Goal: Task Accomplishment & Management: Manage account settings

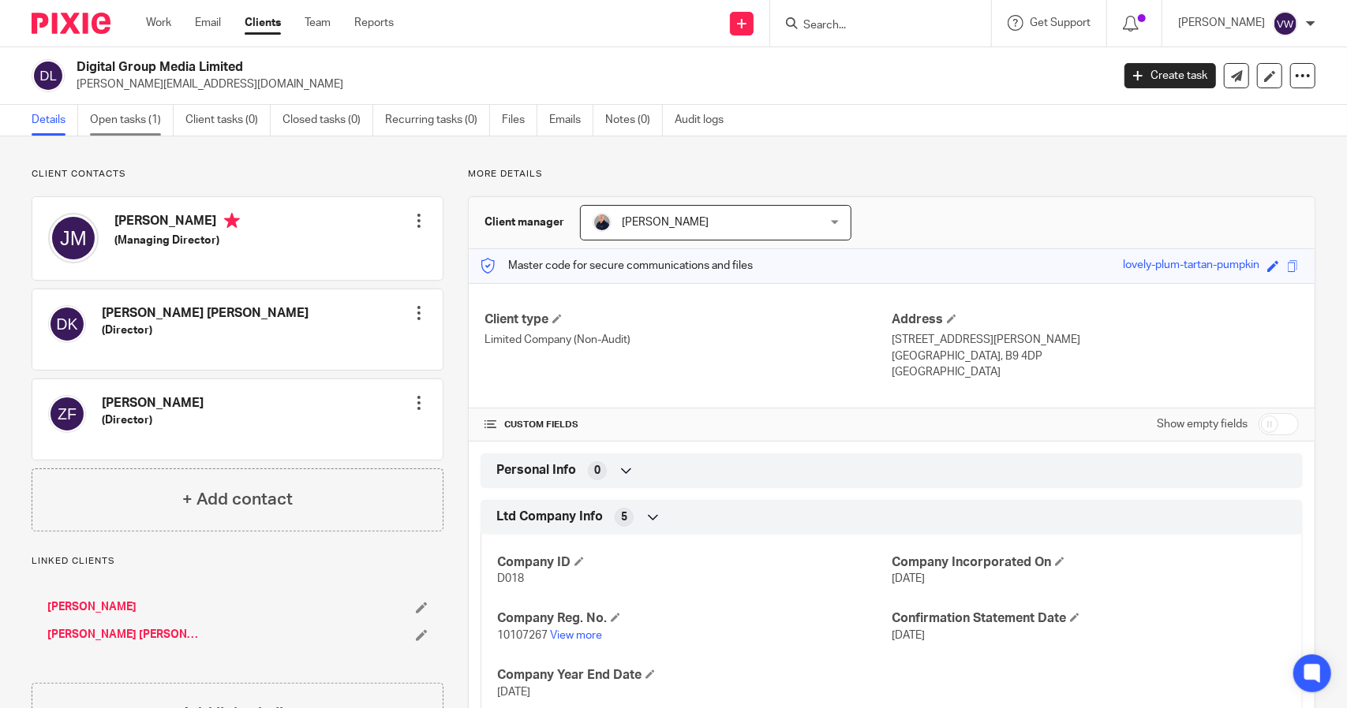
click at [128, 113] on link "Open tasks (1)" at bounding box center [132, 120] width 84 height 31
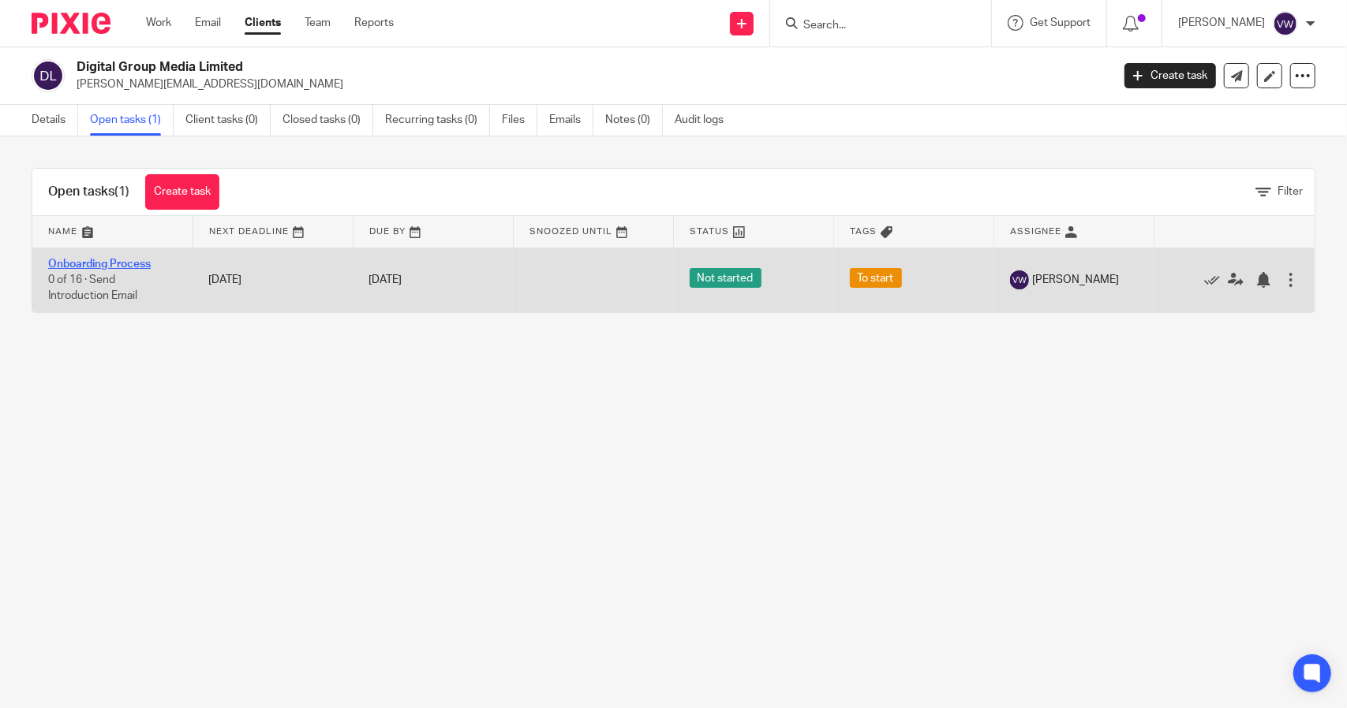
click at [65, 263] on link "Onboarding Process" at bounding box center [99, 264] width 103 height 11
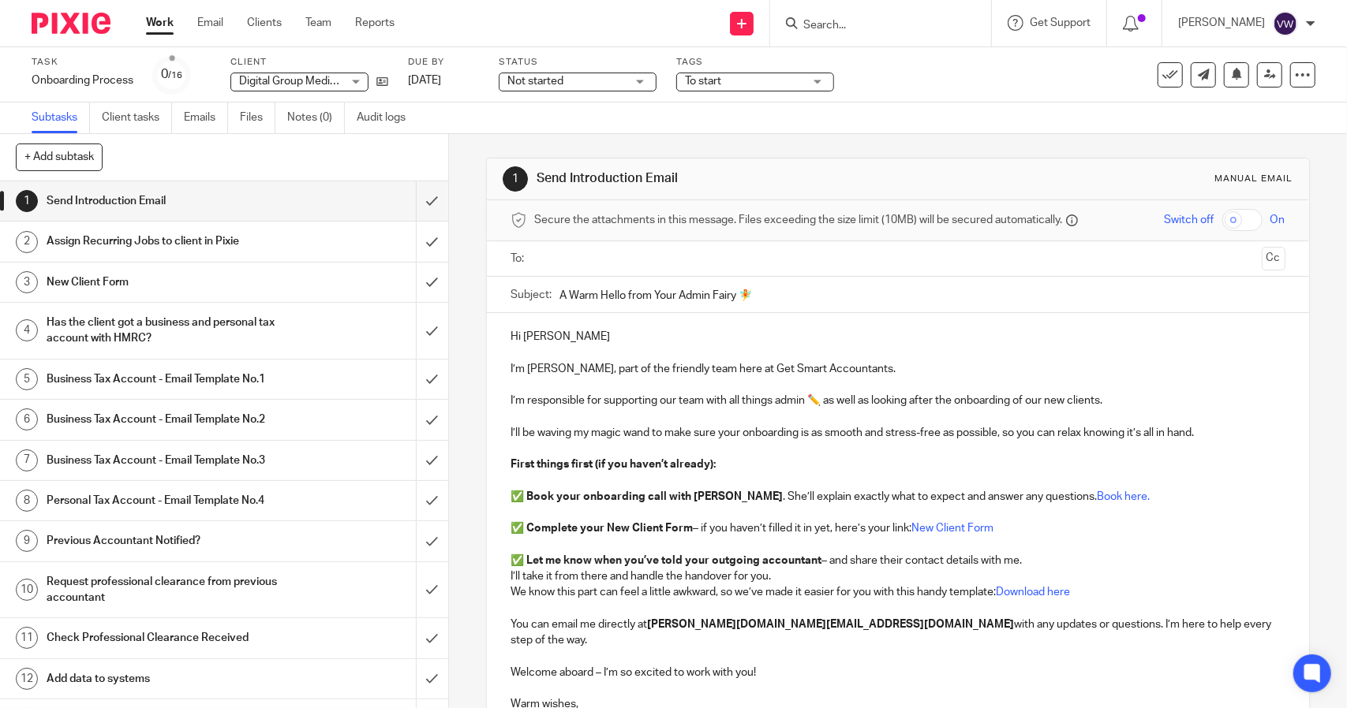
click at [226, 201] on h1 "Send Introduction Email" at bounding box center [165, 201] width 236 height 24
click at [542, 256] on input "text" at bounding box center [897, 259] width 715 height 18
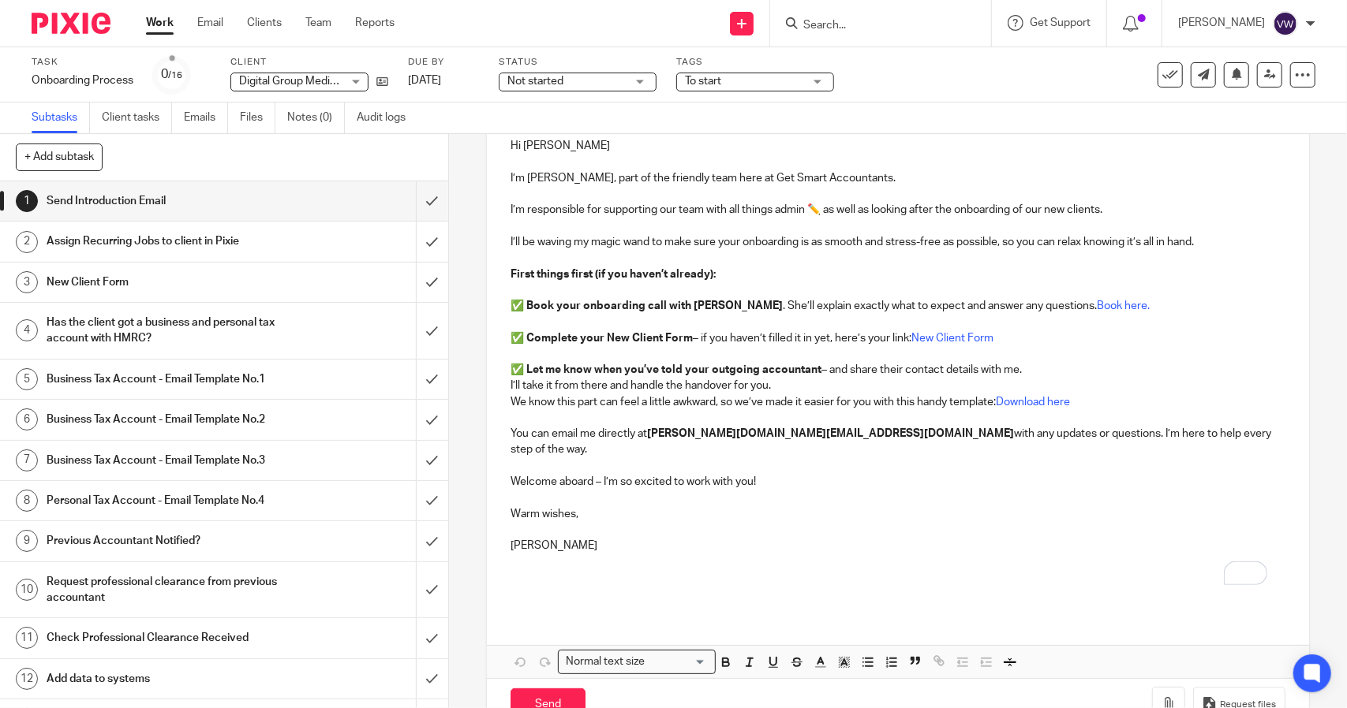
scroll to position [221, 0]
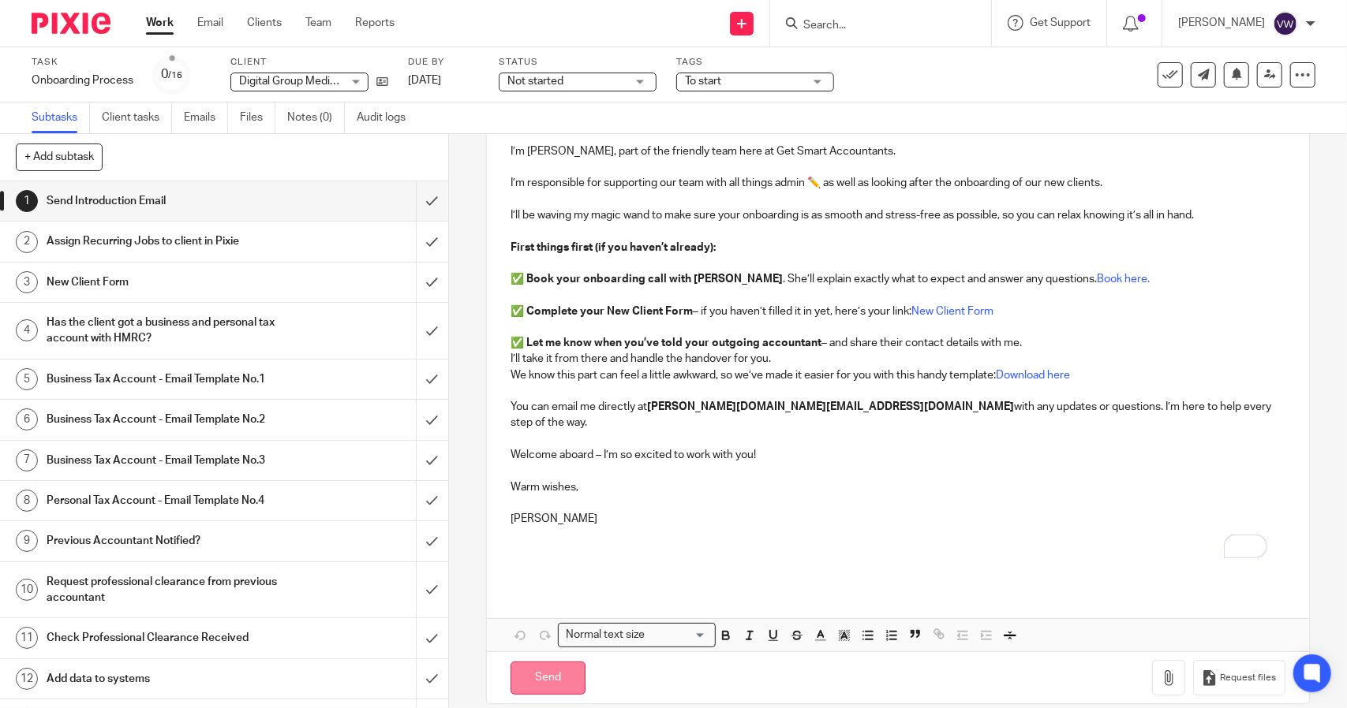
click at [518, 662] on input "Send" at bounding box center [547, 679] width 75 height 34
type input "Sent"
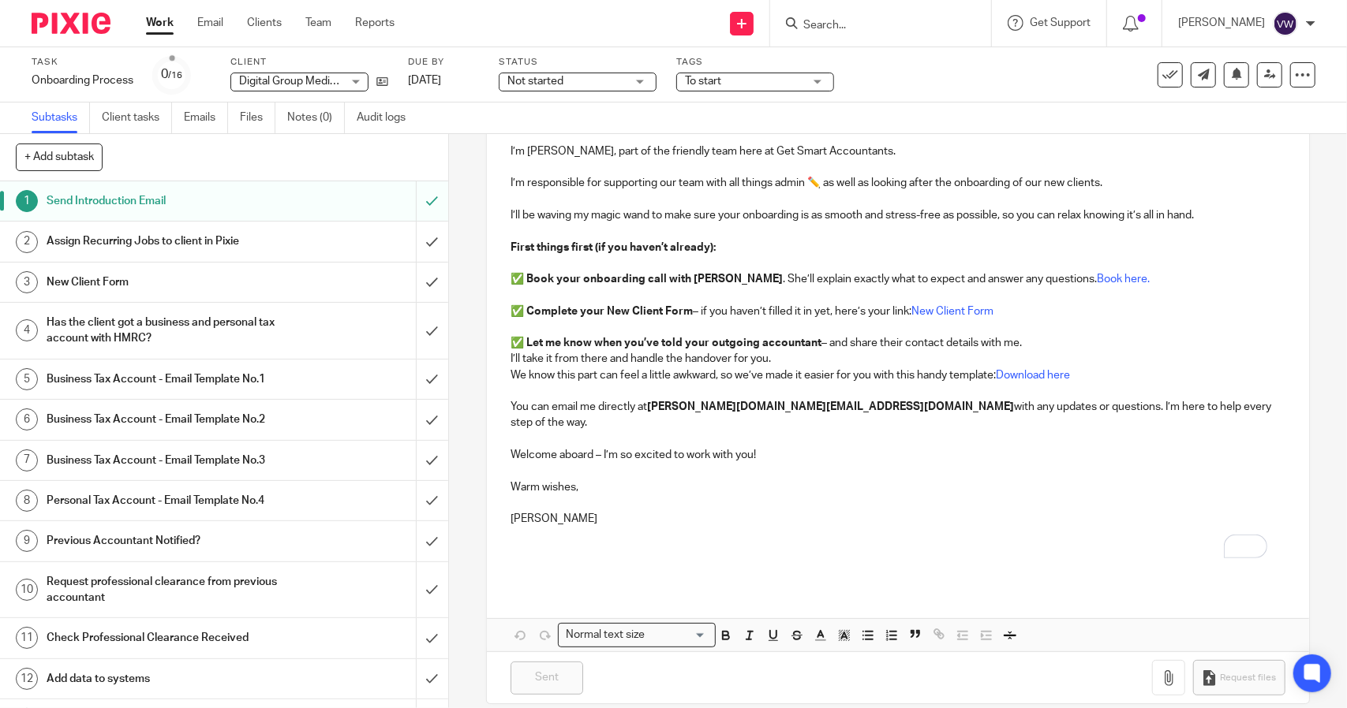
click at [224, 596] on h1 "Request professional clearance from previous accountant" at bounding box center [165, 590] width 236 height 40
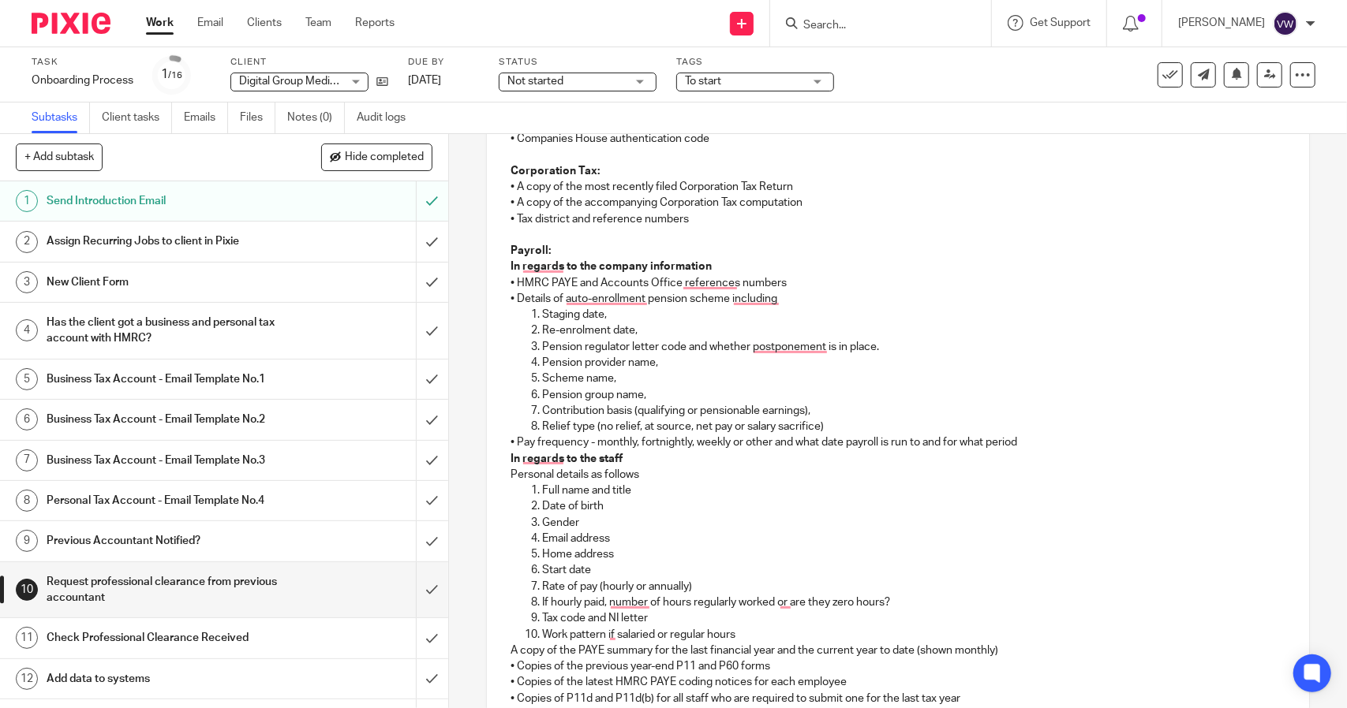
scroll to position [1004, 0]
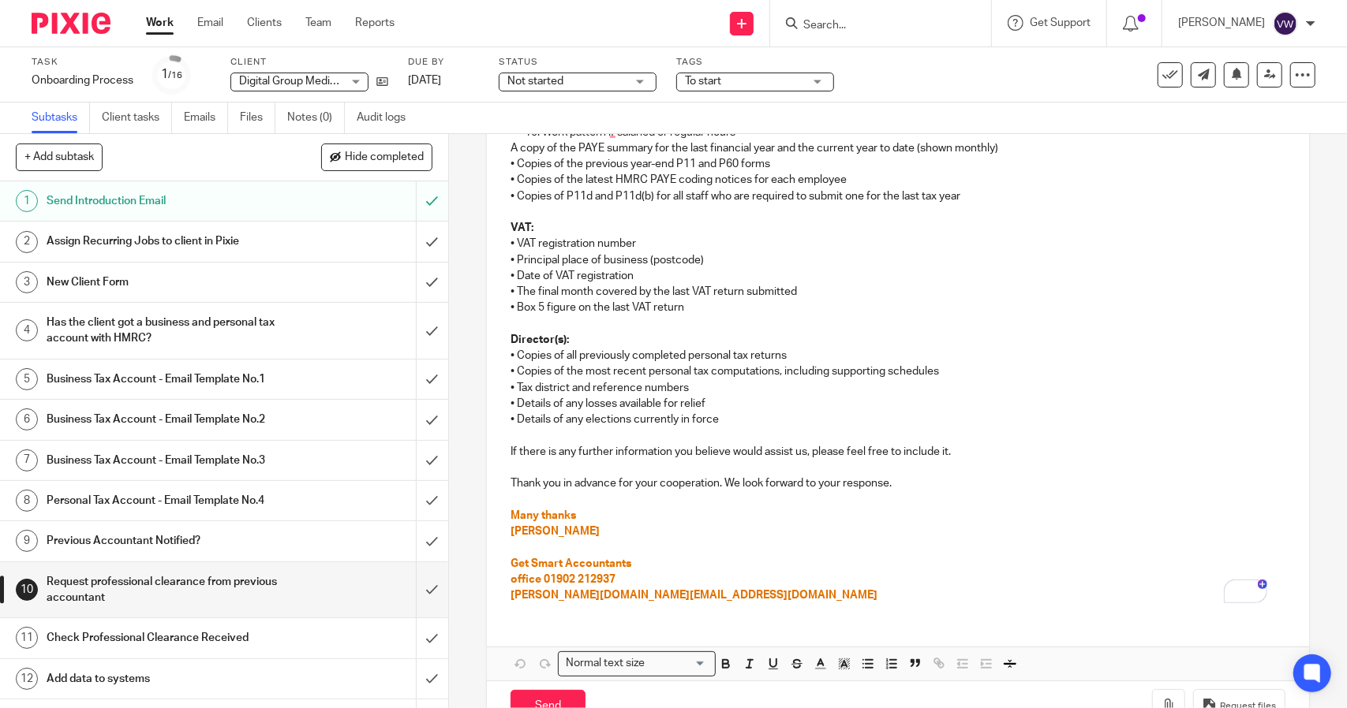
click at [755, 193] on p "• Copies of P11d and P11d(b) for all staff who are required to submit one for t…" at bounding box center [897, 197] width 774 height 16
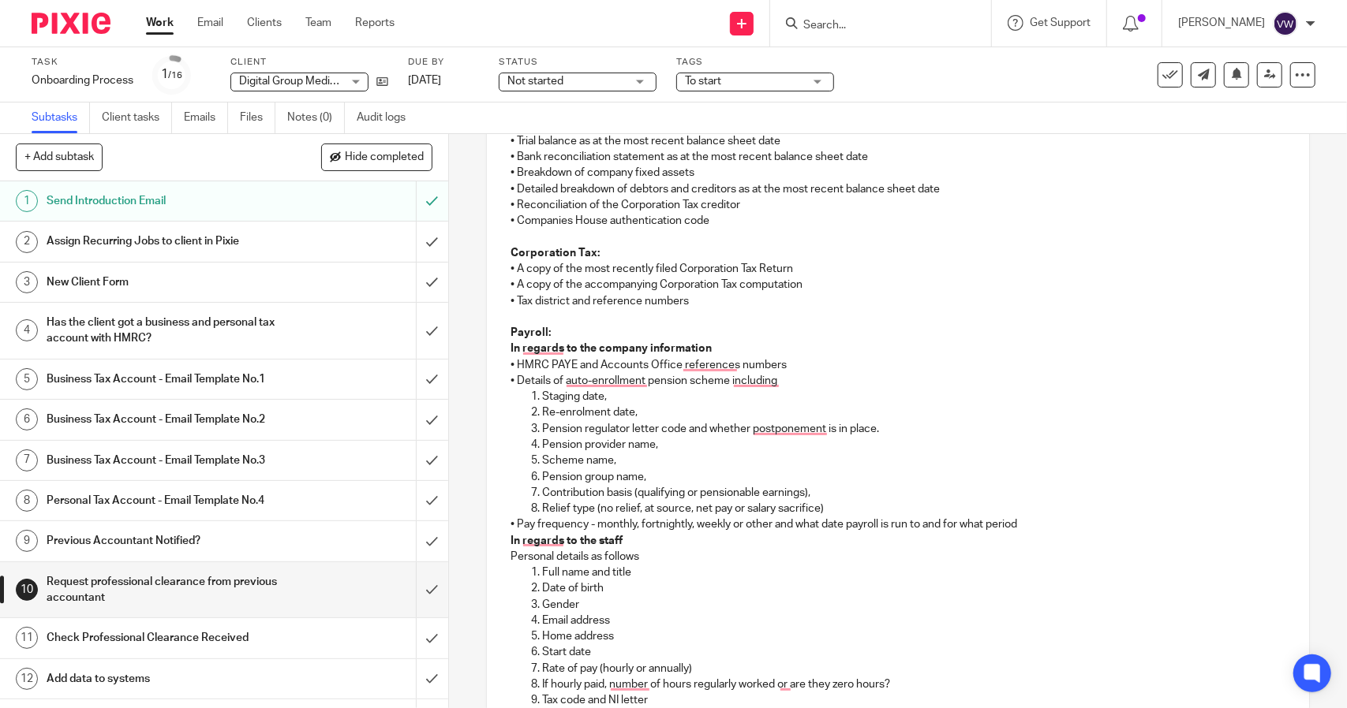
scroll to position [403, 0]
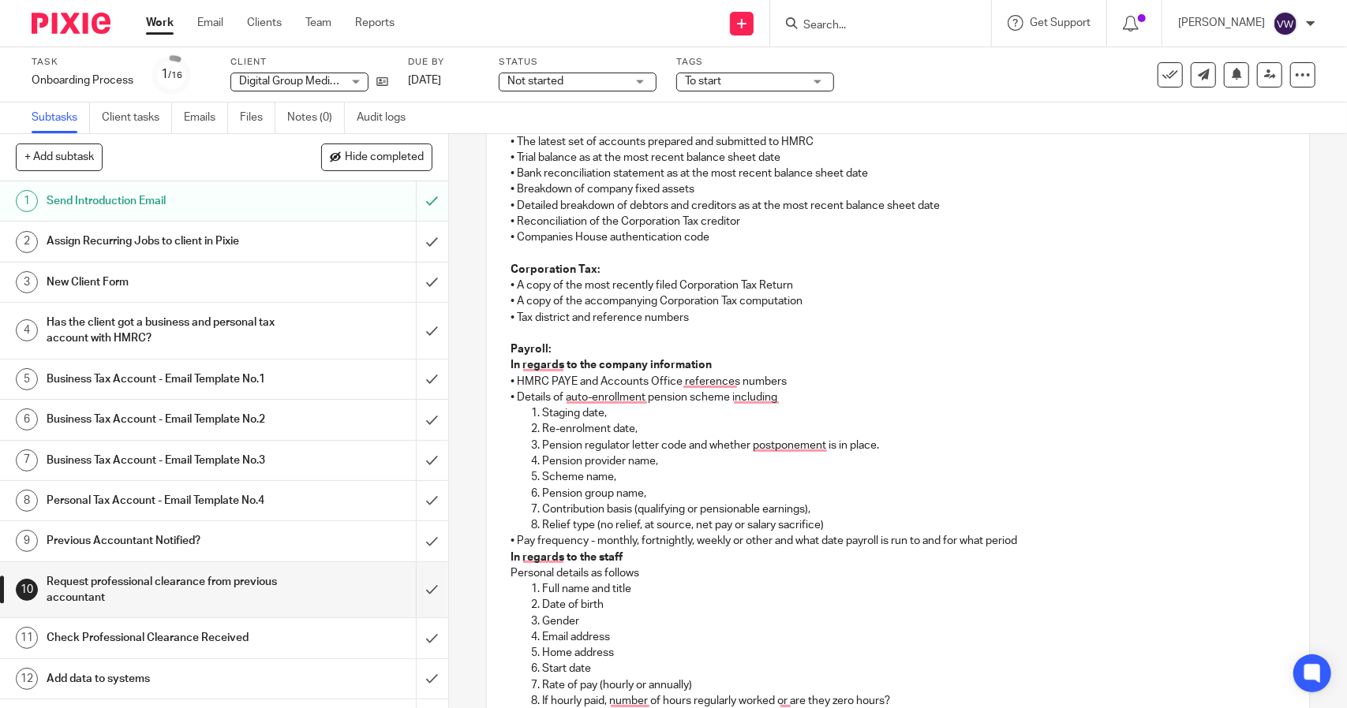
click at [858, 28] on input "Search" at bounding box center [872, 26] width 142 height 14
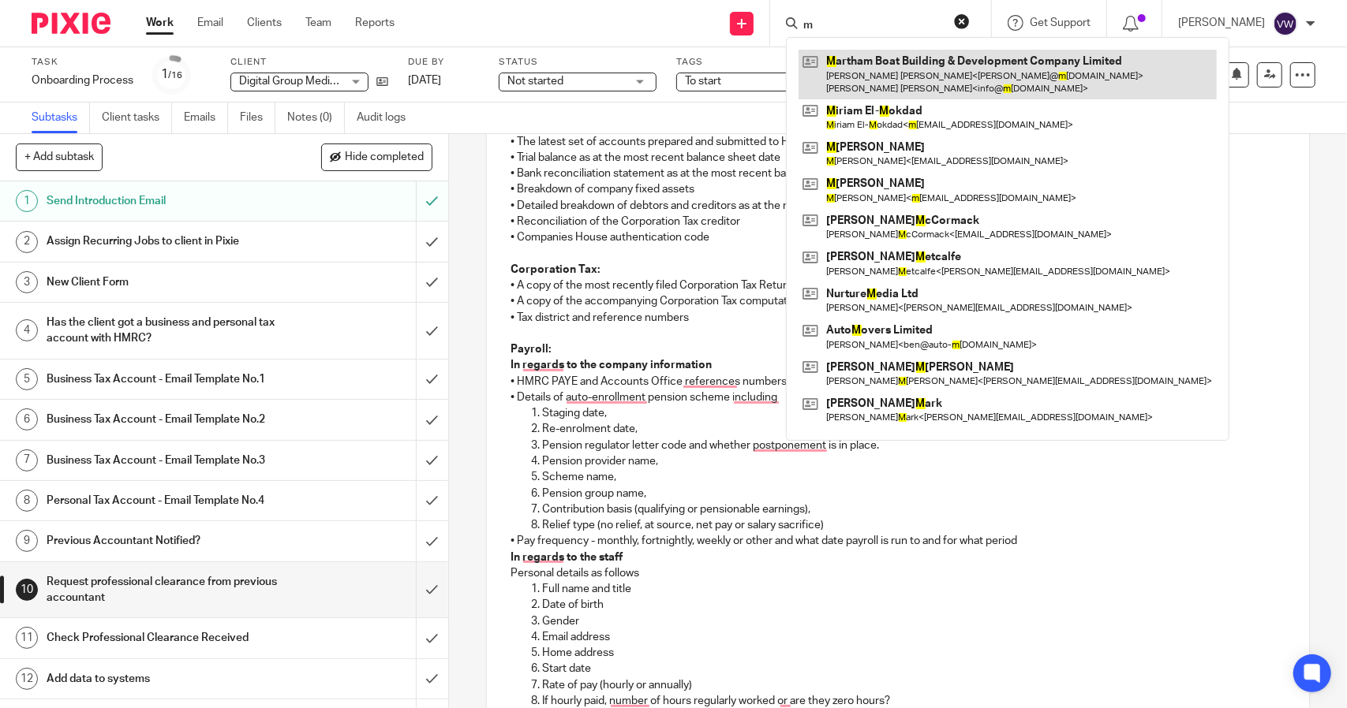
type input "m"
click at [853, 81] on link at bounding box center [1007, 74] width 418 height 49
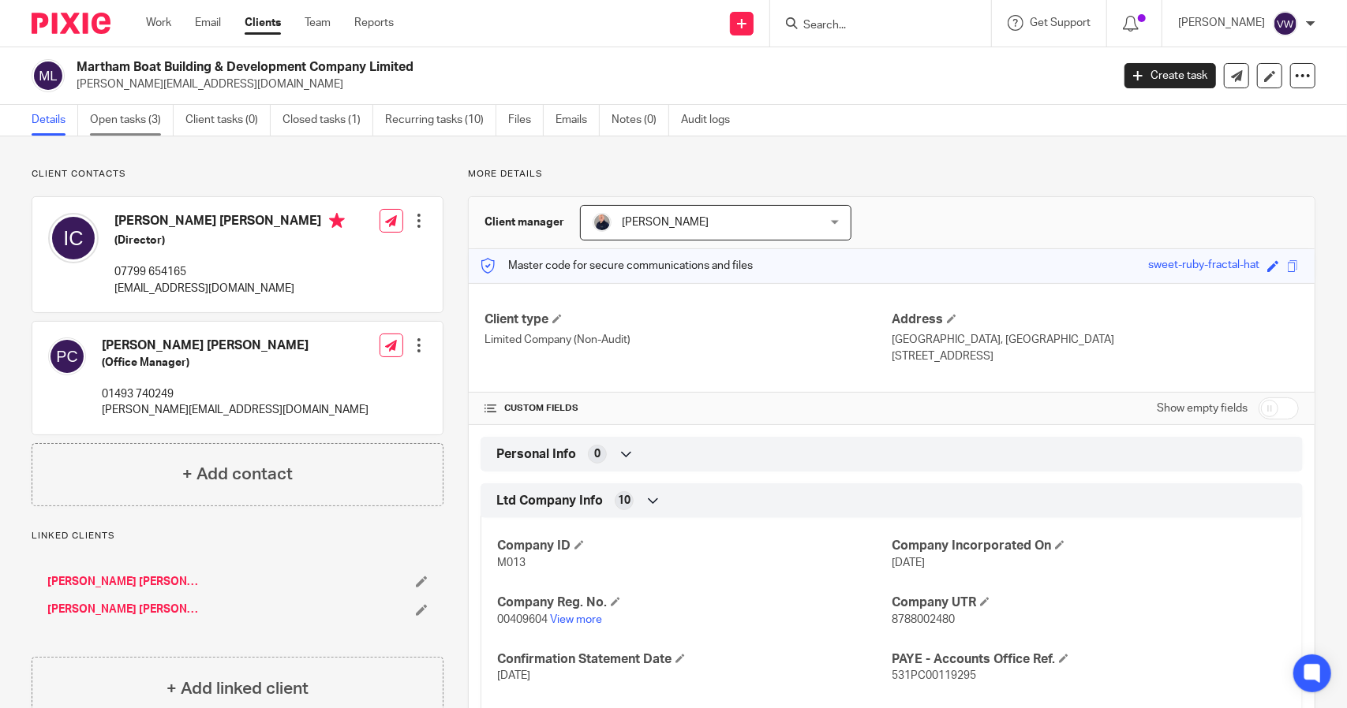
click at [125, 119] on link "Open tasks (3)" at bounding box center [132, 120] width 84 height 31
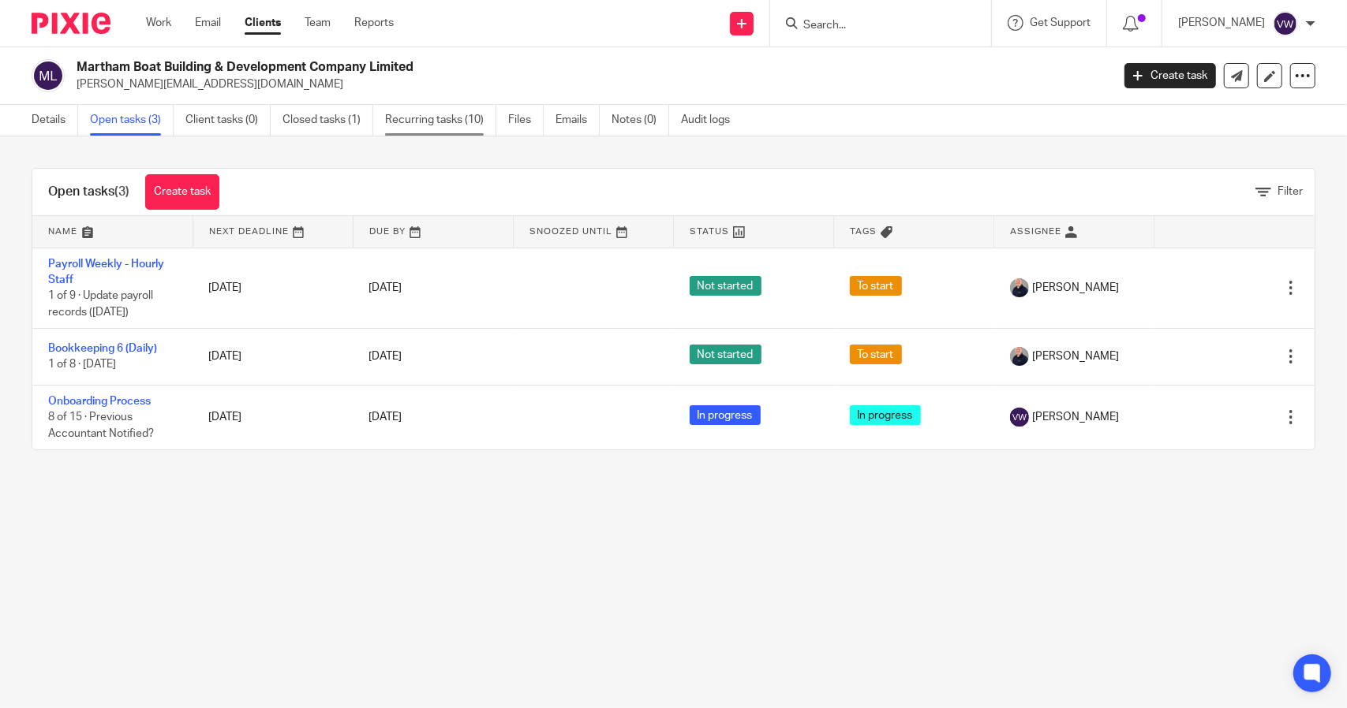
click at [471, 122] on link "Recurring tasks (10)" at bounding box center [440, 120] width 111 height 31
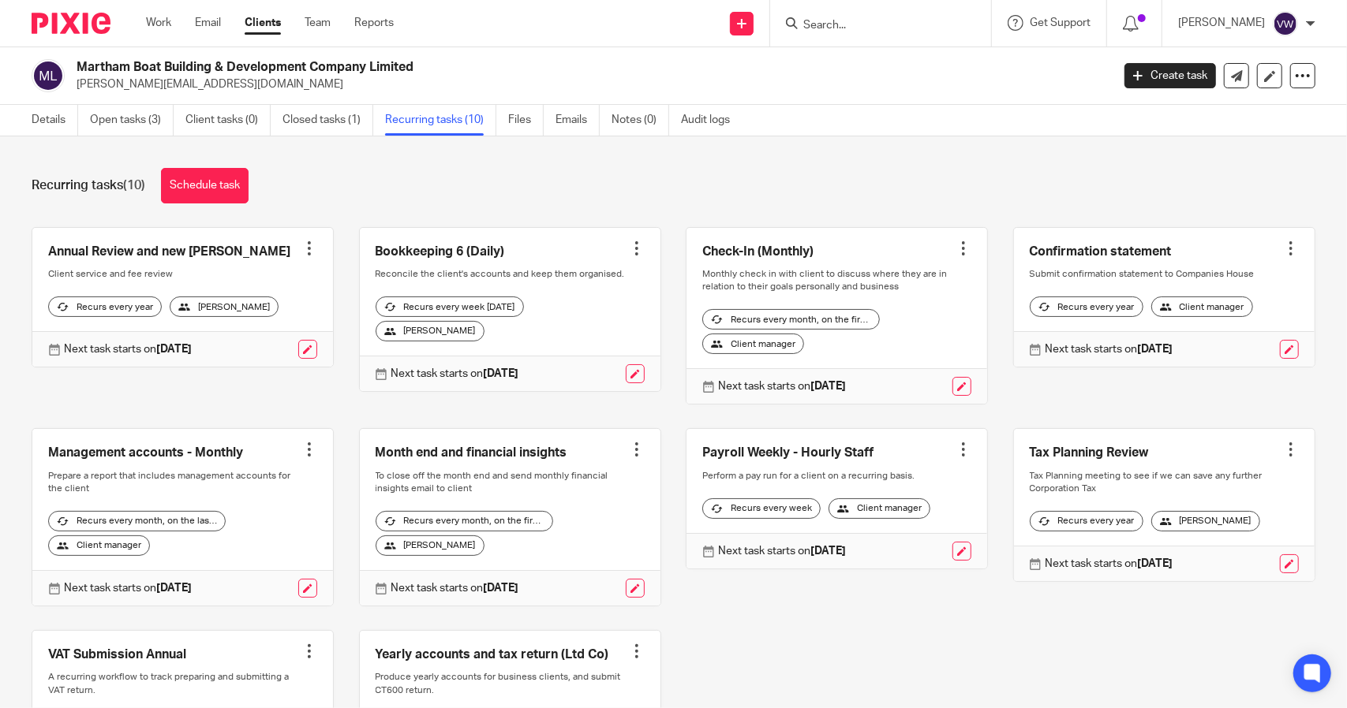
click at [967, 15] on form at bounding box center [885, 23] width 168 height 20
click at [943, 21] on input "Search" at bounding box center [872, 26] width 142 height 14
click at [855, 23] on input "Search" at bounding box center [872, 26] width 142 height 14
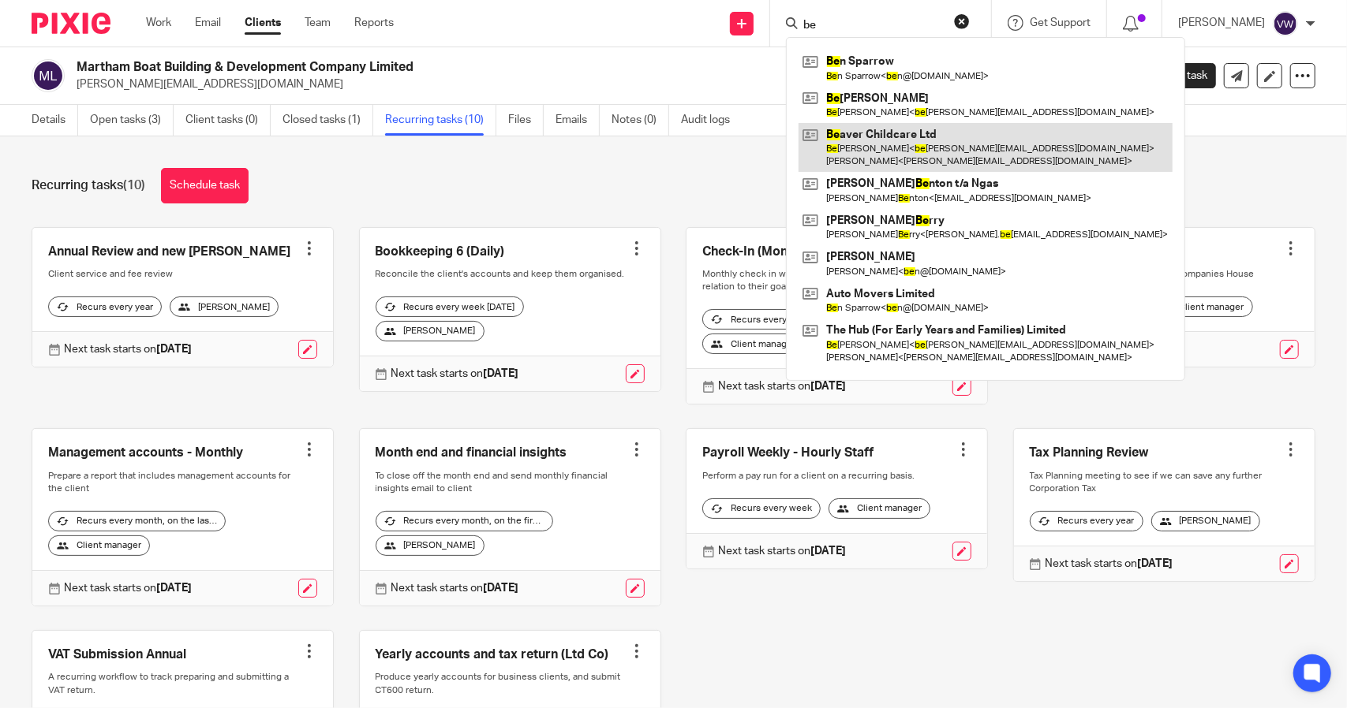
type input "be"
click at [863, 133] on link at bounding box center [985, 147] width 374 height 49
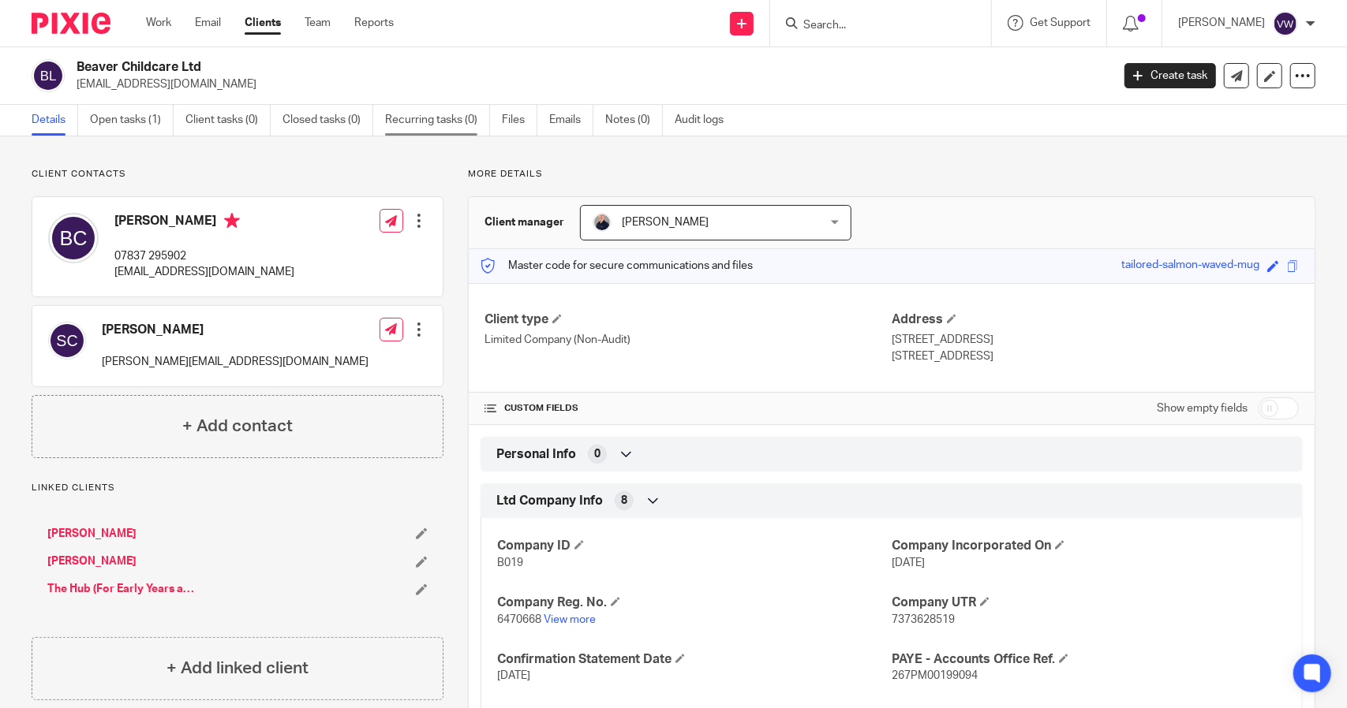
click at [418, 124] on link "Recurring tasks (0)" at bounding box center [437, 120] width 105 height 31
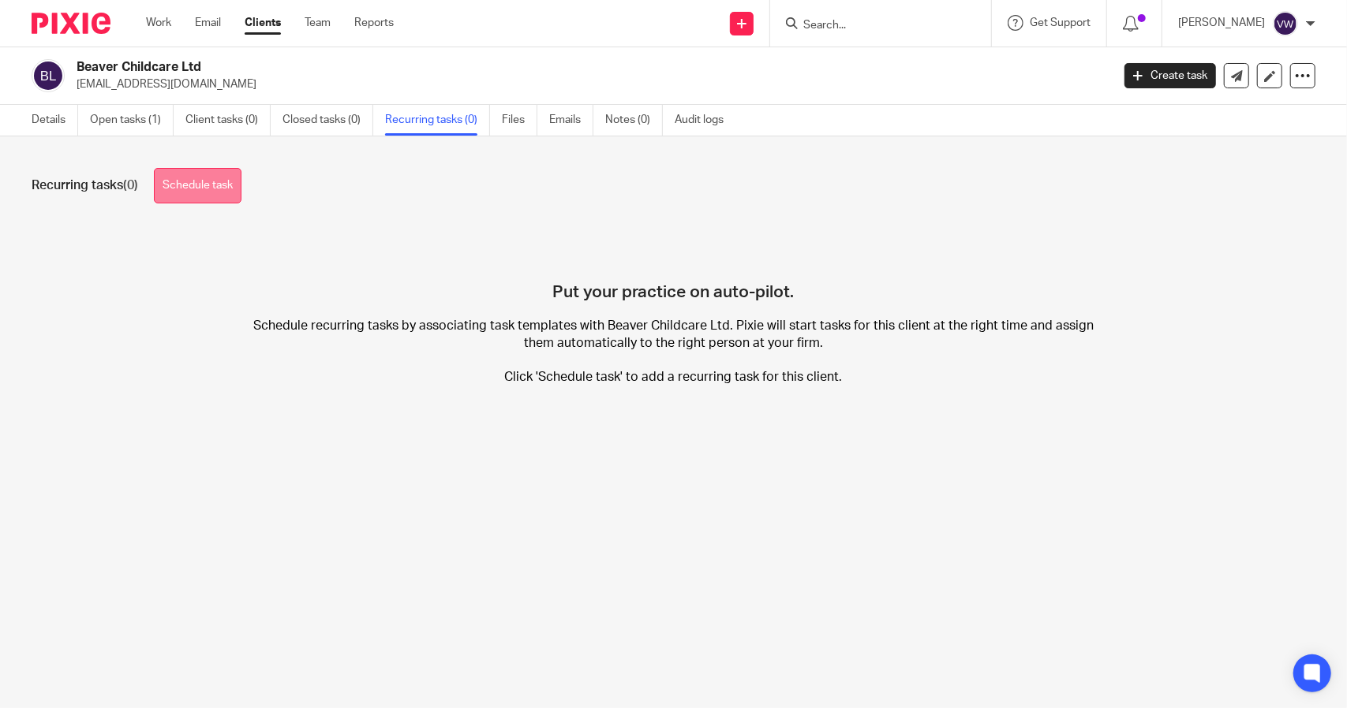
click at [215, 185] on link "Schedule task" at bounding box center [198, 185] width 88 height 35
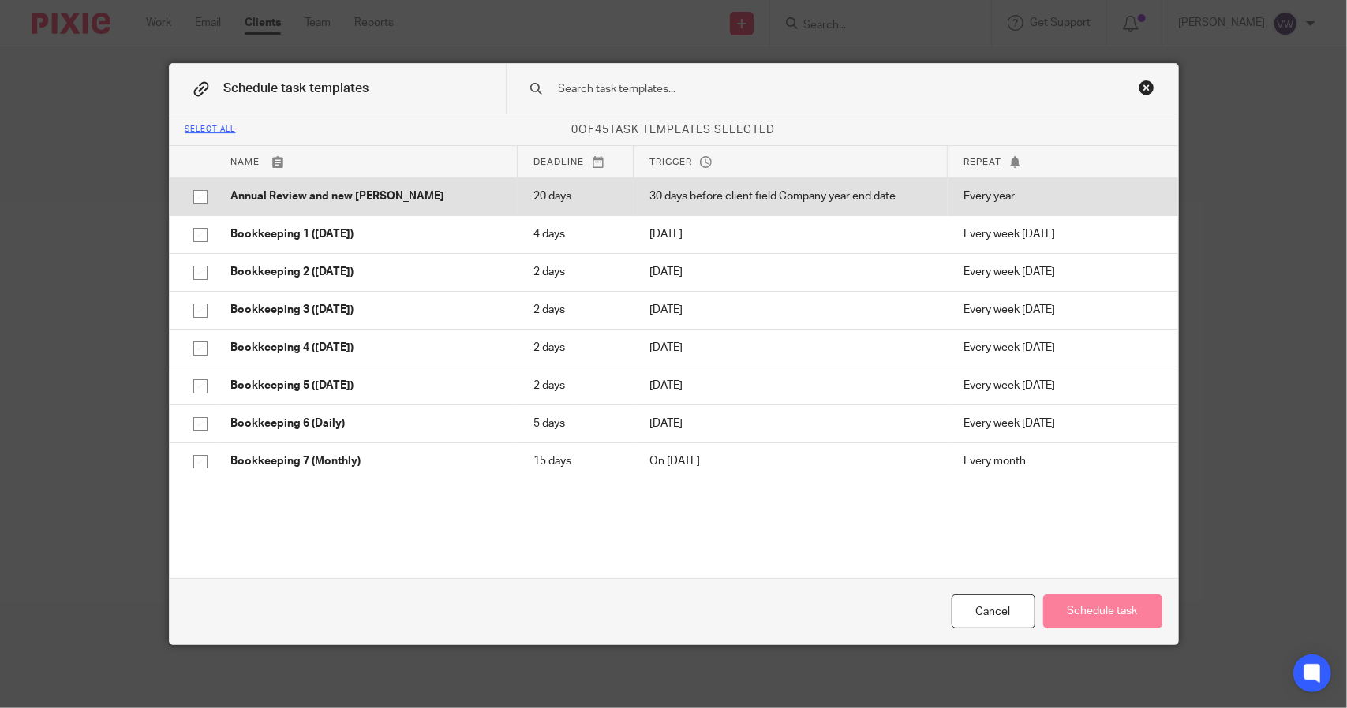
click at [196, 199] on input "checkbox" at bounding box center [200, 197] width 30 height 30
checkbox input "true"
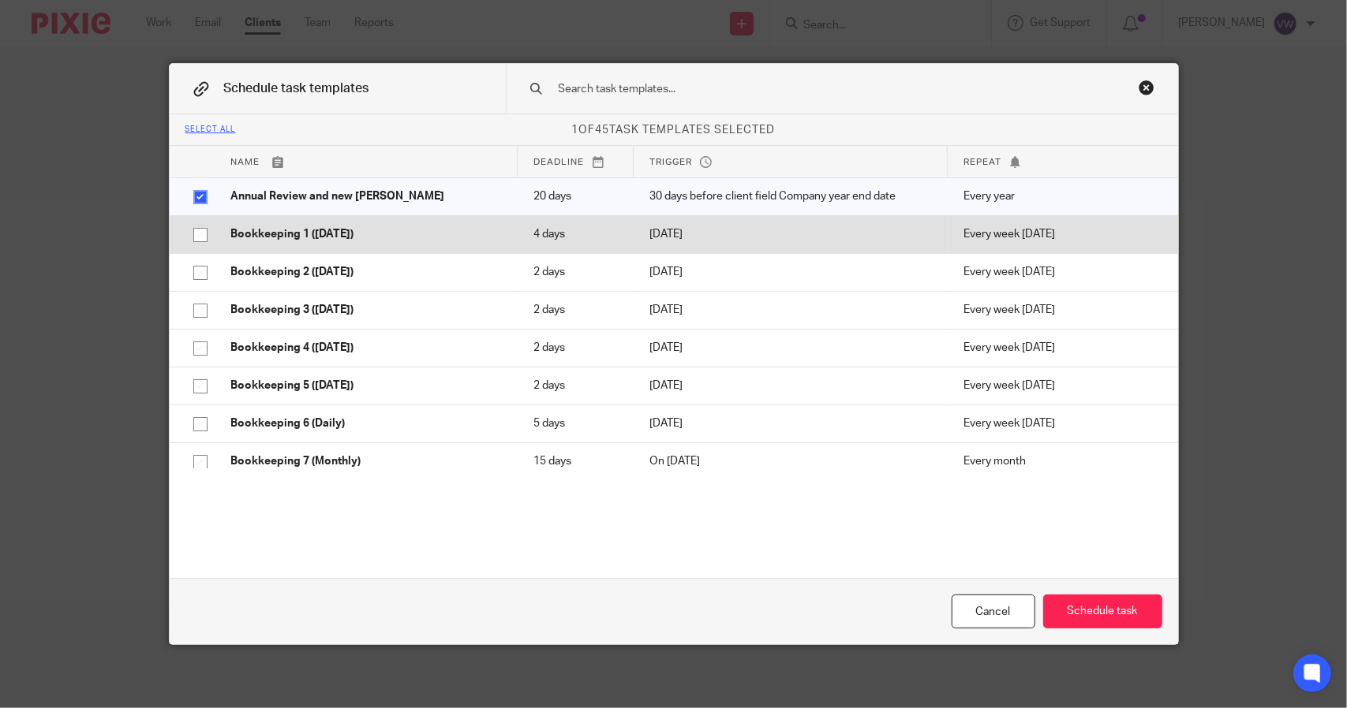
click at [189, 237] on input "checkbox" at bounding box center [200, 235] width 30 height 30
checkbox input "true"
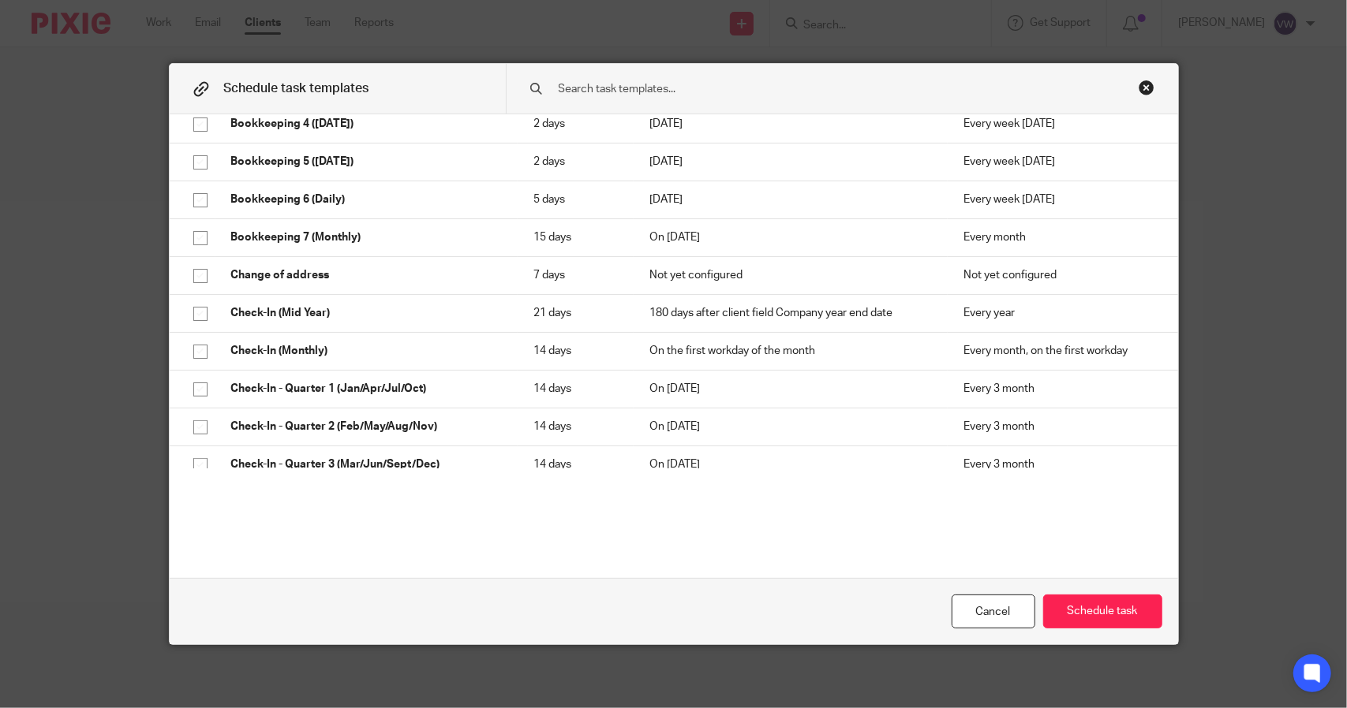
scroll to position [230, 0]
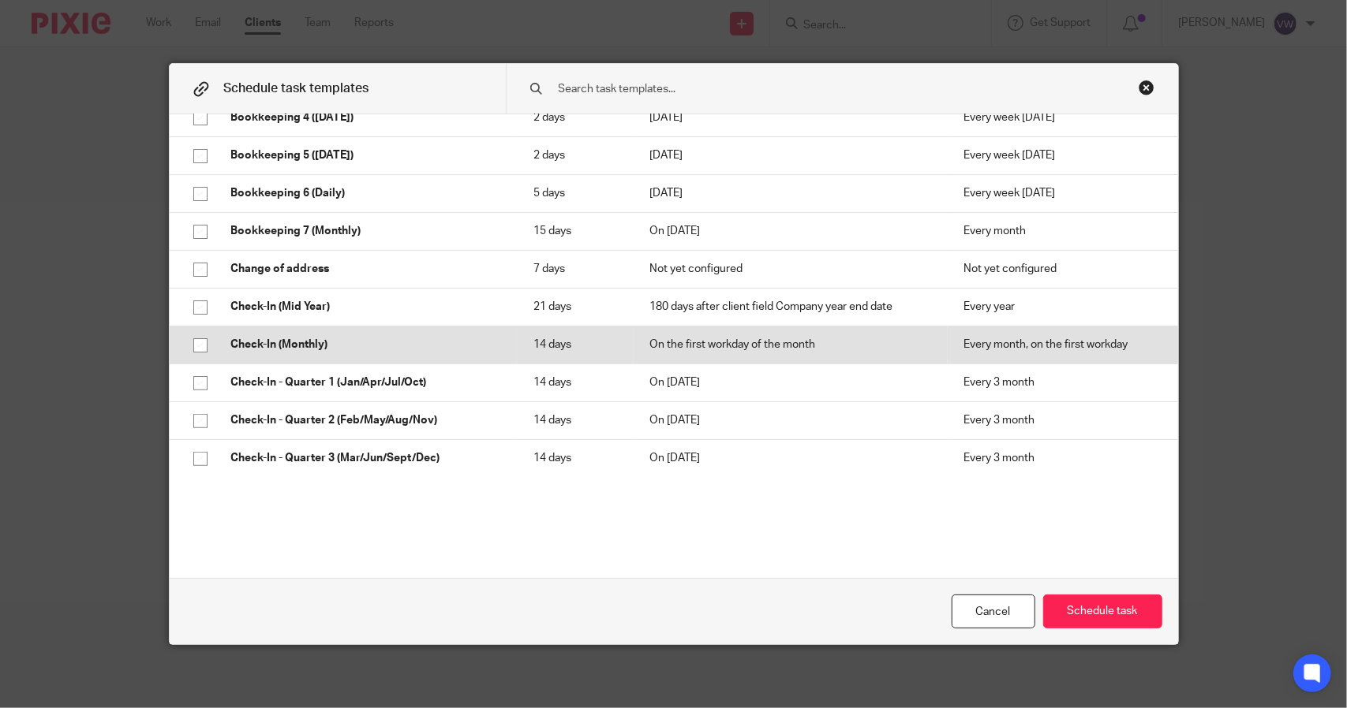
click at [192, 327] on td at bounding box center [193, 345] width 46 height 38
checkbox input "true"
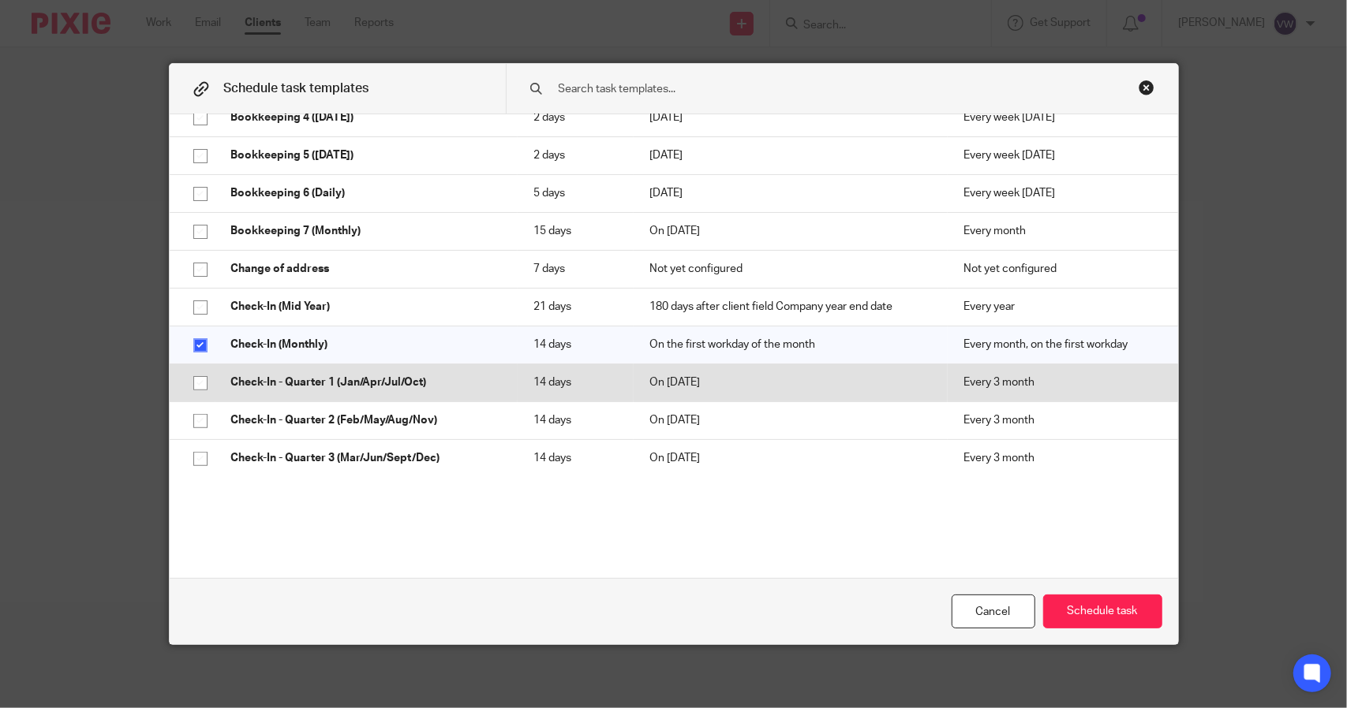
click at [189, 383] on input "checkbox" at bounding box center [200, 383] width 30 height 30
checkbox input "true"
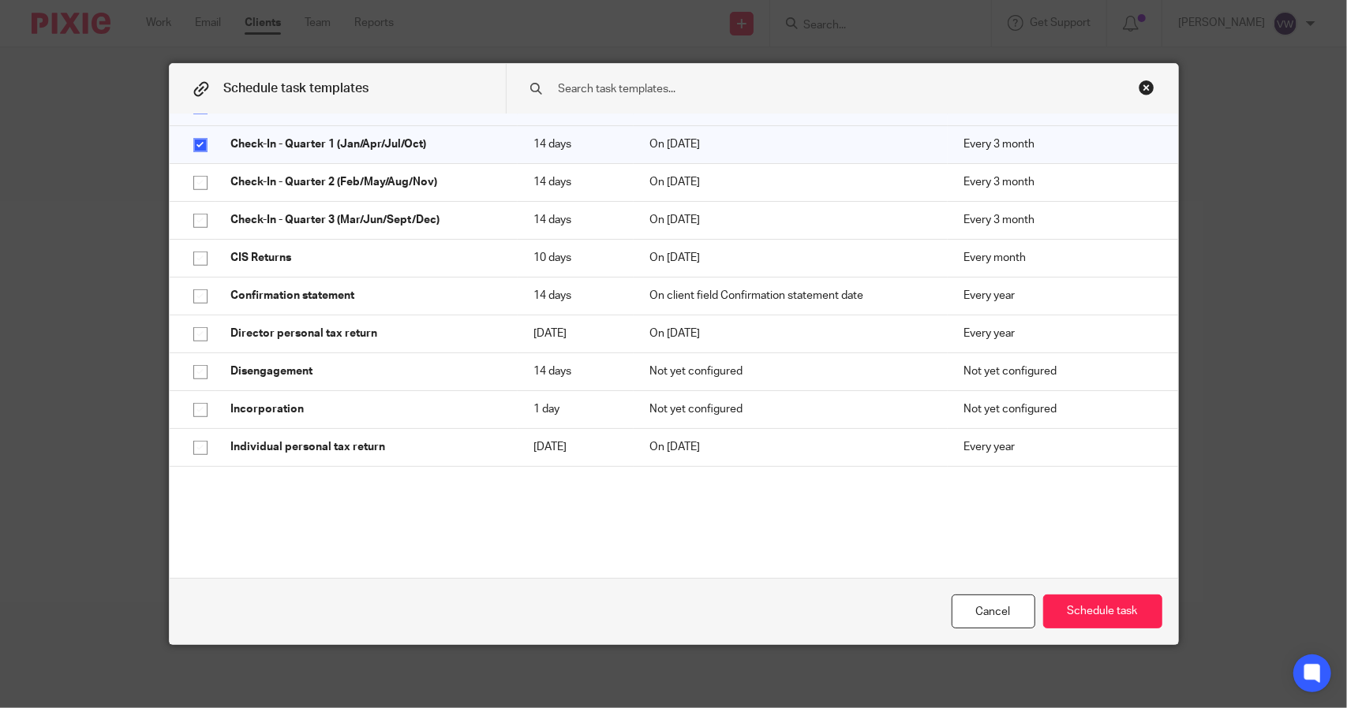
scroll to position [483, 0]
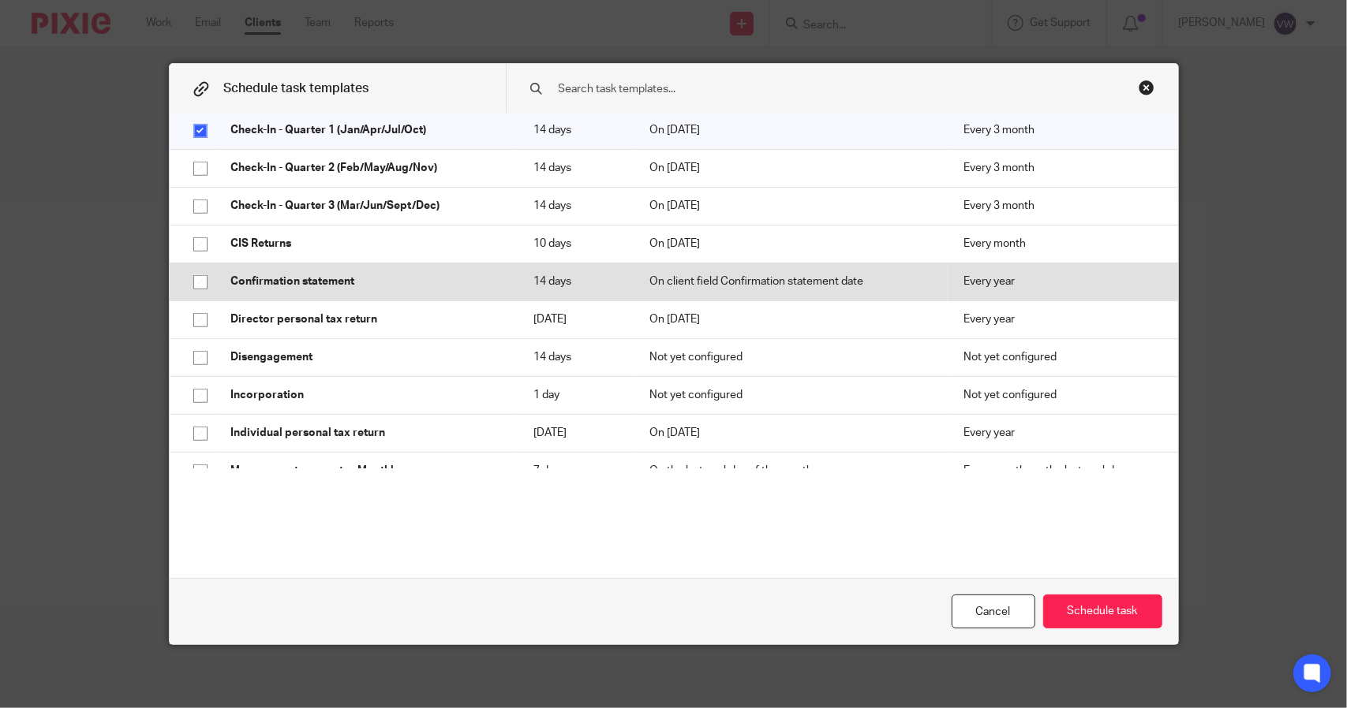
click at [185, 284] on input "checkbox" at bounding box center [200, 282] width 30 height 30
checkbox input "true"
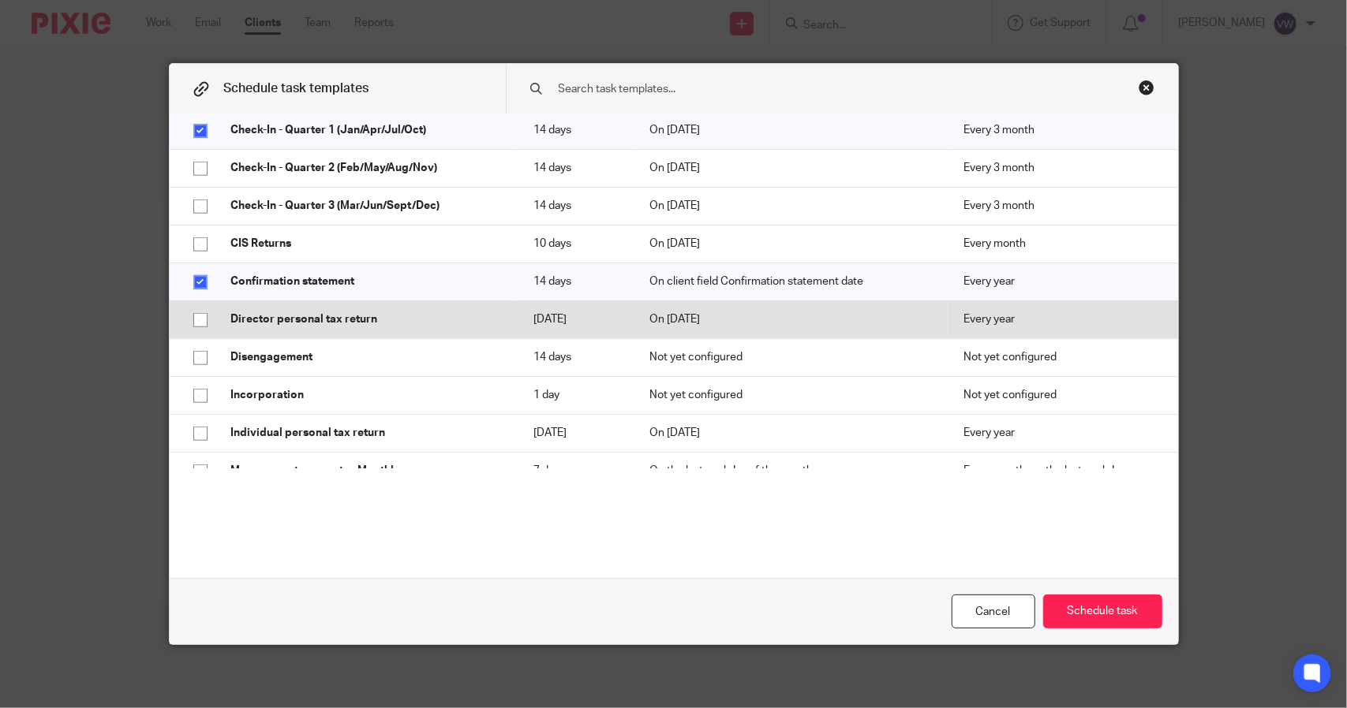
click at [185, 323] on input "checkbox" at bounding box center [200, 320] width 30 height 30
checkbox input "true"
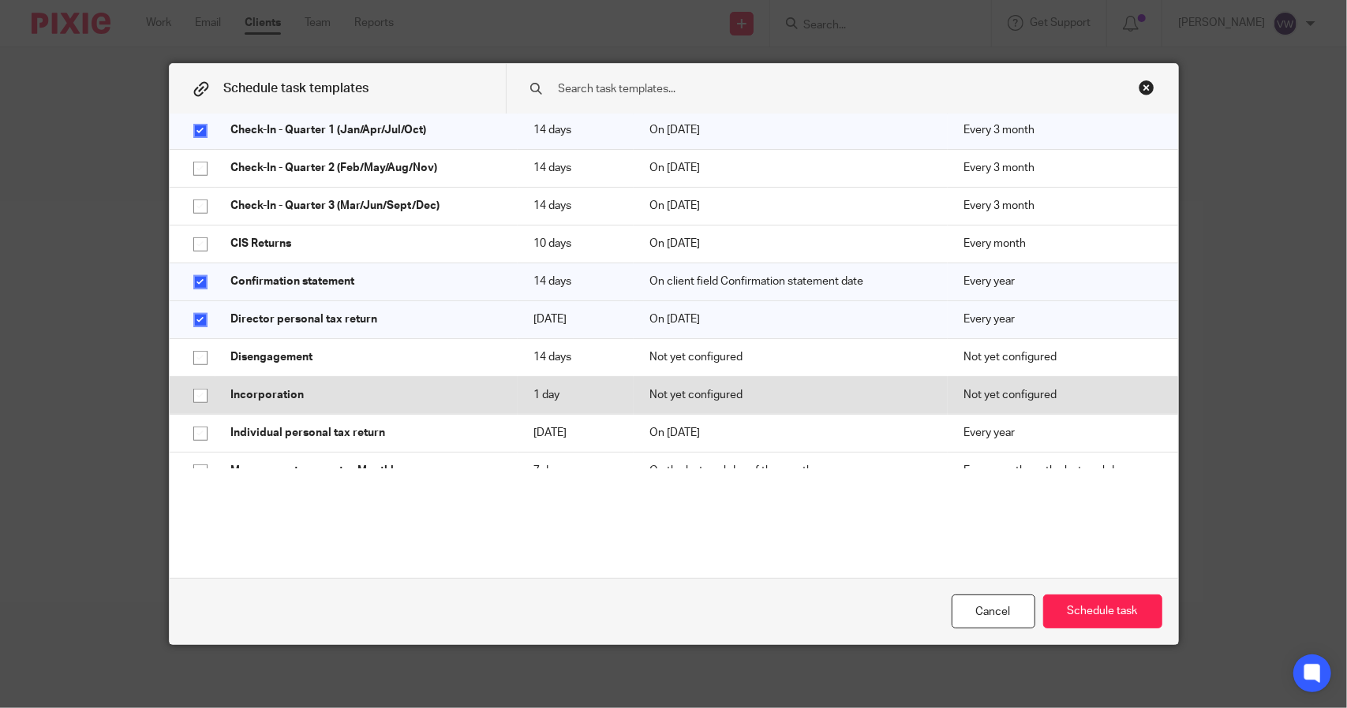
click at [196, 389] on input "checkbox" at bounding box center [200, 396] width 30 height 30
checkbox input "true"
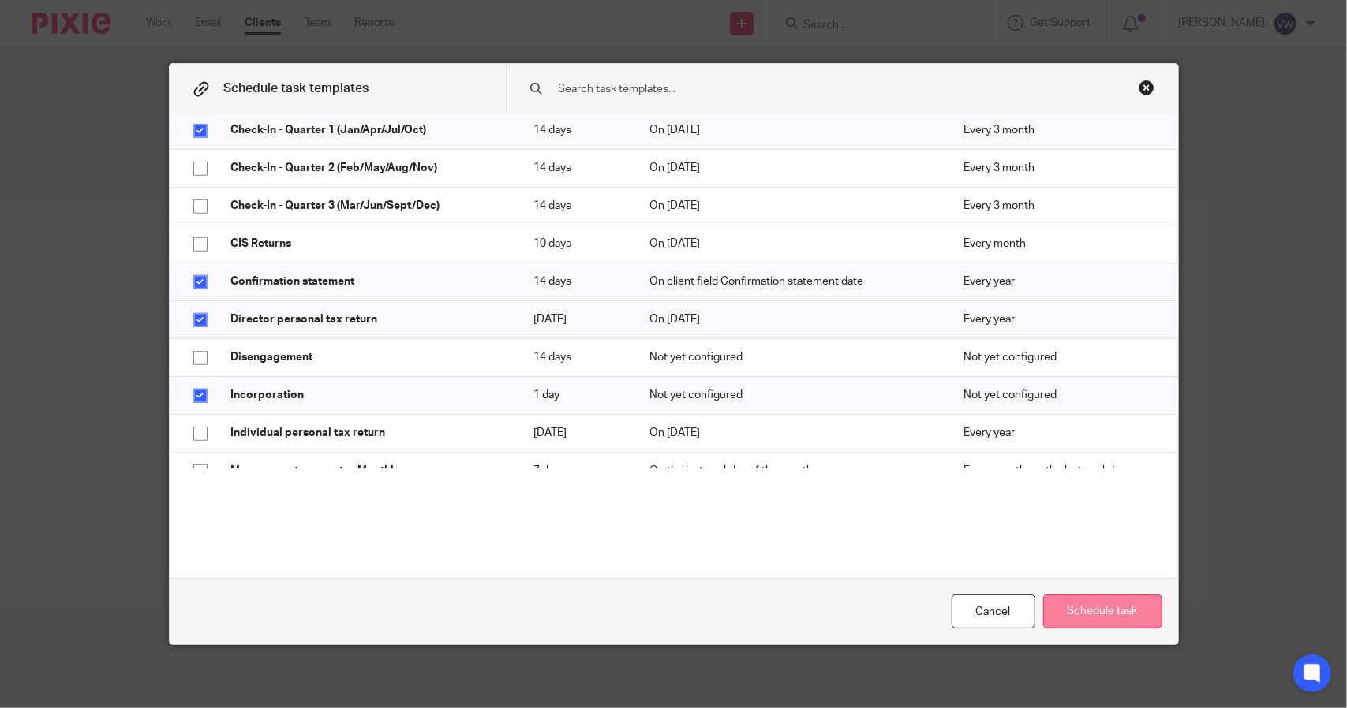
click at [1074, 607] on button "Schedule task" at bounding box center [1102, 612] width 119 height 34
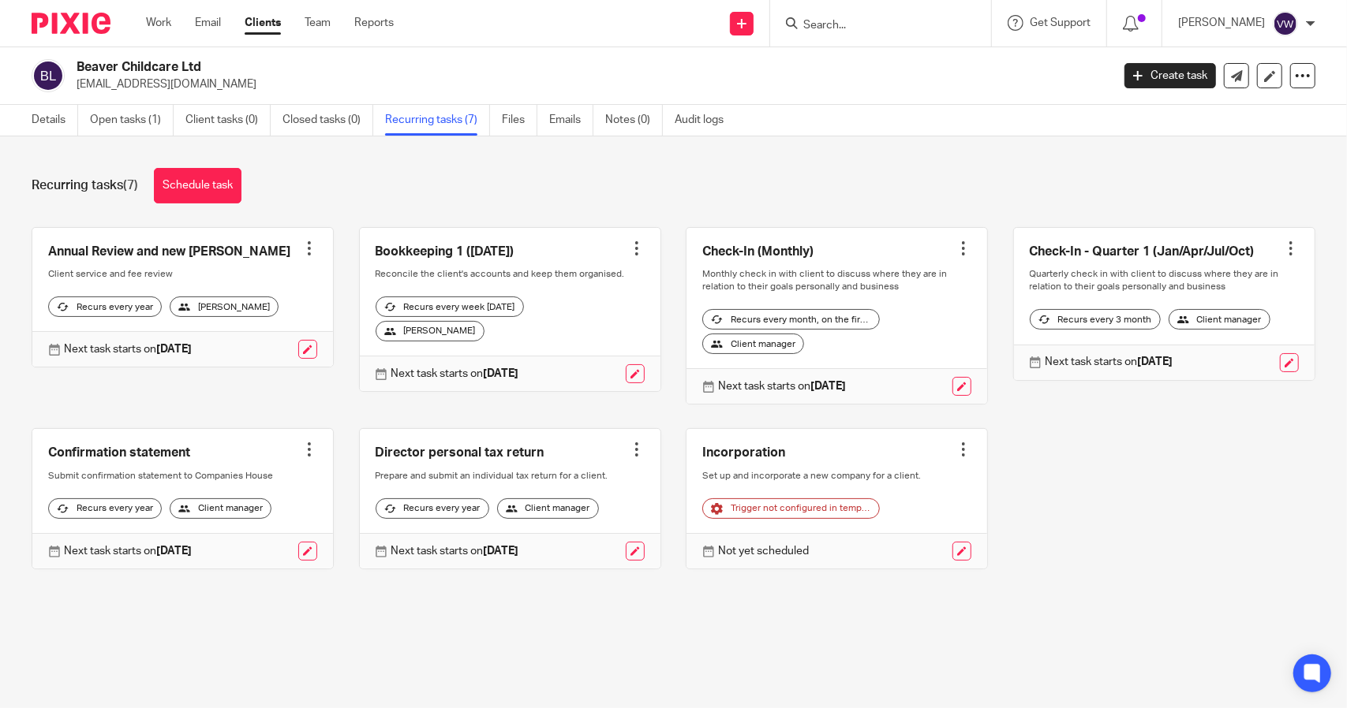
click at [955, 458] on div at bounding box center [963, 450] width 16 height 16
click at [891, 556] on span "Cancel schedule" at bounding box center [887, 560] width 83 height 11
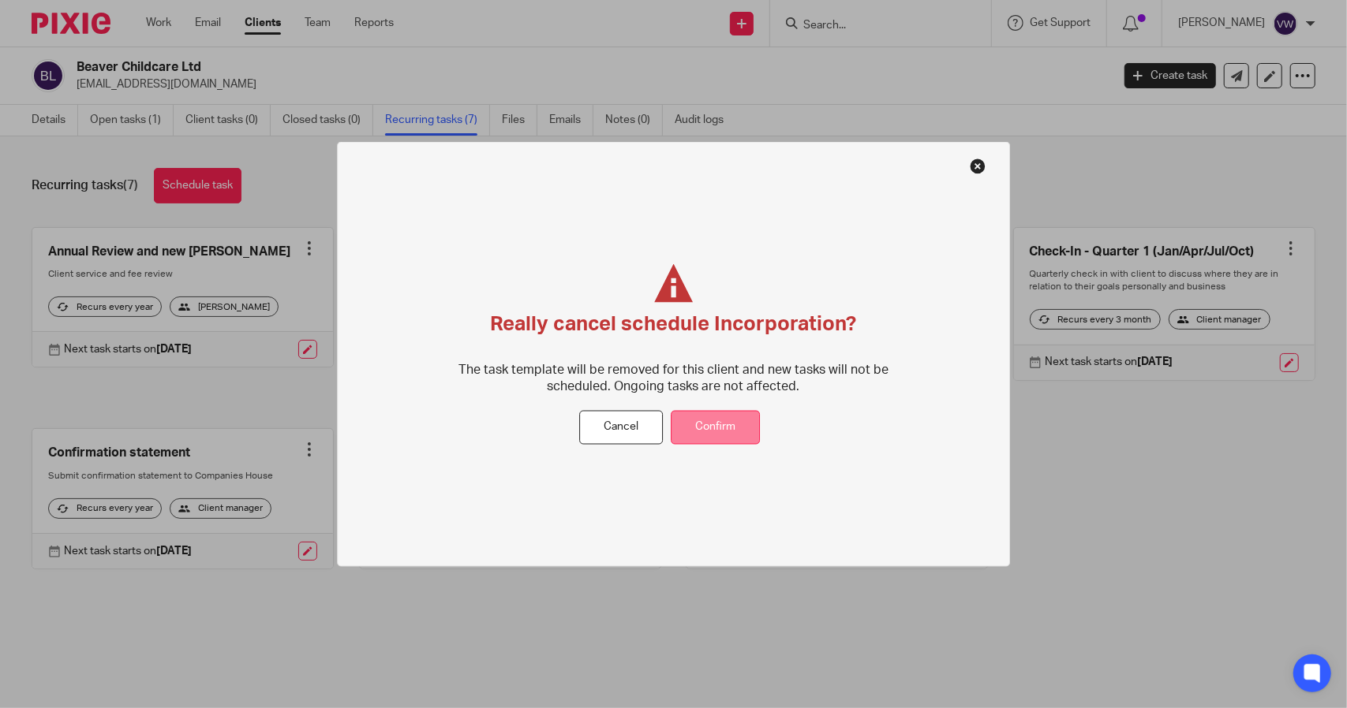
click at [700, 427] on button "Confirm" at bounding box center [714, 428] width 89 height 34
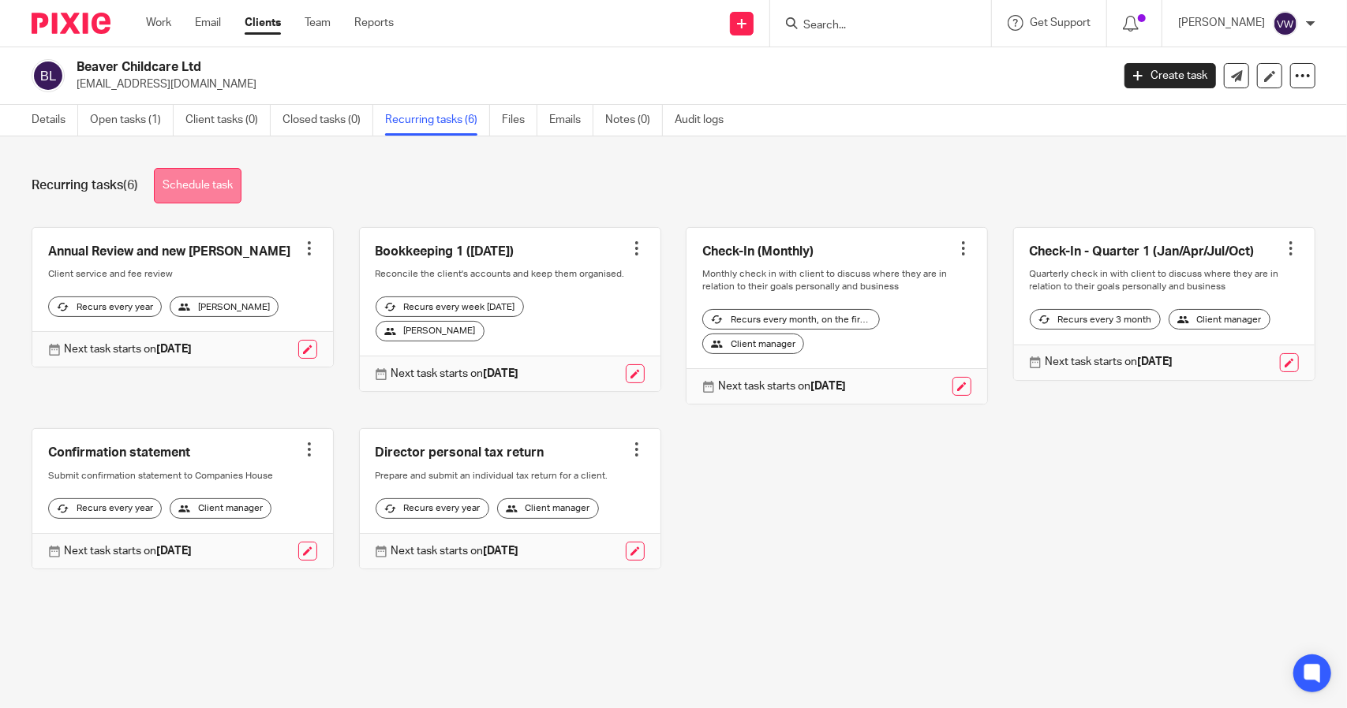
click at [185, 174] on link "Schedule task" at bounding box center [198, 185] width 88 height 35
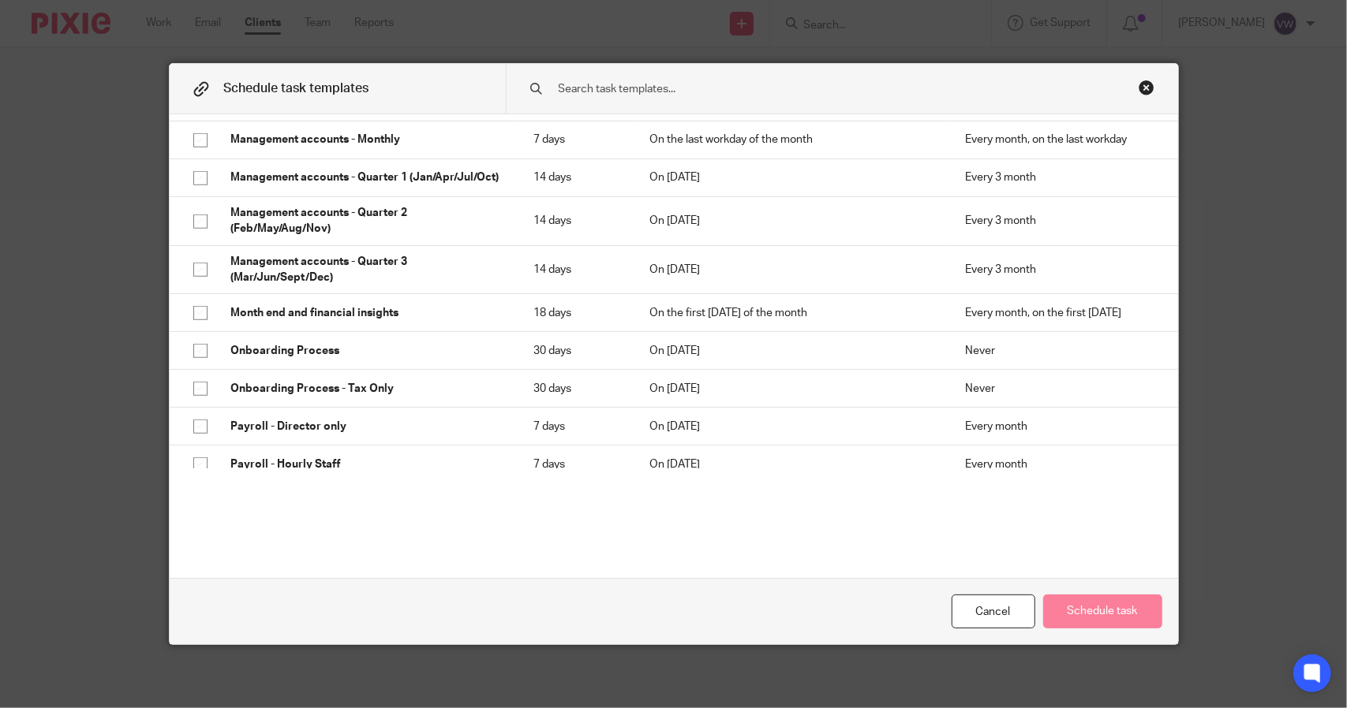
scroll to position [619, 0]
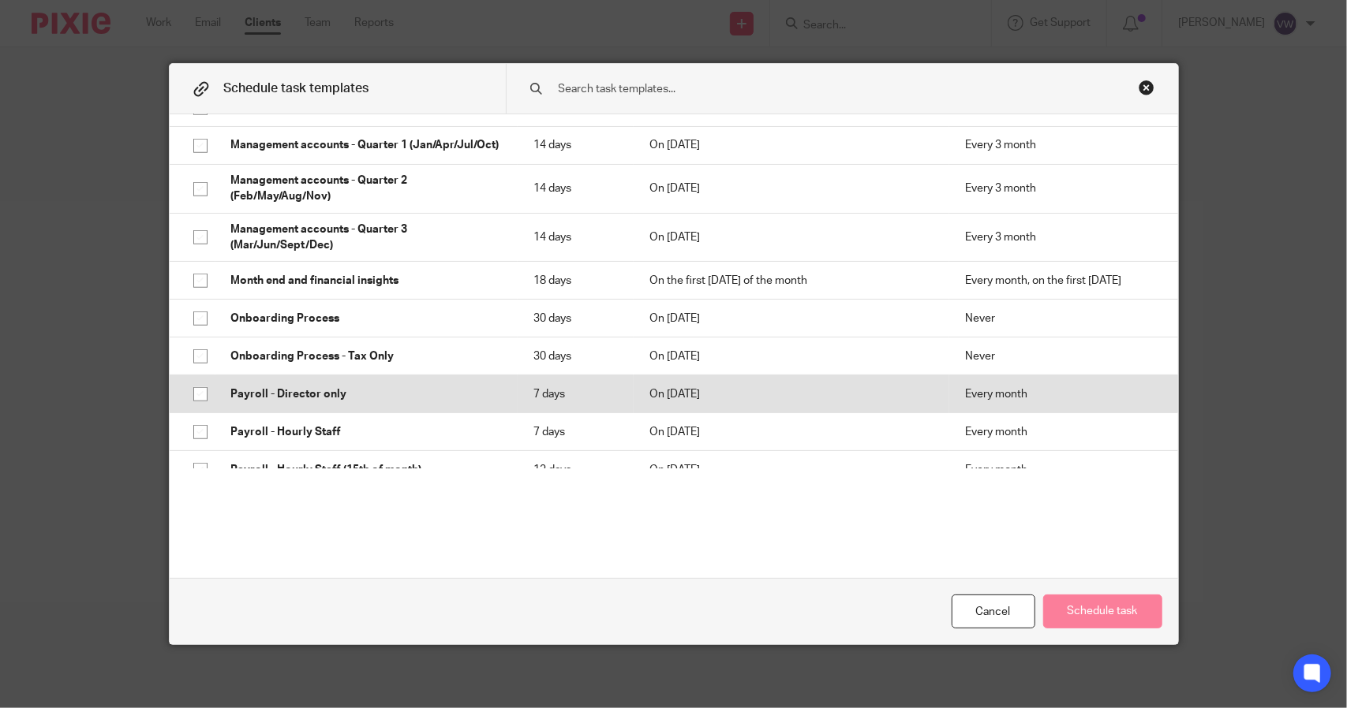
click at [191, 402] on input "checkbox" at bounding box center [200, 394] width 30 height 30
click at [185, 402] on input "checkbox" at bounding box center [200, 394] width 30 height 30
checkbox input "false"
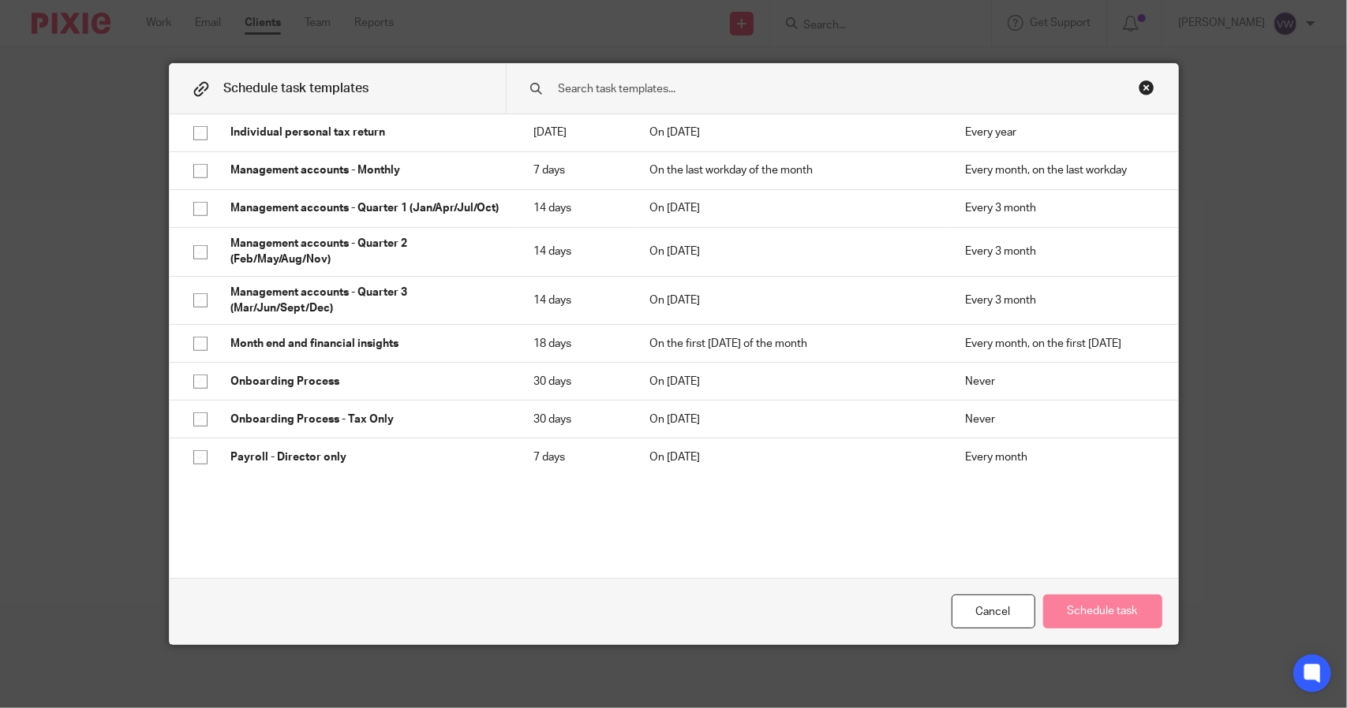
scroll to position [866, 0]
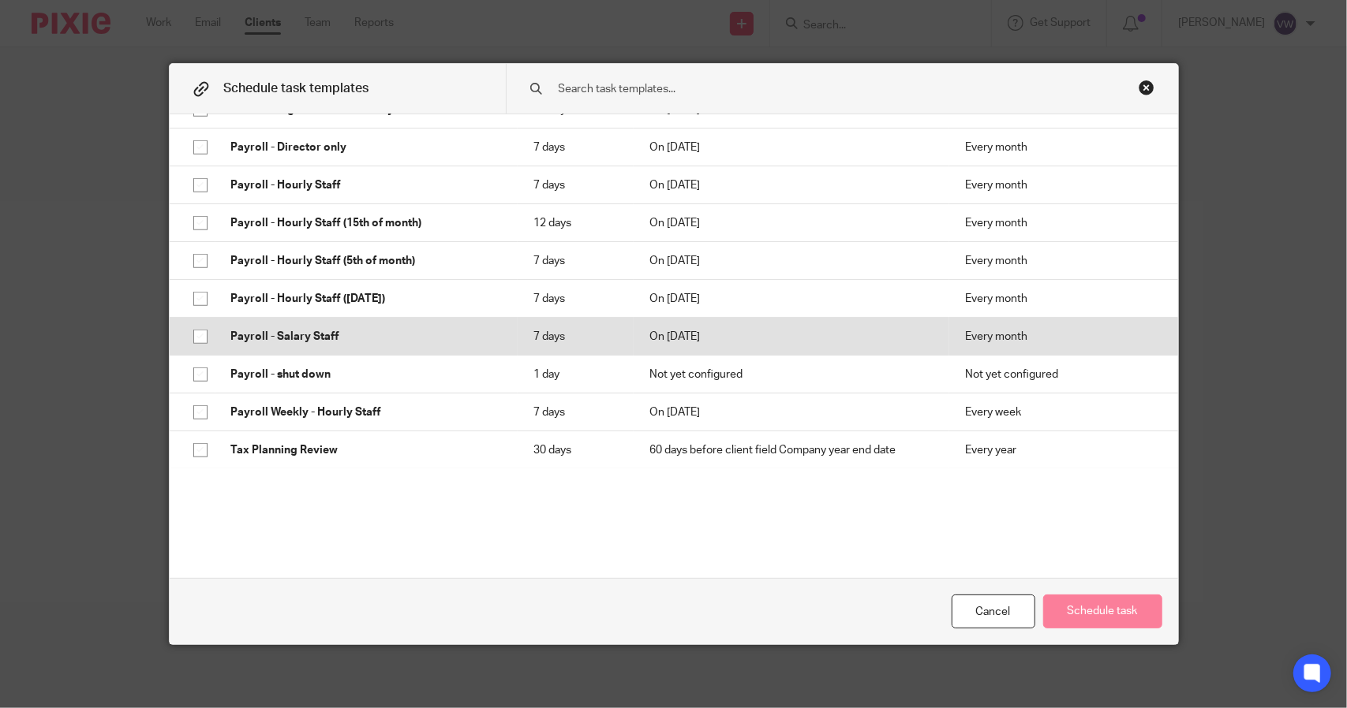
click at [201, 345] on input "checkbox" at bounding box center [200, 337] width 30 height 30
checkbox input "true"
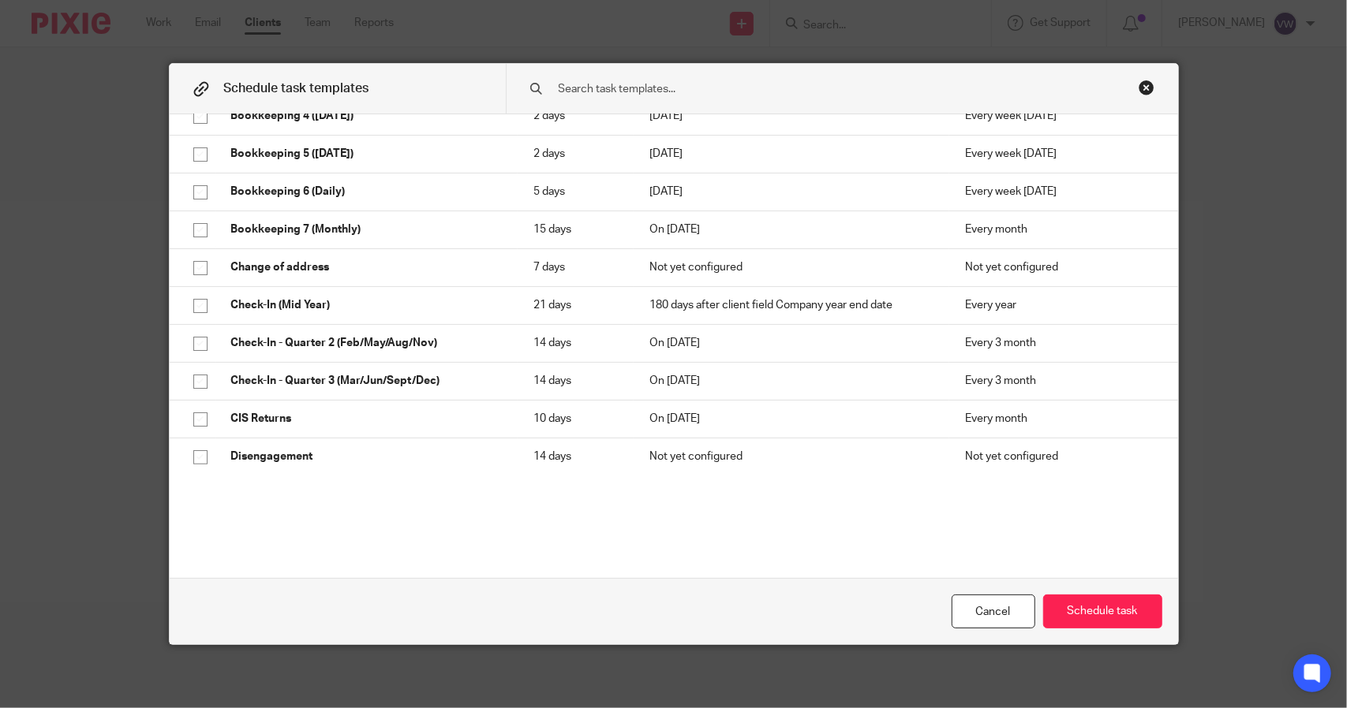
scroll to position [158, 0]
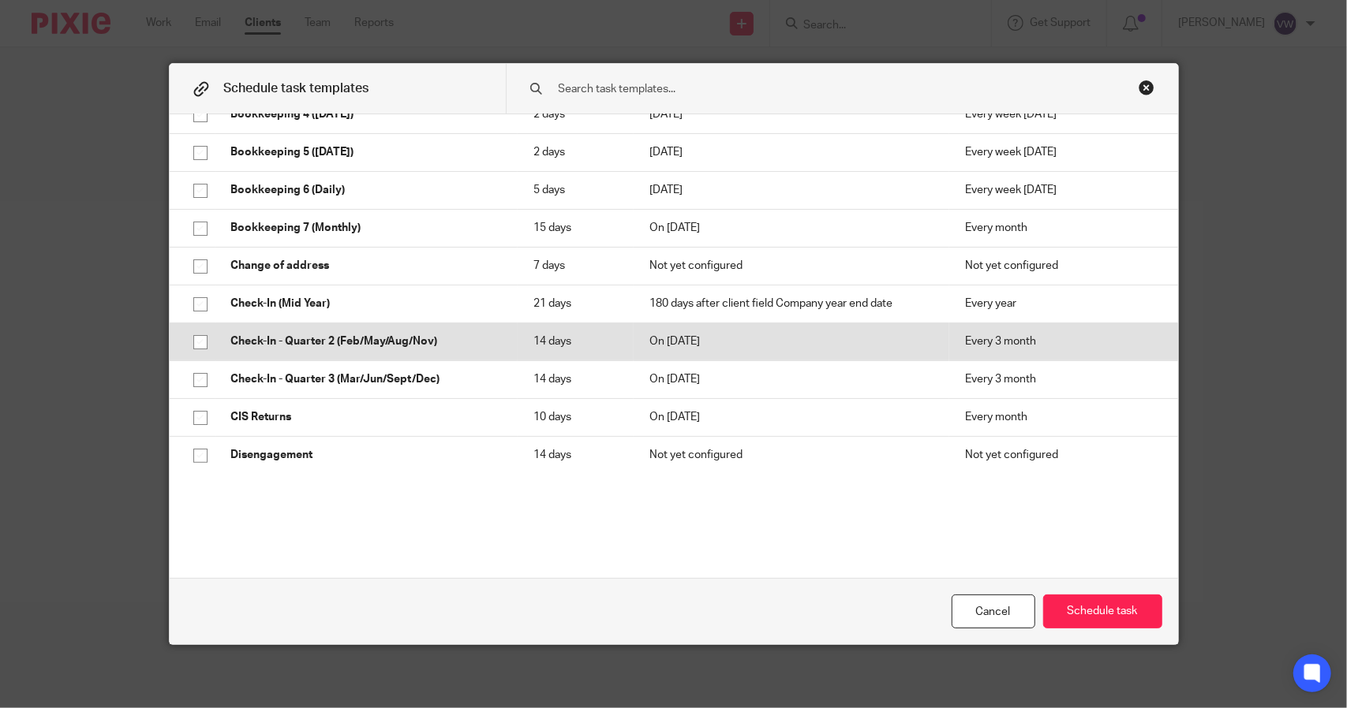
click at [195, 348] on input "checkbox" at bounding box center [200, 342] width 30 height 30
checkbox input "true"
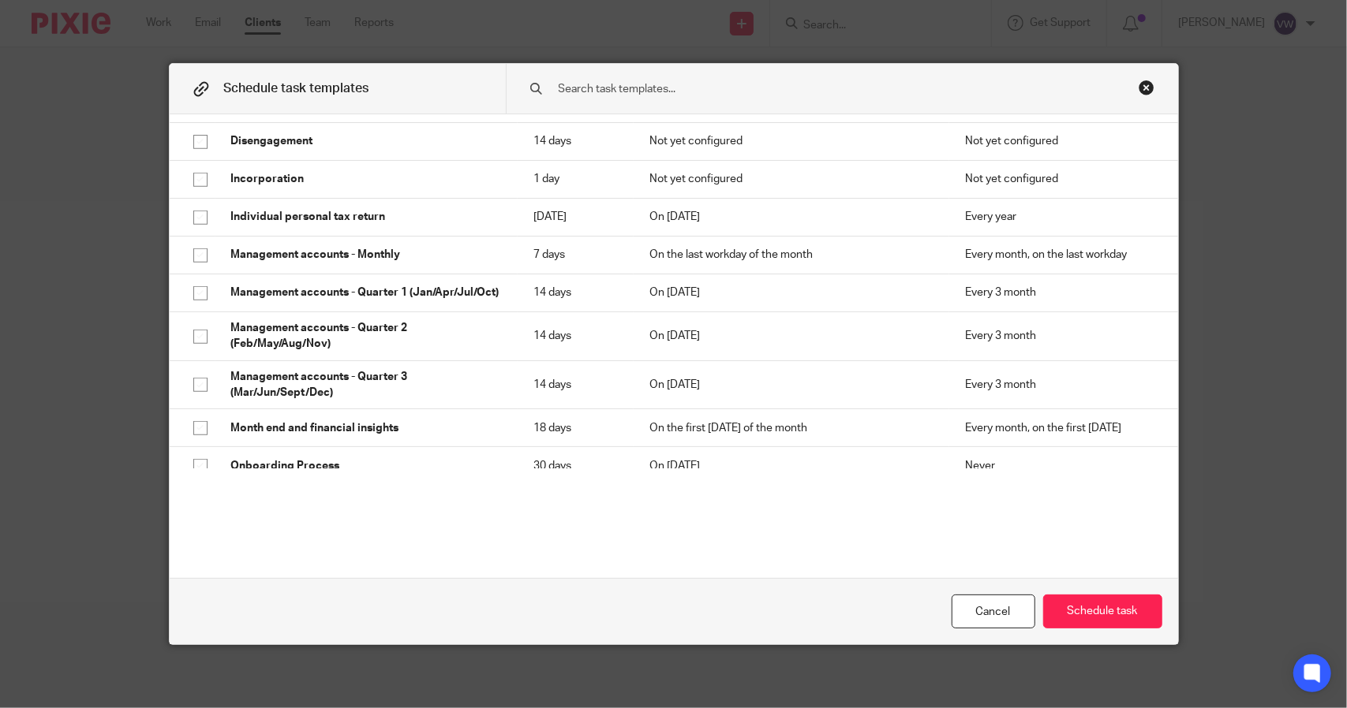
scroll to position [473, 0]
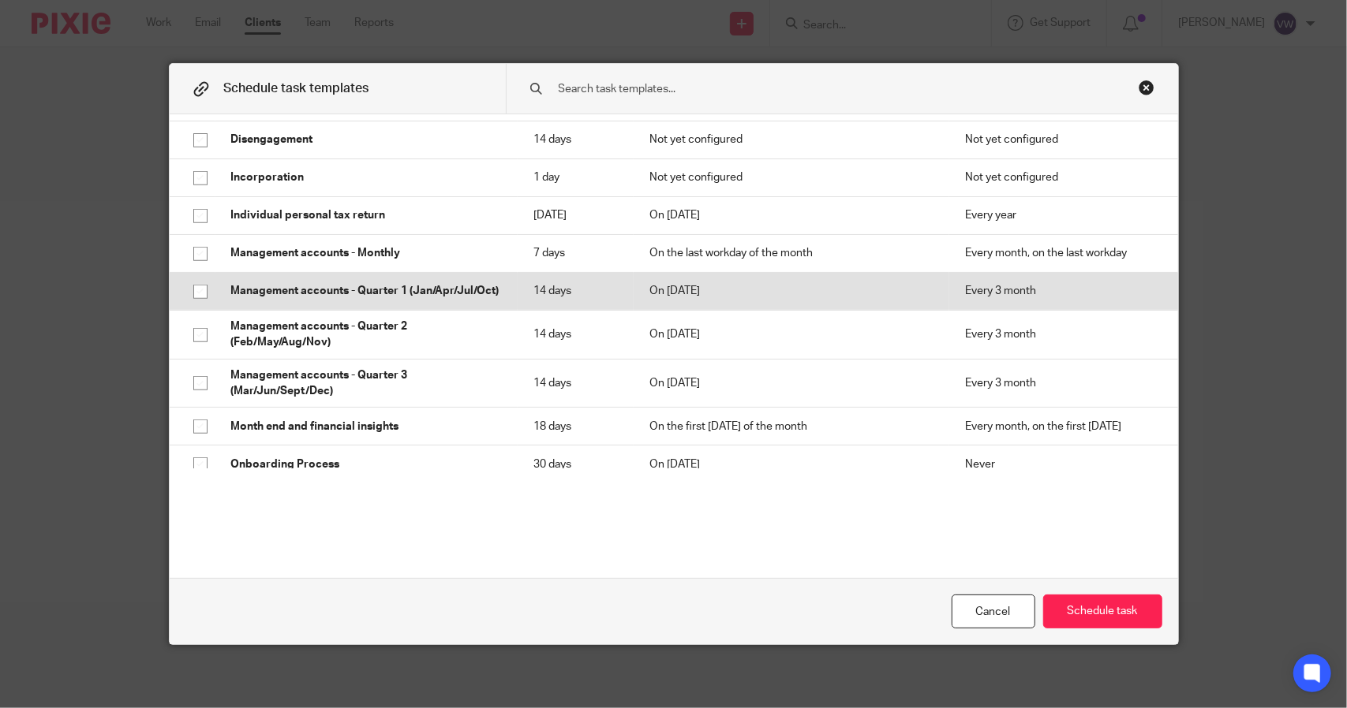
click at [185, 297] on input "checkbox" at bounding box center [200, 292] width 30 height 30
checkbox input "true"
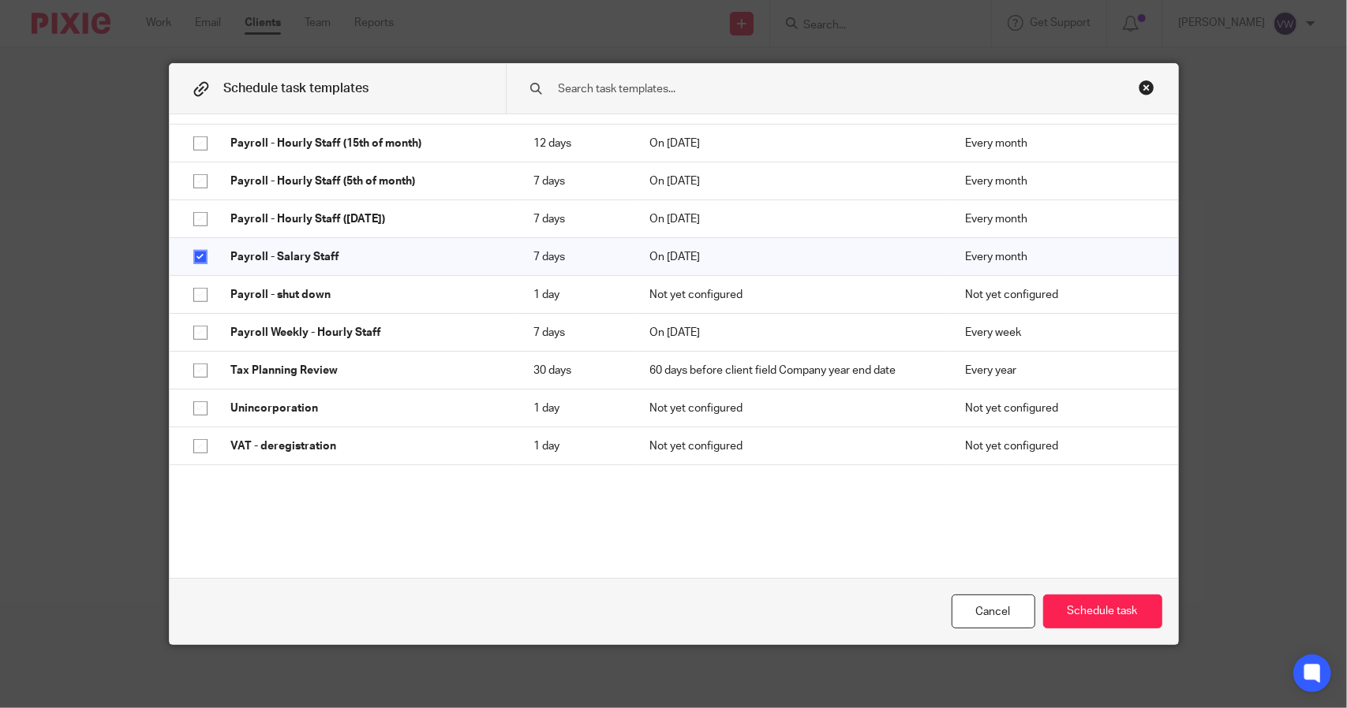
scroll to position [947, 0]
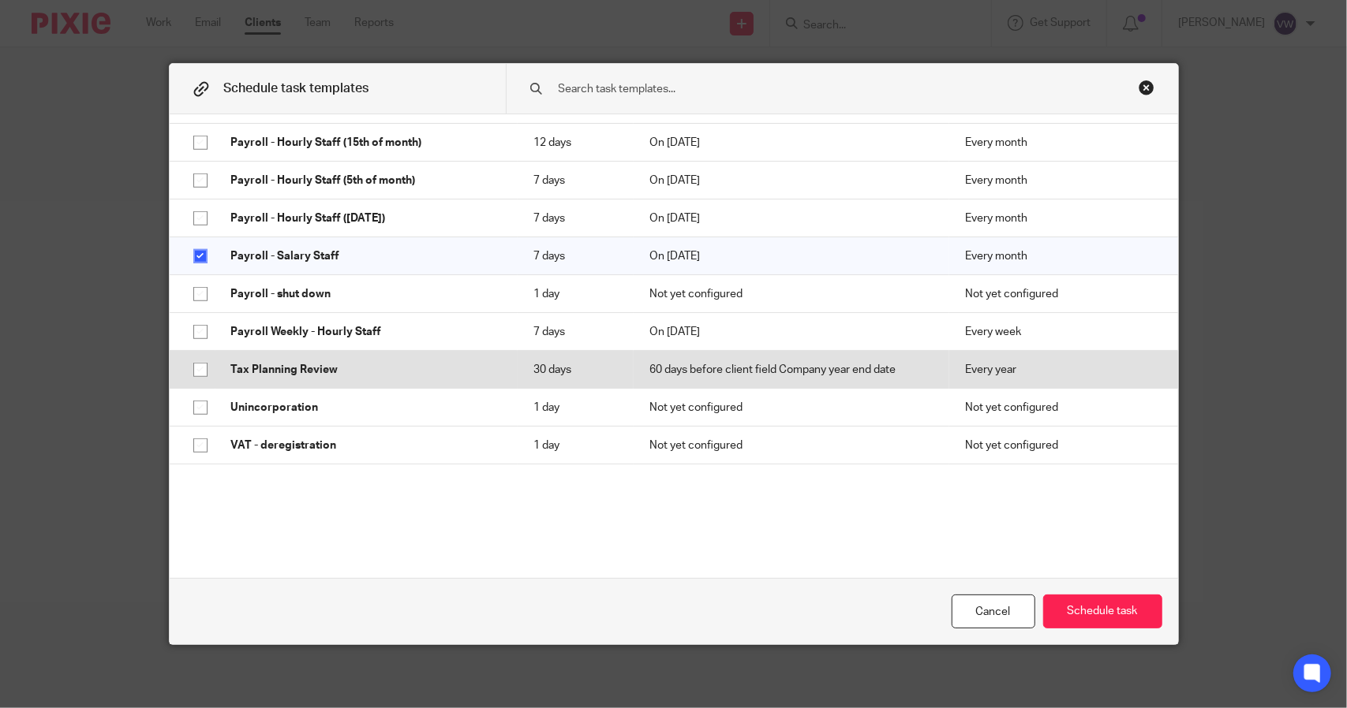
click at [188, 385] on input "checkbox" at bounding box center [200, 370] width 30 height 30
checkbox input "true"
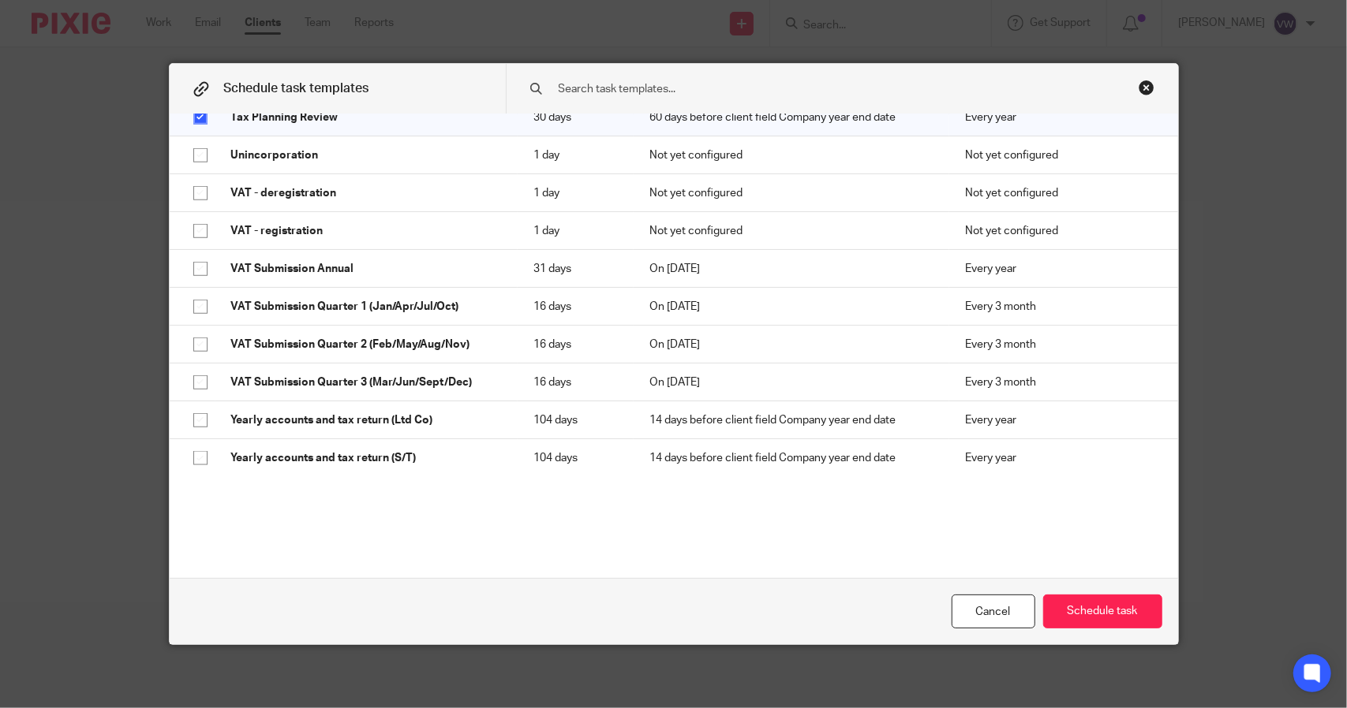
scroll to position [1216, 0]
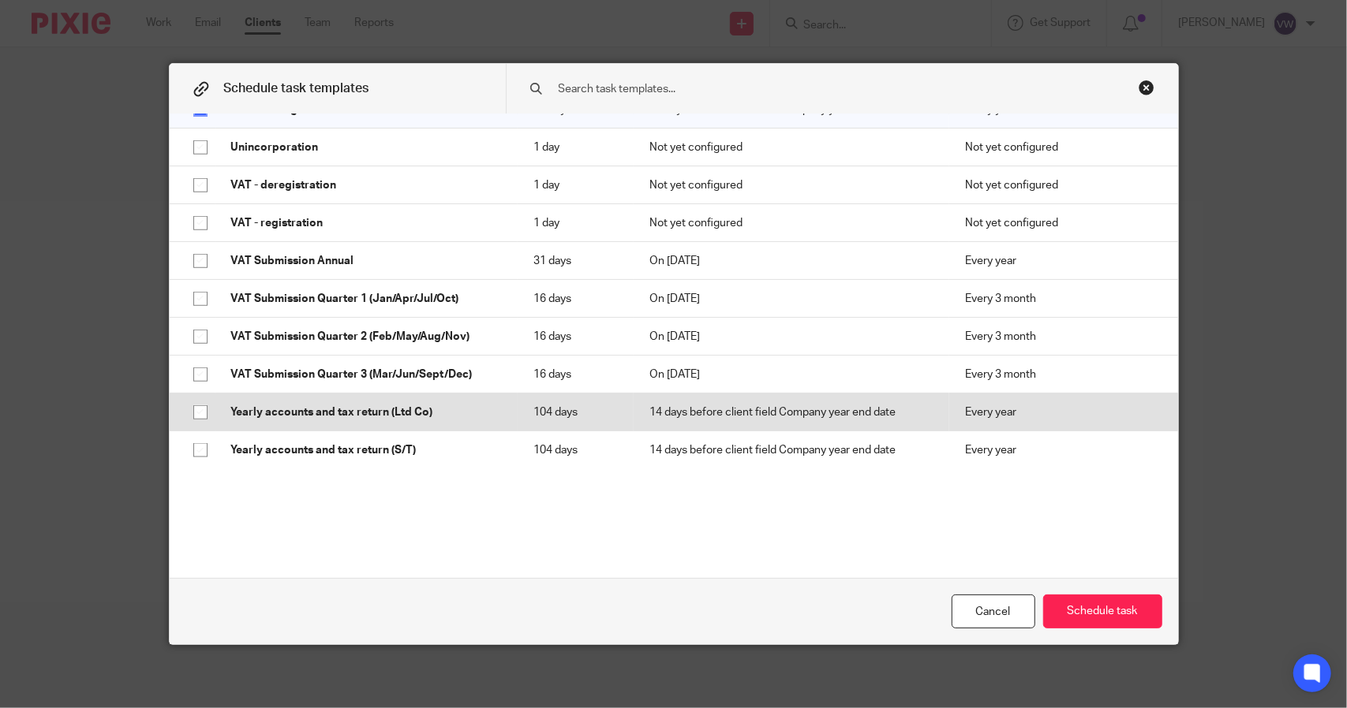
click at [191, 415] on input "checkbox" at bounding box center [200, 413] width 30 height 30
checkbox input "true"
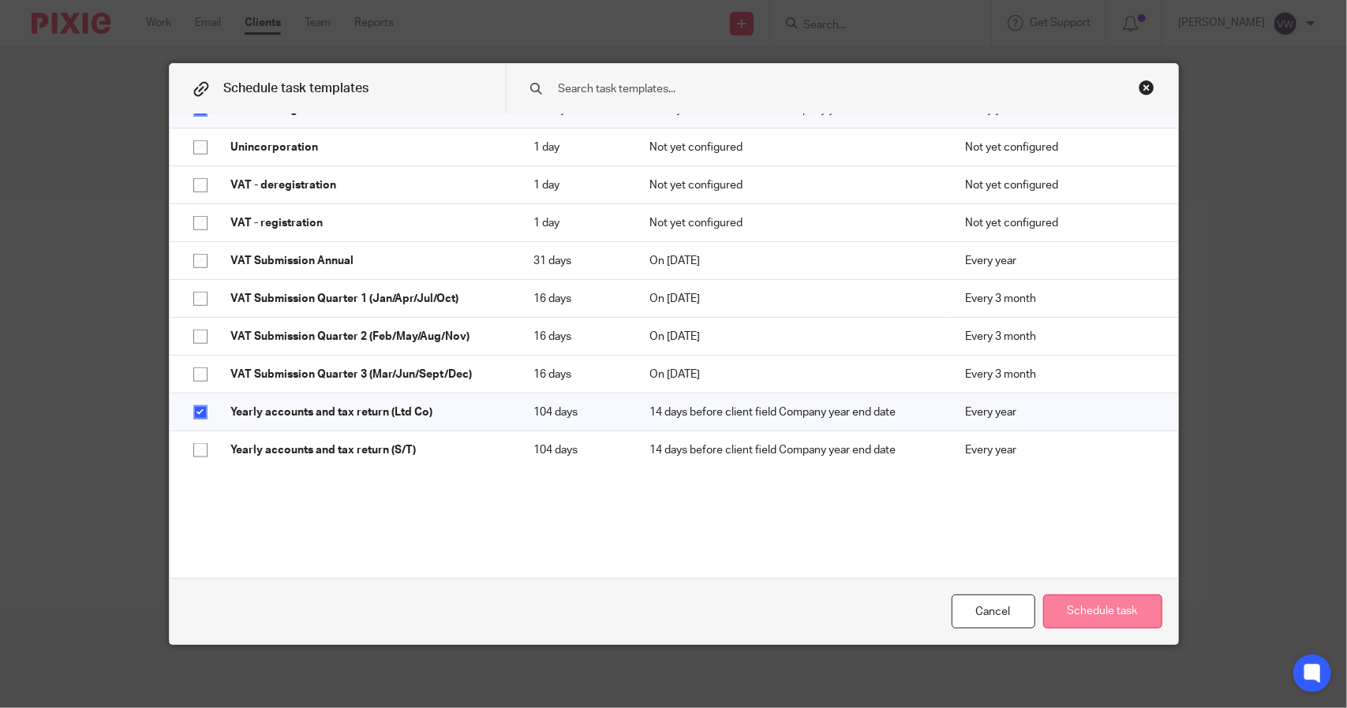
click at [1076, 620] on button "Schedule task" at bounding box center [1102, 612] width 119 height 34
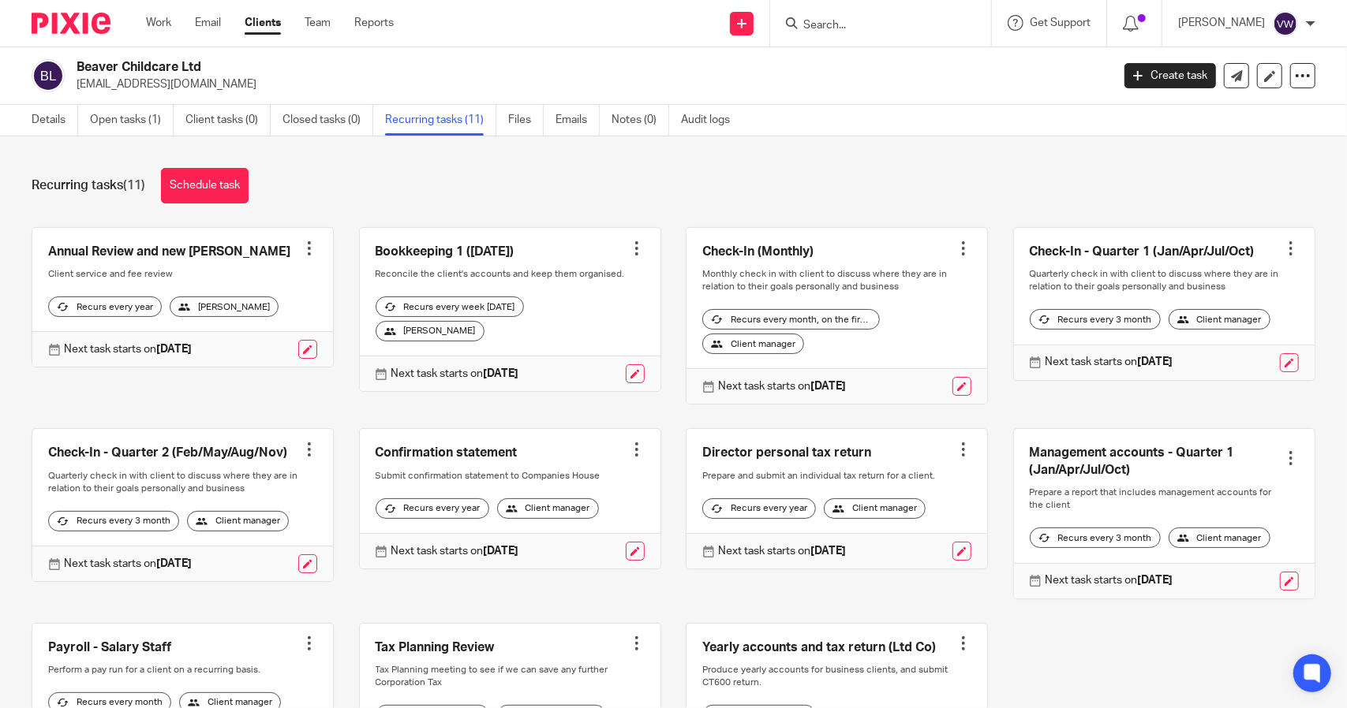
click at [955, 456] on div at bounding box center [963, 450] width 16 height 16
click at [891, 552] on button "Cancel schedule" at bounding box center [887, 561] width 126 height 21
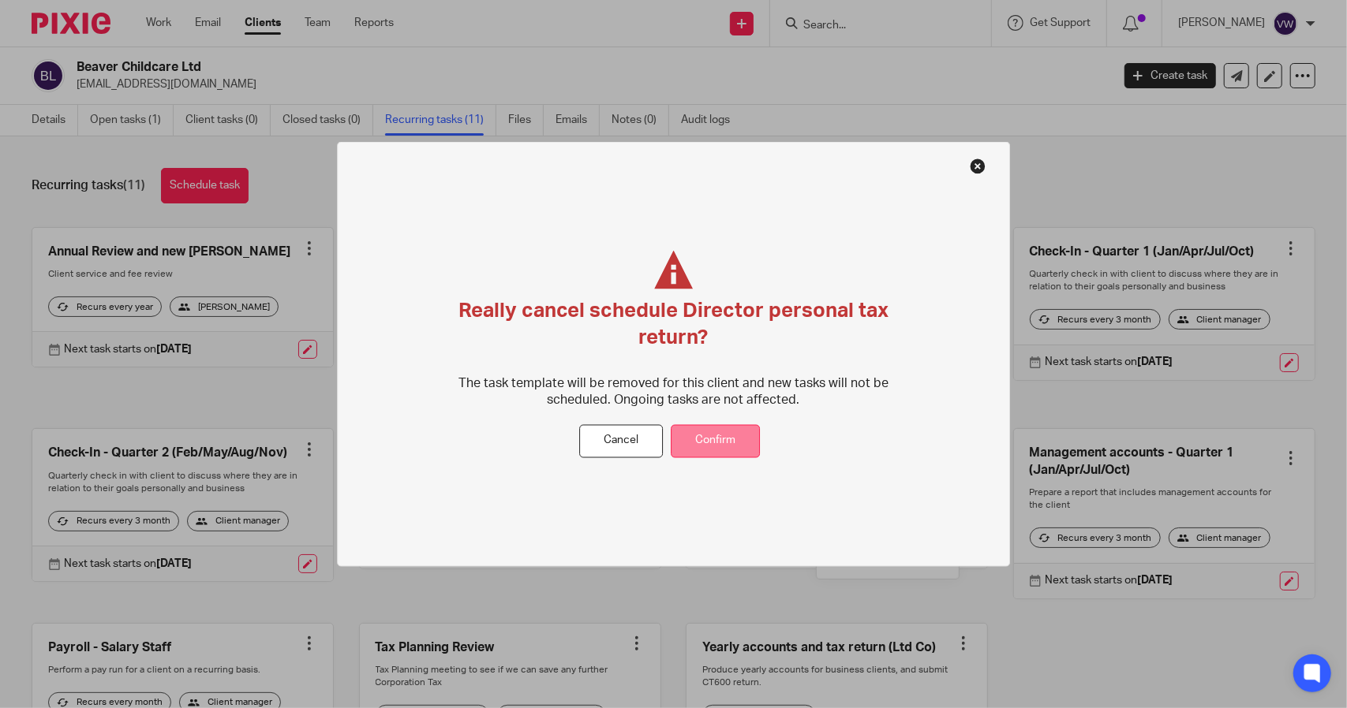
click at [732, 446] on button "Confirm" at bounding box center [714, 441] width 89 height 34
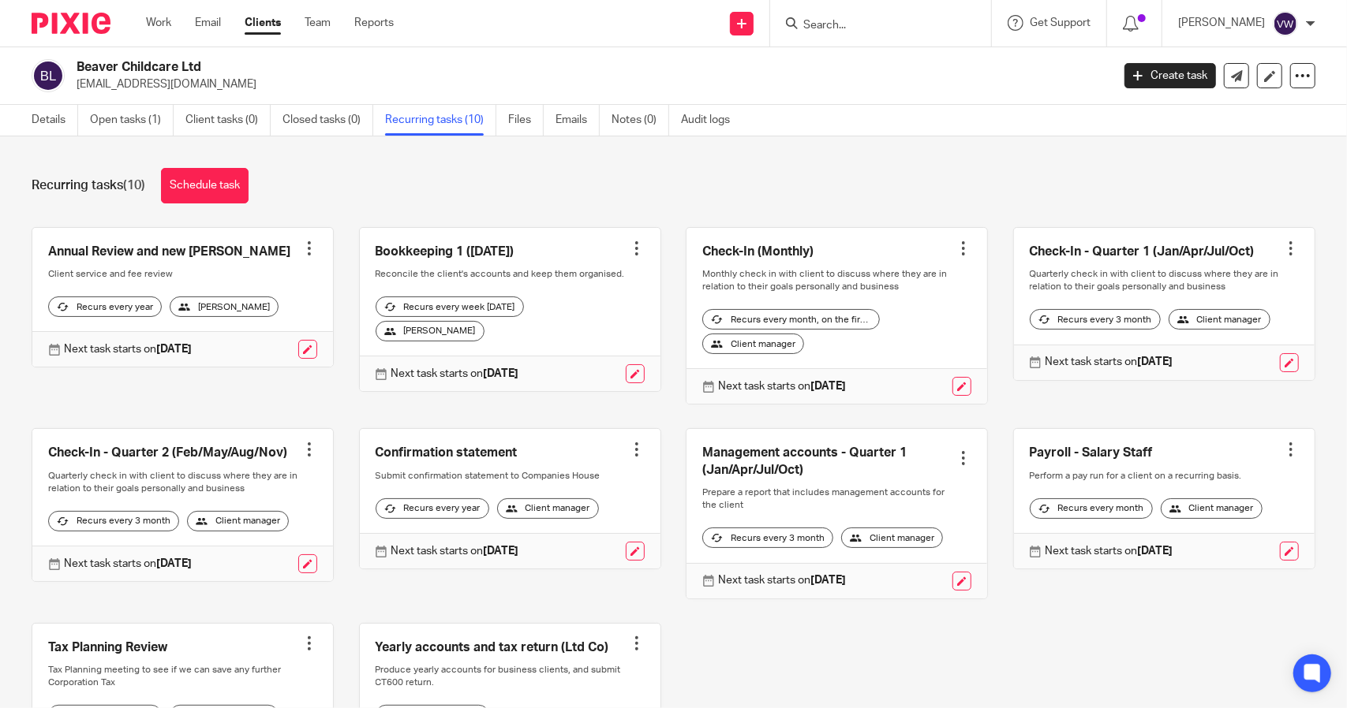
click at [301, 458] on div at bounding box center [309, 450] width 16 height 16
click at [259, 559] on span "Cancel schedule" at bounding box center [245, 560] width 83 height 11
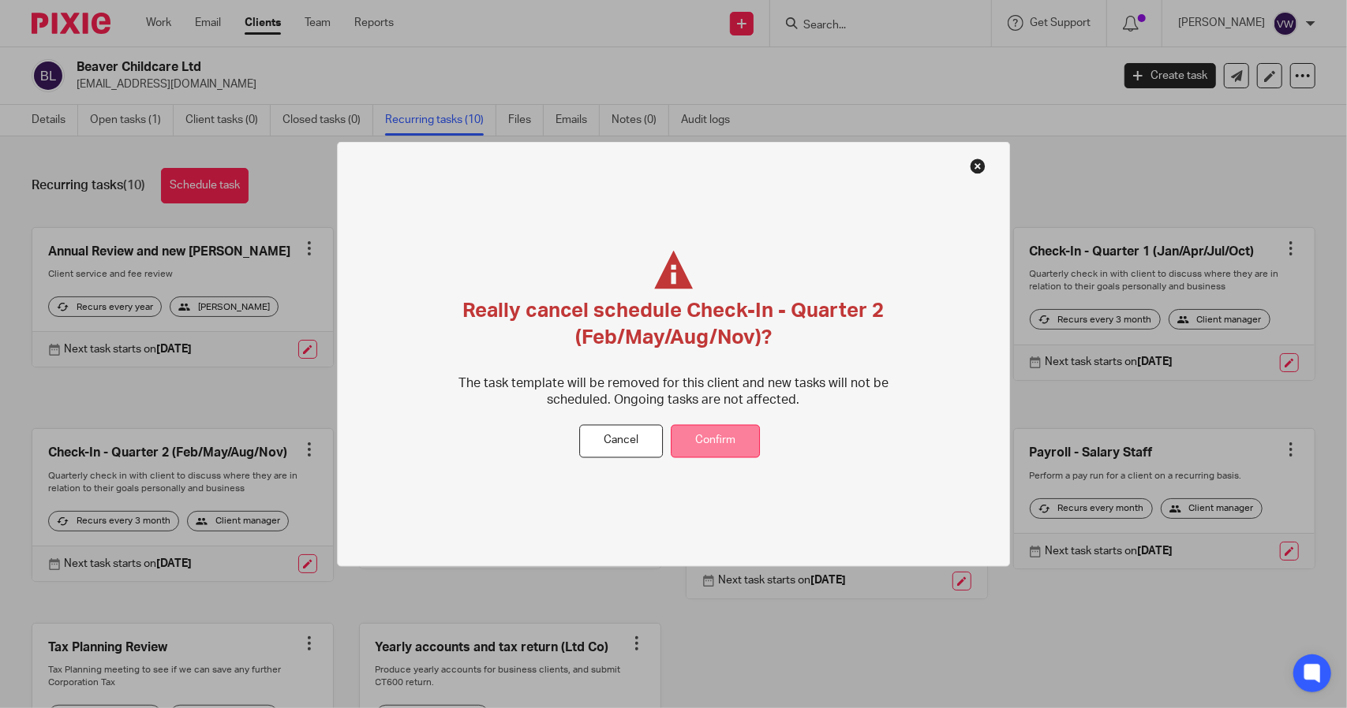
click at [726, 446] on button "Confirm" at bounding box center [714, 441] width 89 height 34
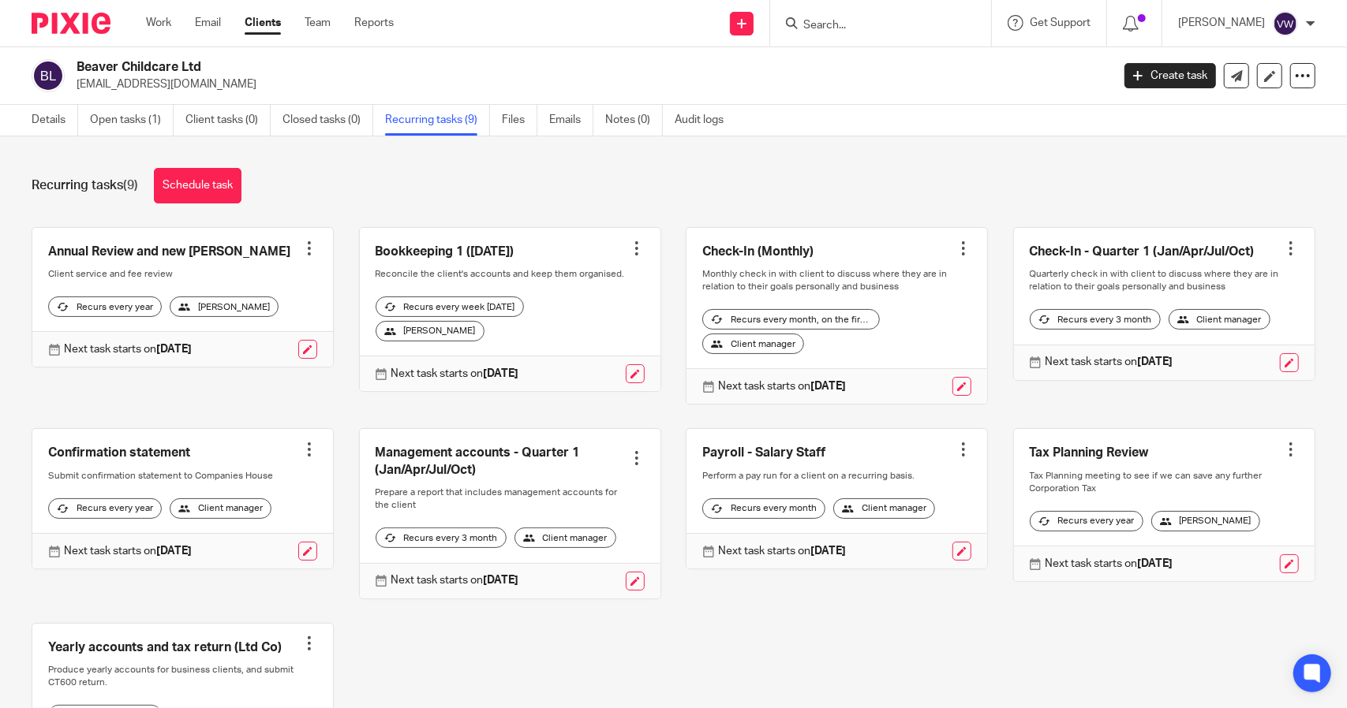
click at [943, 19] on input "Search" at bounding box center [872, 26] width 142 height 14
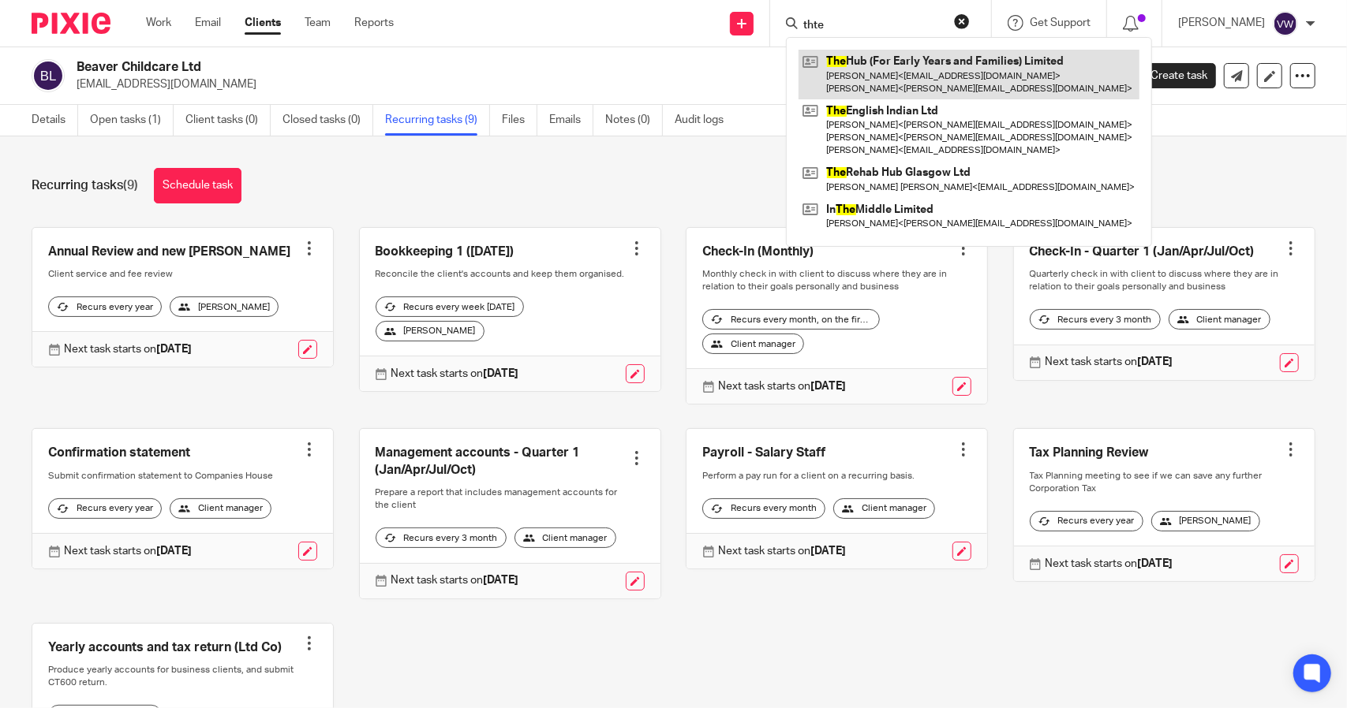
type input "thte"
click at [948, 70] on link at bounding box center [968, 74] width 341 height 49
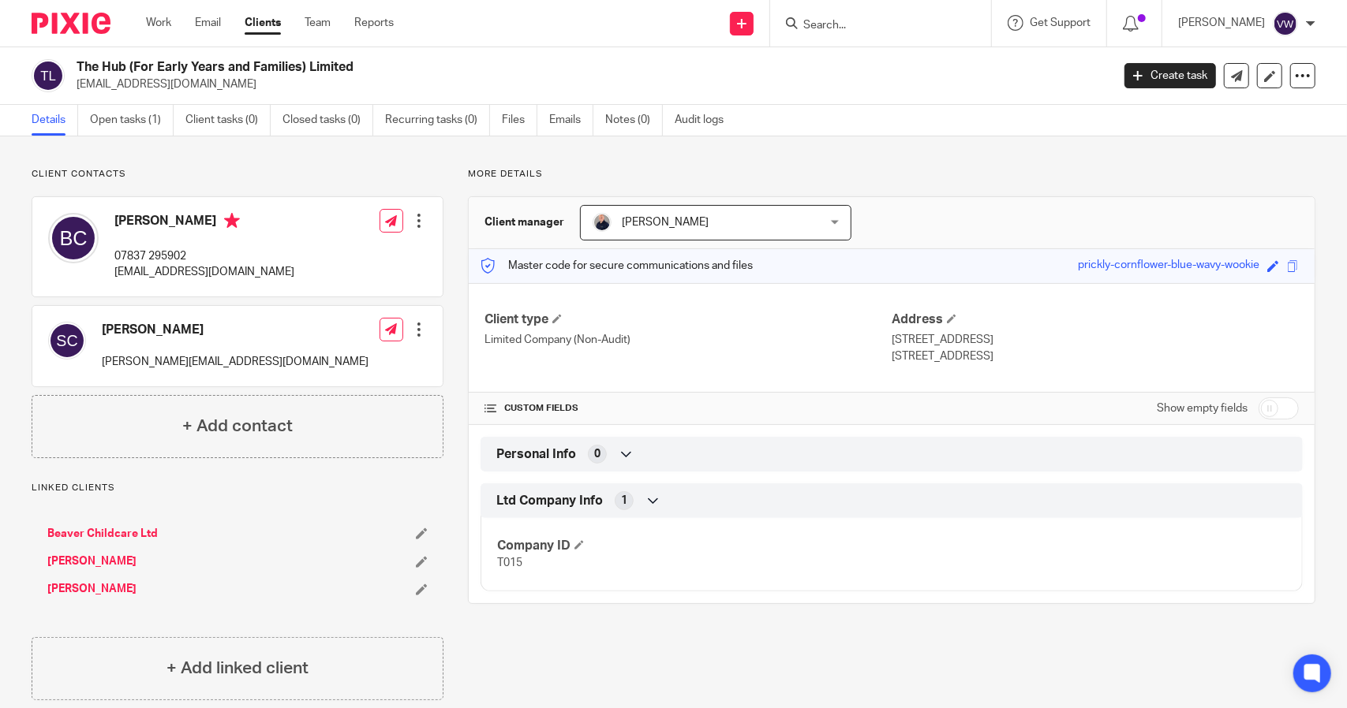
click at [1258, 408] on input "checkbox" at bounding box center [1278, 409] width 40 height 22
checkbox input "true"
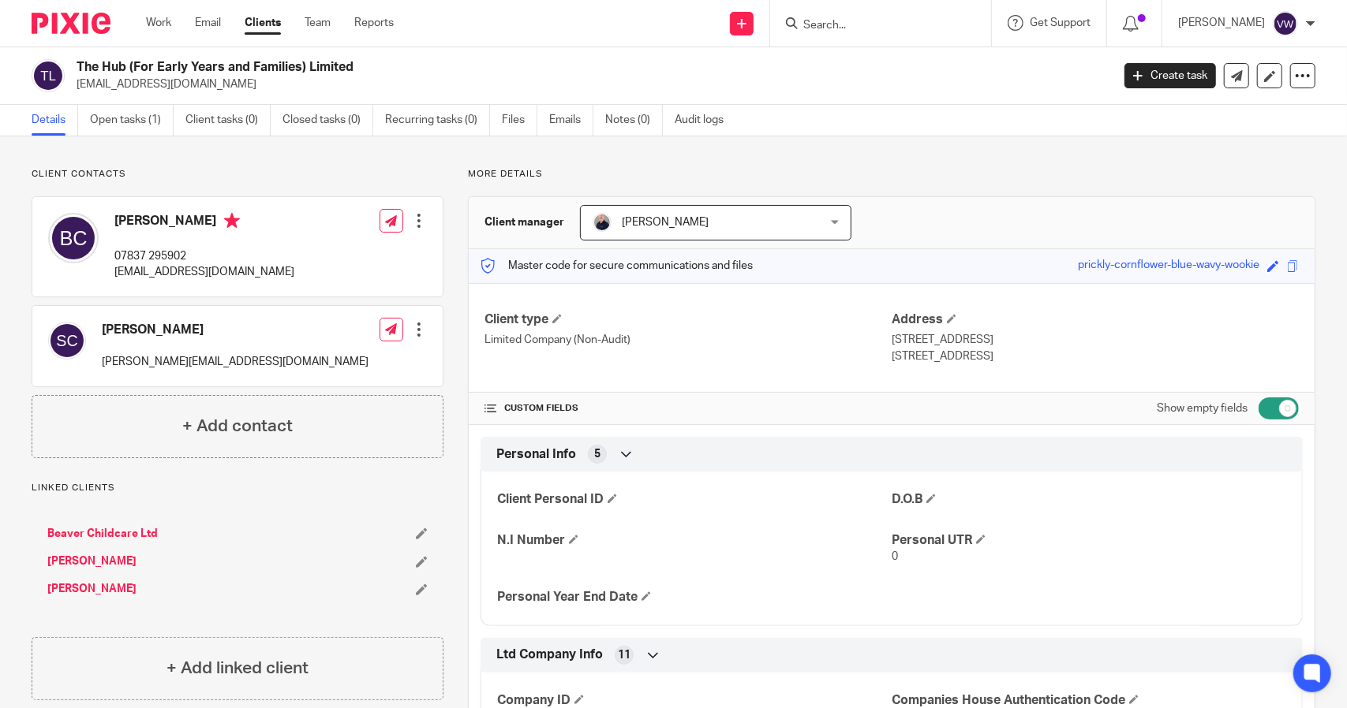
scroll to position [298, 0]
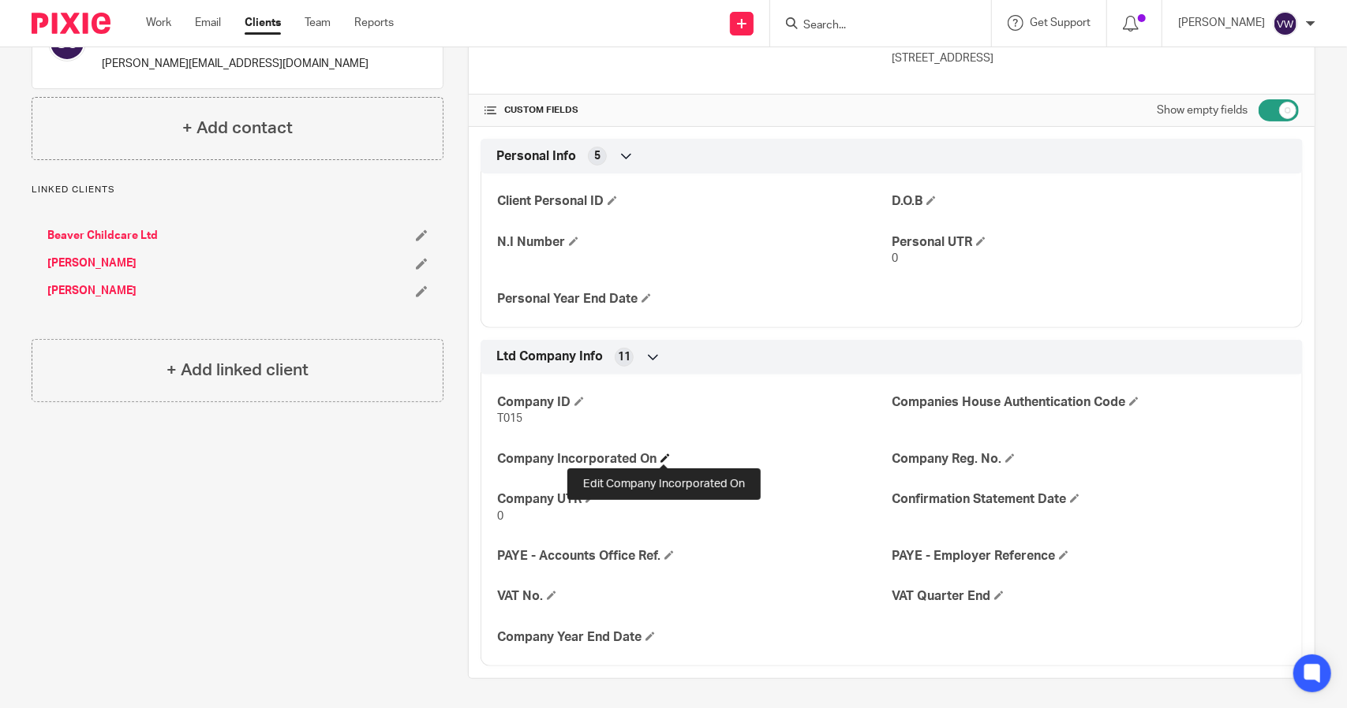
click at [664, 455] on span at bounding box center [664, 458] width 9 height 9
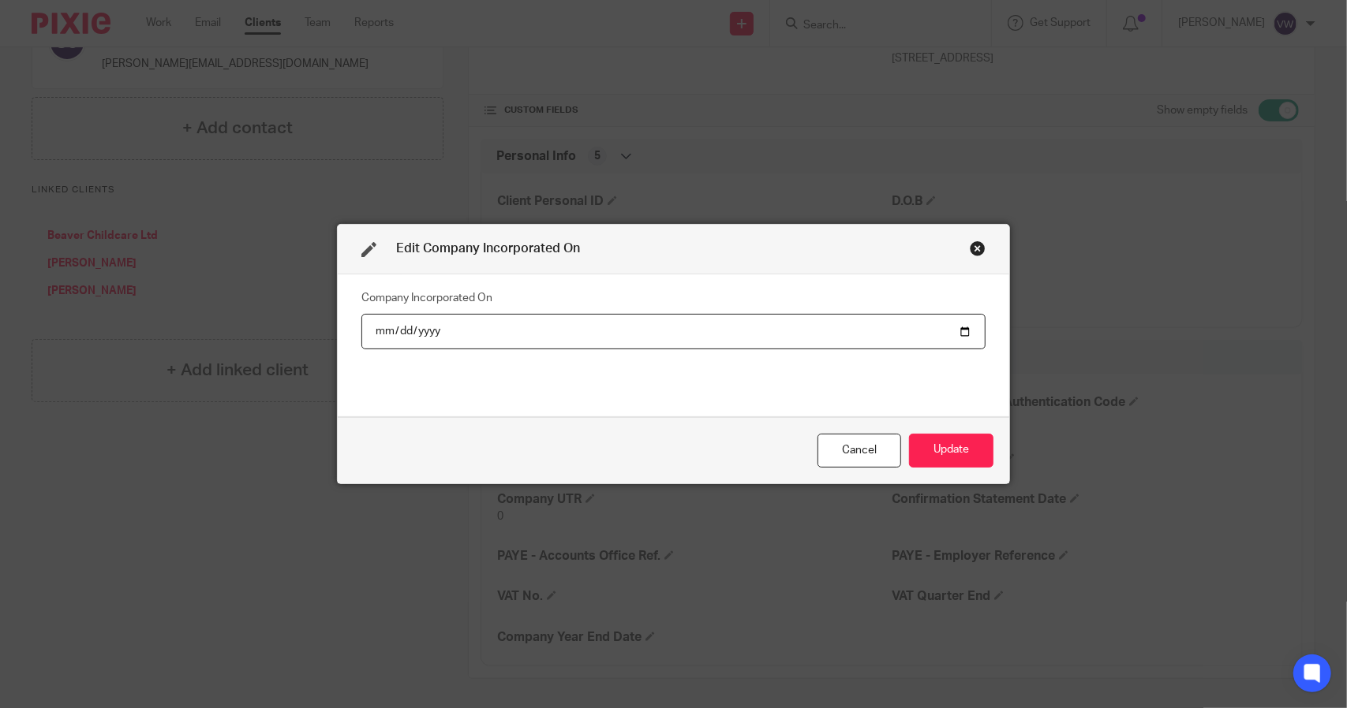
click at [371, 331] on input "date" at bounding box center [673, 331] width 625 height 35
type input "[DATE]"
click at [948, 460] on button "Update" at bounding box center [951, 451] width 84 height 34
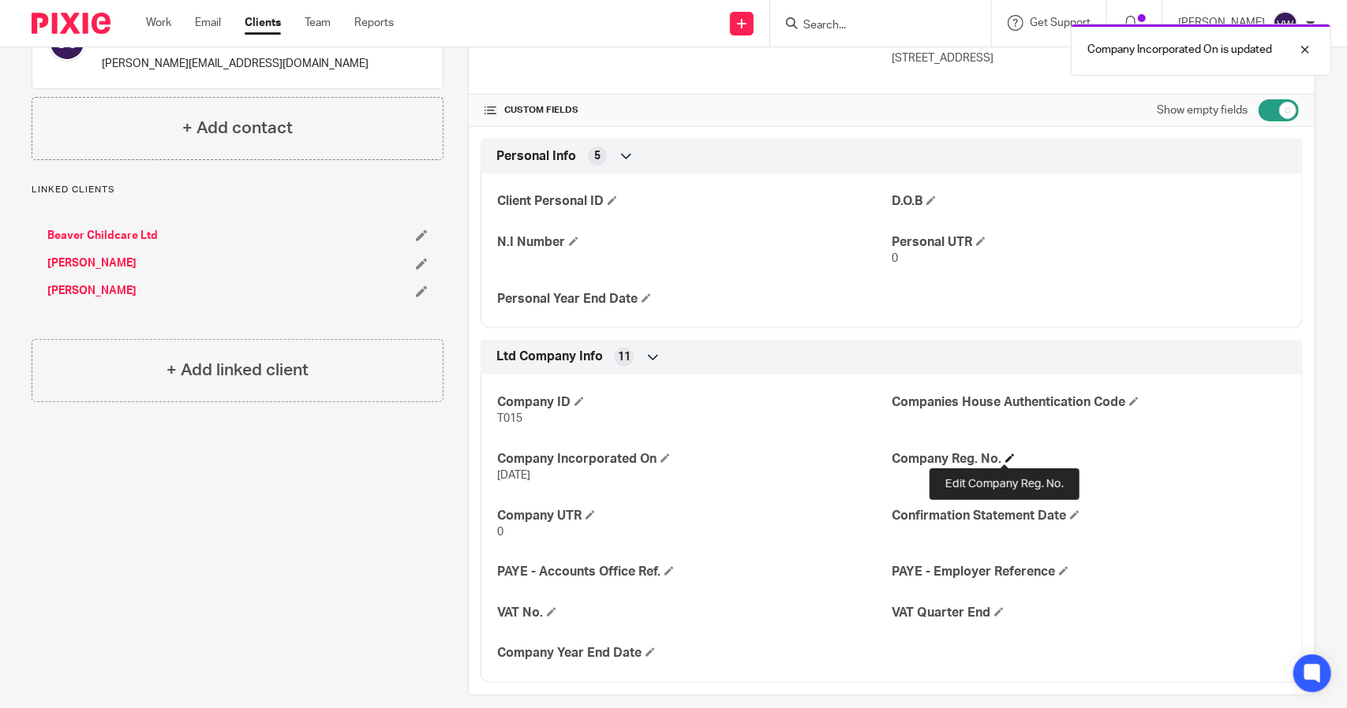
click at [1005, 454] on span at bounding box center [1009, 458] width 9 height 9
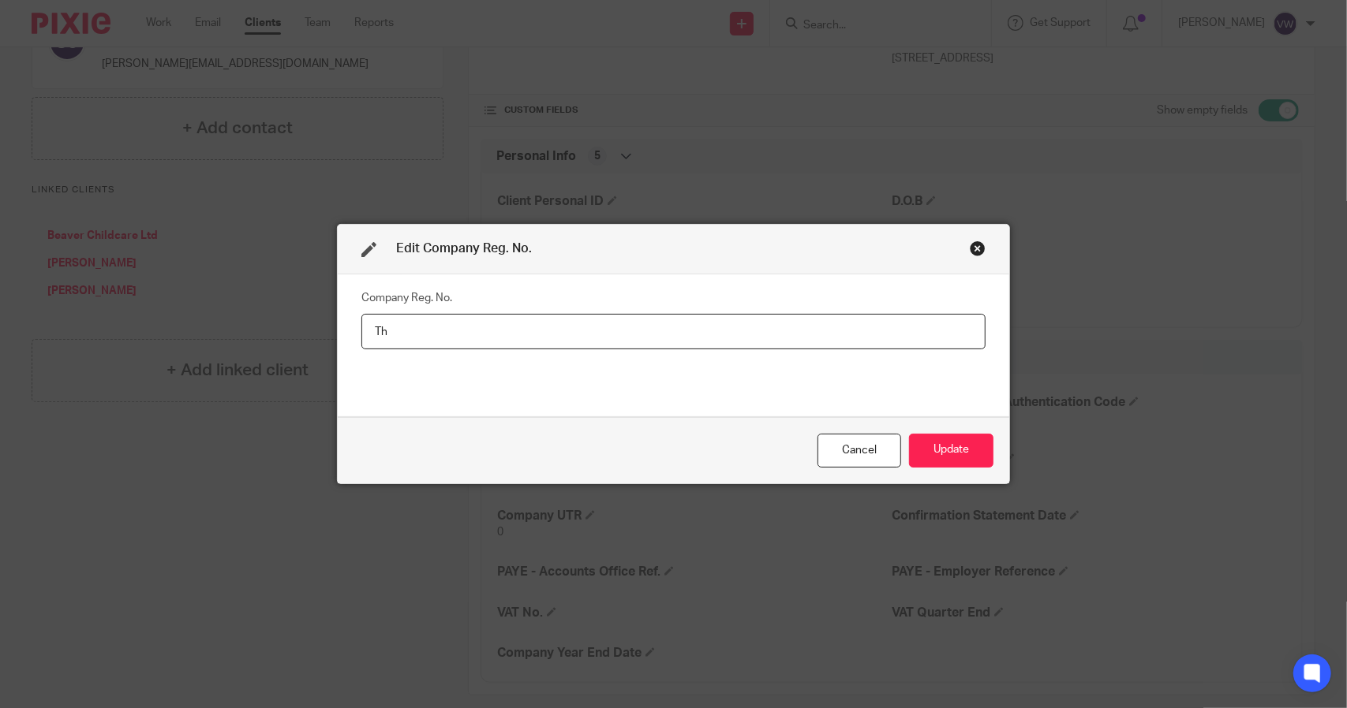
type input "T"
type input "14982231"
click at [928, 454] on button "Update" at bounding box center [951, 451] width 84 height 34
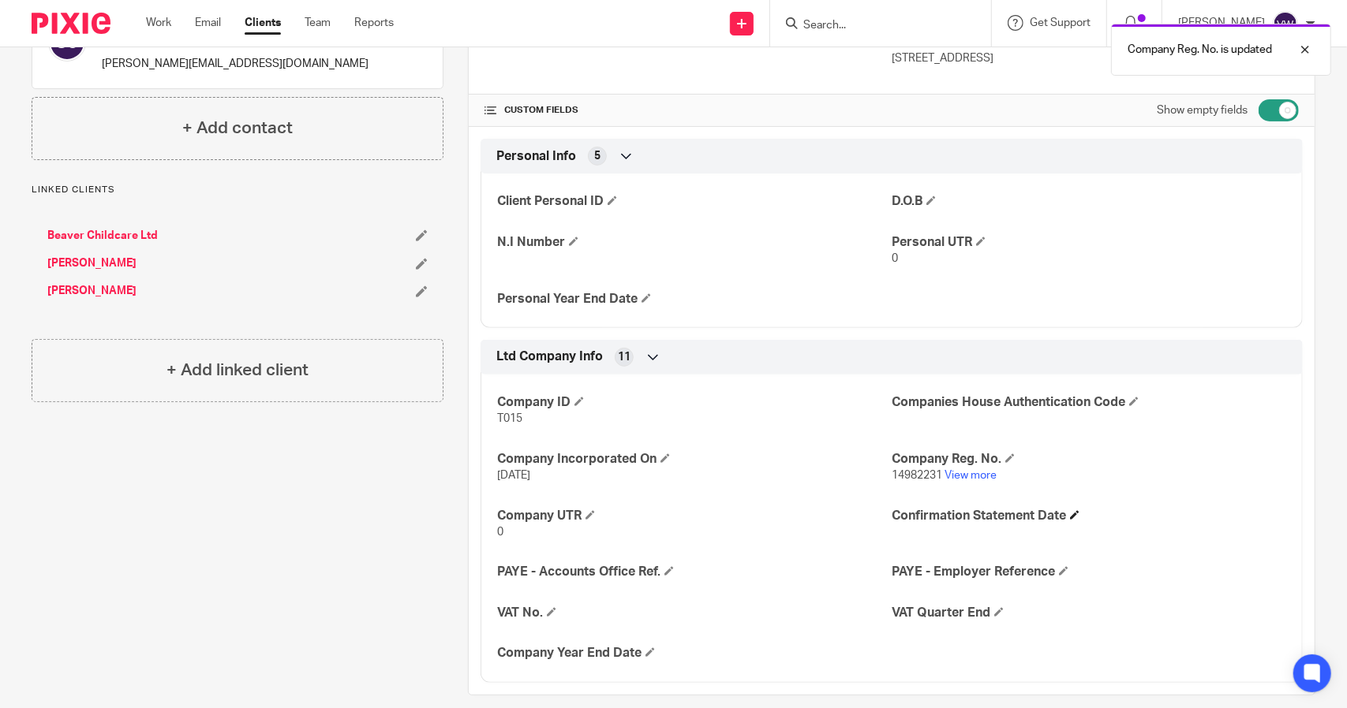
click at [1078, 513] on h4 "Confirmation Statement Date" at bounding box center [1088, 516] width 394 height 17
click at [1070, 508] on h4 "Confirmation Statement Date" at bounding box center [1088, 516] width 394 height 17
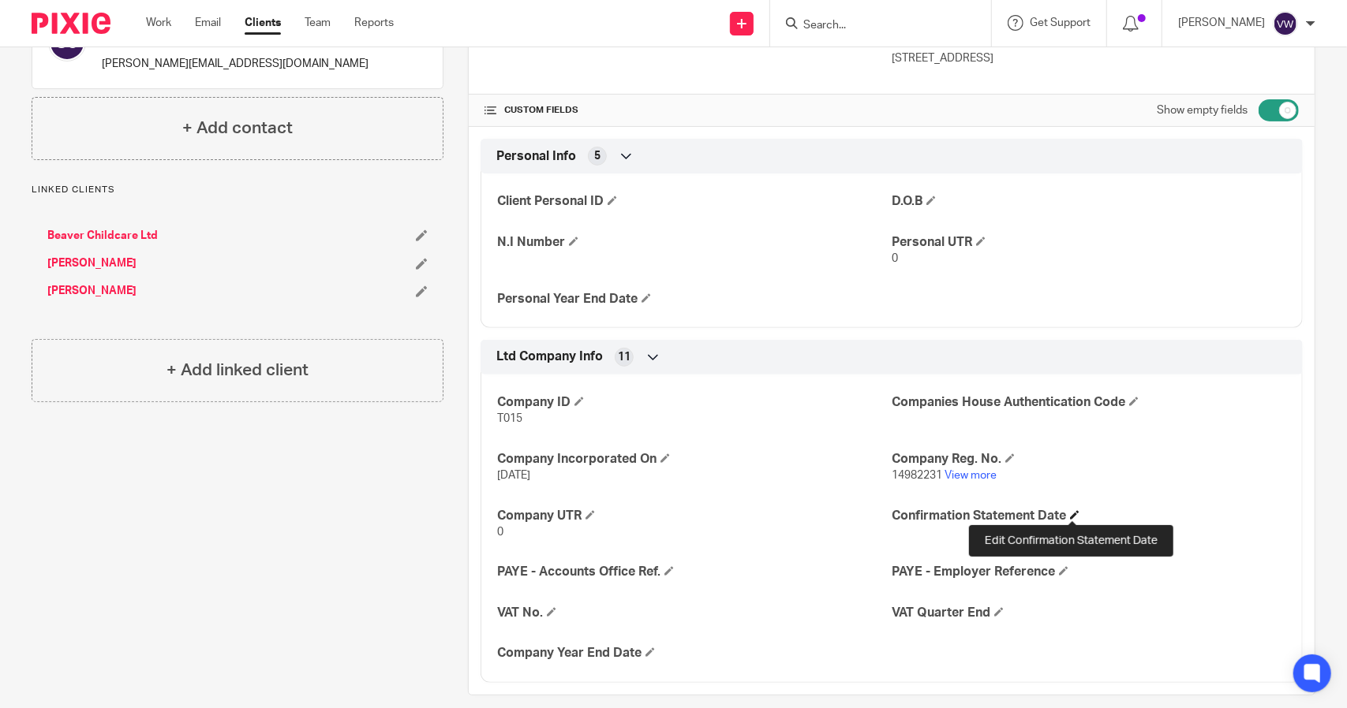
click at [1070, 515] on span at bounding box center [1074, 514] width 9 height 9
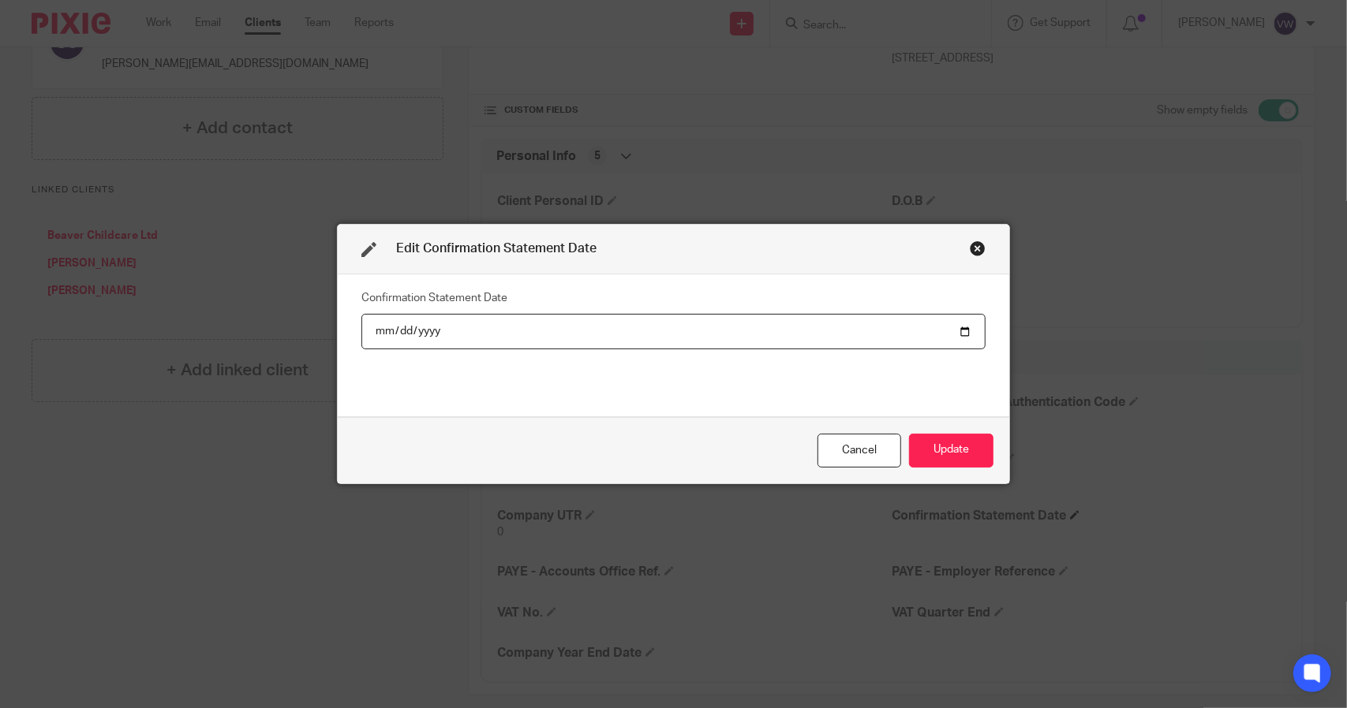
type input "20205-07-04"
type input "2026-07-04"
click at [949, 450] on button "Update" at bounding box center [951, 451] width 84 height 34
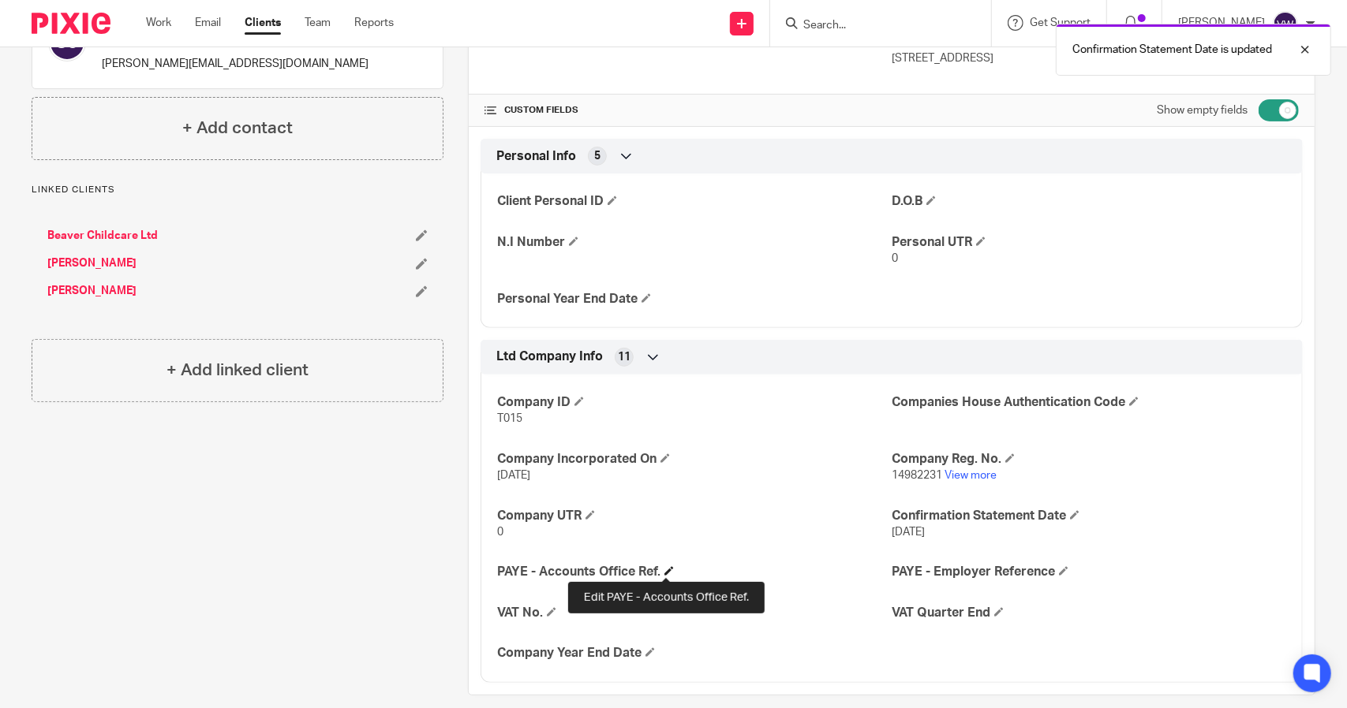
click at [665, 570] on span at bounding box center [668, 570] width 9 height 9
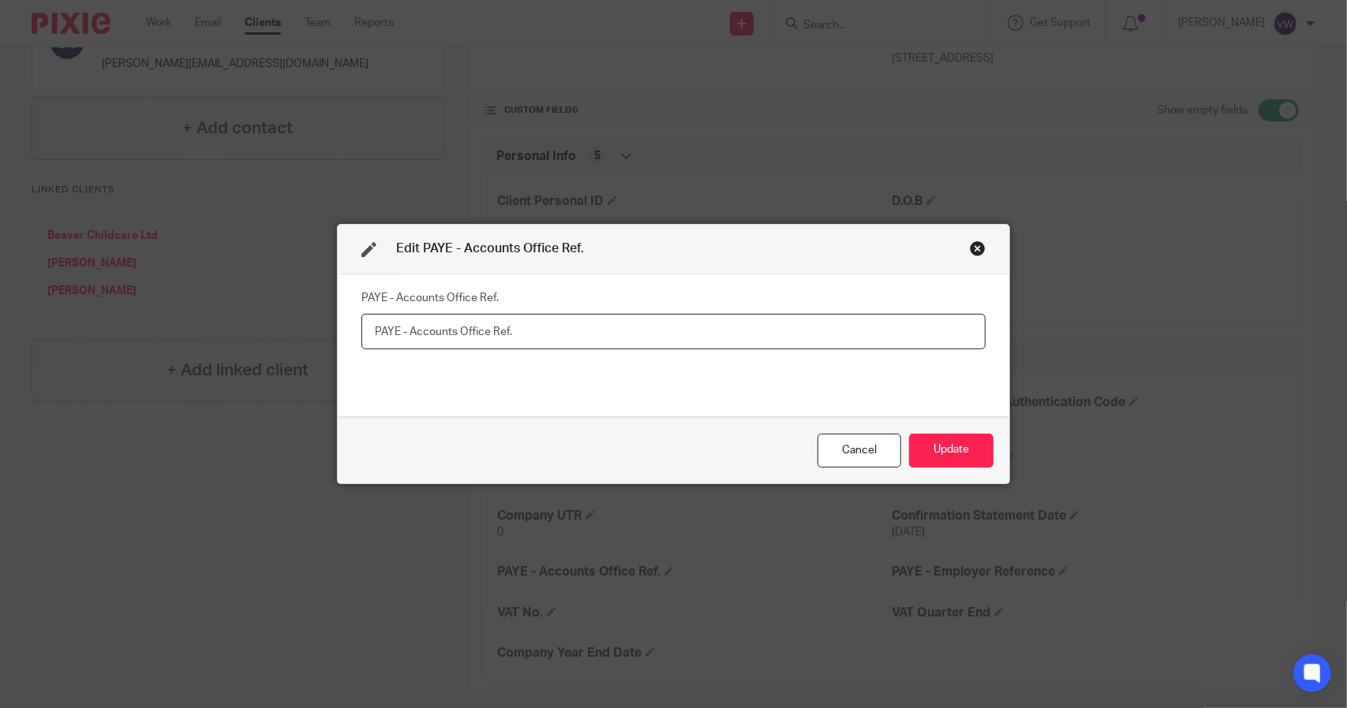
click at [837, 329] on input "text" at bounding box center [673, 331] width 625 height 35
paste input "475PS01693492"
type input "475PS01693492"
click at [935, 450] on button "Update" at bounding box center [951, 451] width 84 height 34
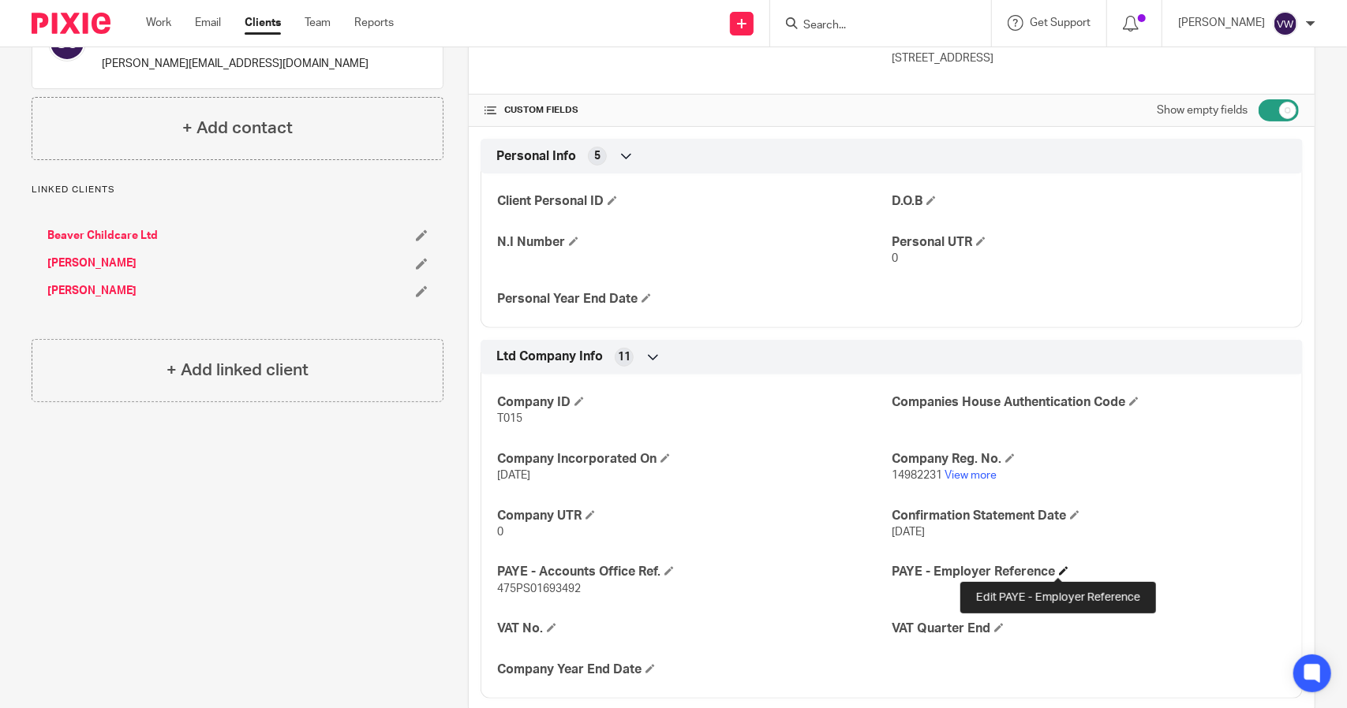
click at [1059, 570] on span at bounding box center [1063, 570] width 9 height 9
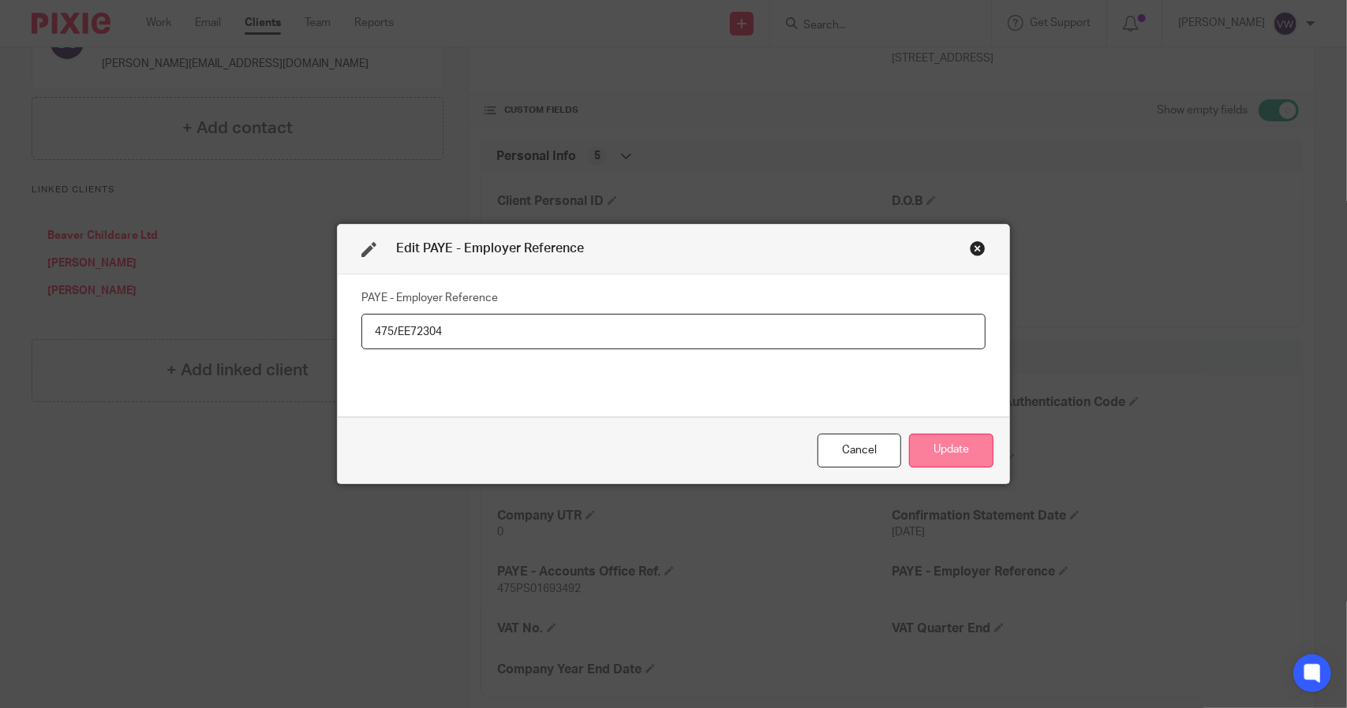
type input "475/EE72304"
click at [951, 439] on button "Update" at bounding box center [951, 451] width 84 height 34
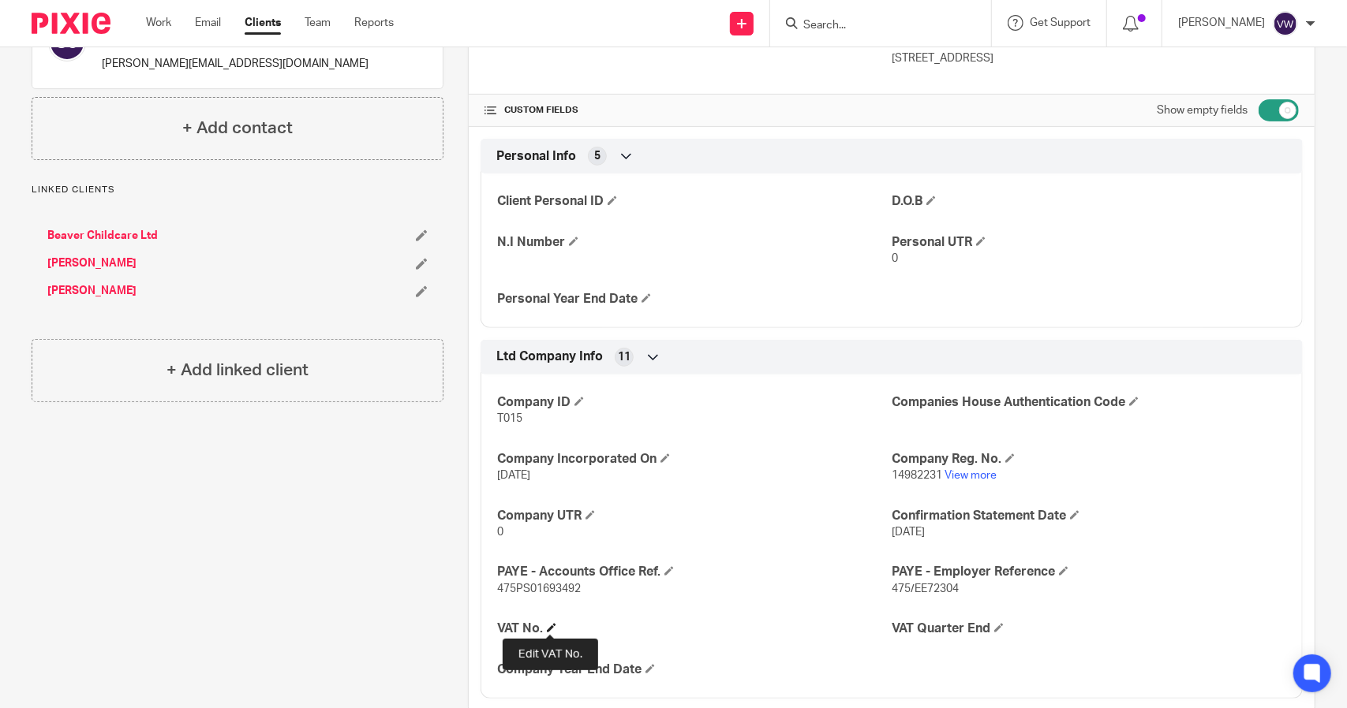
click at [550, 629] on span at bounding box center [551, 627] width 9 height 9
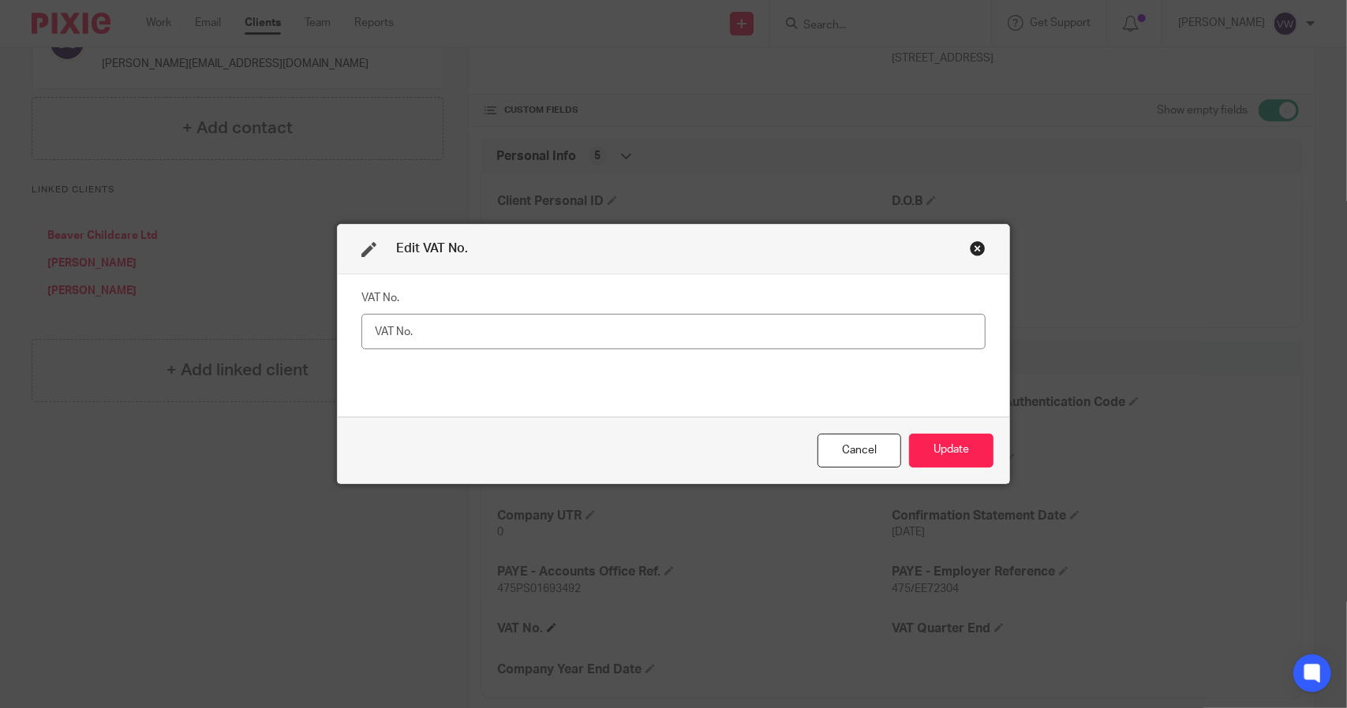
type input "v"
type input "450471217"
click at [934, 444] on button "Update" at bounding box center [951, 451] width 84 height 34
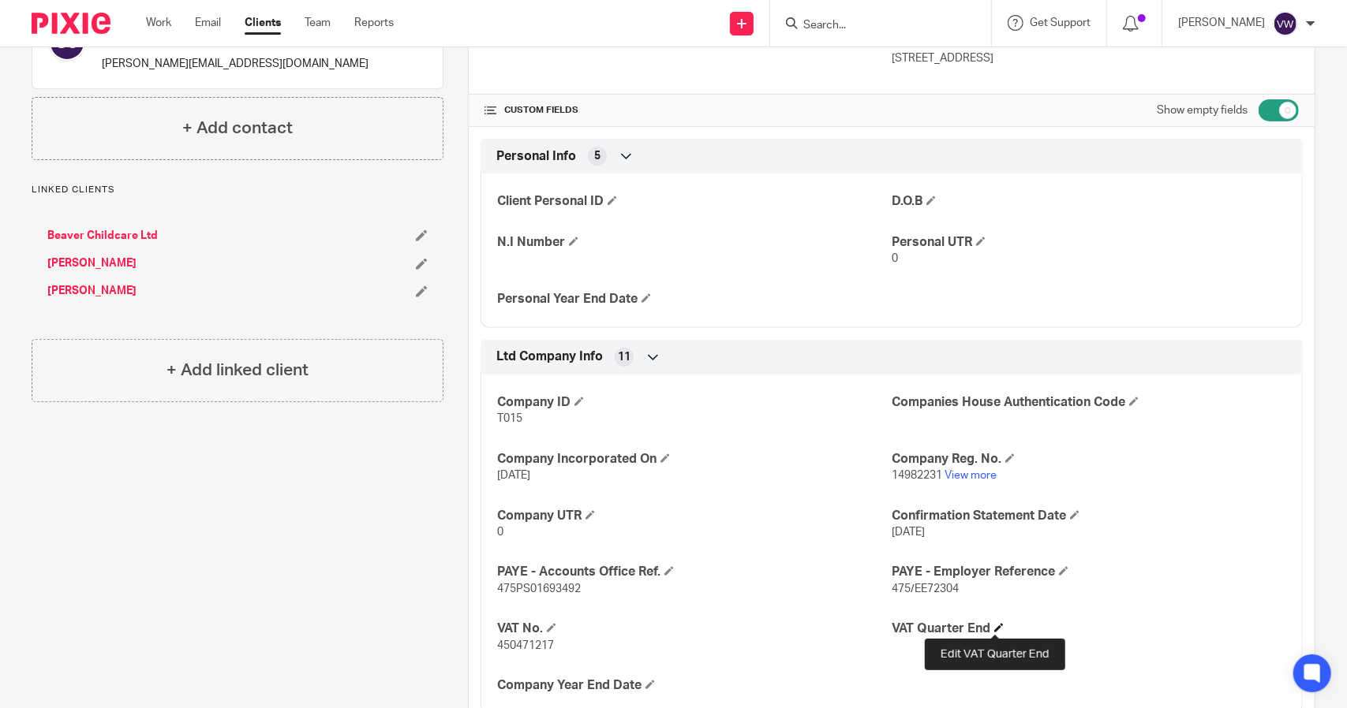
click at [996, 626] on span at bounding box center [998, 627] width 9 height 9
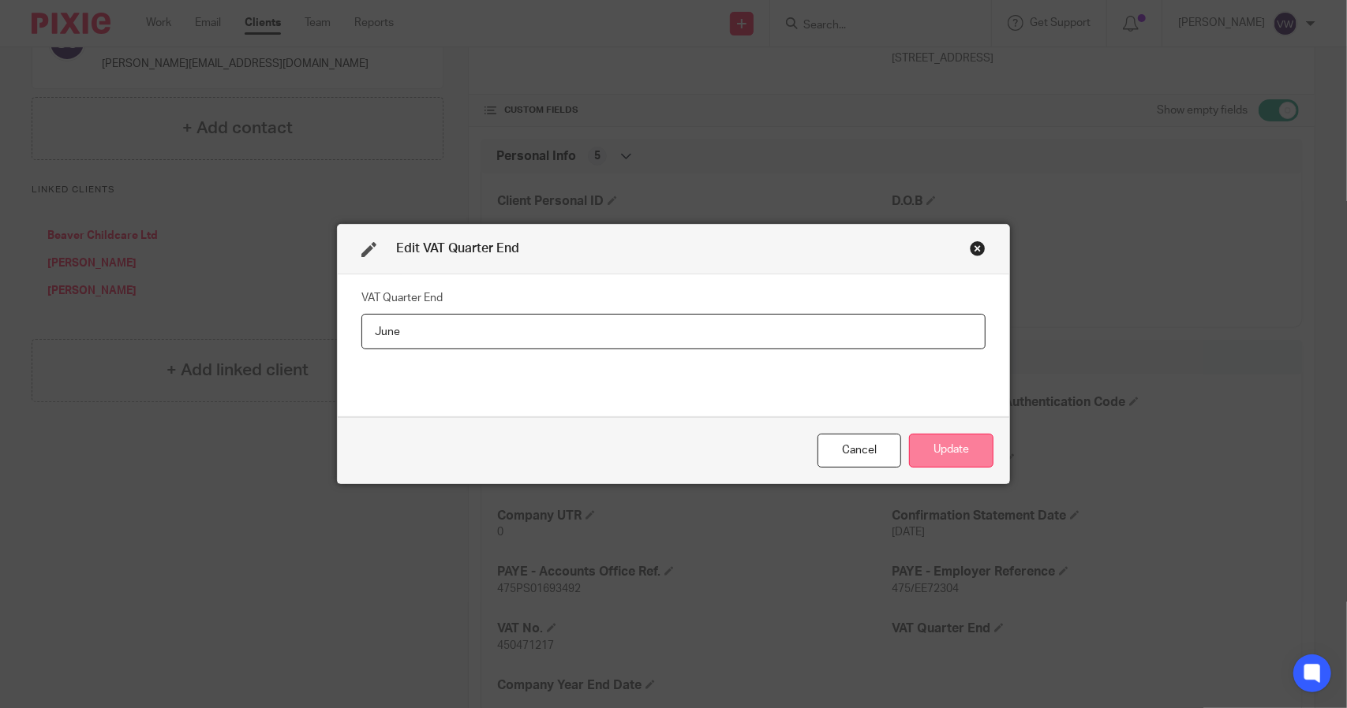
type input "June"
click at [917, 446] on button "Update" at bounding box center [951, 451] width 84 height 34
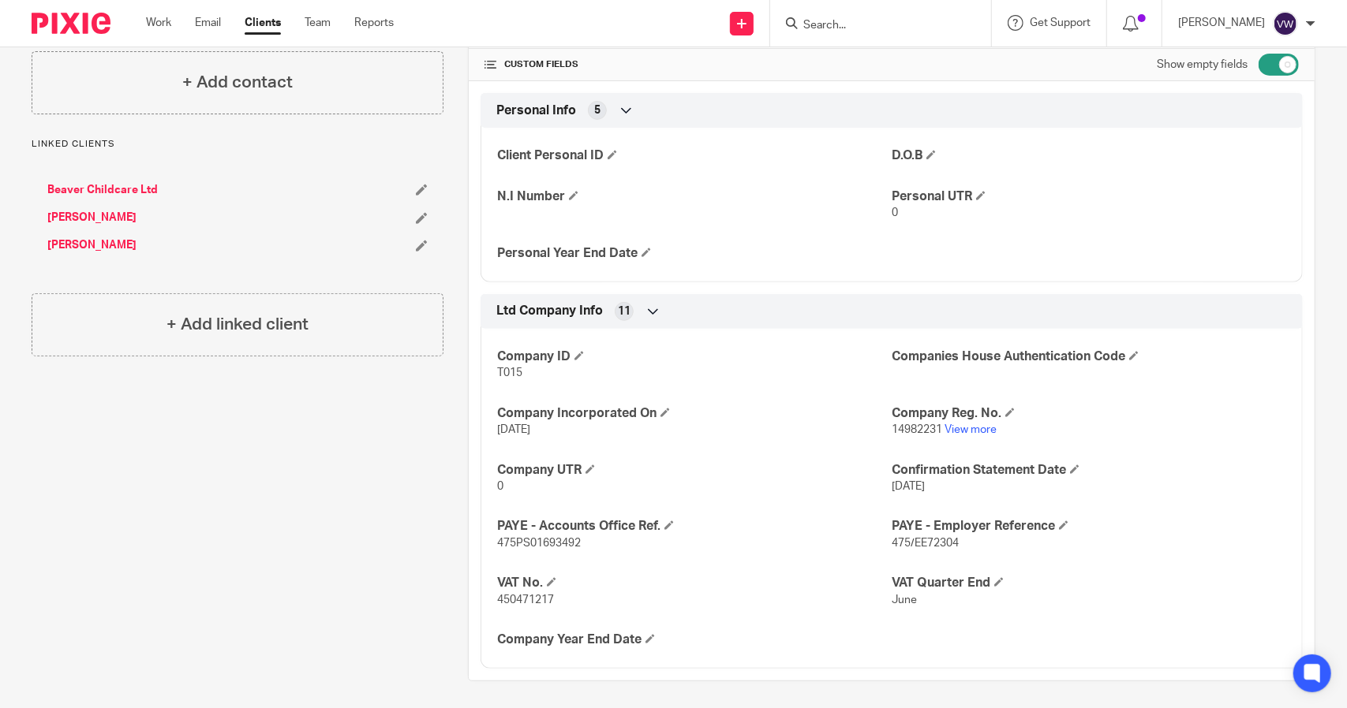
scroll to position [346, 0]
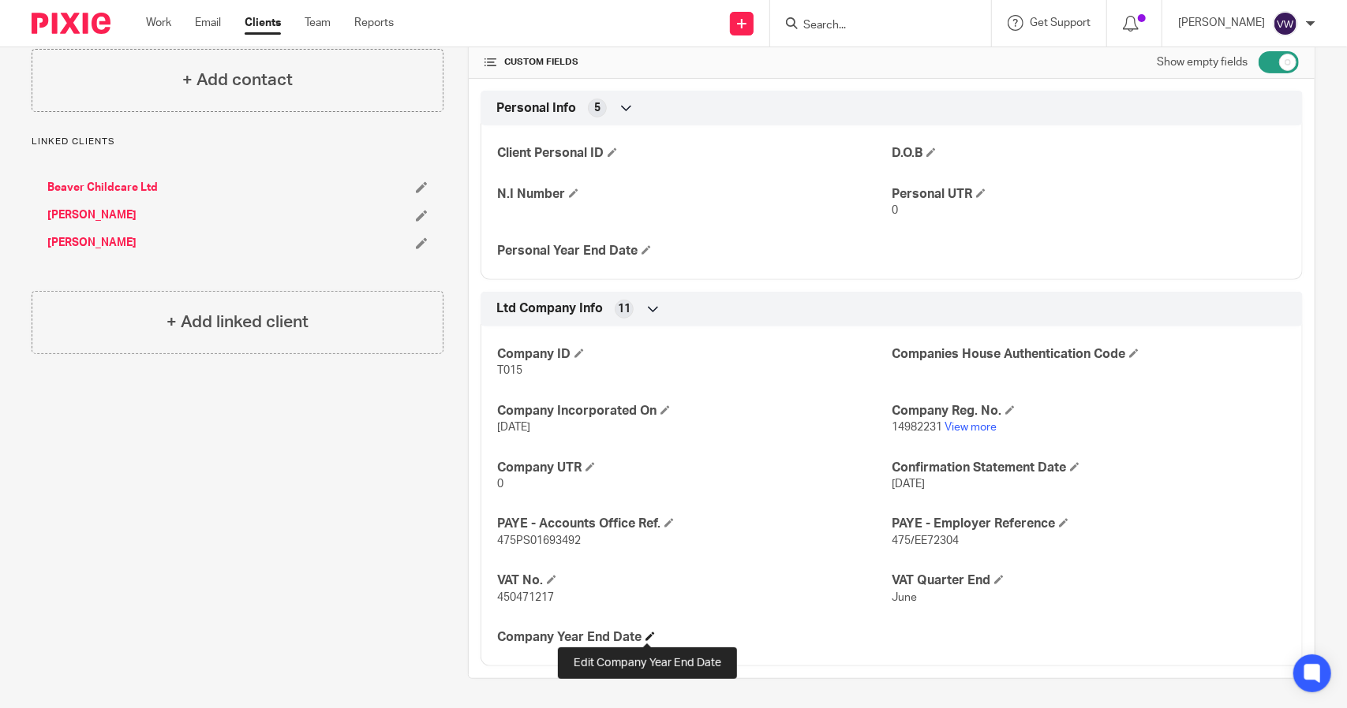
click at [648, 637] on span at bounding box center [649, 636] width 9 height 9
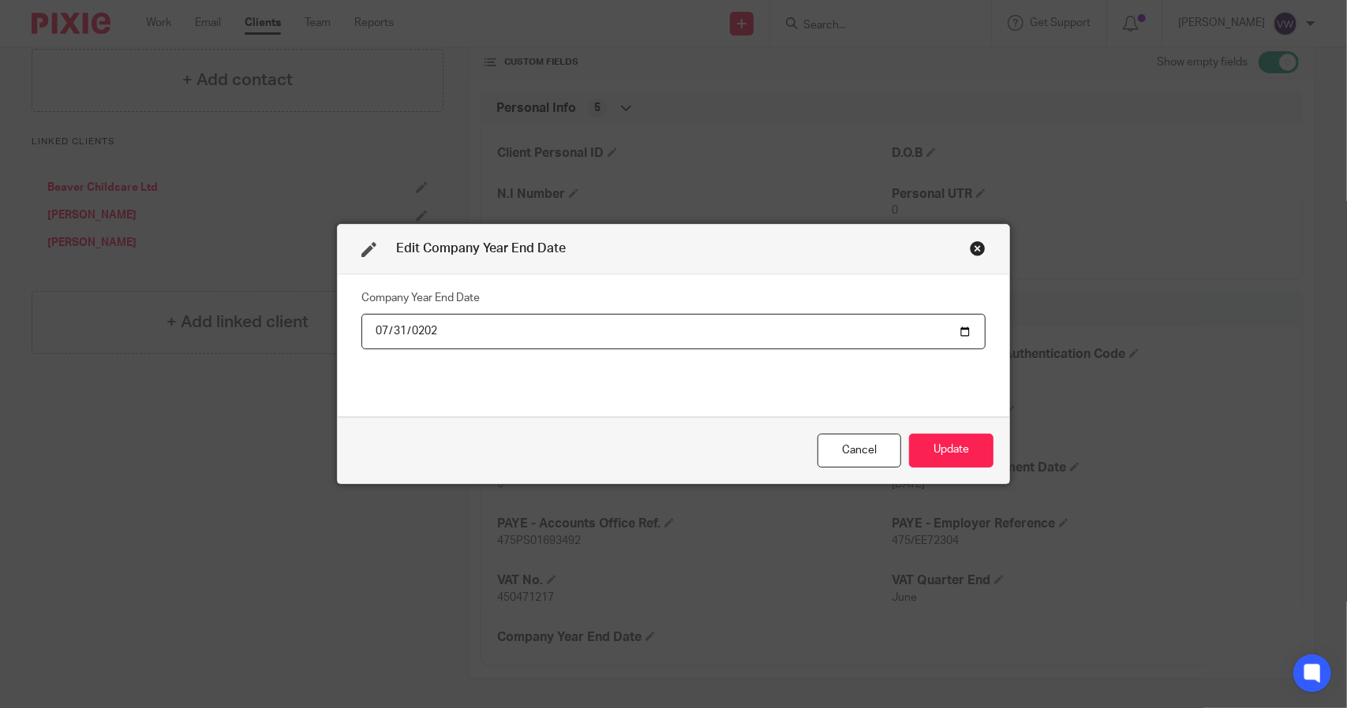
type input "2025-07-31"
click at [932, 460] on button "Update" at bounding box center [951, 451] width 84 height 34
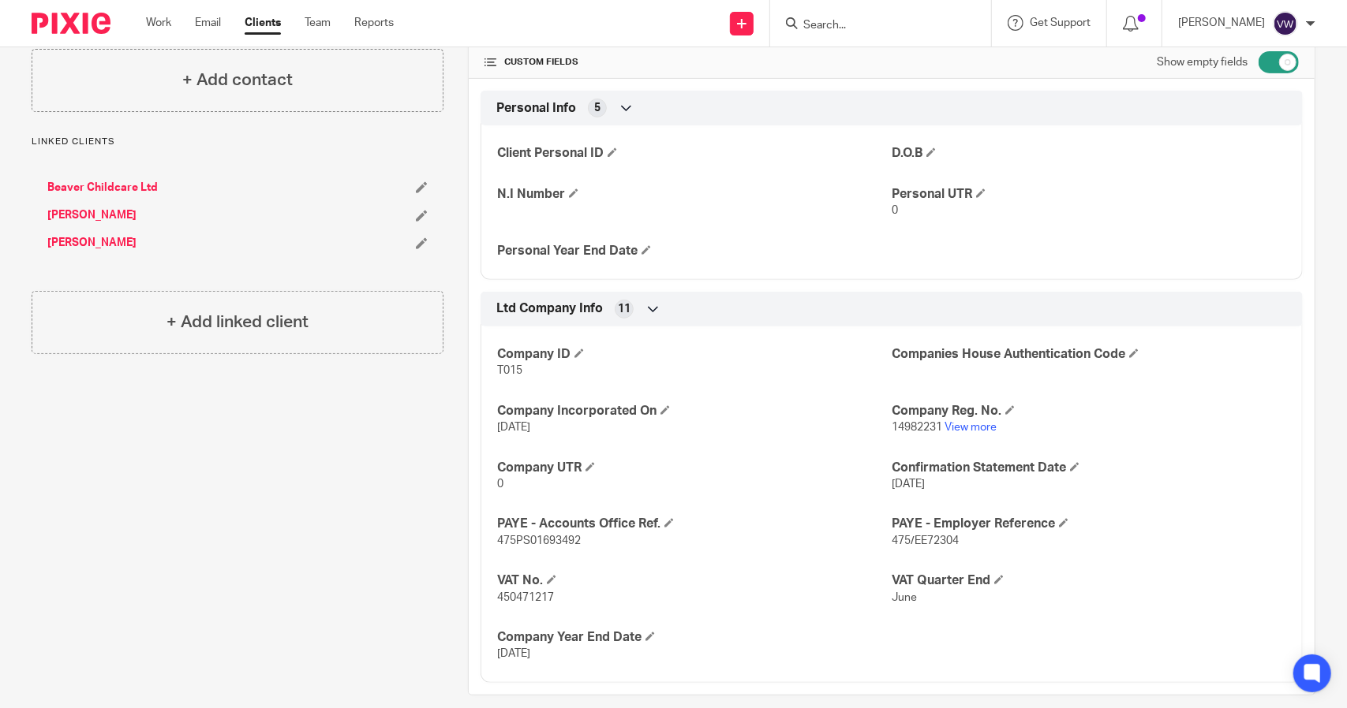
click at [120, 208] on link "[PERSON_NAME]" at bounding box center [91, 215] width 89 height 16
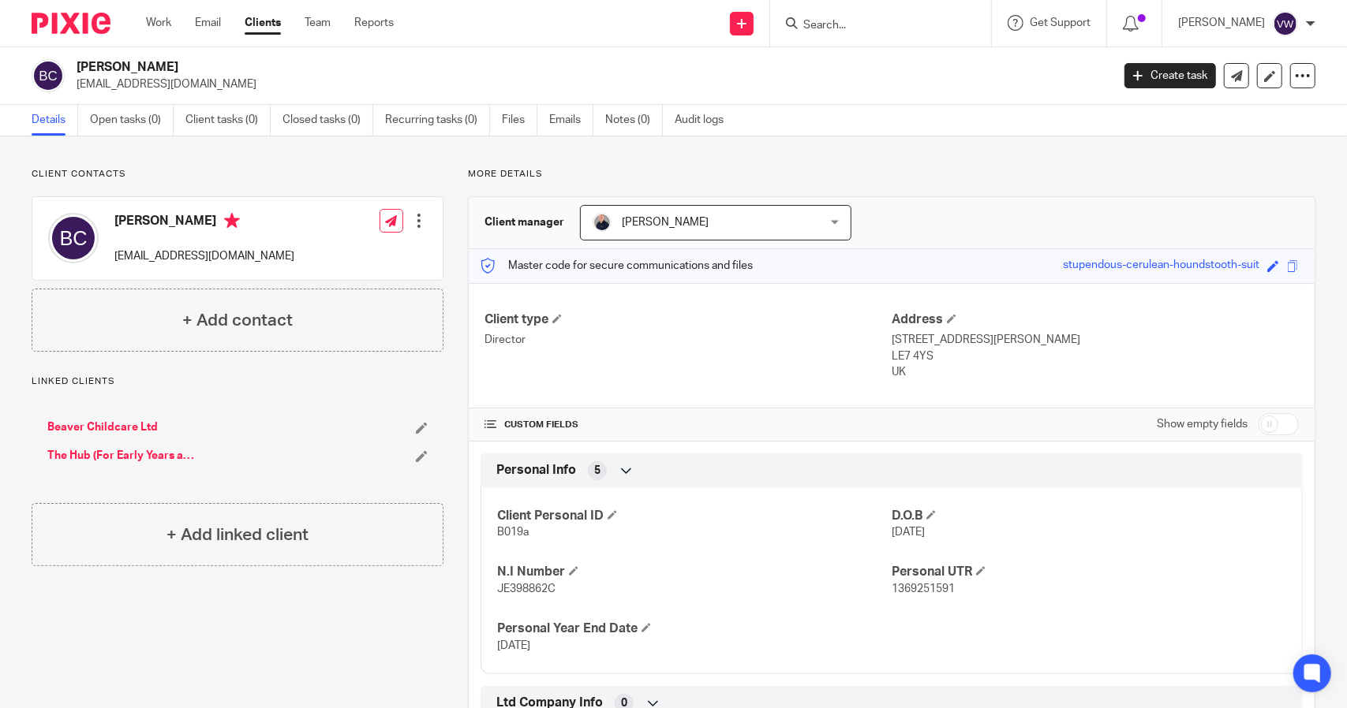
click at [123, 420] on link "Beaver Childcare Ltd" at bounding box center [102, 428] width 110 height 16
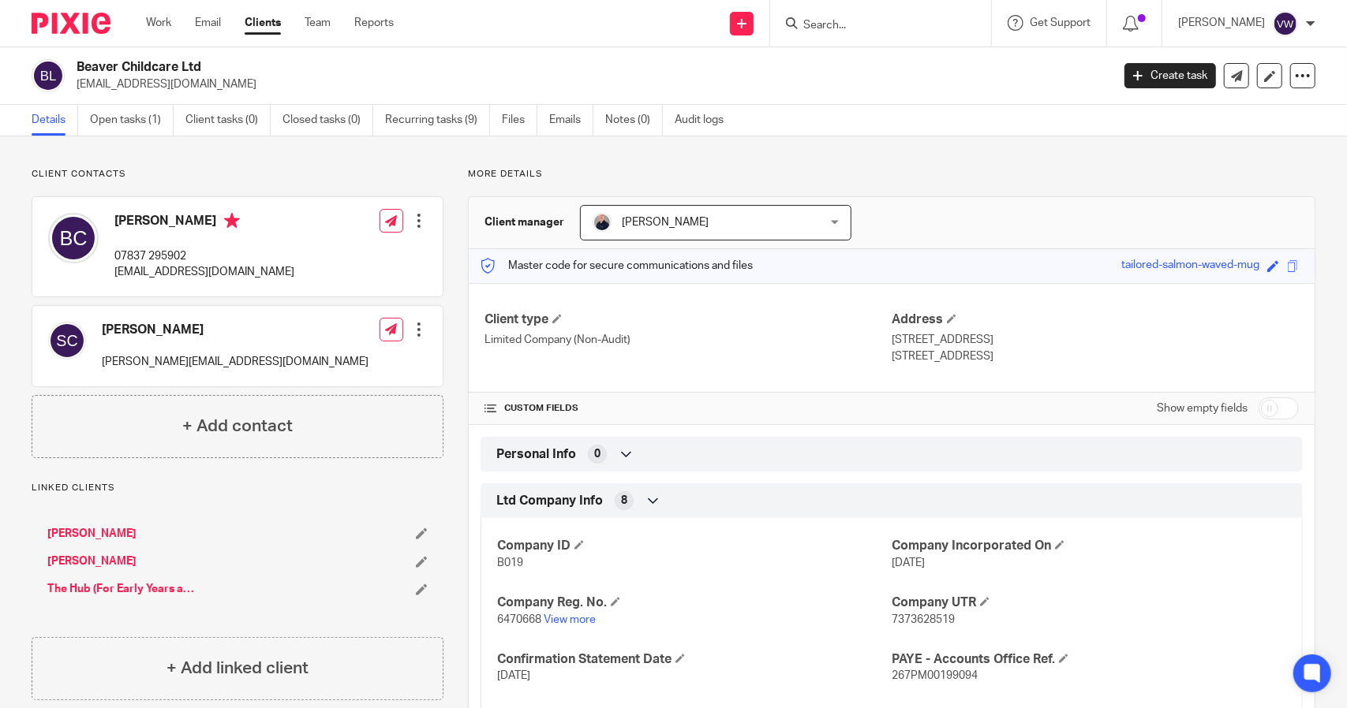
click at [53, 580] on ul "Beverley Coltman Steven Coltman The Hub (For Early Years and Families) Limited" at bounding box center [237, 562] width 380 height 72
click at [93, 587] on link "The Hub (For Early Years and Families) Limited" at bounding box center [123, 589] width 152 height 16
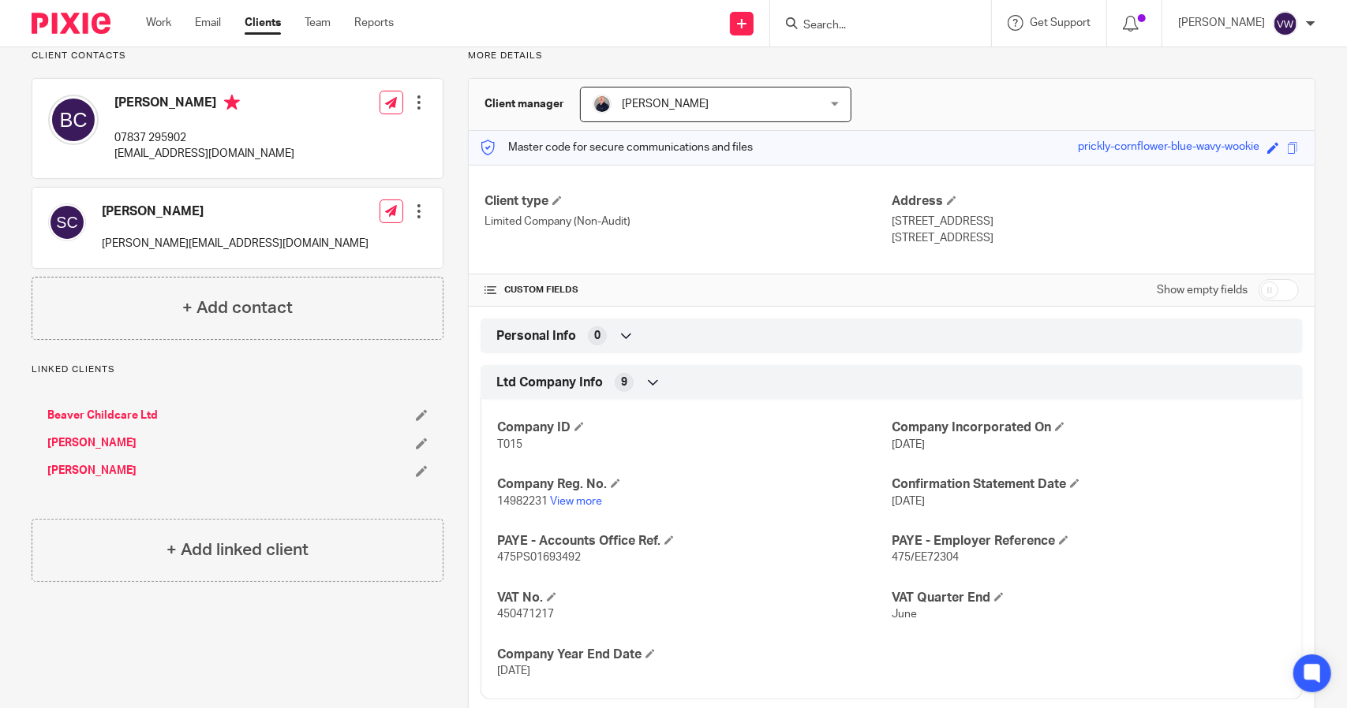
scroll to position [116, 0]
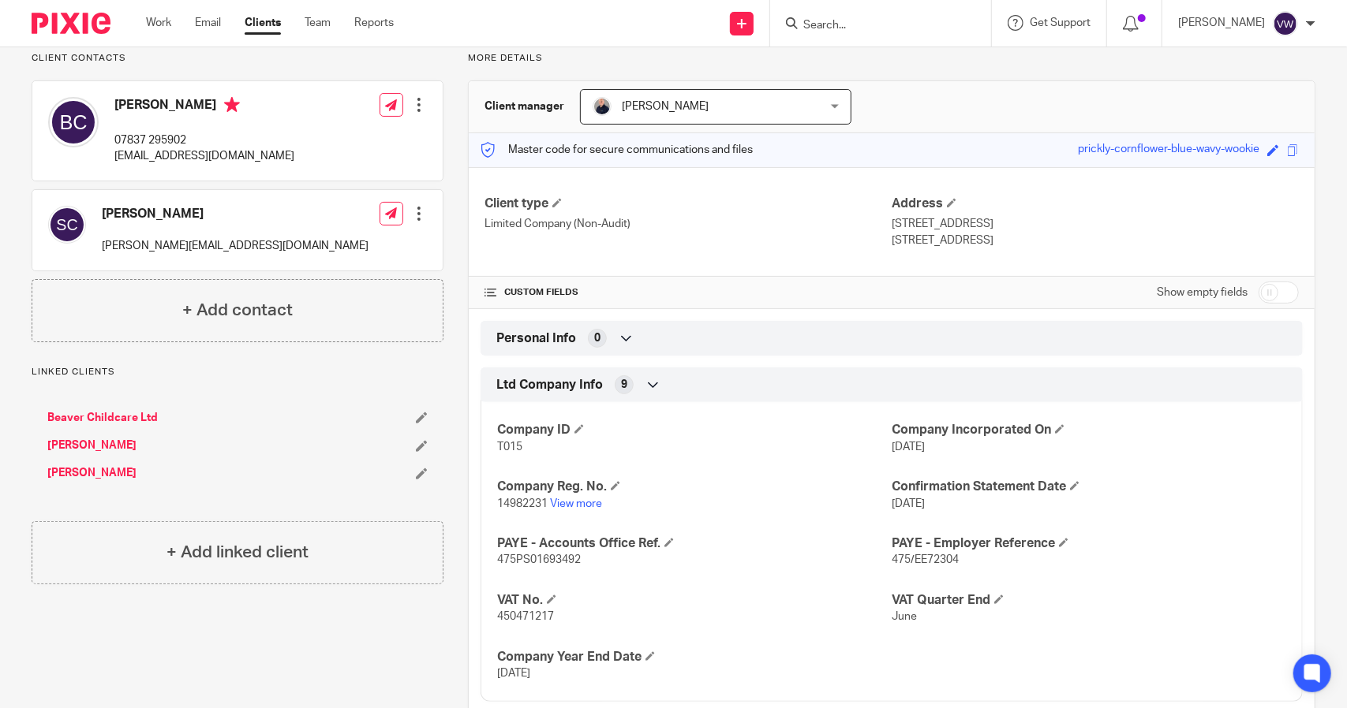
click at [839, 23] on input "Search" at bounding box center [872, 26] width 142 height 14
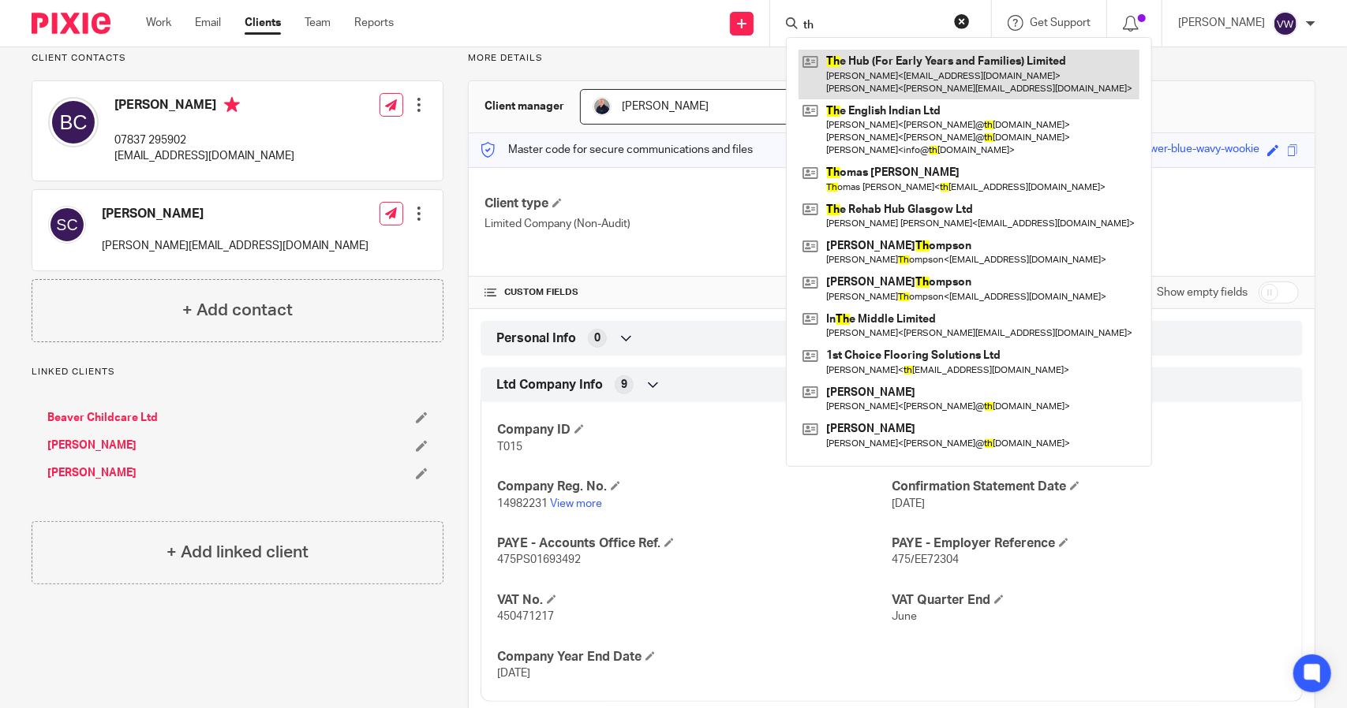
type input "th"
click at [843, 67] on link at bounding box center [968, 74] width 341 height 49
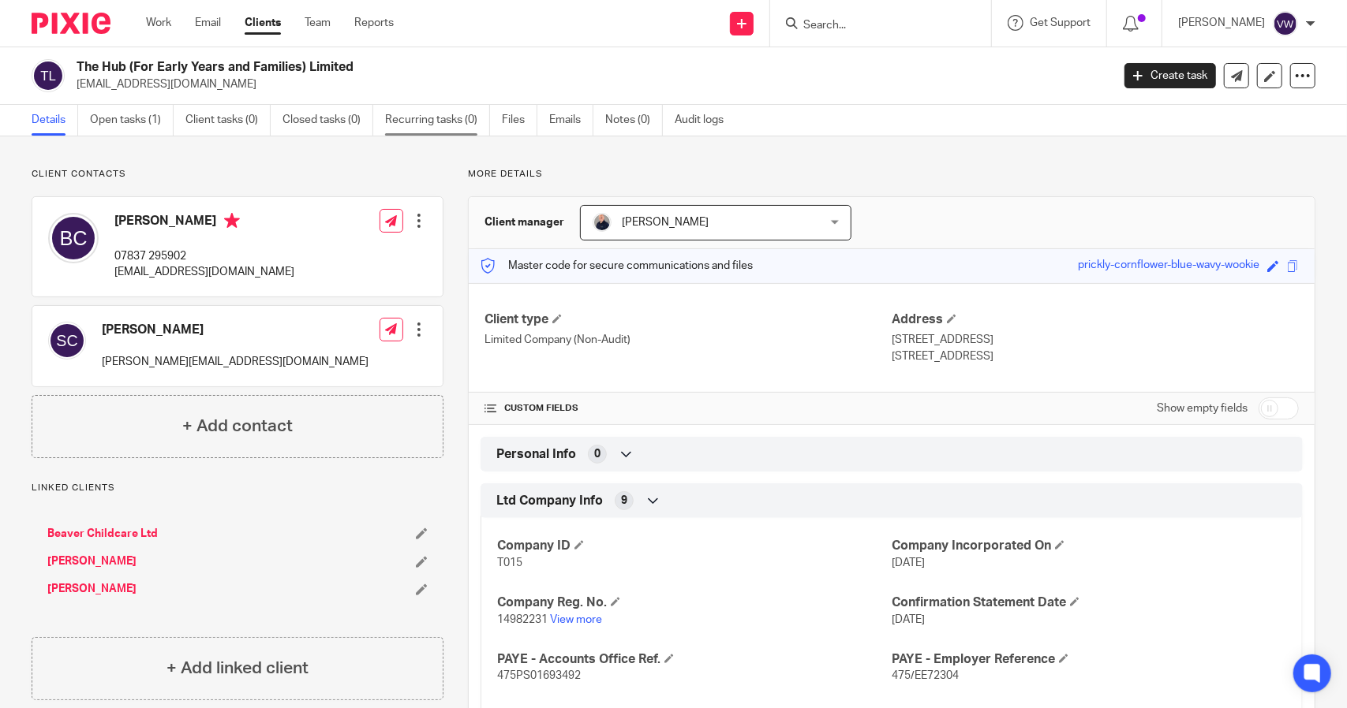
click at [414, 115] on link "Recurring tasks (0)" at bounding box center [437, 120] width 105 height 31
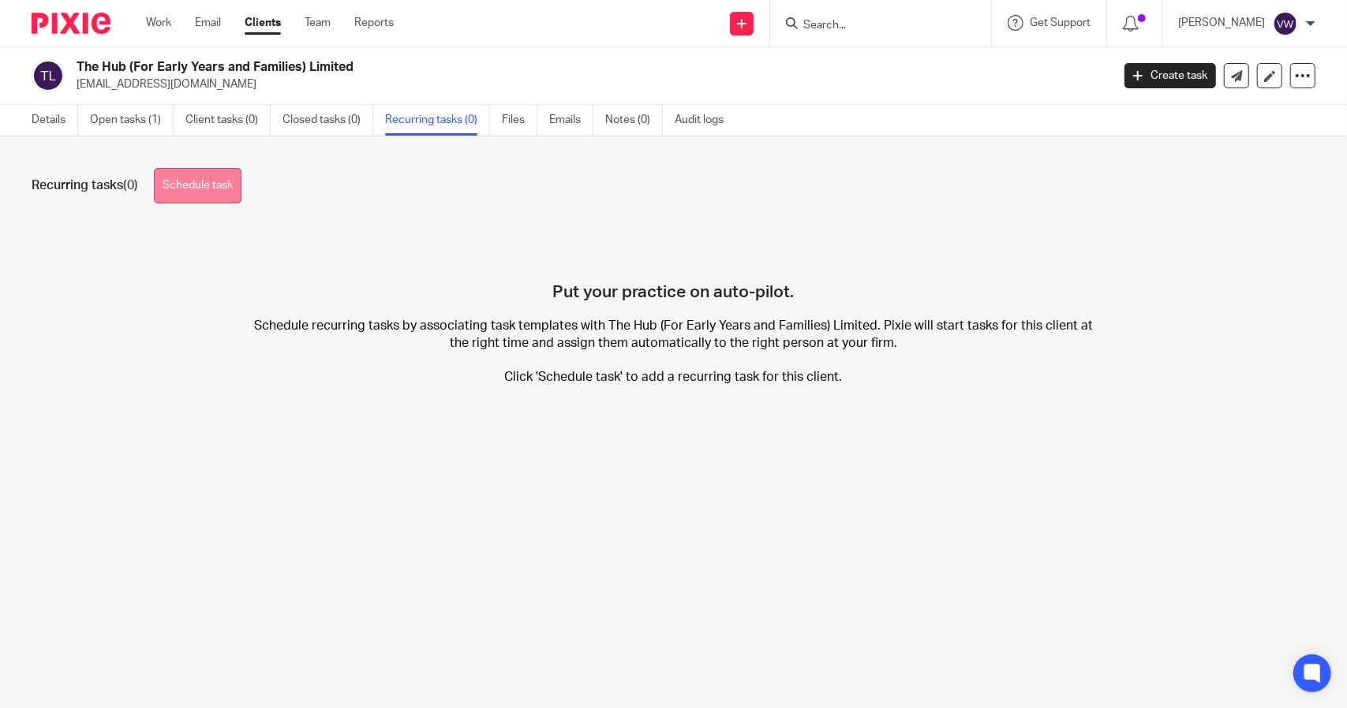
click at [210, 191] on link "Schedule task" at bounding box center [198, 185] width 88 height 35
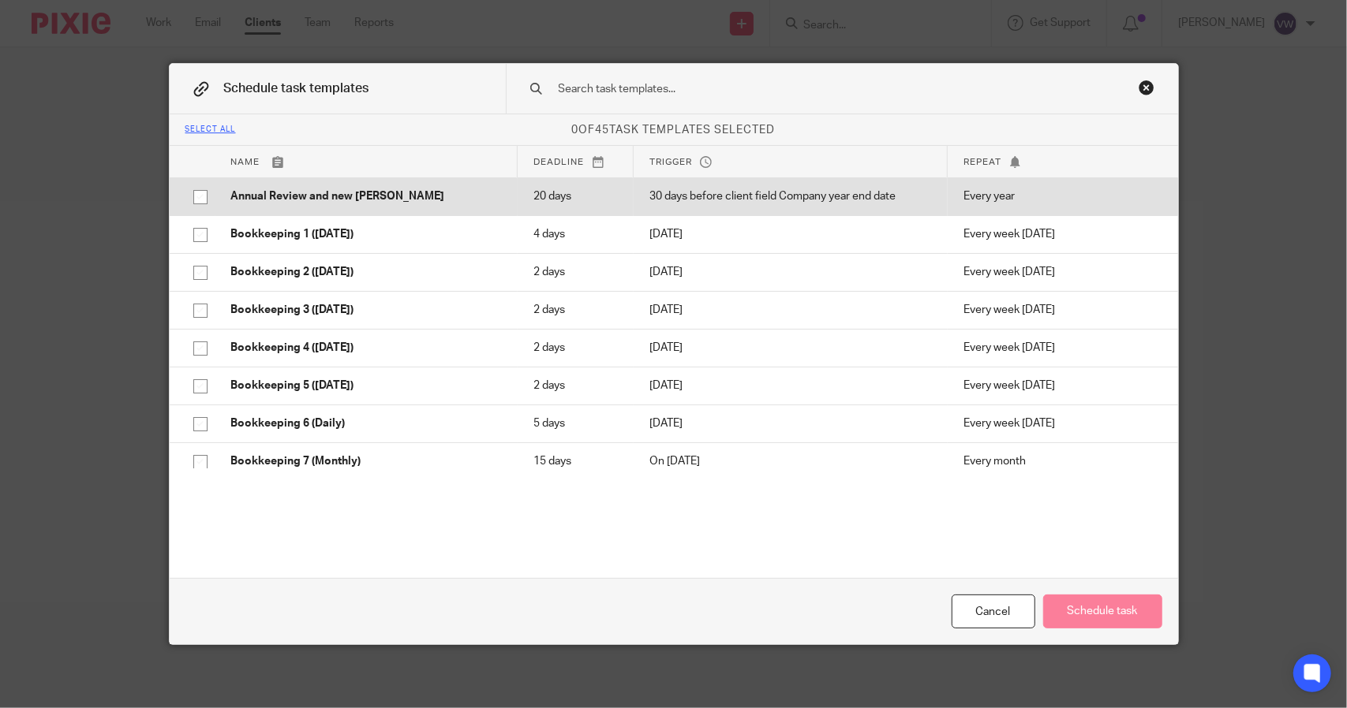
click at [204, 192] on input "checkbox" at bounding box center [200, 197] width 30 height 30
checkbox input "true"
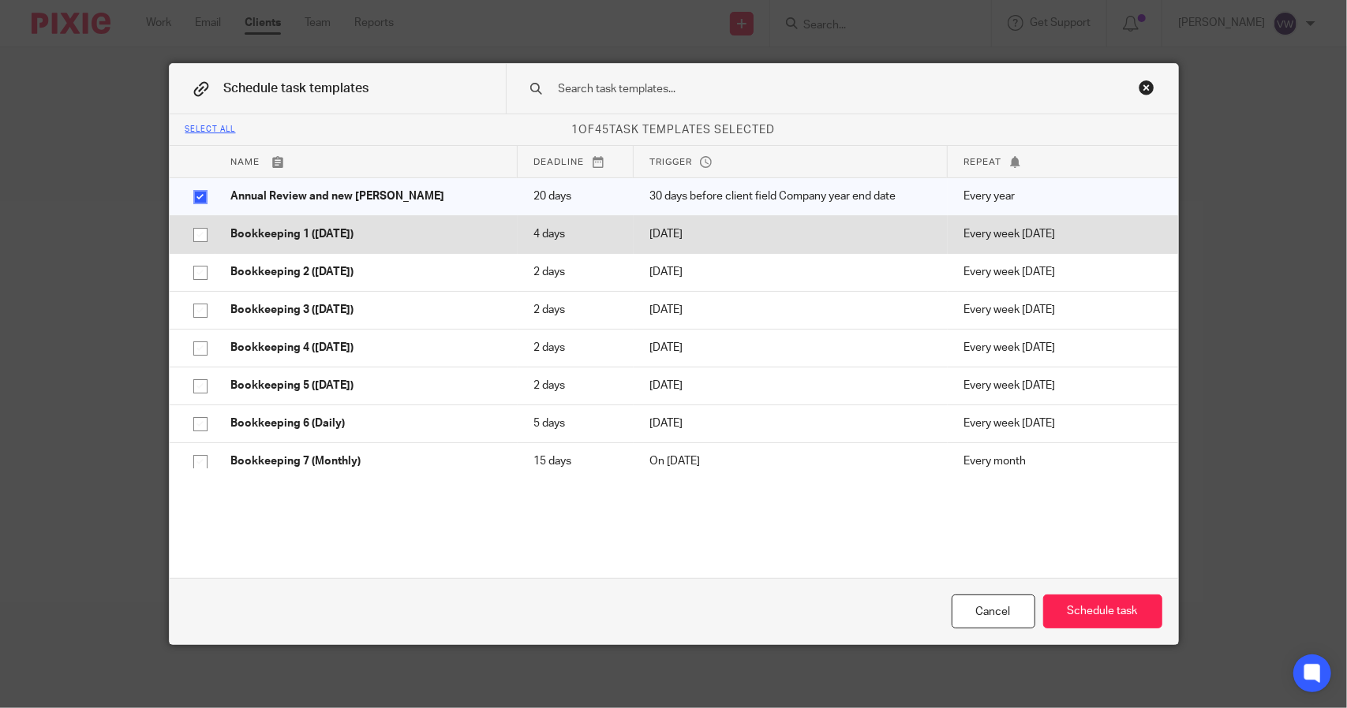
click at [198, 244] on input "checkbox" at bounding box center [200, 235] width 30 height 30
checkbox input "true"
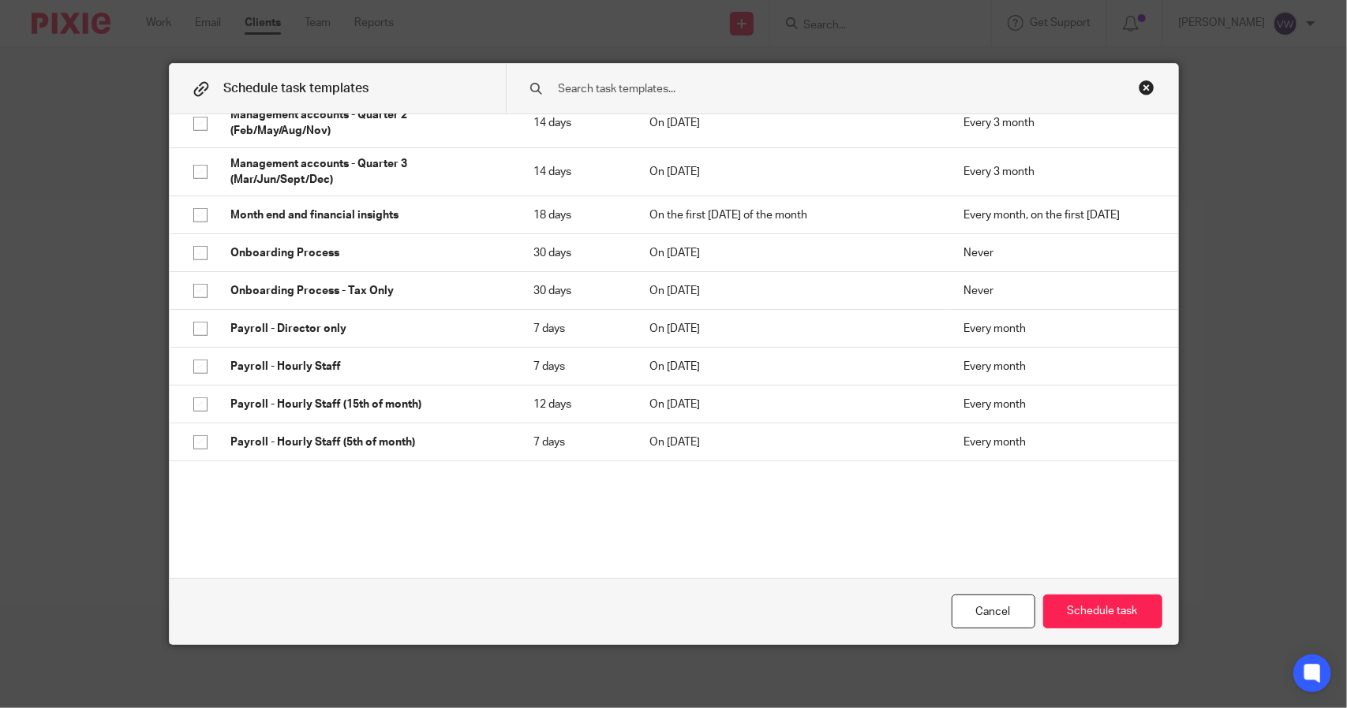
scroll to position [929, 0]
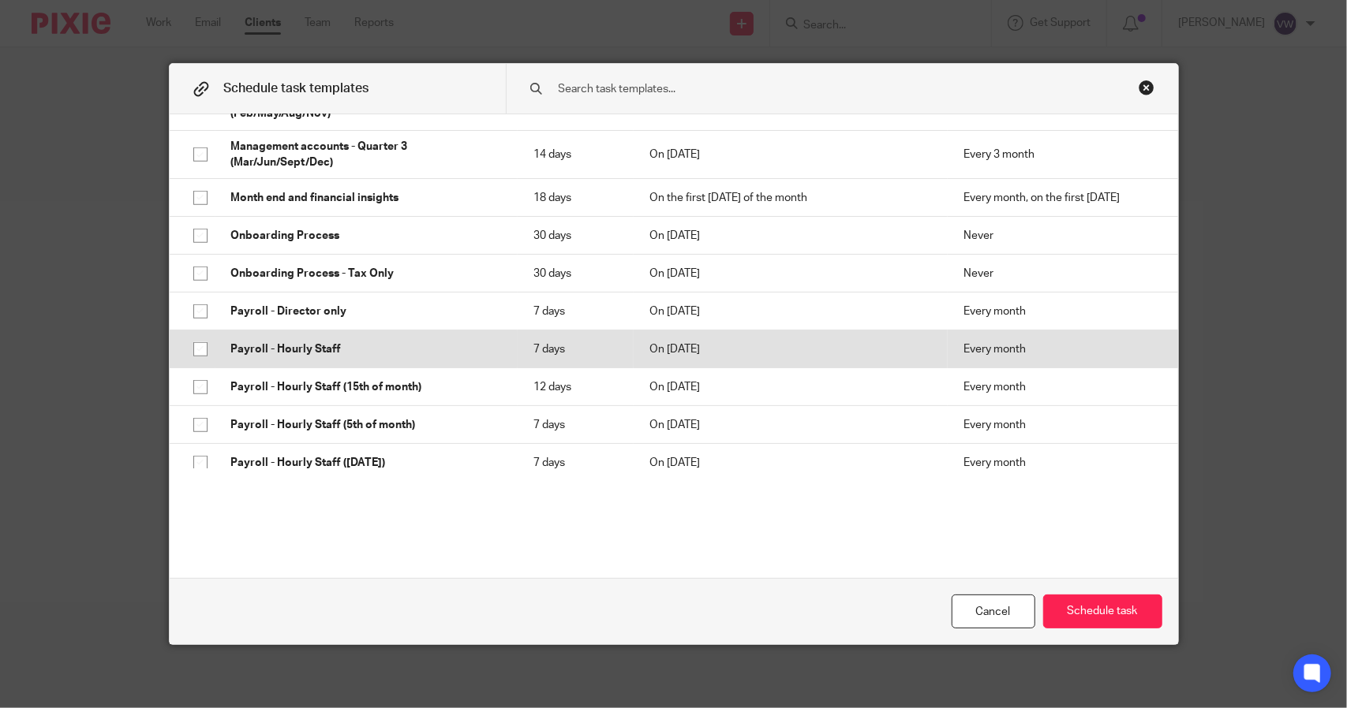
click at [186, 360] on input "checkbox" at bounding box center [200, 349] width 30 height 30
checkbox input "true"
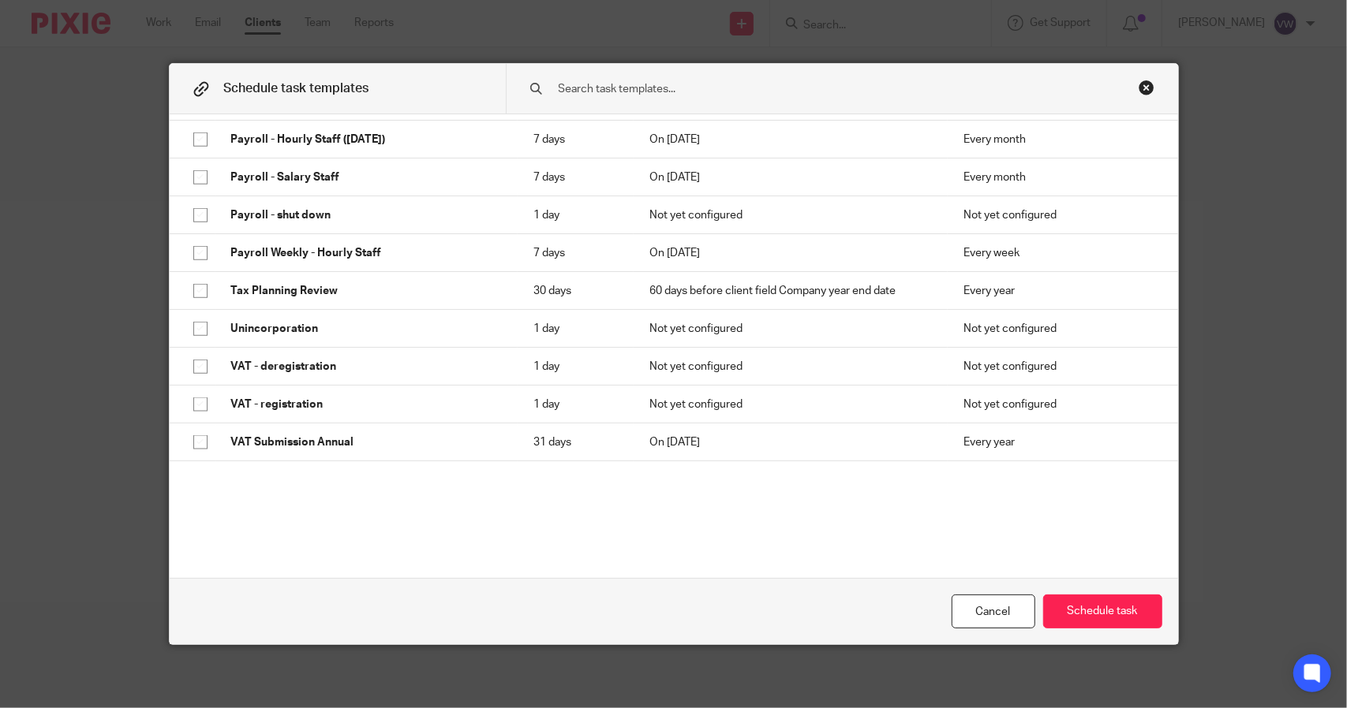
scroll to position [1336, 0]
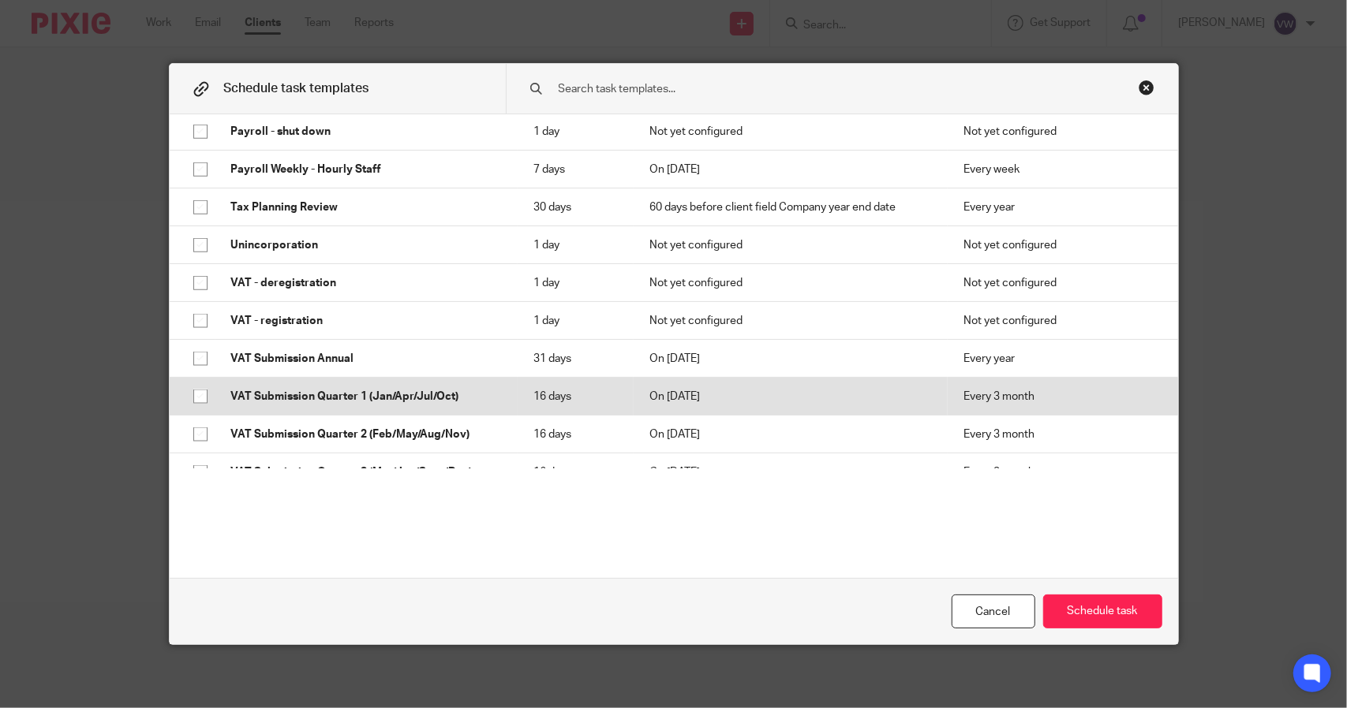
click at [193, 402] on input "checkbox" at bounding box center [200, 397] width 30 height 30
checkbox input "true"
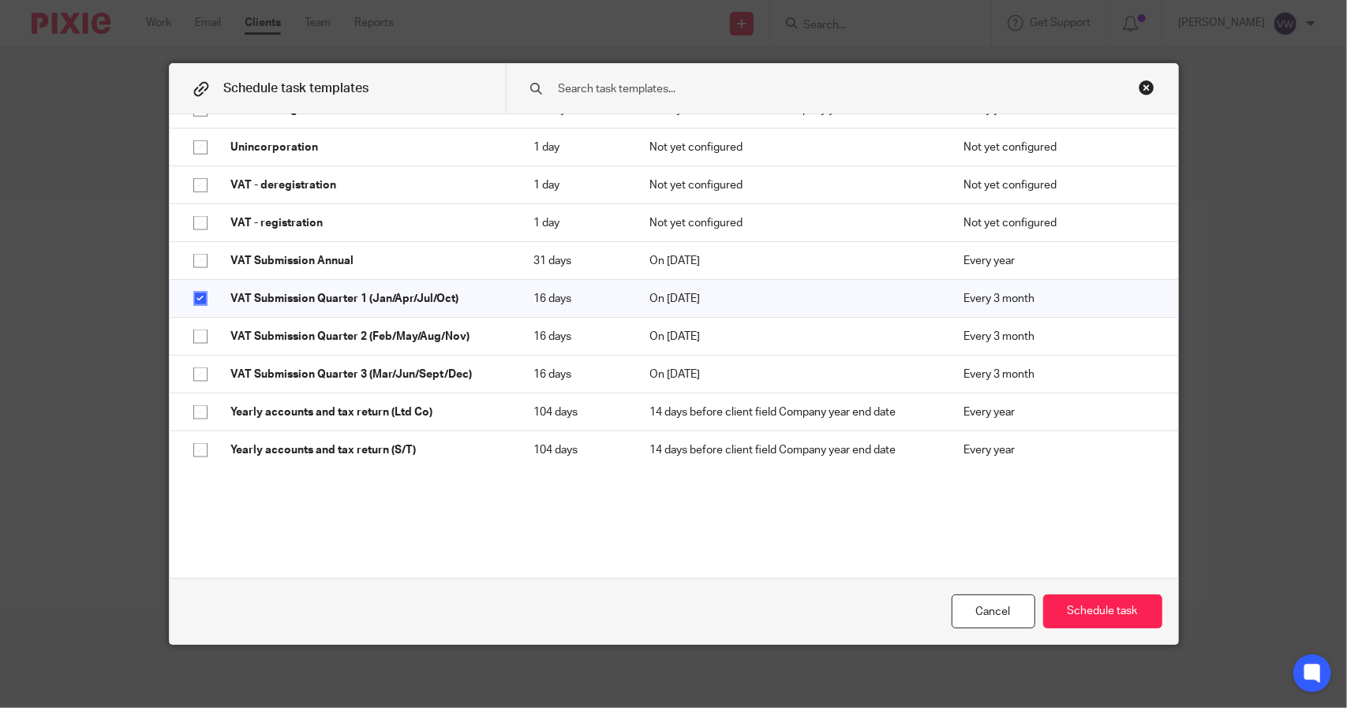
scroll to position [1444, 0]
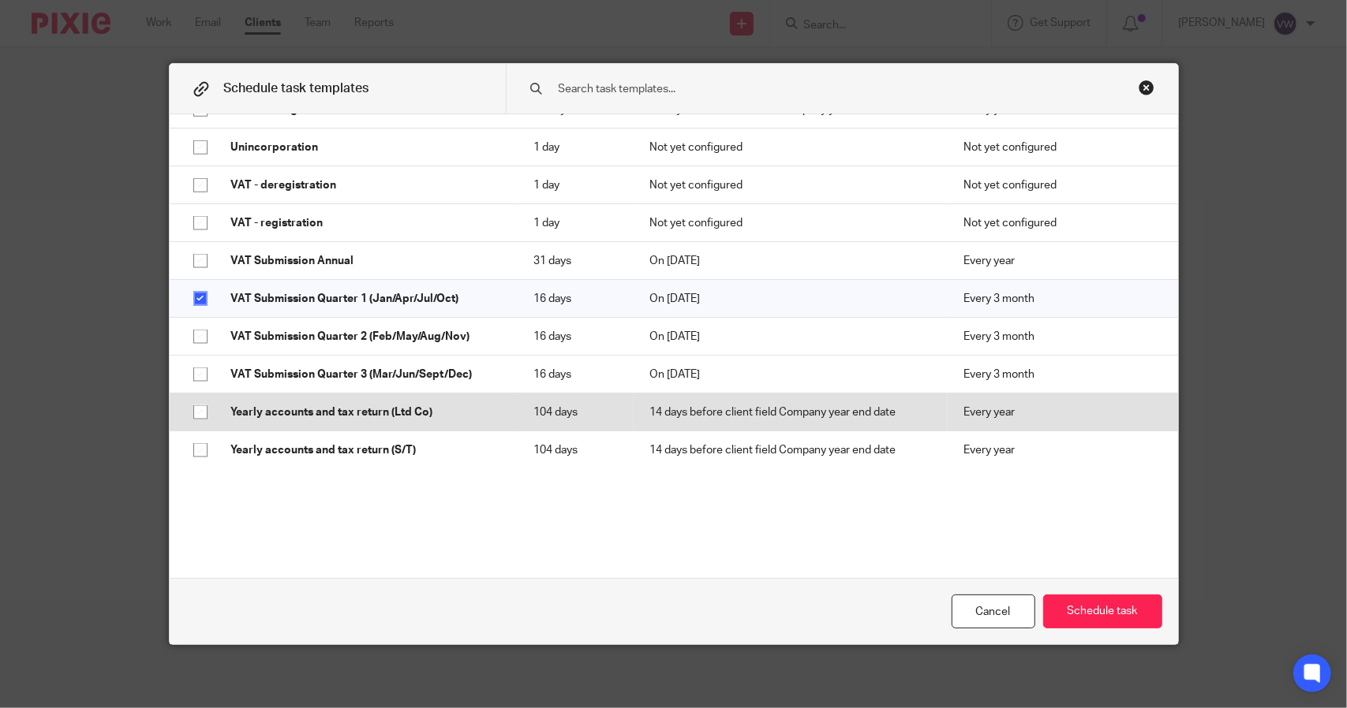
click at [192, 405] on input "checkbox" at bounding box center [200, 413] width 30 height 30
checkbox input "true"
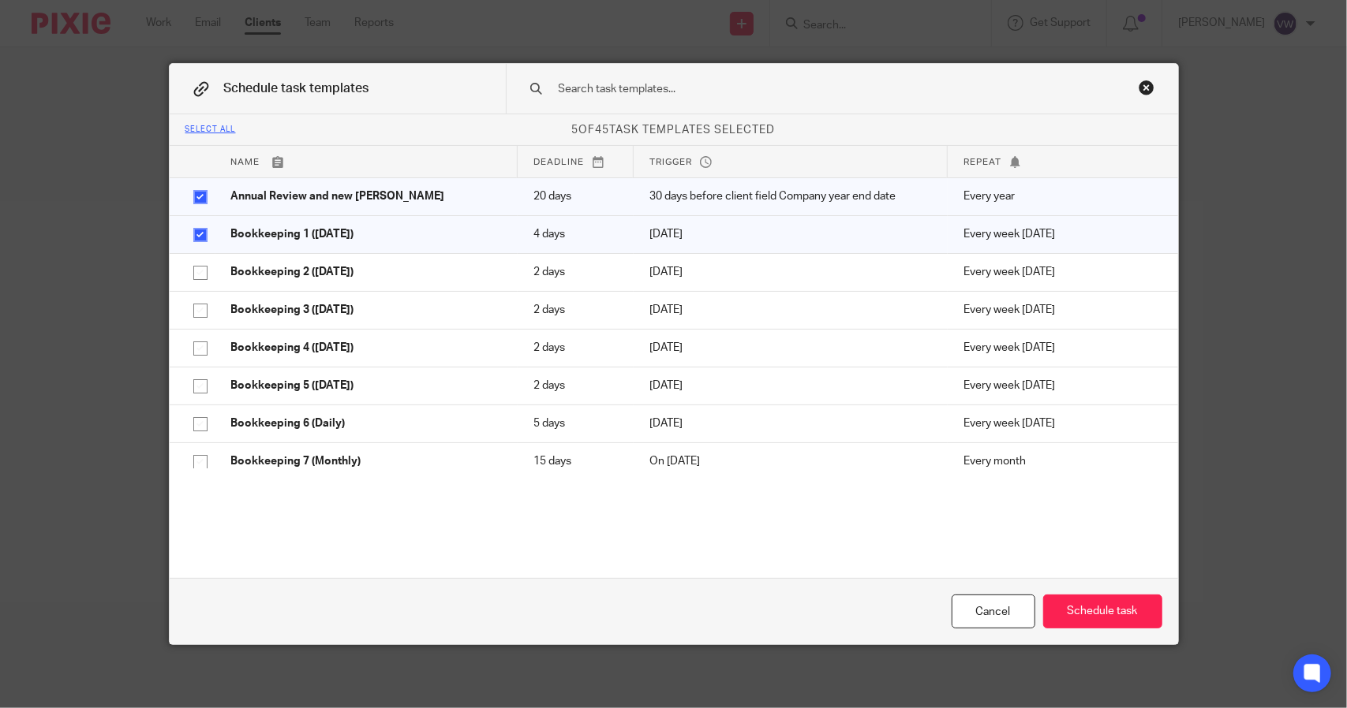
scroll to position [309, 0]
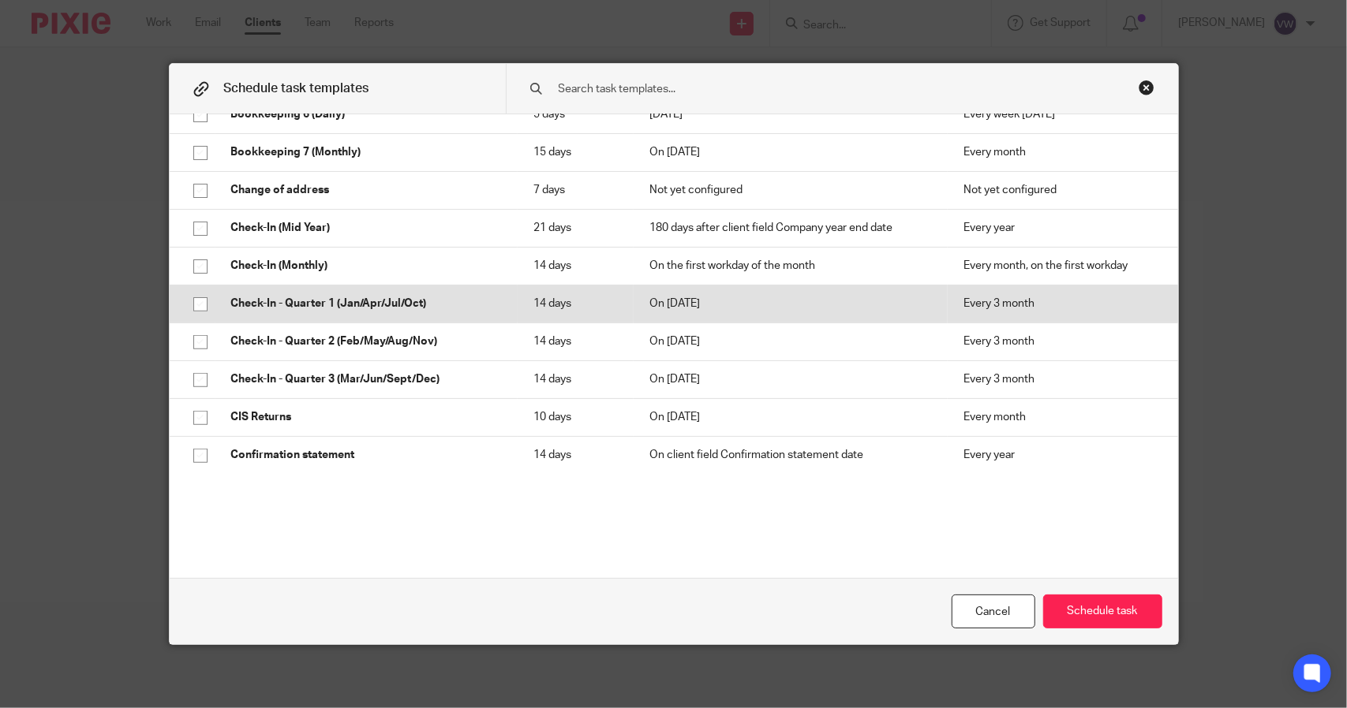
click at [191, 300] on input "checkbox" at bounding box center [200, 304] width 30 height 30
checkbox input "true"
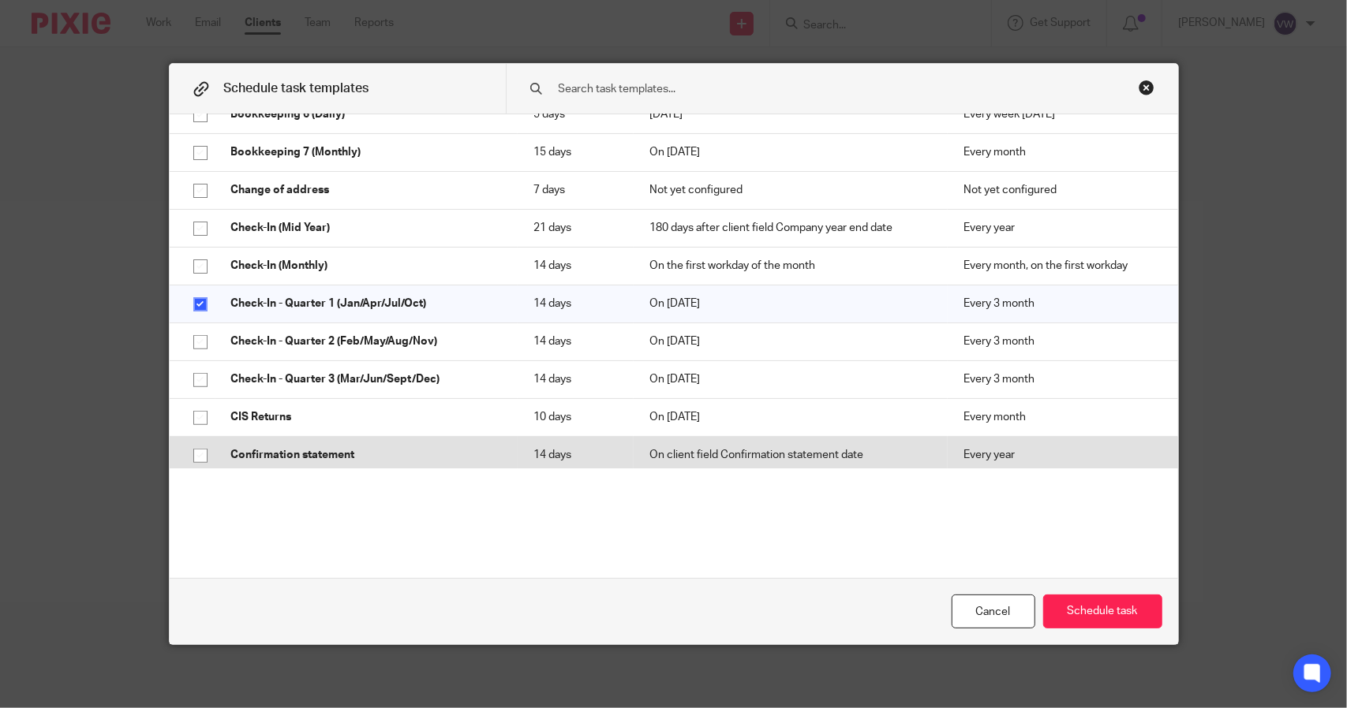
click at [185, 443] on input "checkbox" at bounding box center [200, 456] width 30 height 30
checkbox input "true"
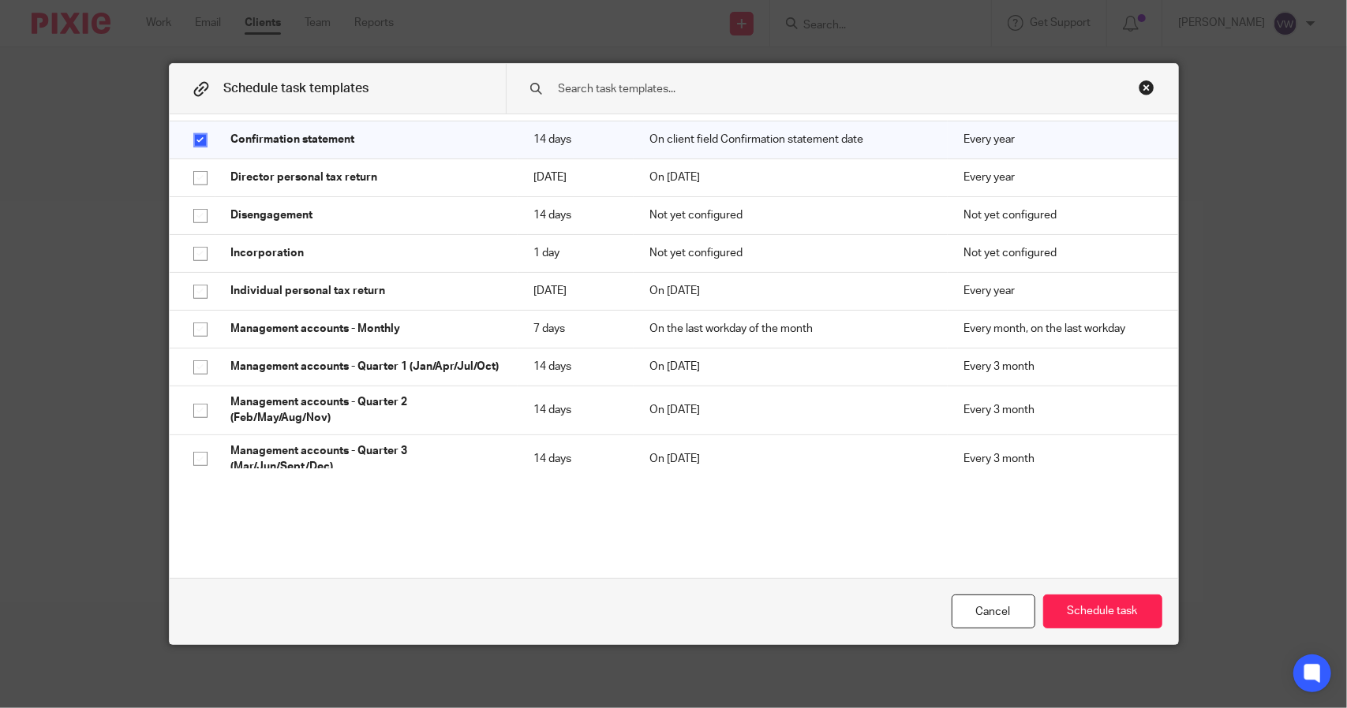
scroll to position [625, 0]
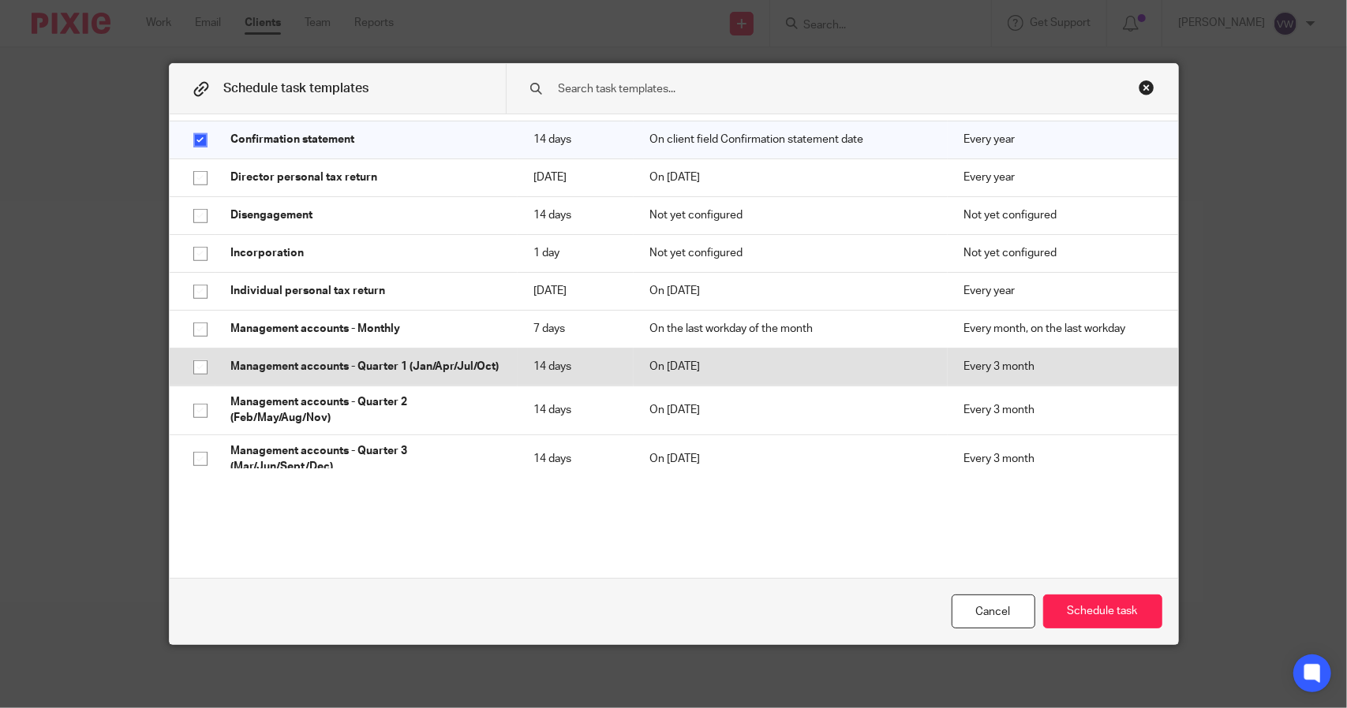
click at [191, 381] on input "checkbox" at bounding box center [200, 368] width 30 height 30
checkbox input "true"
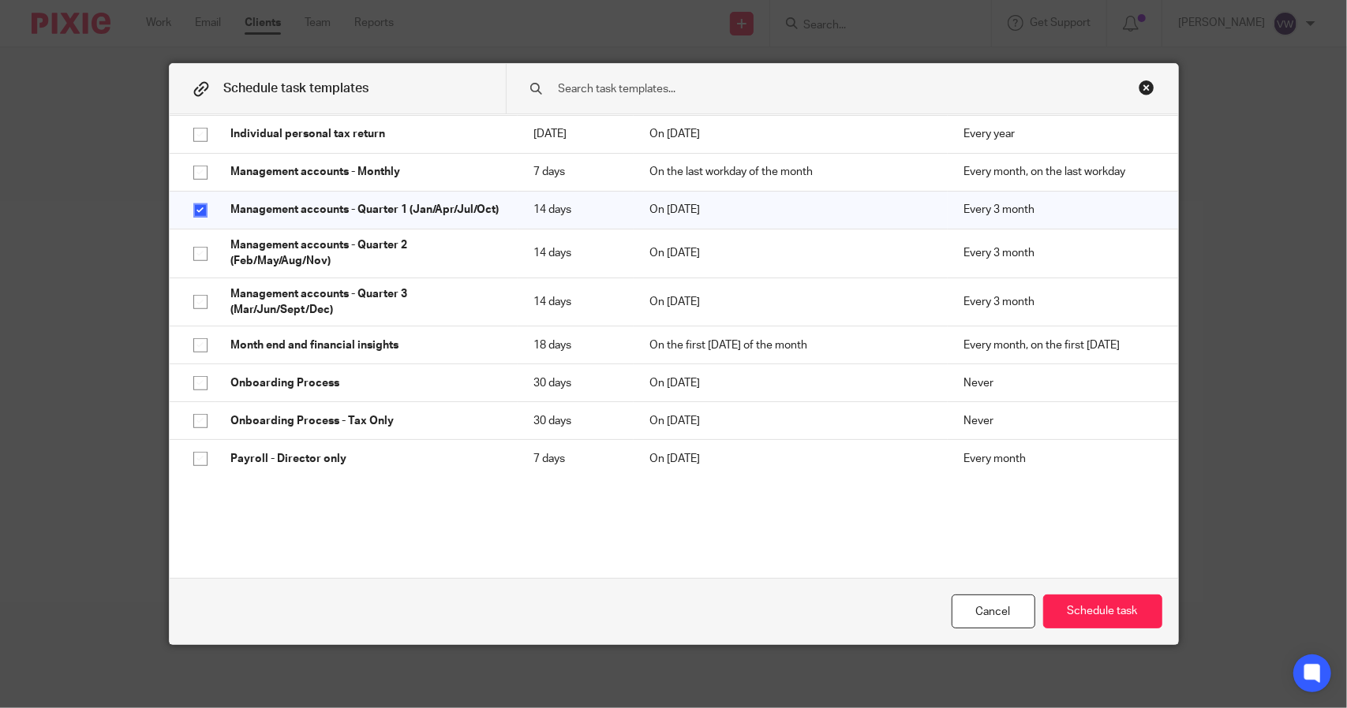
scroll to position [783, 0]
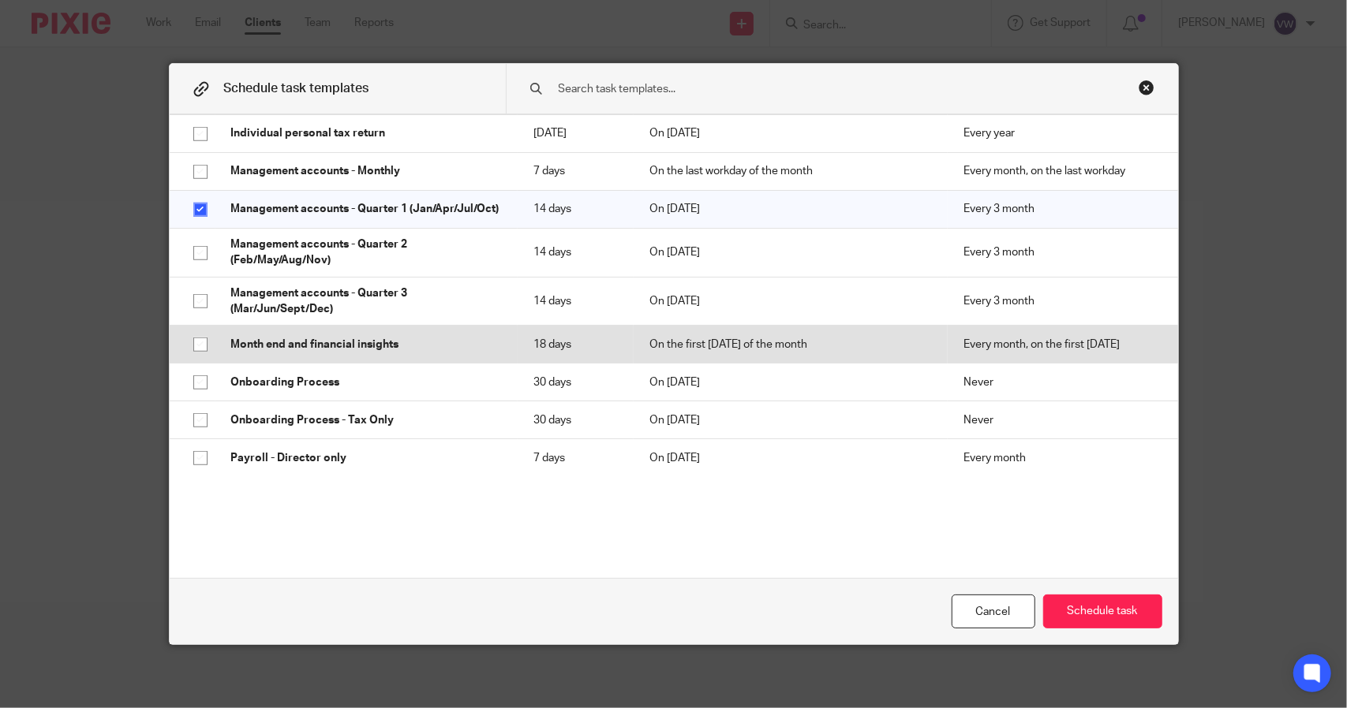
click at [193, 348] on input "checkbox" at bounding box center [200, 345] width 30 height 30
checkbox input "true"
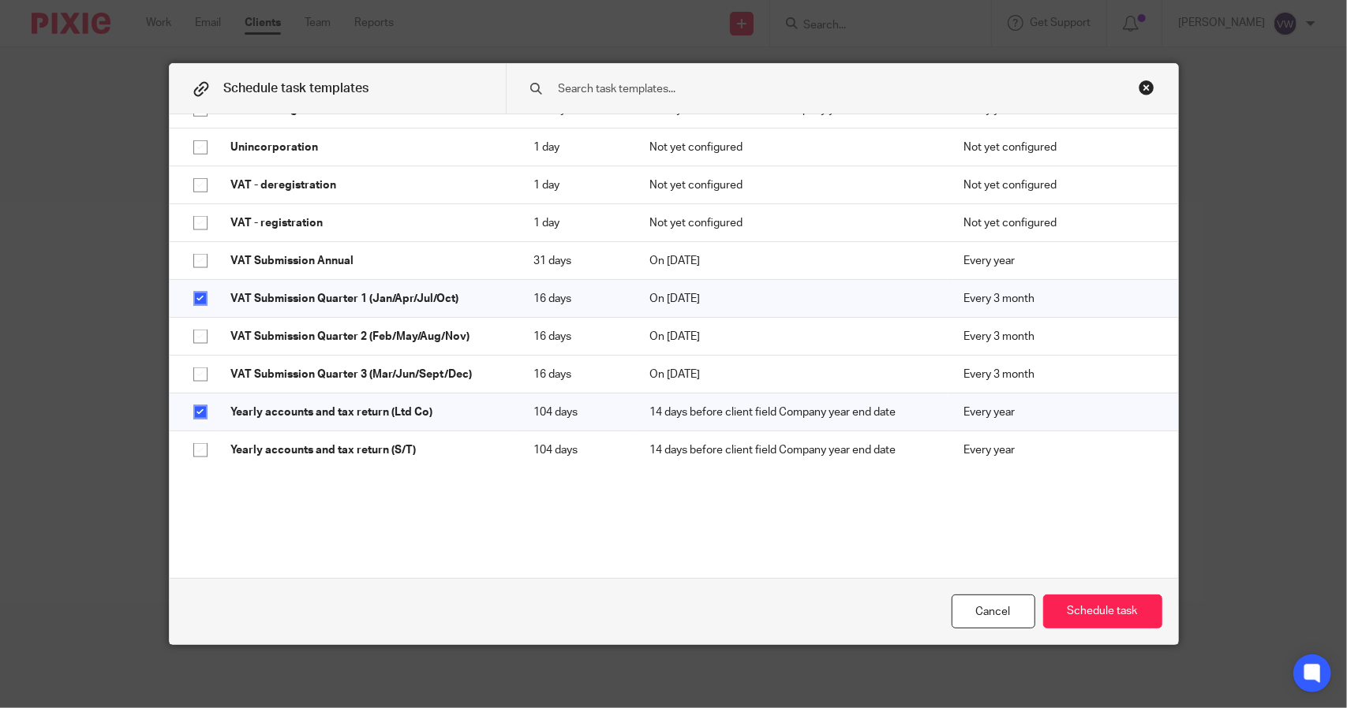
scroll to position [1444, 0]
click at [1101, 608] on button "Schedule task" at bounding box center [1102, 612] width 119 height 34
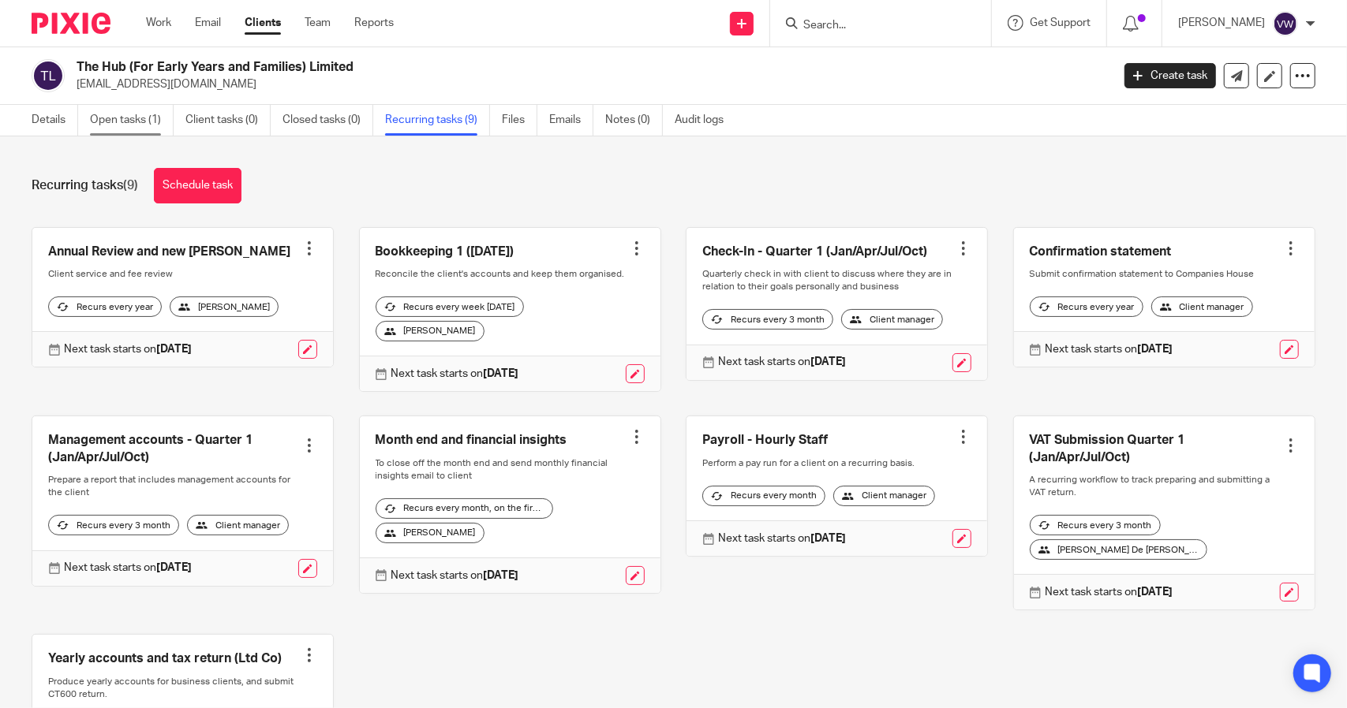
click at [111, 113] on link "Open tasks (1)" at bounding box center [132, 120] width 84 height 31
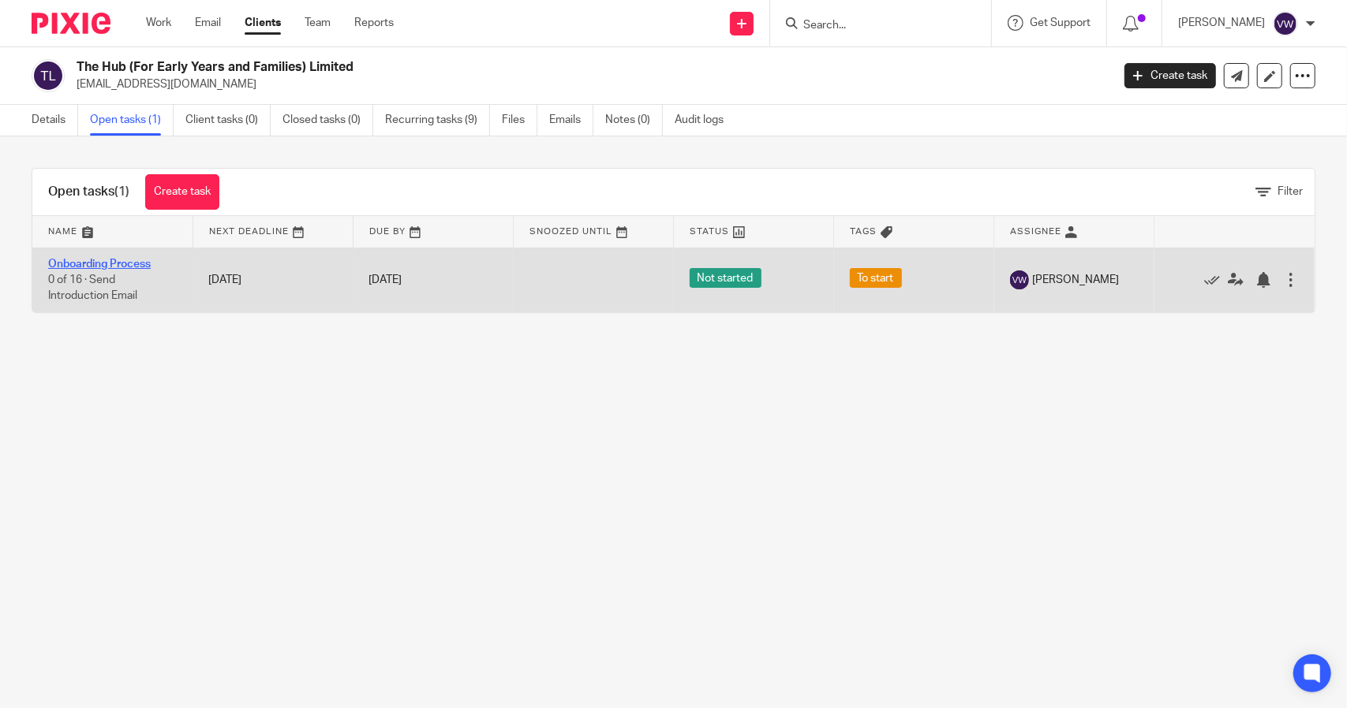
click at [103, 266] on link "Onboarding Process" at bounding box center [99, 264] width 103 height 11
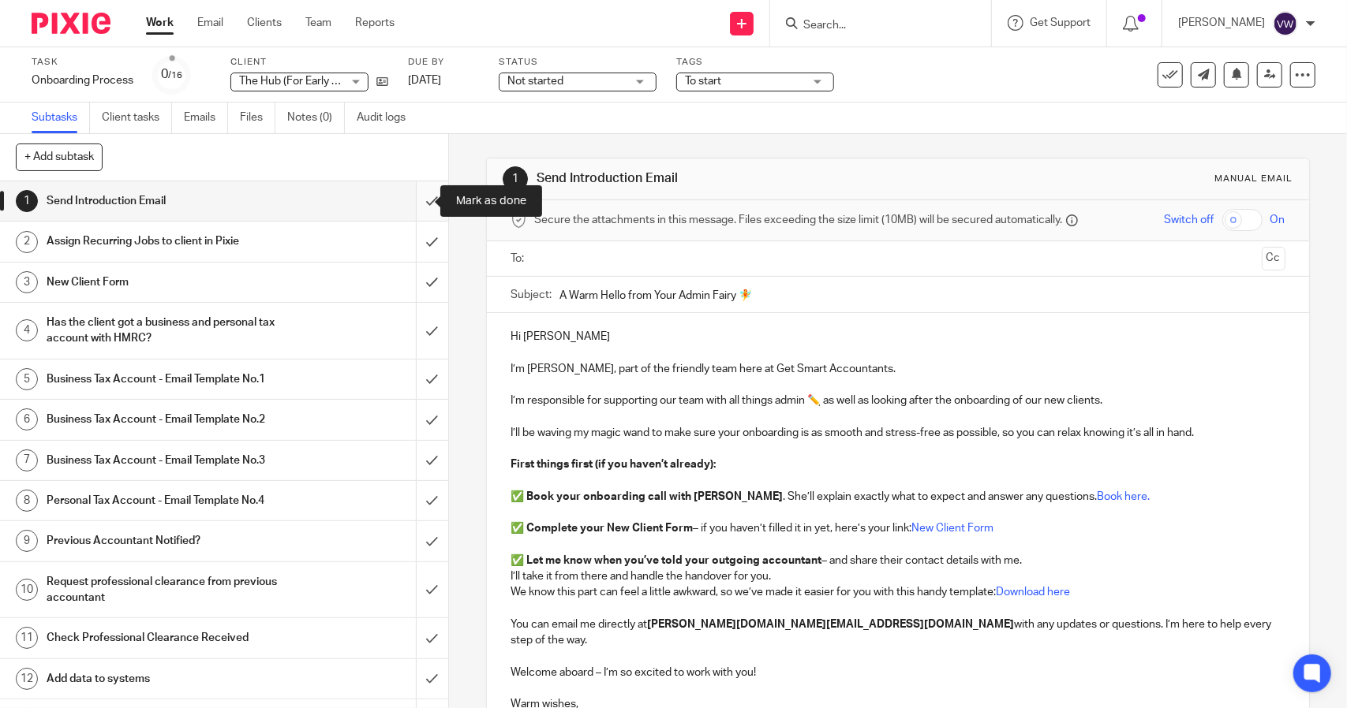
click at [413, 205] on input "submit" at bounding box center [224, 200] width 448 height 39
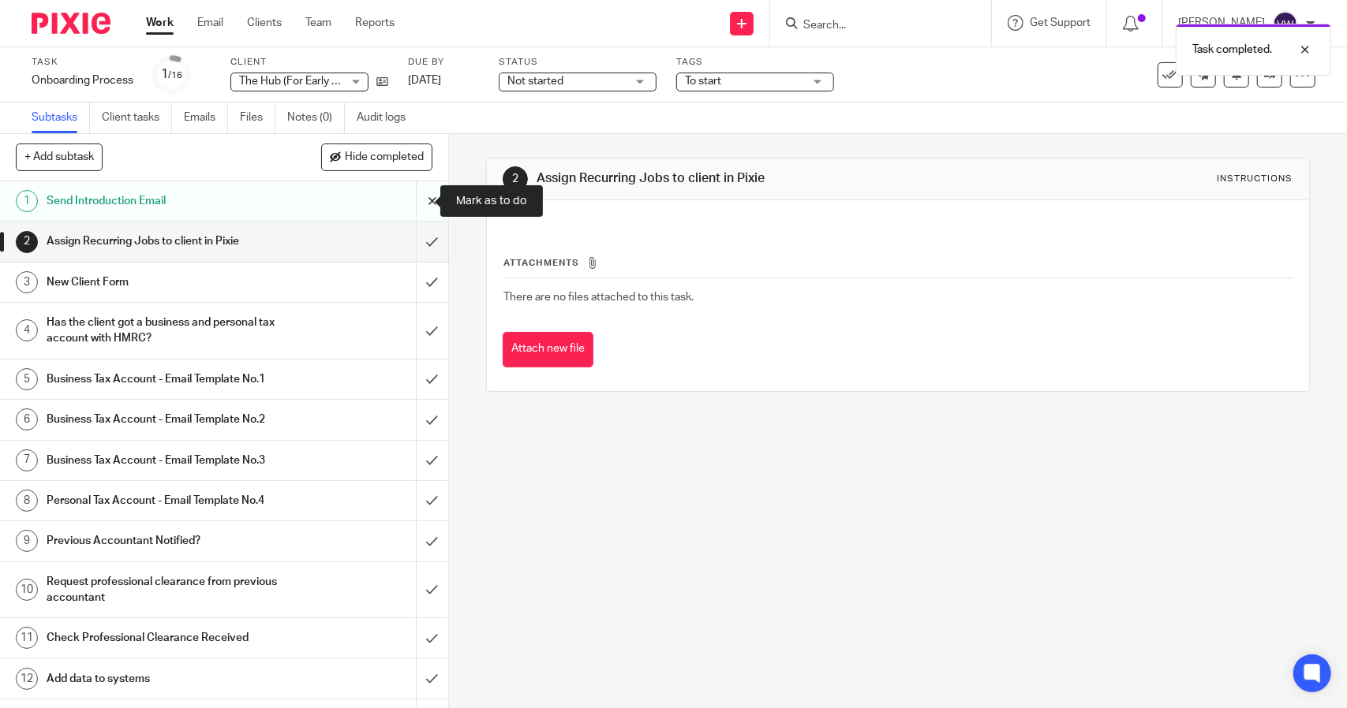
click at [415, 206] on input "submit" at bounding box center [224, 200] width 448 height 39
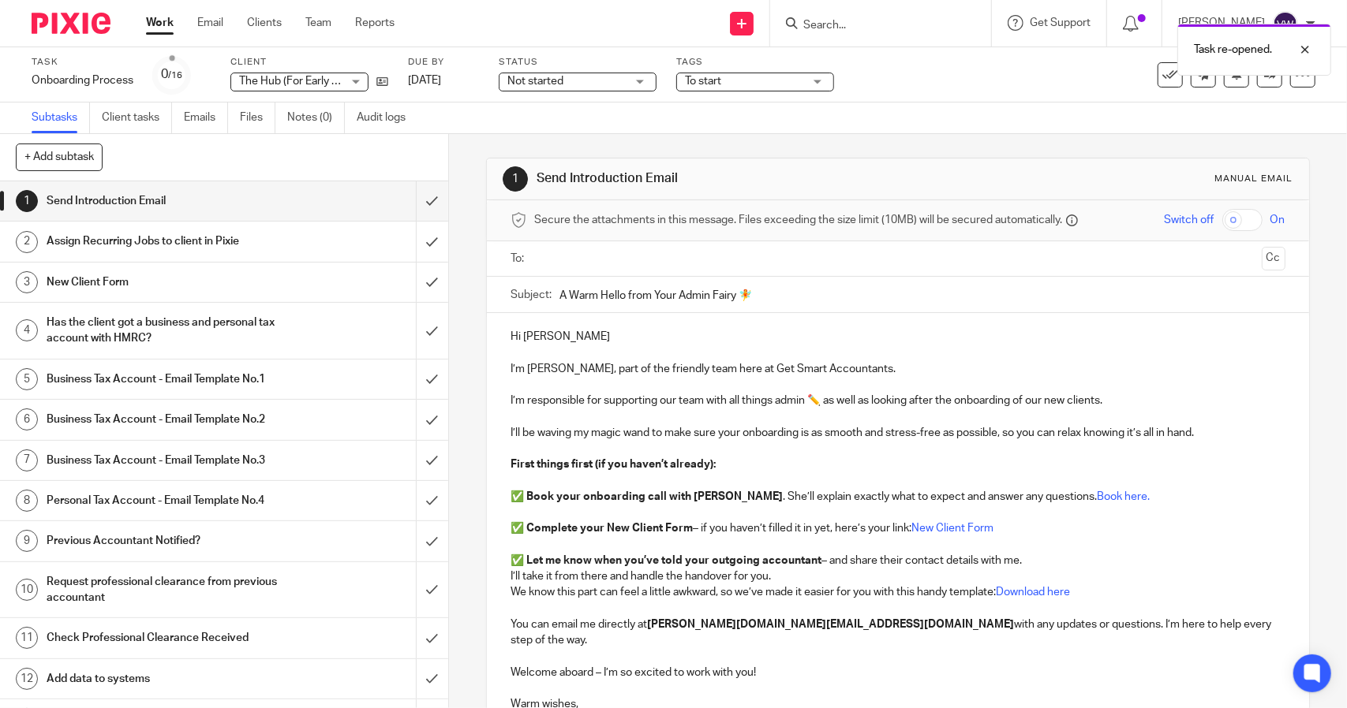
click at [759, 255] on input "text" at bounding box center [897, 259] width 715 height 18
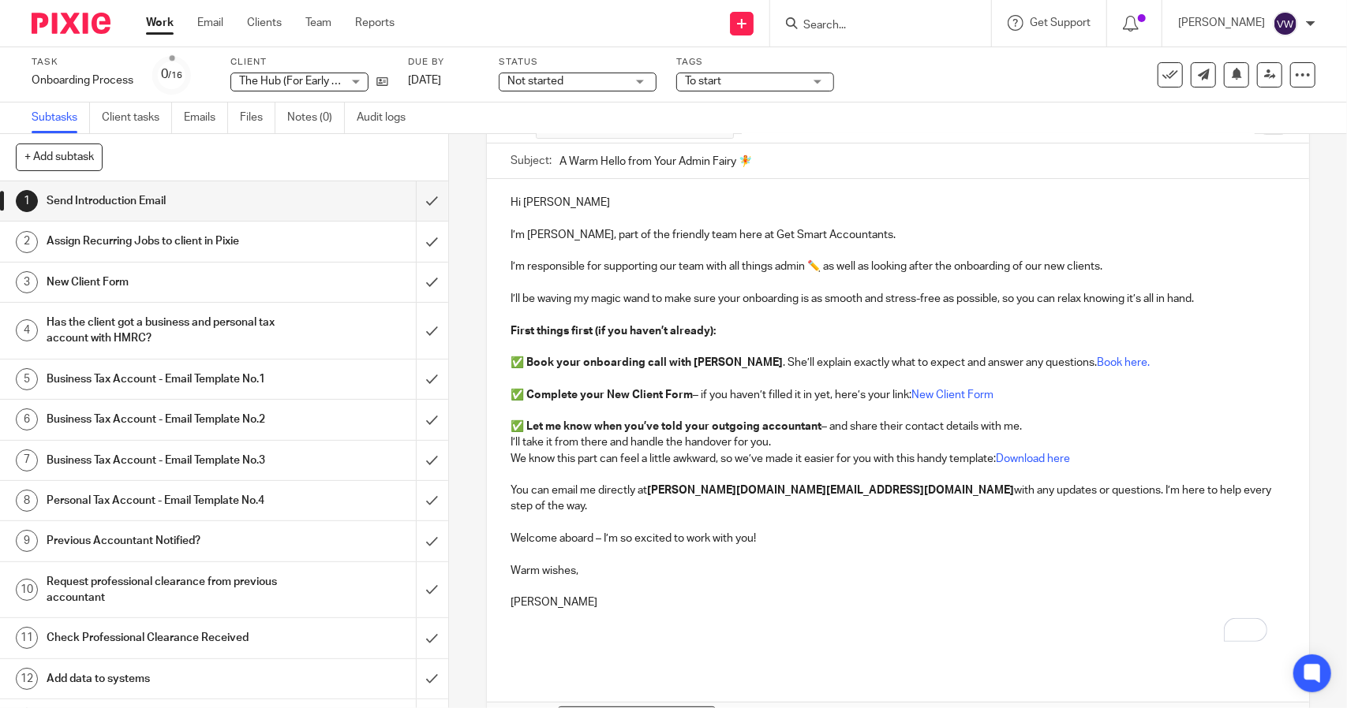
scroll to position [221, 0]
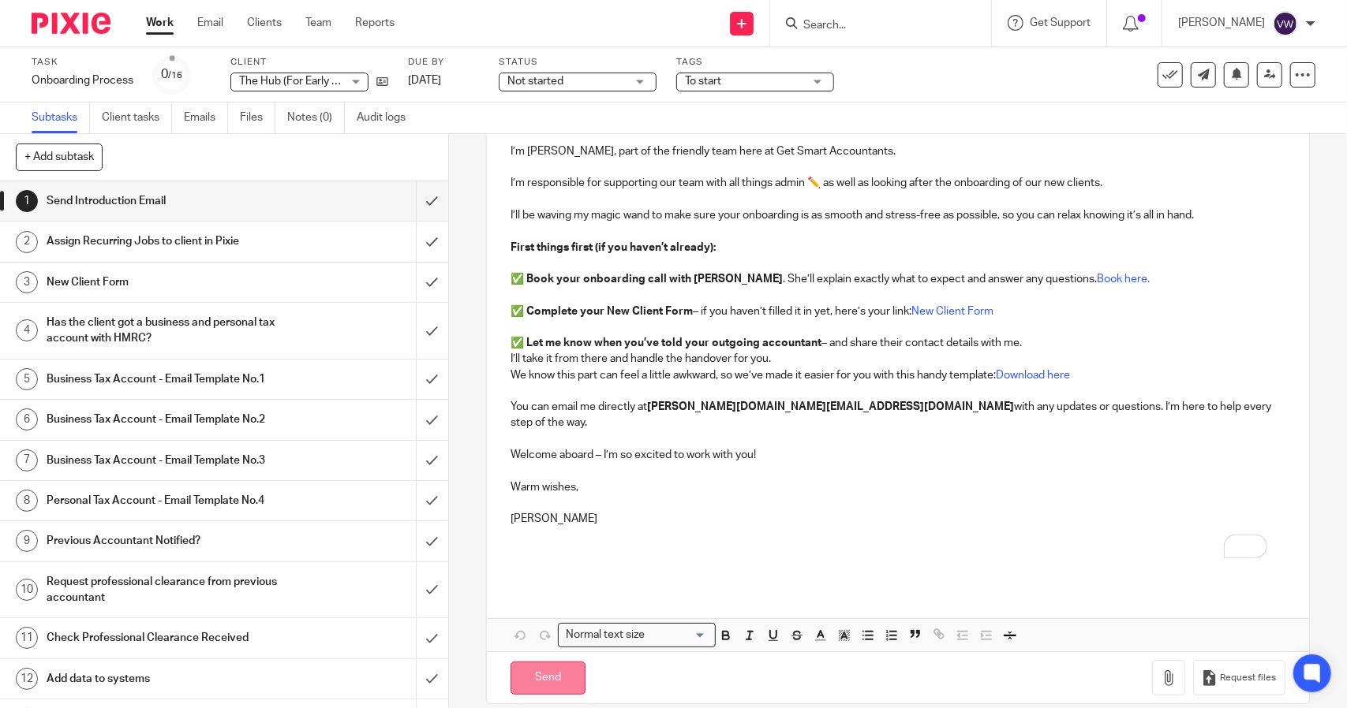
click at [523, 670] on input "Send" at bounding box center [547, 679] width 75 height 34
type input "Sent"
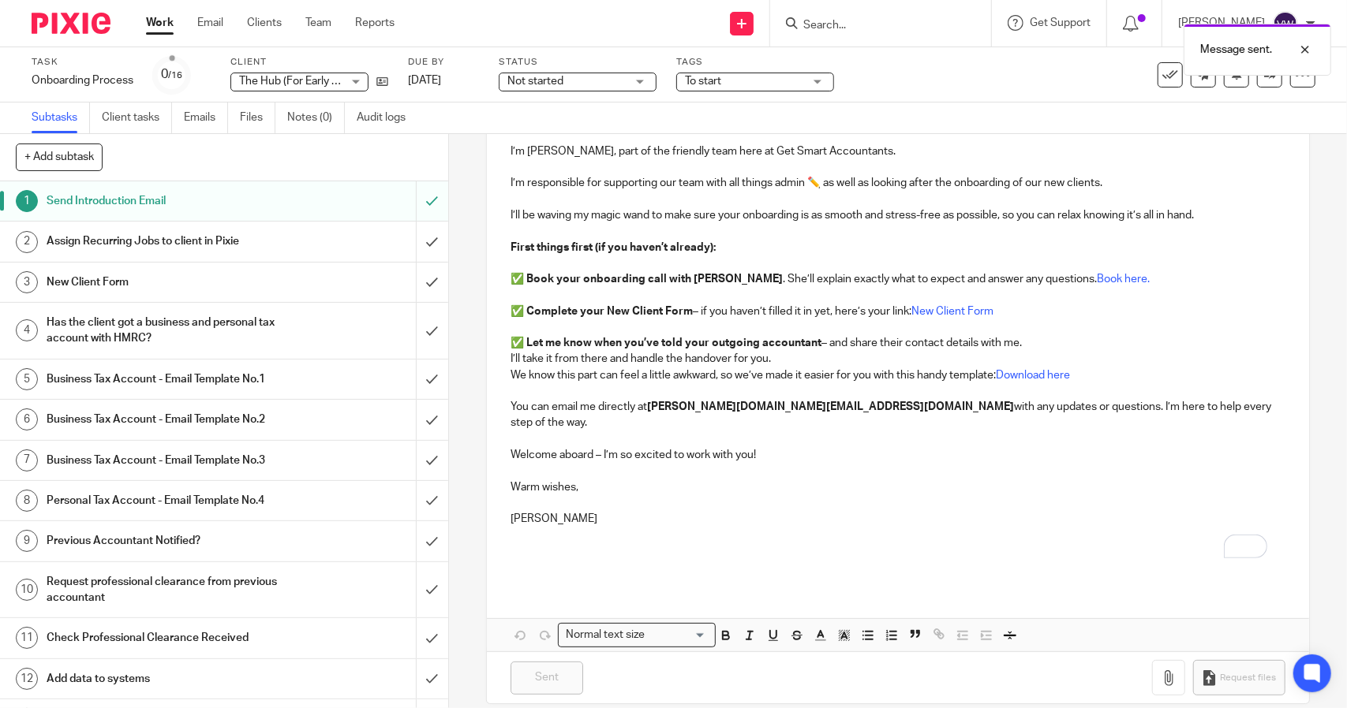
click at [325, 243] on div "Assign Recurring Jobs to client in Pixie" at bounding box center [223, 242] width 353 height 24
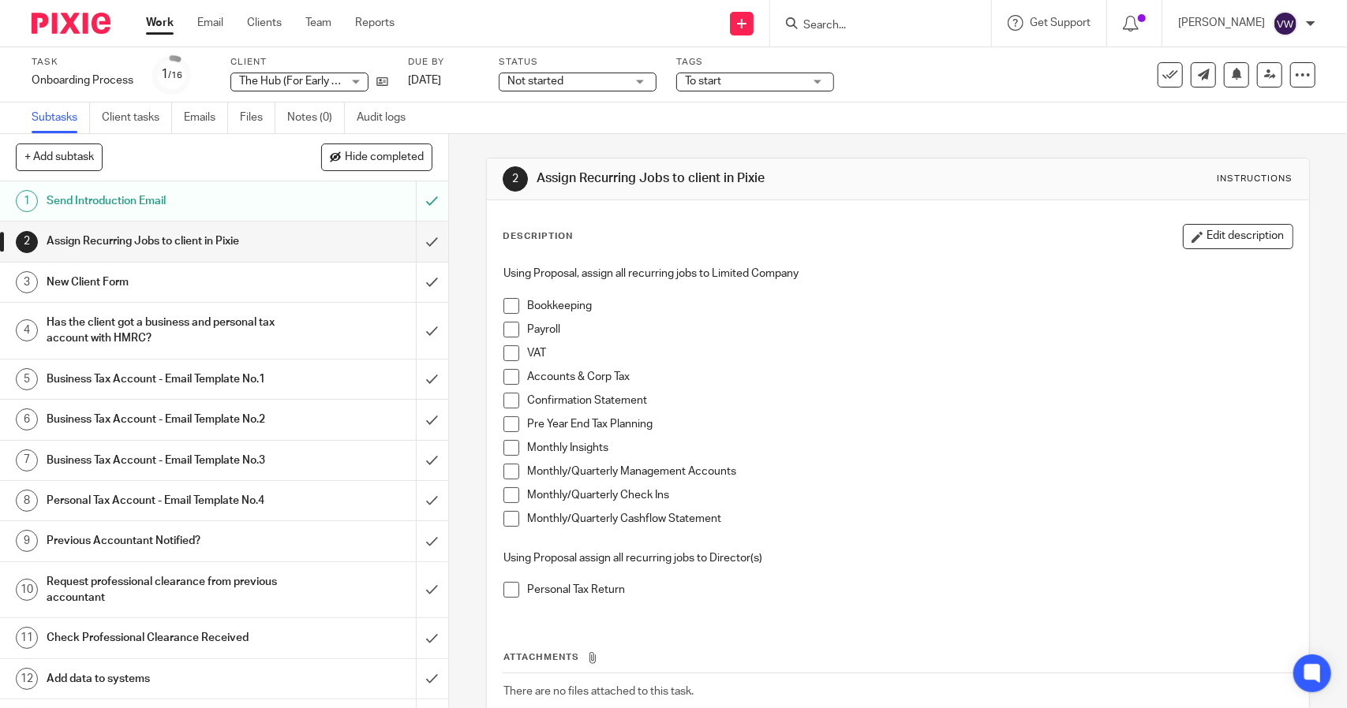
click at [508, 302] on span at bounding box center [511, 306] width 16 height 16
click at [508, 334] on span at bounding box center [511, 330] width 16 height 16
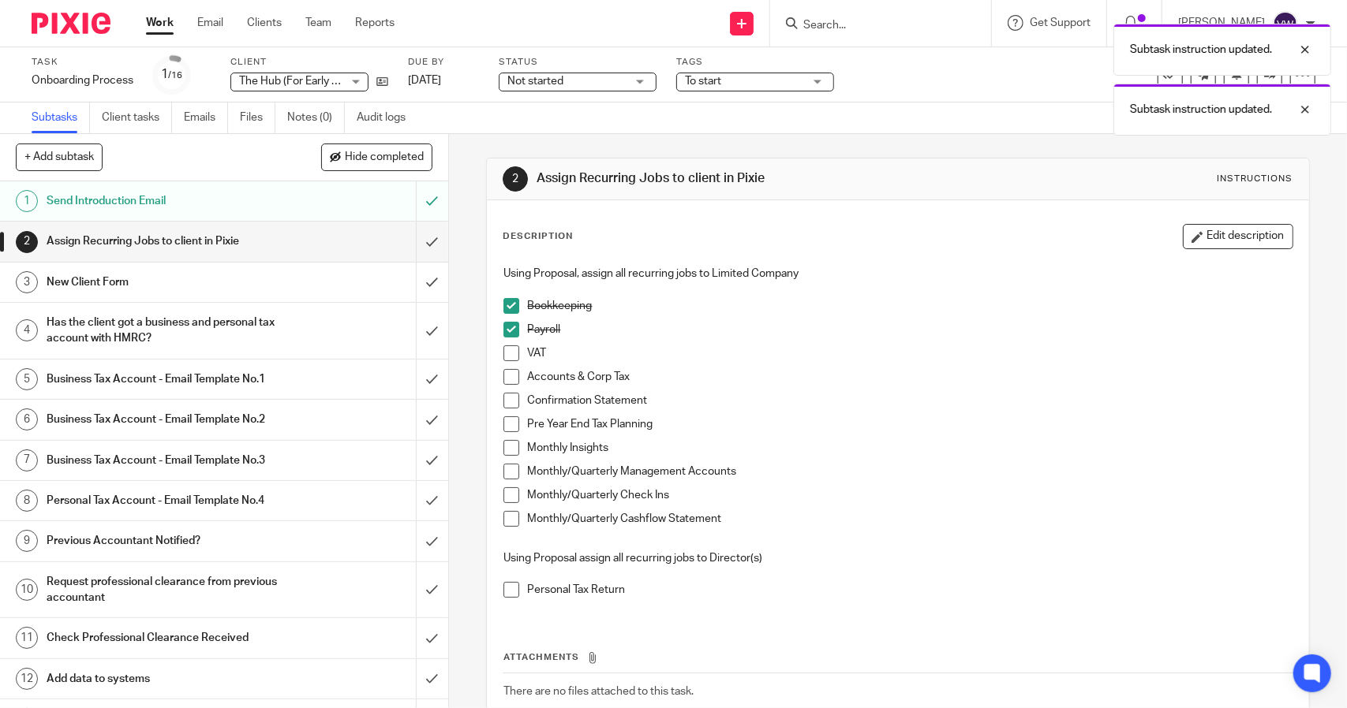
click at [503, 354] on span at bounding box center [511, 354] width 16 height 16
click at [503, 379] on span at bounding box center [511, 377] width 16 height 16
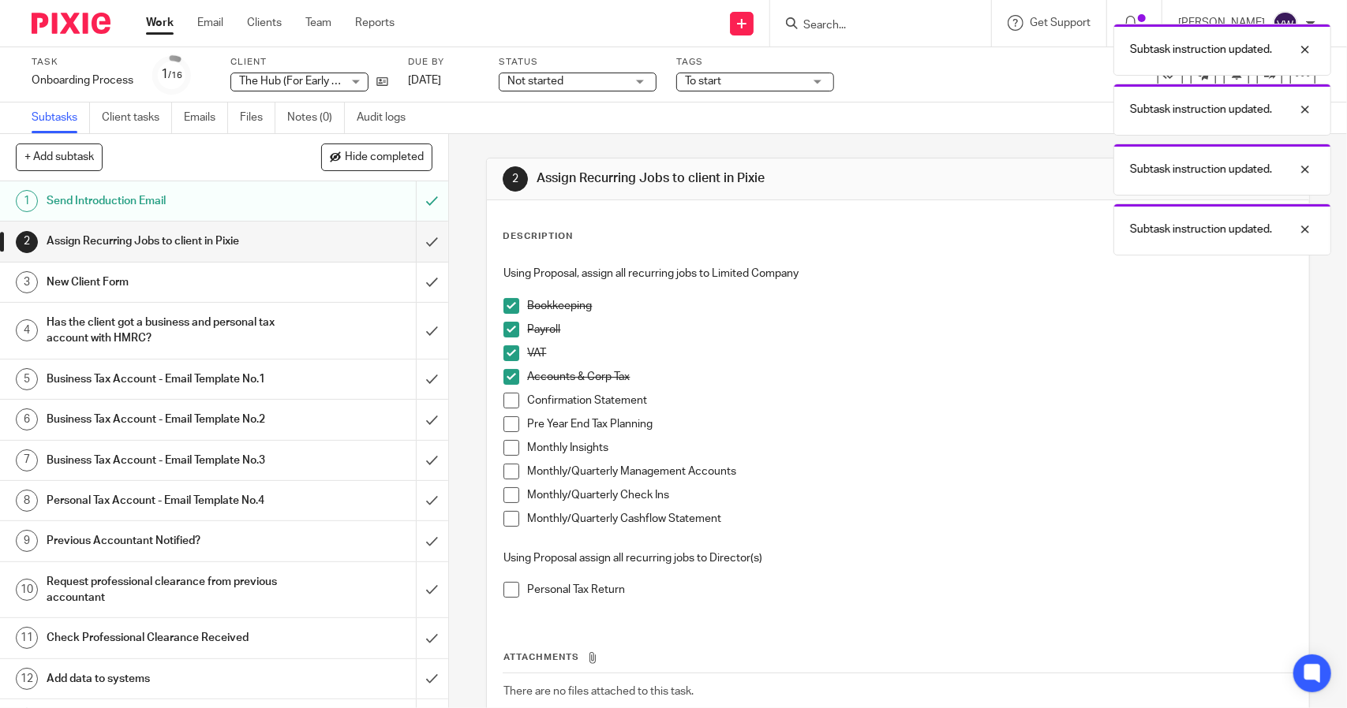
click at [503, 395] on span at bounding box center [511, 401] width 16 height 16
click at [503, 416] on span at bounding box center [511, 424] width 16 height 16
click at [503, 433] on li "Pre Year End Tax Planning" at bounding box center [897, 428] width 788 height 24
click at [505, 446] on span at bounding box center [511, 448] width 16 height 16
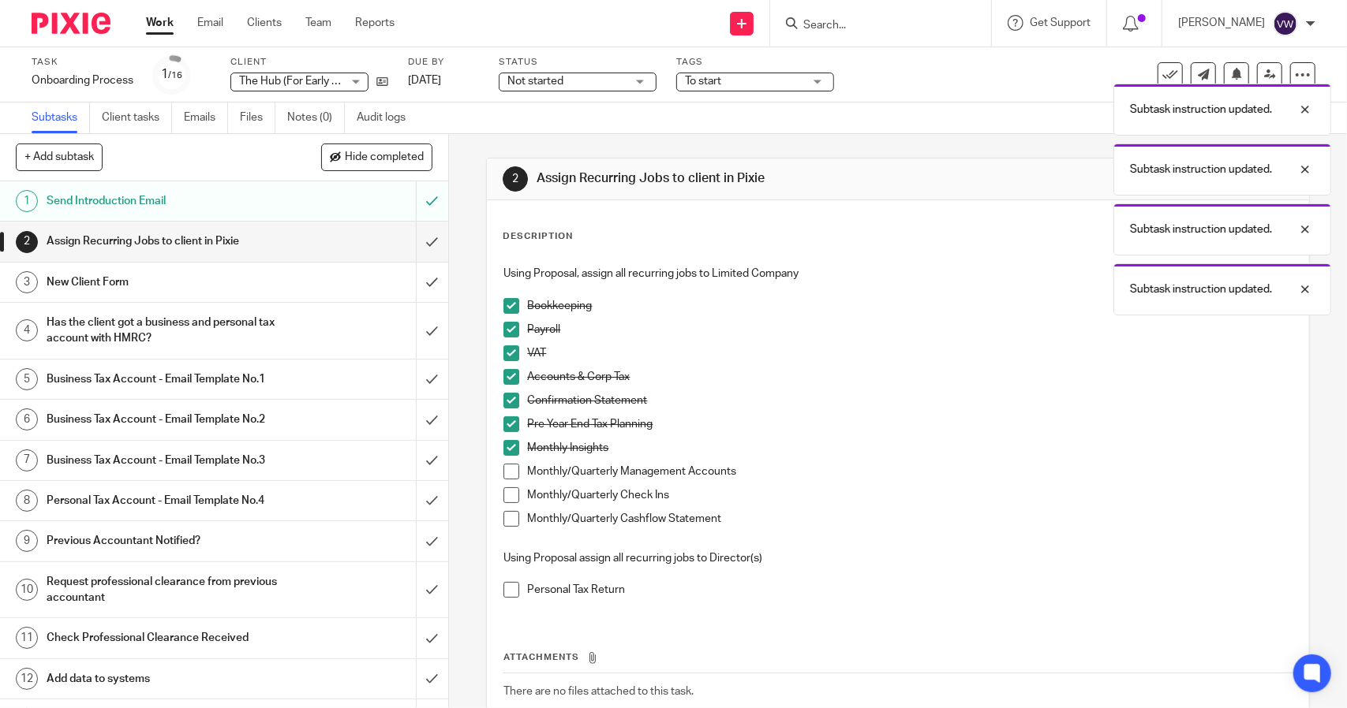
click at [504, 467] on span at bounding box center [511, 472] width 16 height 16
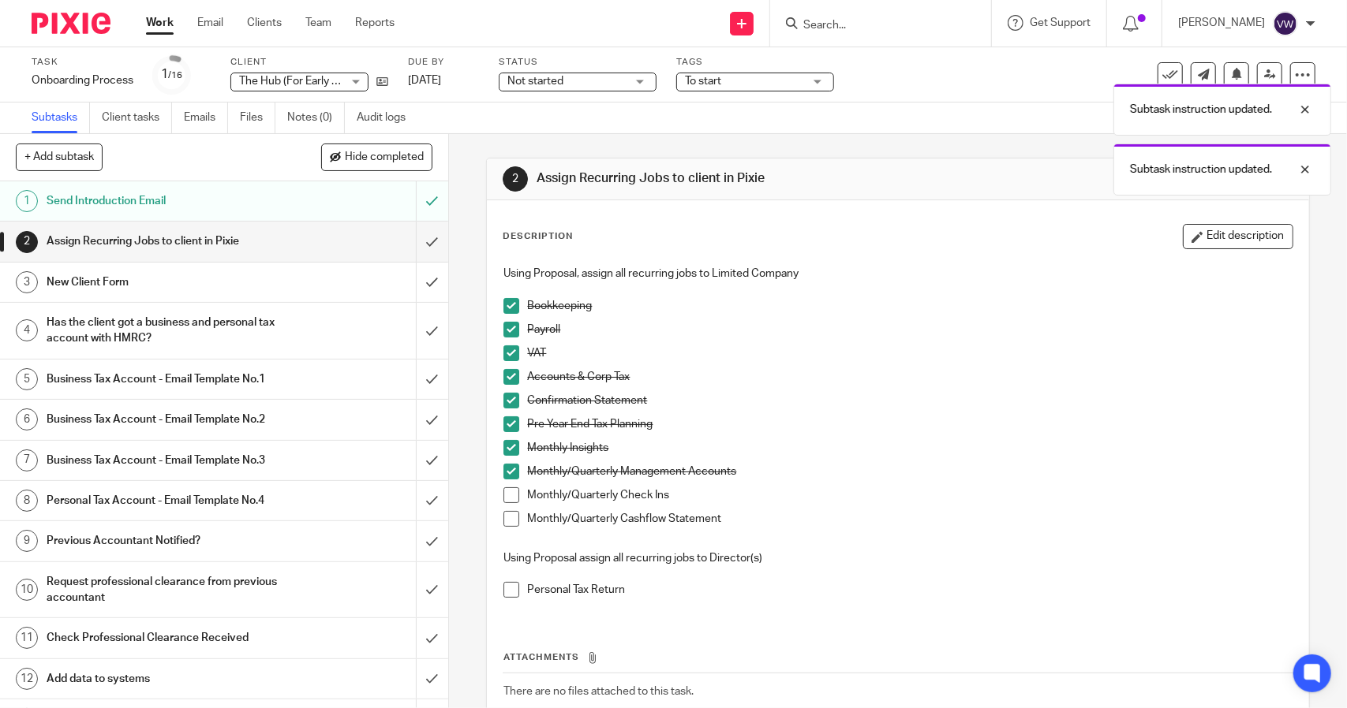
click at [503, 489] on span at bounding box center [511, 495] width 16 height 16
click at [508, 523] on span at bounding box center [511, 519] width 16 height 16
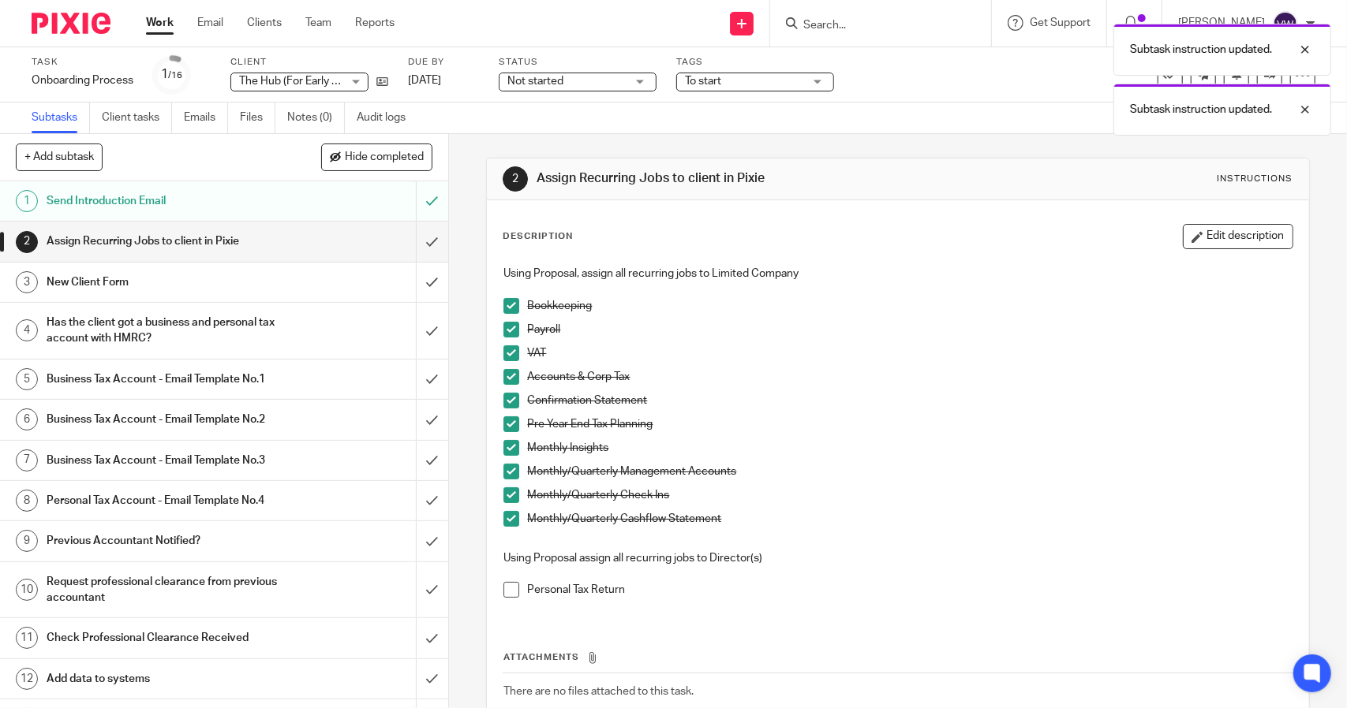
click at [503, 592] on span at bounding box center [511, 590] width 16 height 16
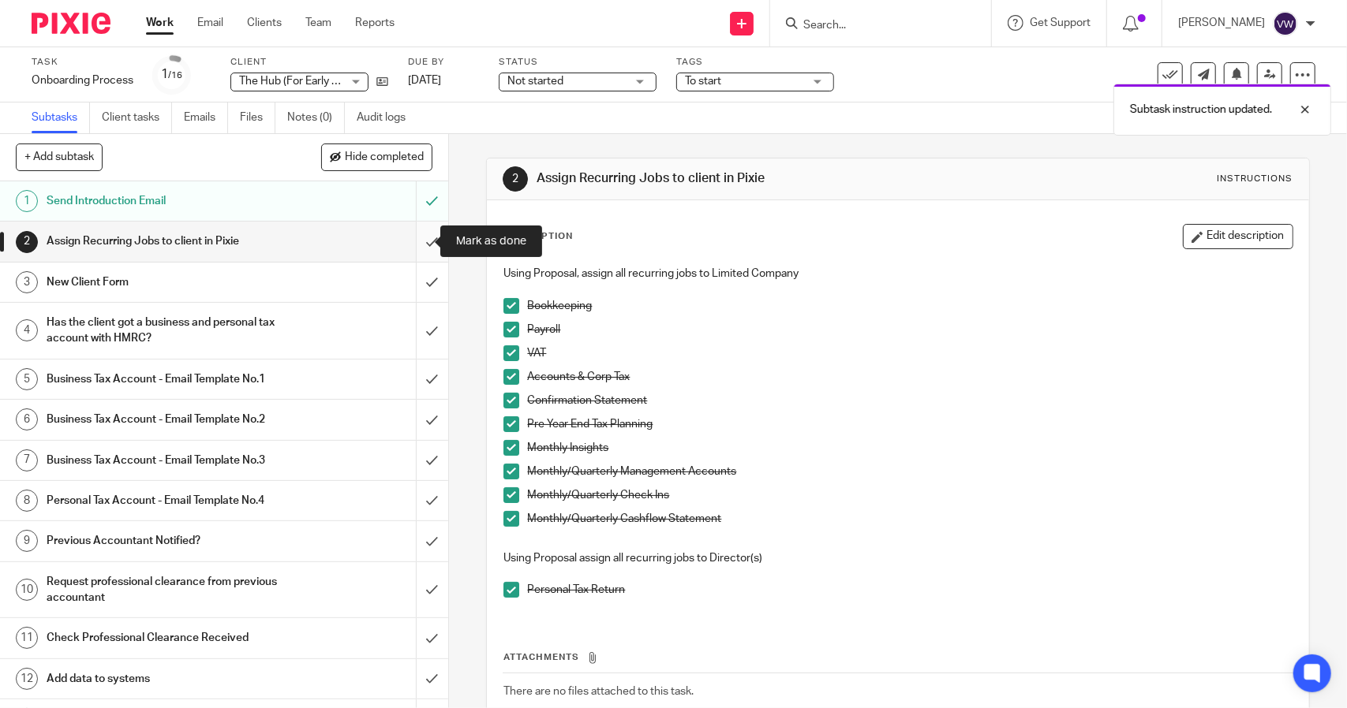
click at [409, 245] on input "submit" at bounding box center [224, 241] width 448 height 39
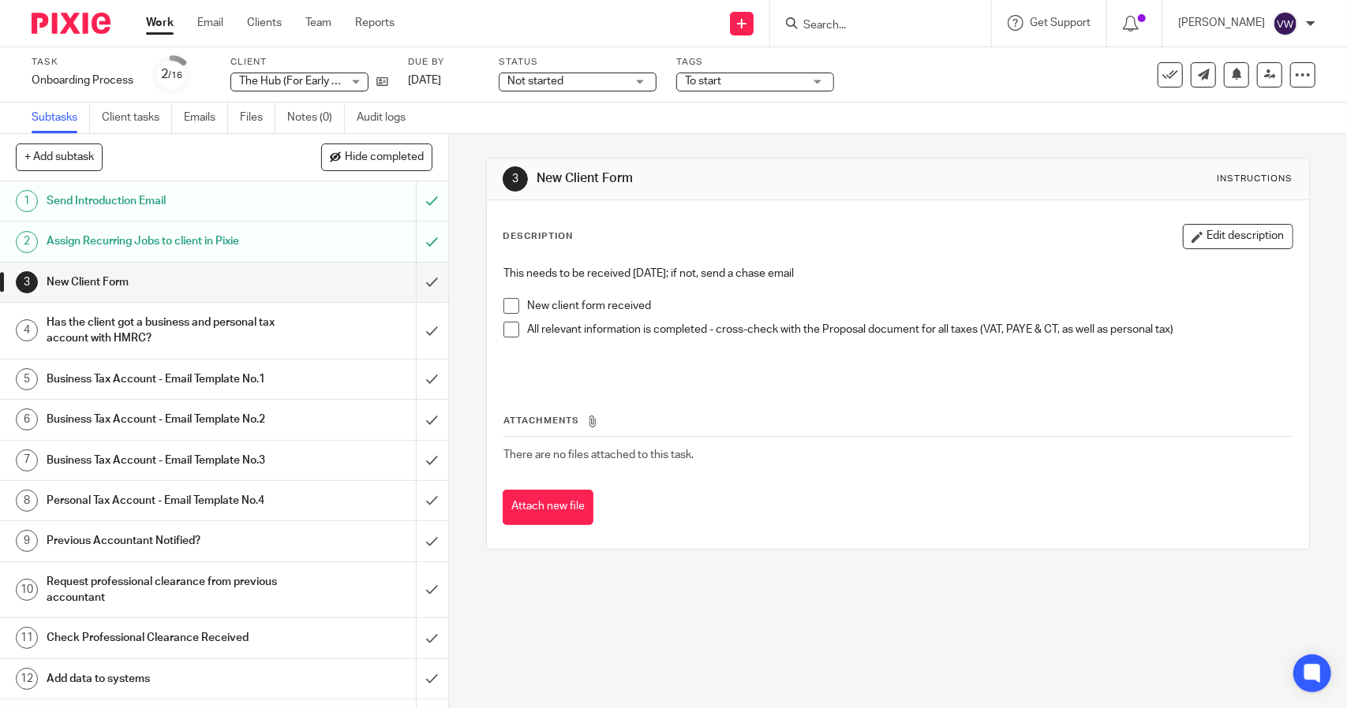
click at [510, 305] on span at bounding box center [511, 306] width 16 height 16
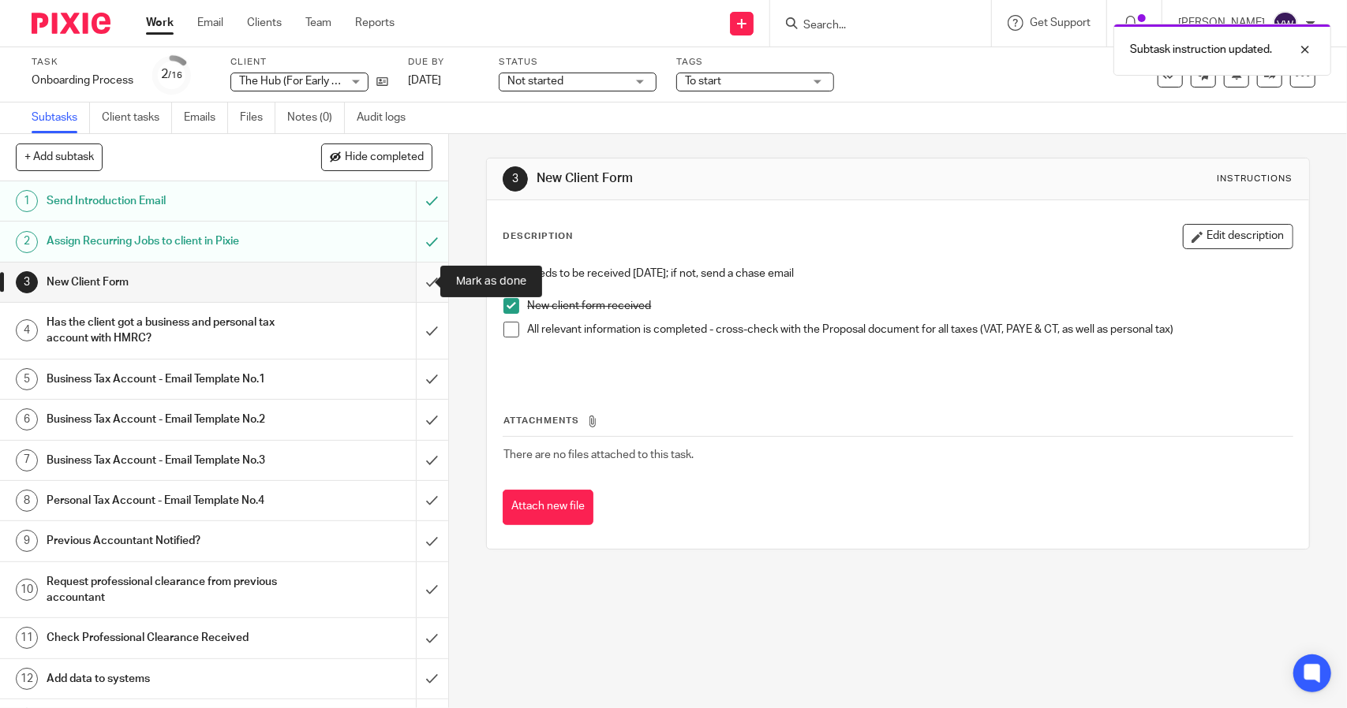
click at [412, 287] on input "submit" at bounding box center [224, 282] width 448 height 39
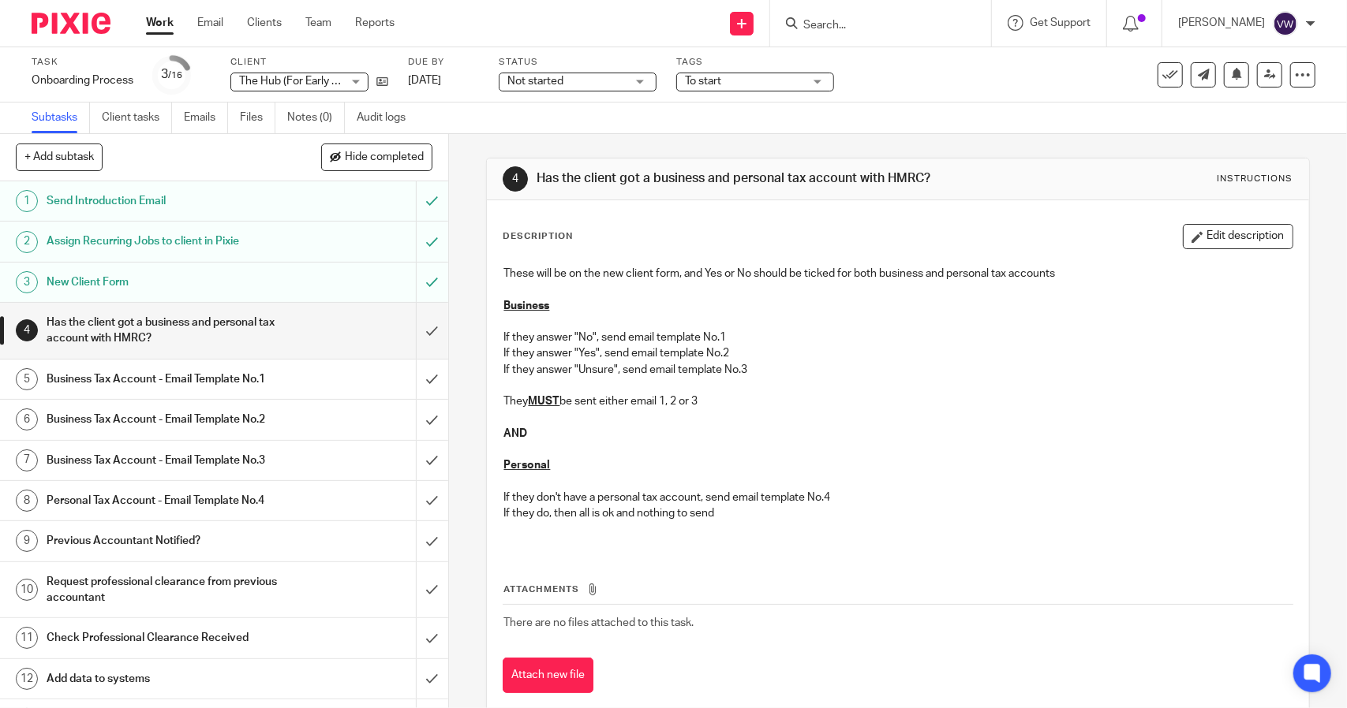
click at [362, 456] on div "Business Tax Account - Email Template No.3" at bounding box center [223, 461] width 353 height 24
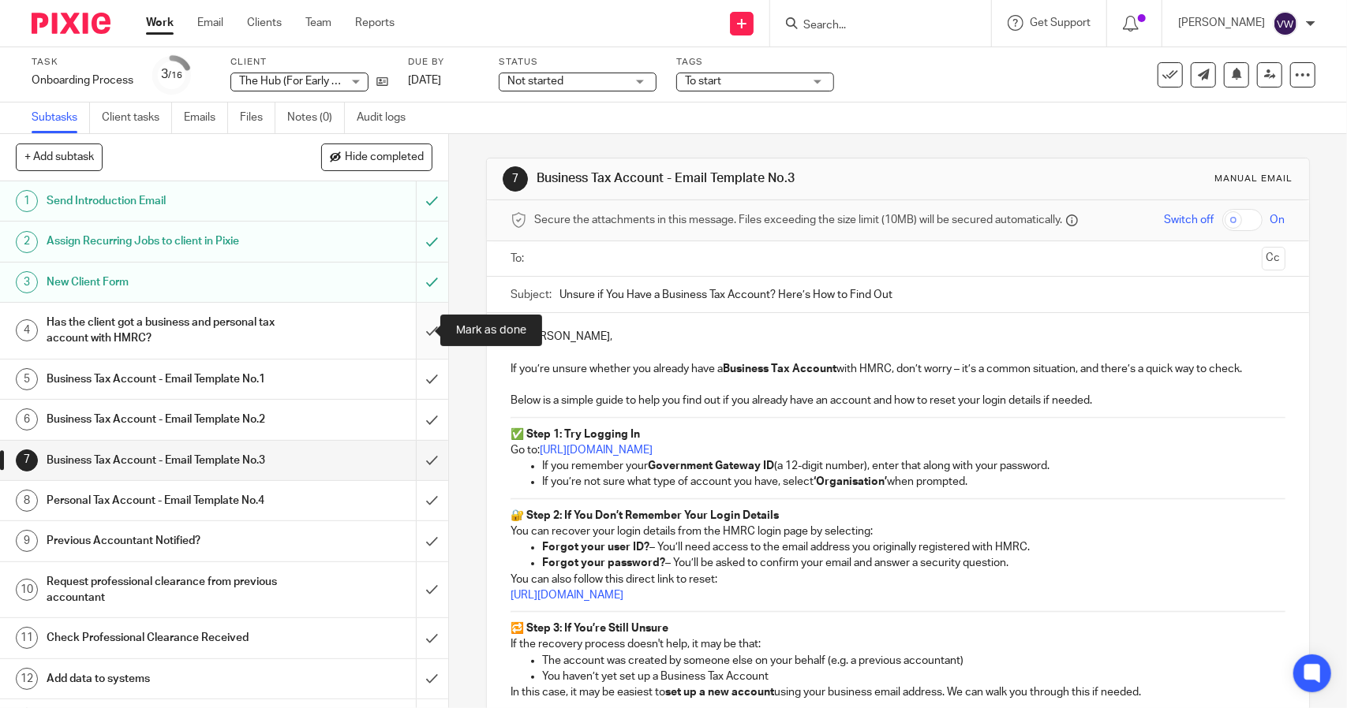
click at [423, 334] on input "submit" at bounding box center [224, 331] width 448 height 56
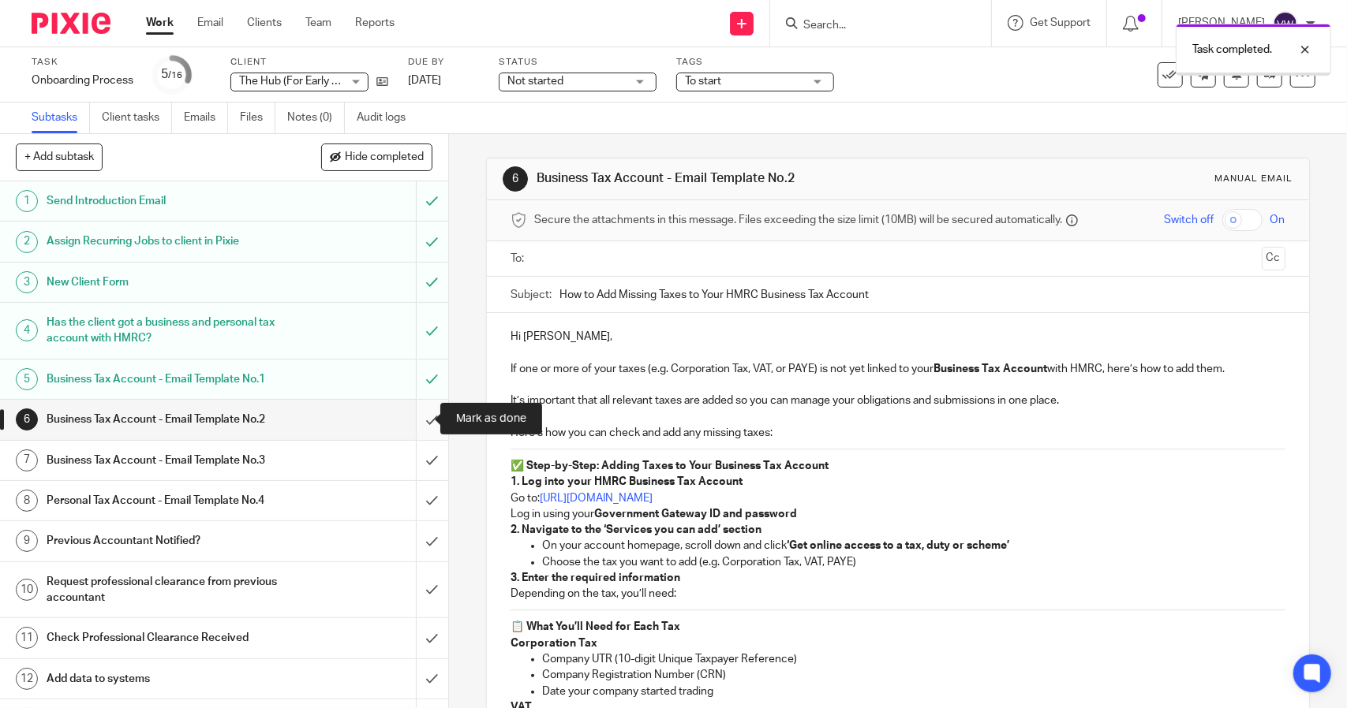
click at [408, 413] on input "submit" at bounding box center [224, 419] width 448 height 39
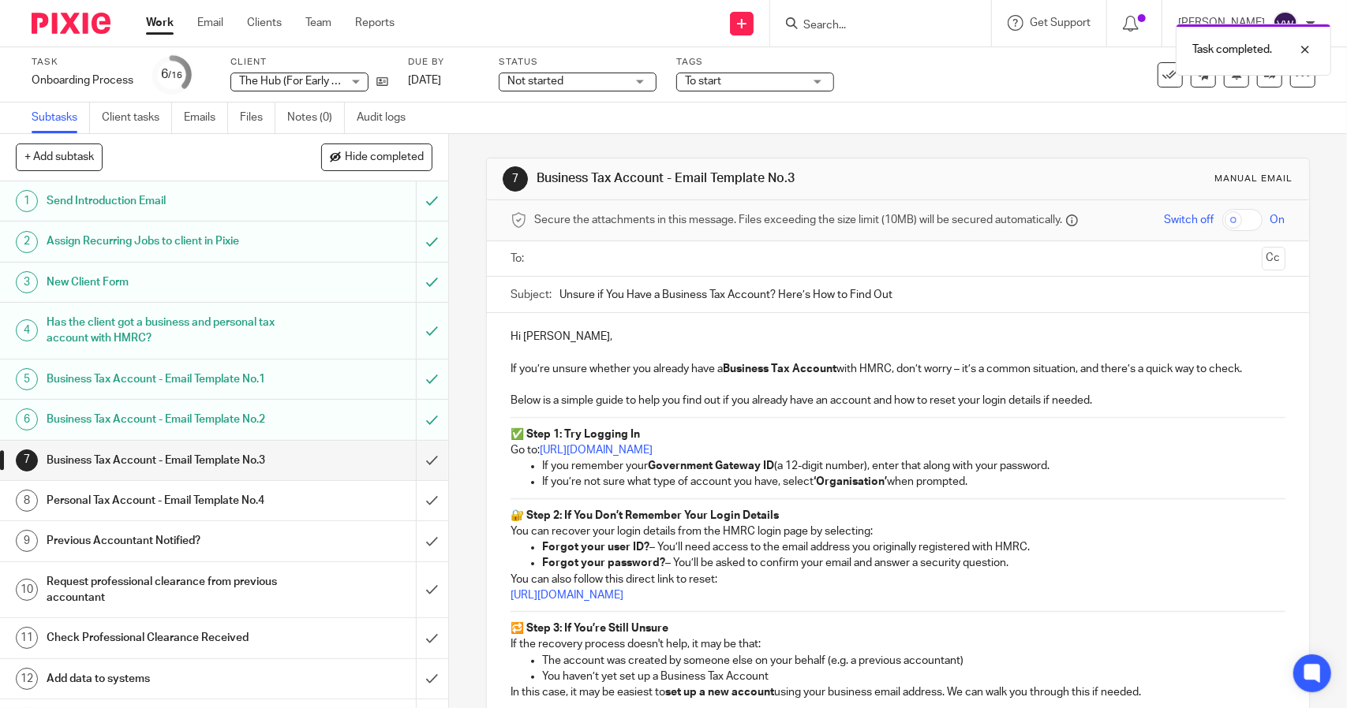
click at [768, 256] on input "text" at bounding box center [897, 259] width 715 height 18
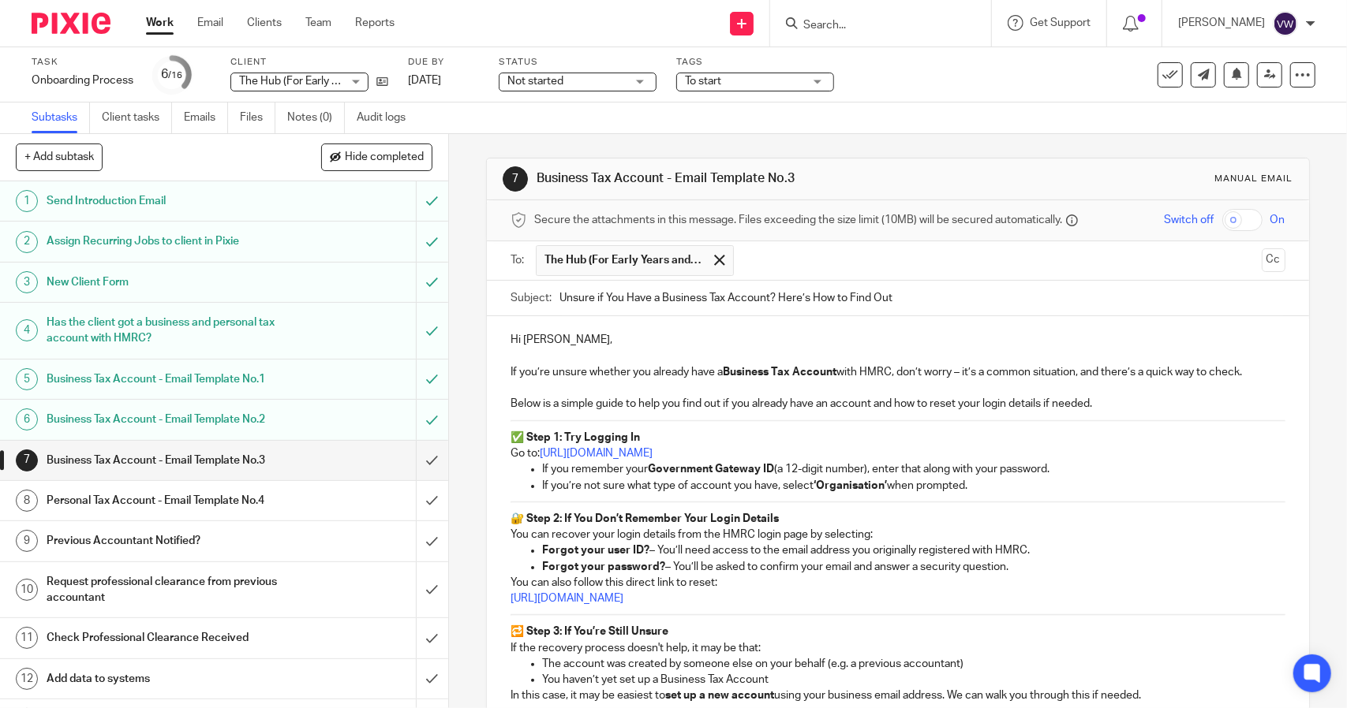
scroll to position [289, 0]
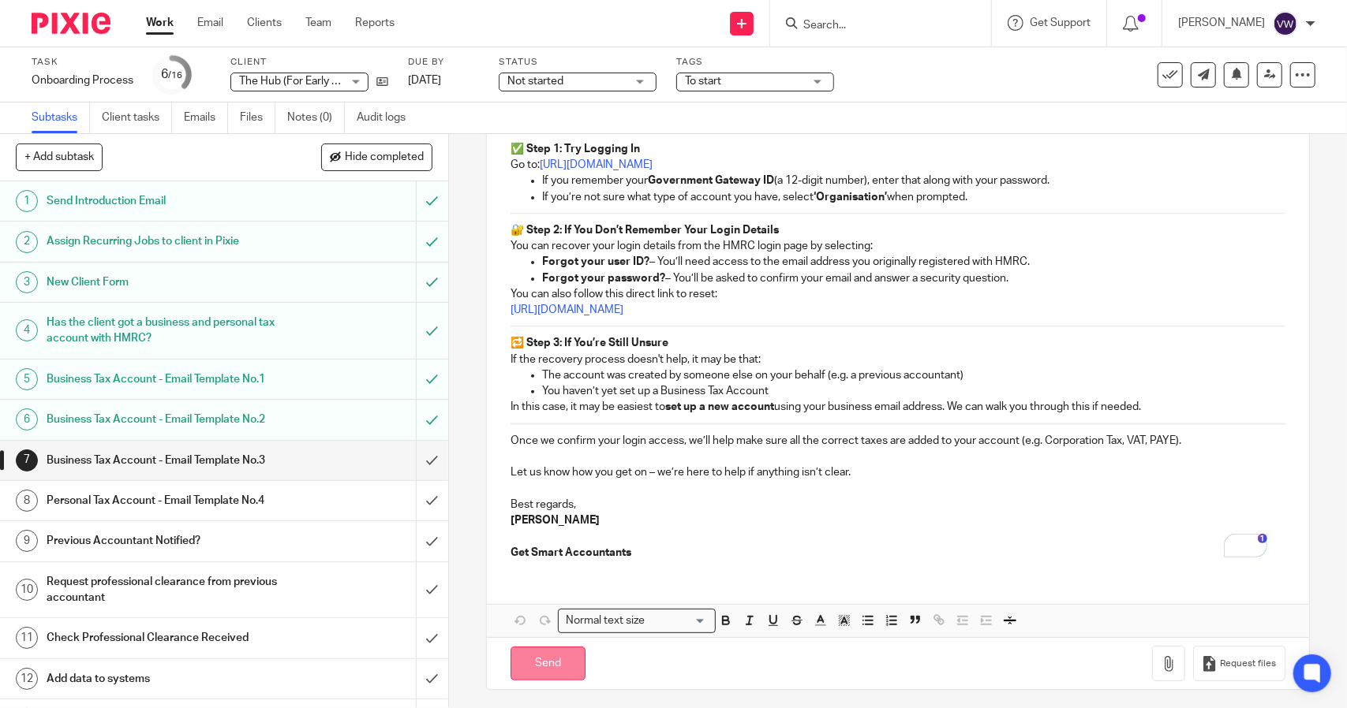
click at [542, 659] on input "Send" at bounding box center [547, 664] width 75 height 34
type input "Sent"
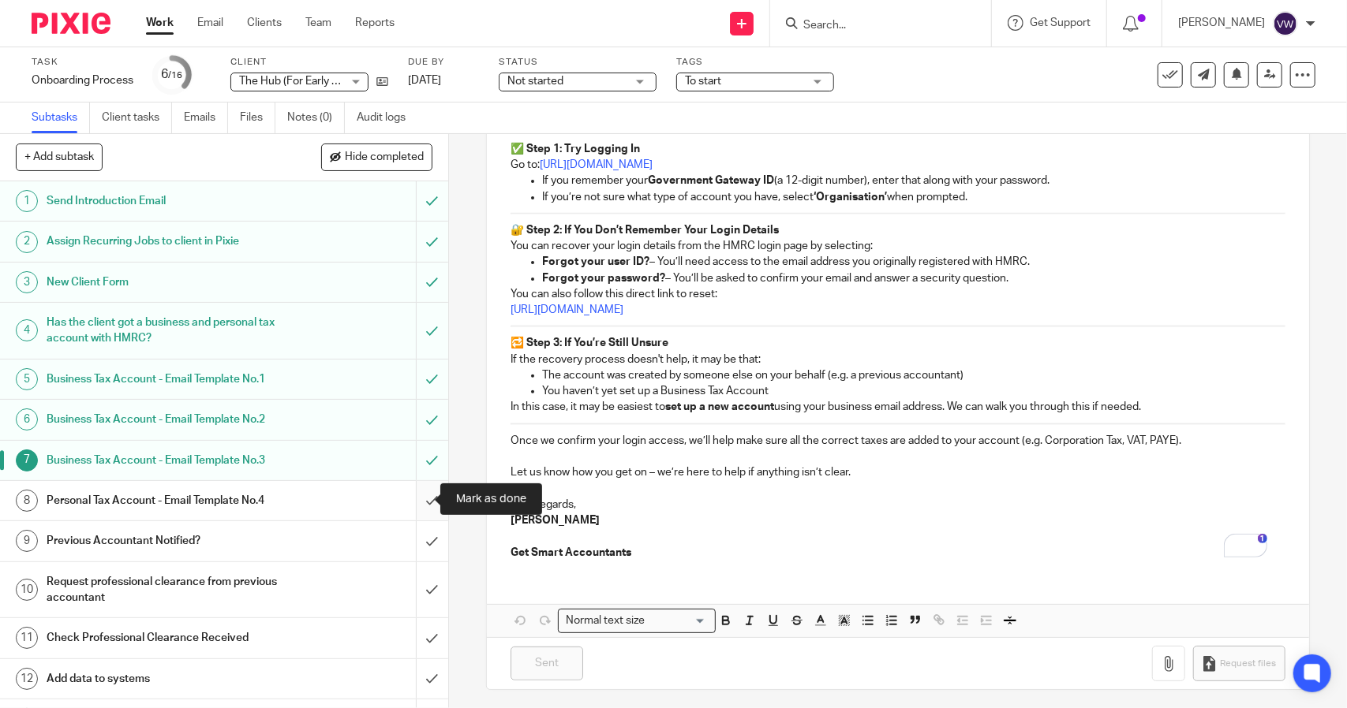
click at [410, 503] on input "submit" at bounding box center [224, 500] width 448 height 39
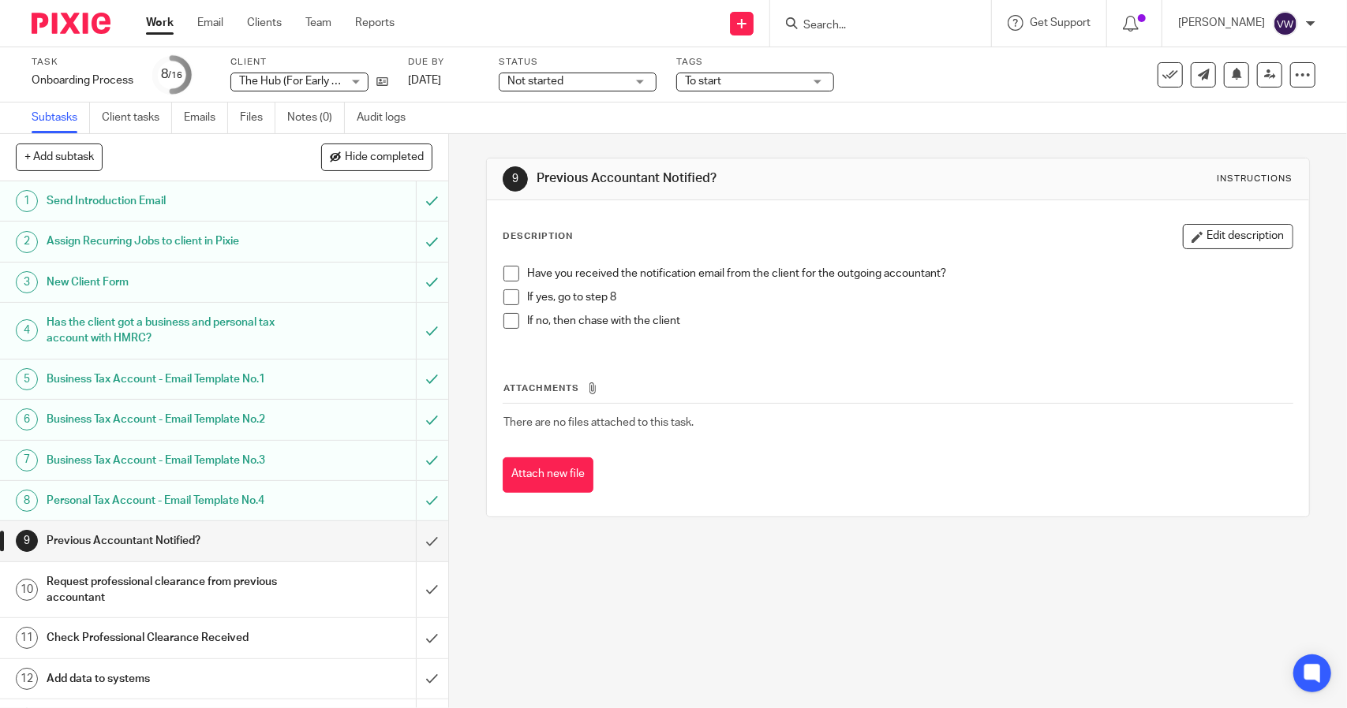
click at [503, 319] on span at bounding box center [511, 321] width 16 height 16
click at [861, 26] on input "Search" at bounding box center [872, 26] width 142 height 14
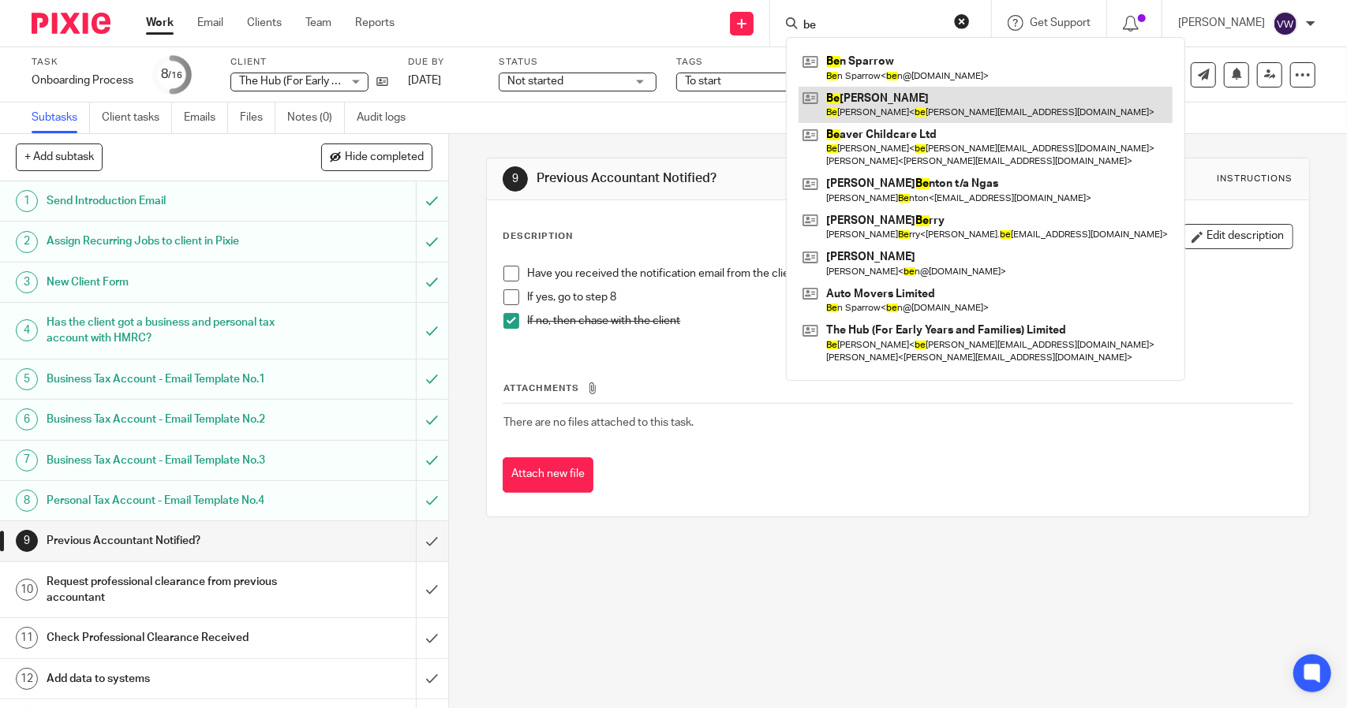
type input "be"
click at [876, 92] on link at bounding box center [985, 105] width 374 height 36
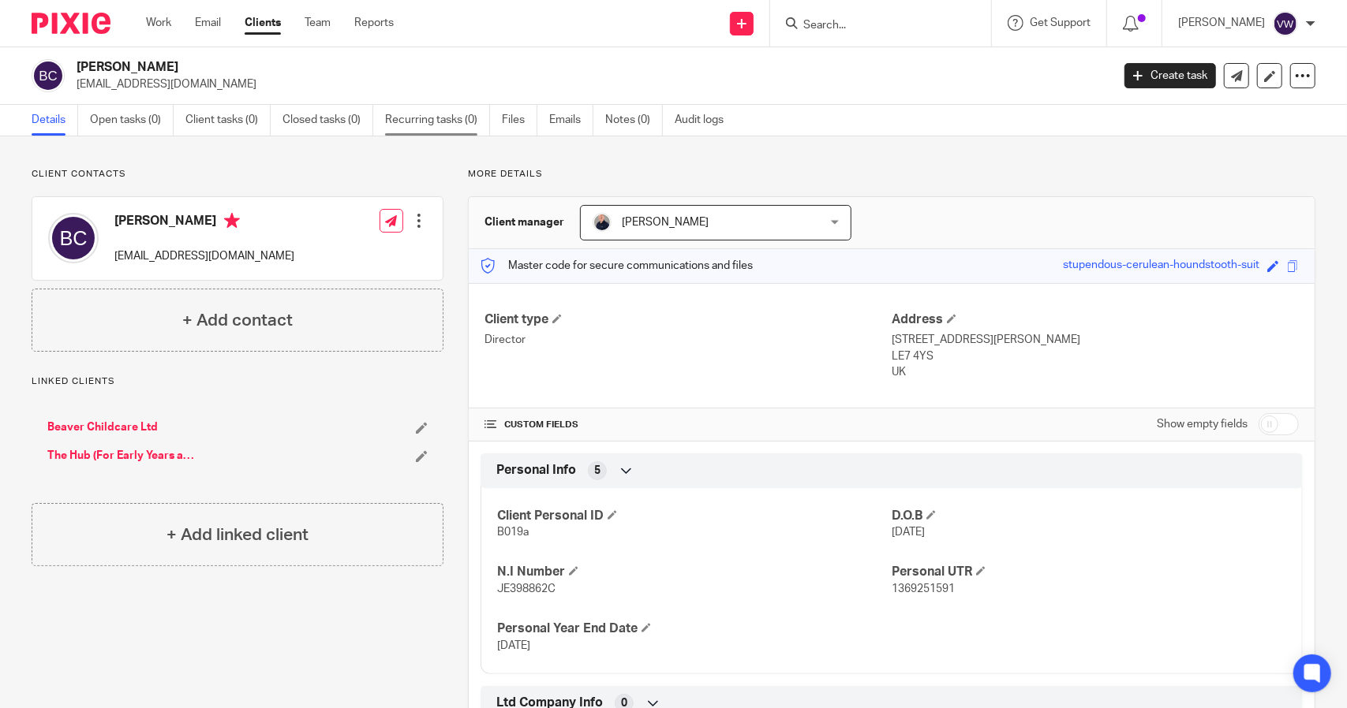
click at [434, 121] on link "Recurring tasks (0)" at bounding box center [437, 120] width 105 height 31
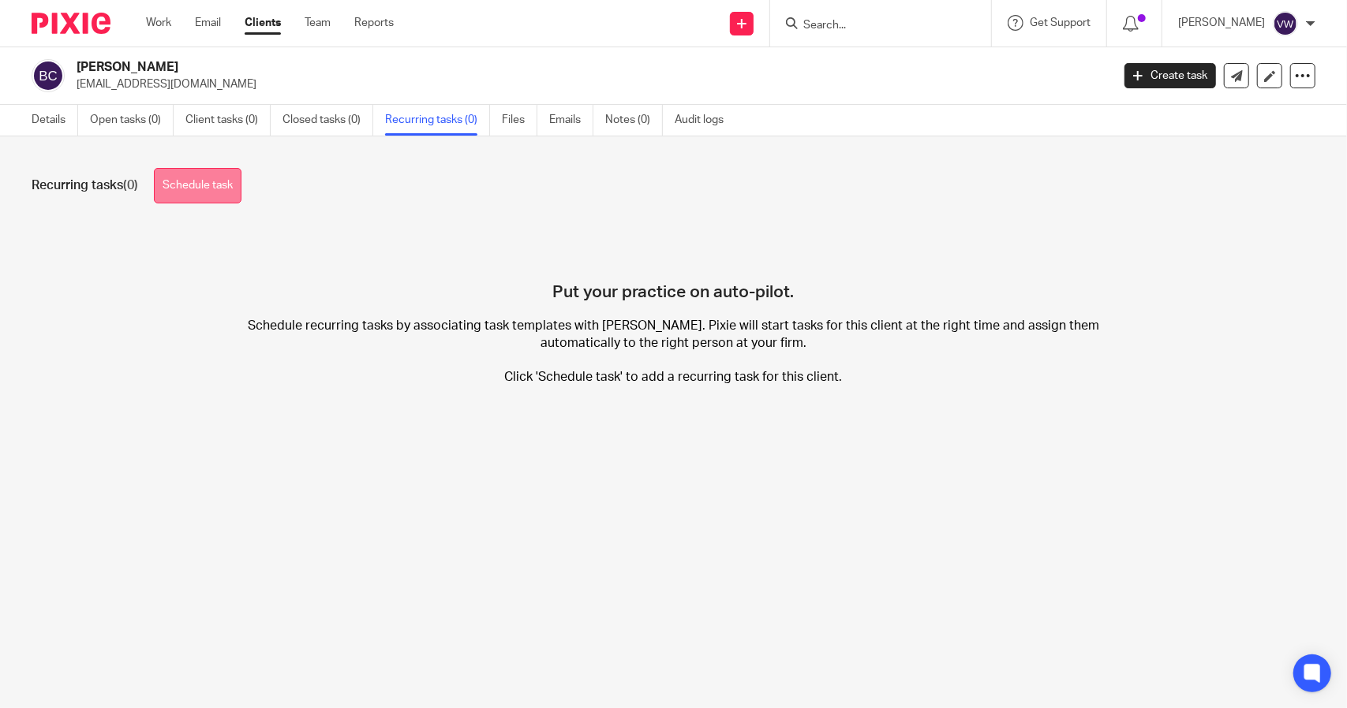
click at [183, 187] on link "Schedule task" at bounding box center [198, 185] width 88 height 35
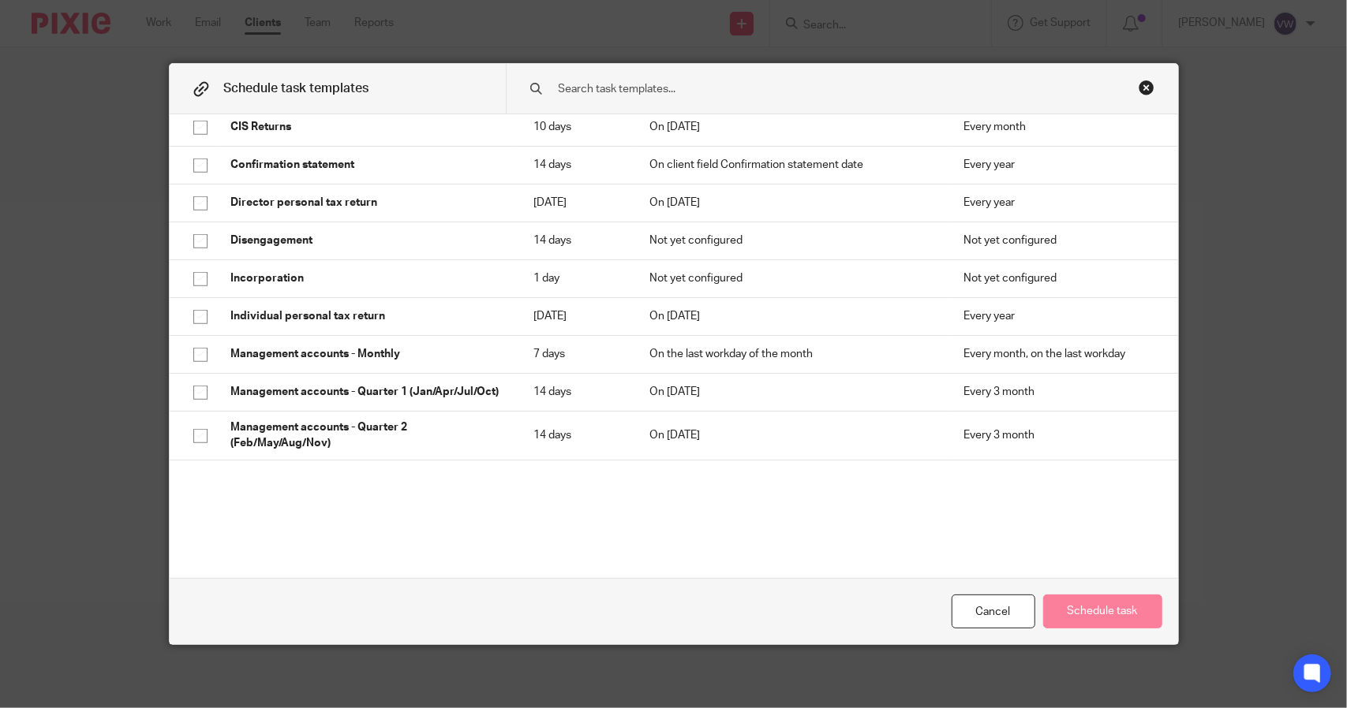
scroll to position [591, 0]
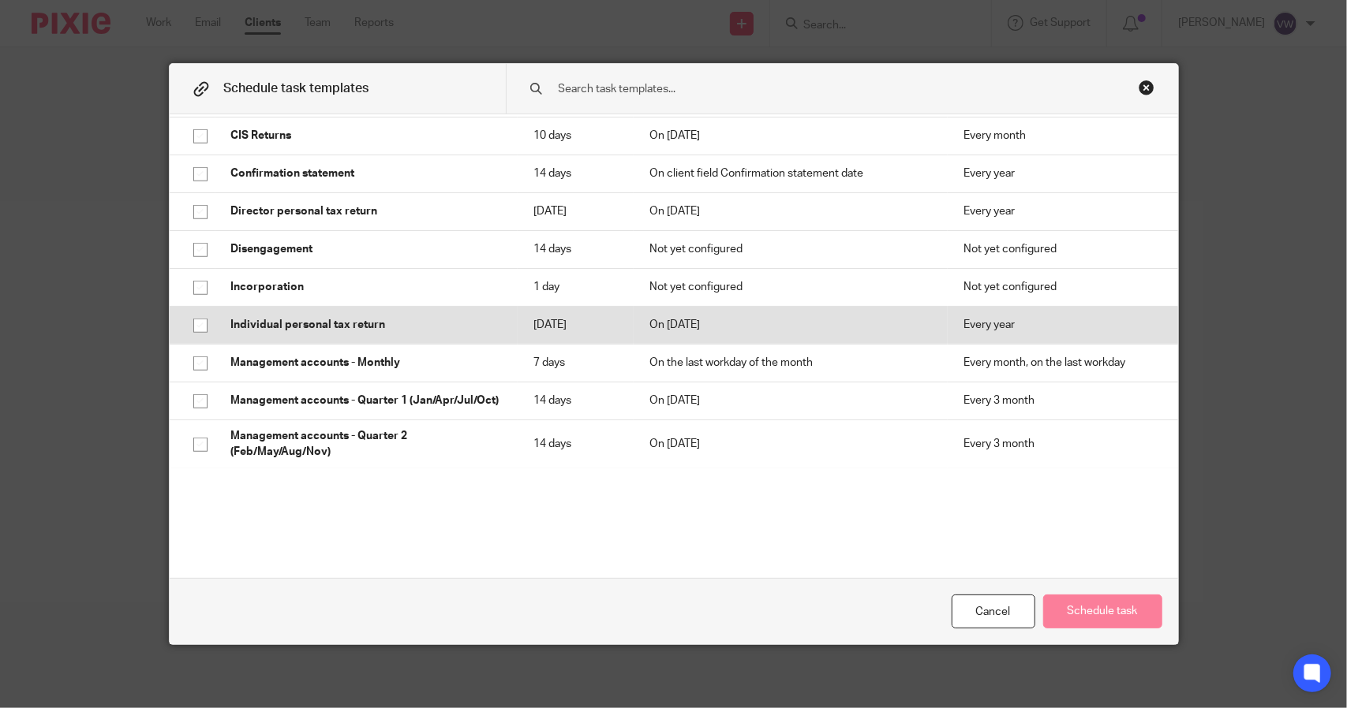
click at [191, 324] on input "checkbox" at bounding box center [200, 326] width 30 height 30
checkbox input "true"
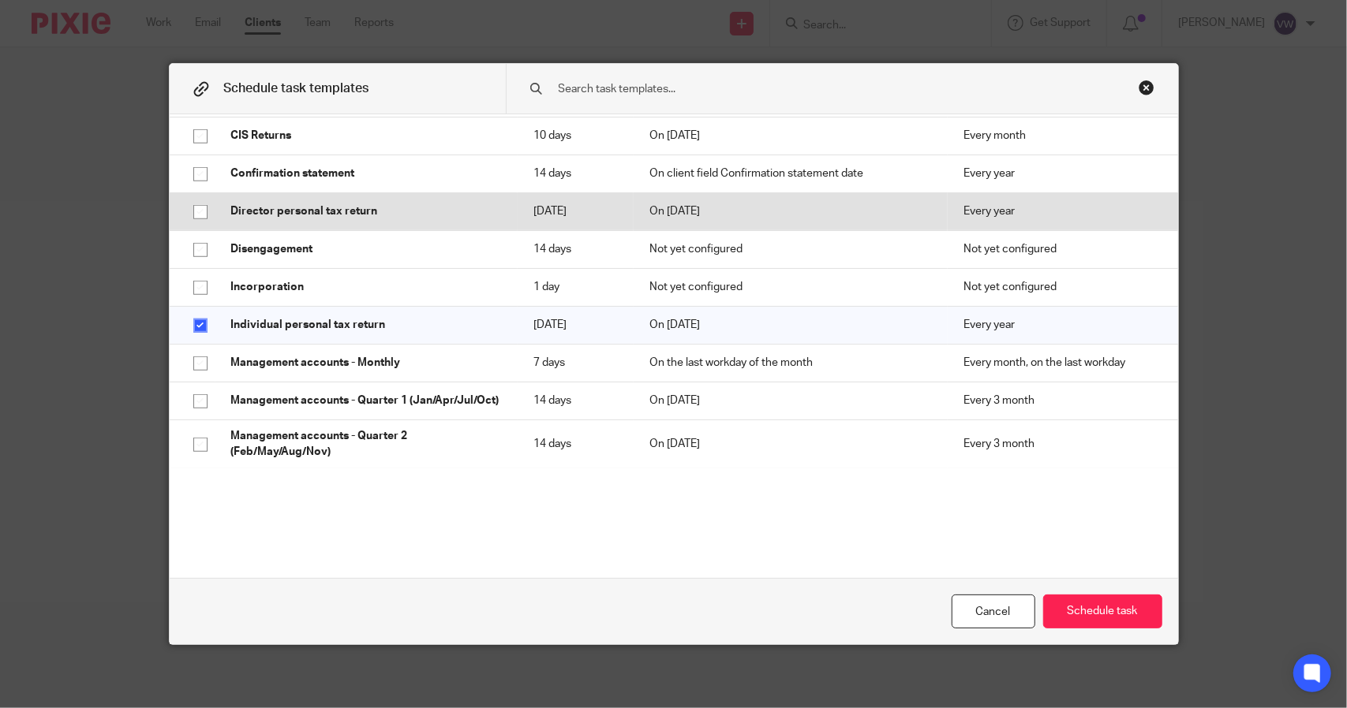
click at [201, 207] on input "checkbox" at bounding box center [200, 212] width 30 height 30
checkbox input "true"
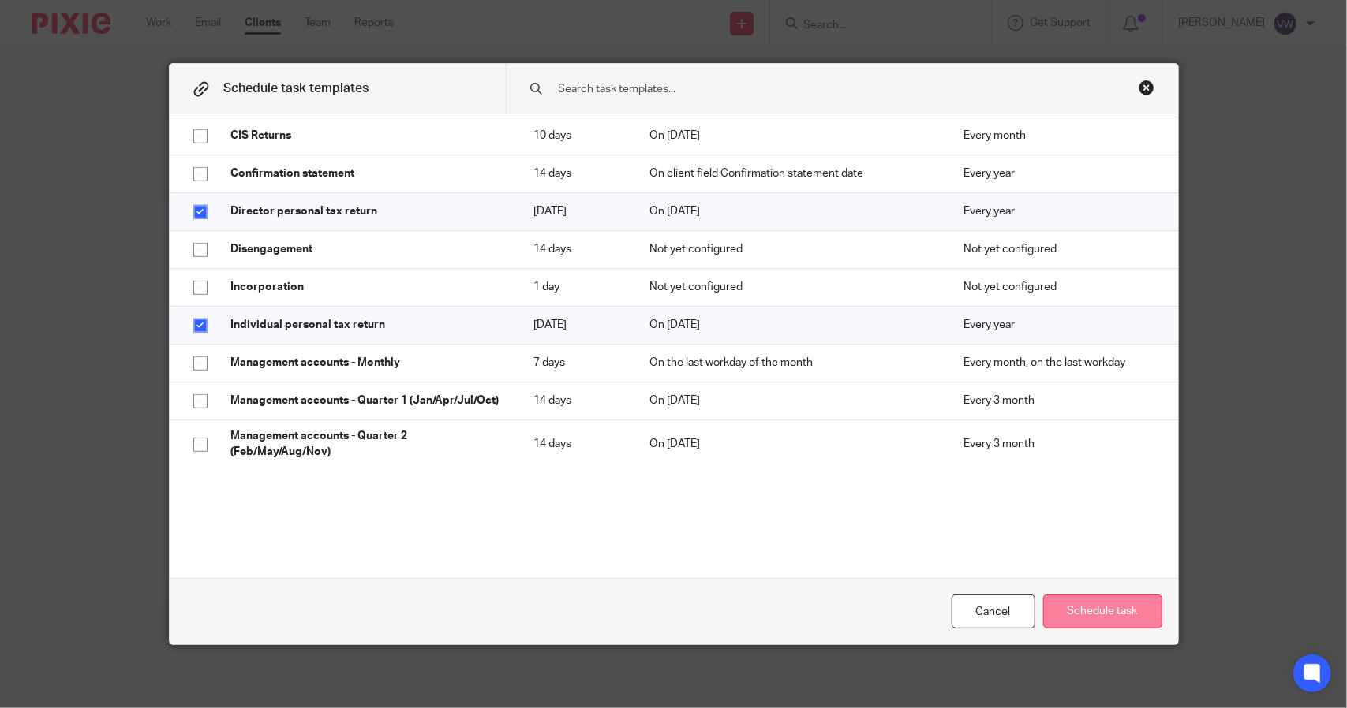
click at [1066, 611] on button "Schedule task" at bounding box center [1102, 612] width 119 height 34
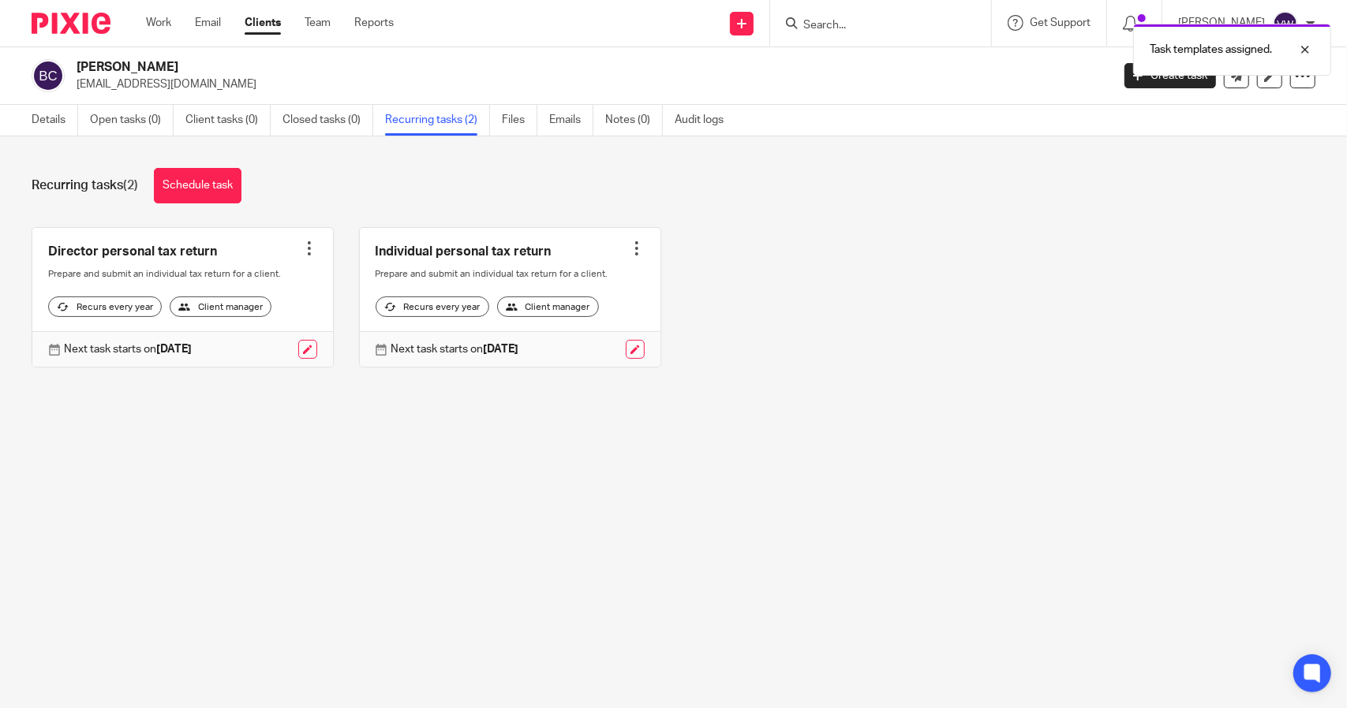
click at [837, 30] on div "Task templates assigned." at bounding box center [1003, 46] width 658 height 60
click at [844, 23] on div "Task templates assigned." at bounding box center [1003, 46] width 658 height 60
click at [844, 23] on input "Search" at bounding box center [872, 26] width 142 height 14
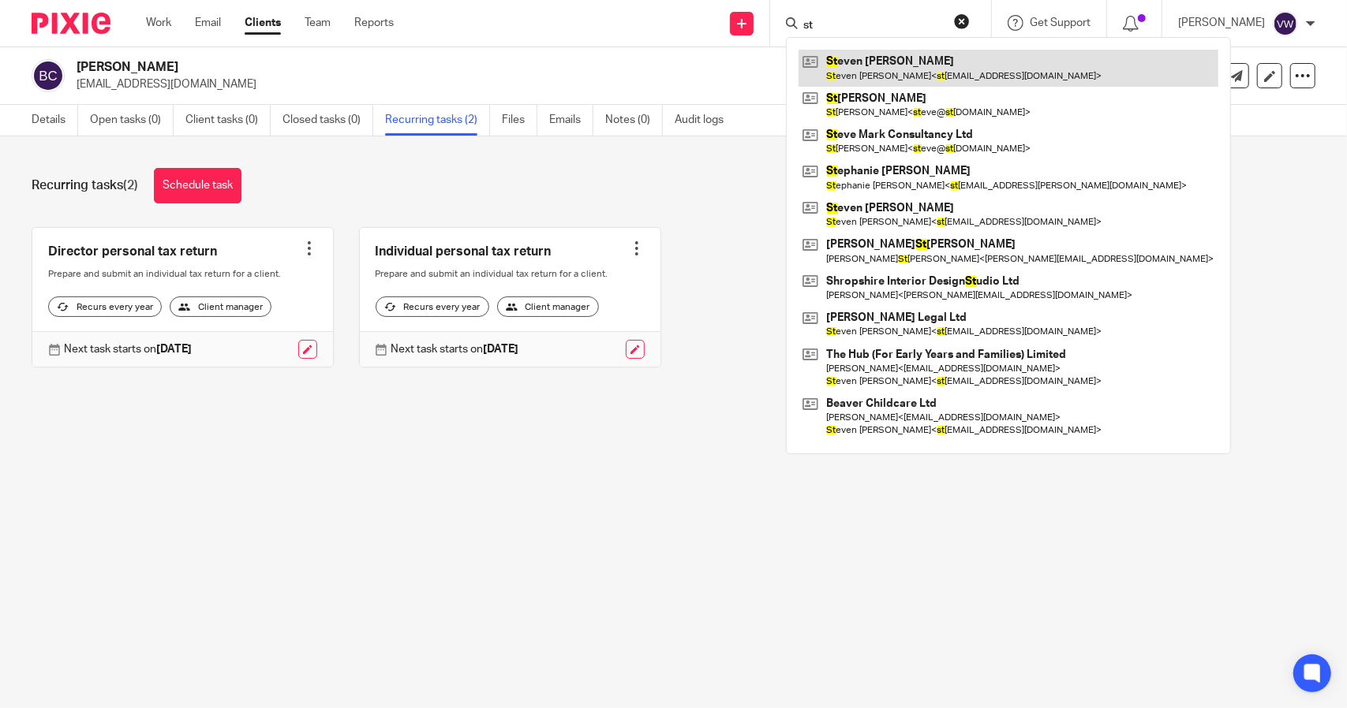
type input "st"
click at [869, 69] on link at bounding box center [1008, 68] width 420 height 36
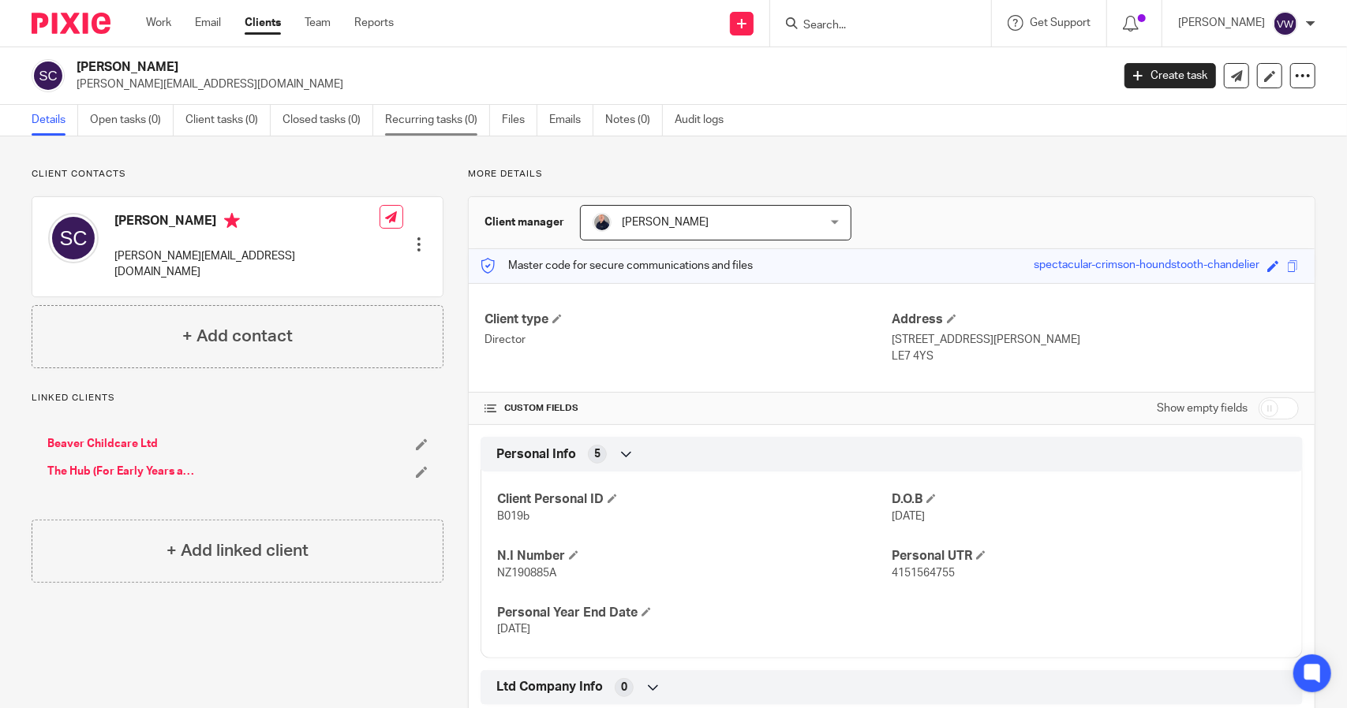
click at [437, 117] on link "Recurring tasks (0)" at bounding box center [437, 120] width 105 height 31
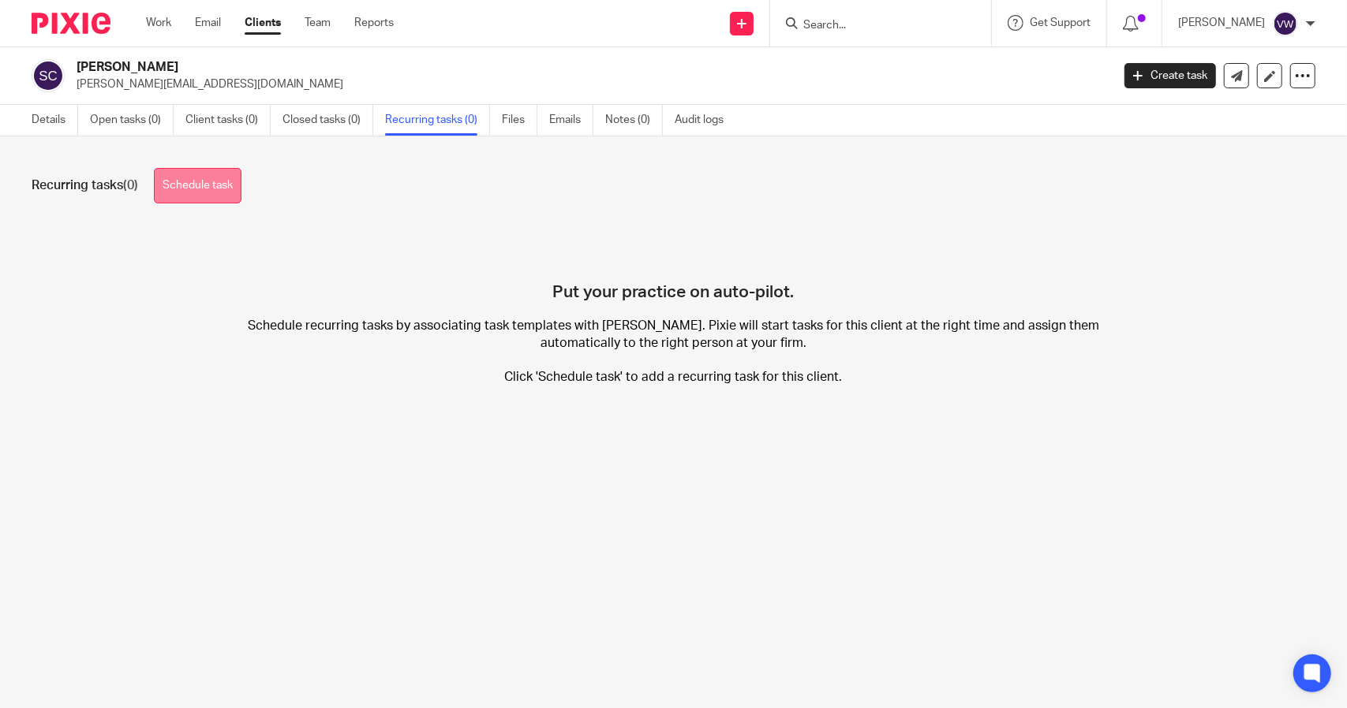
click at [169, 193] on link "Schedule task" at bounding box center [198, 185] width 88 height 35
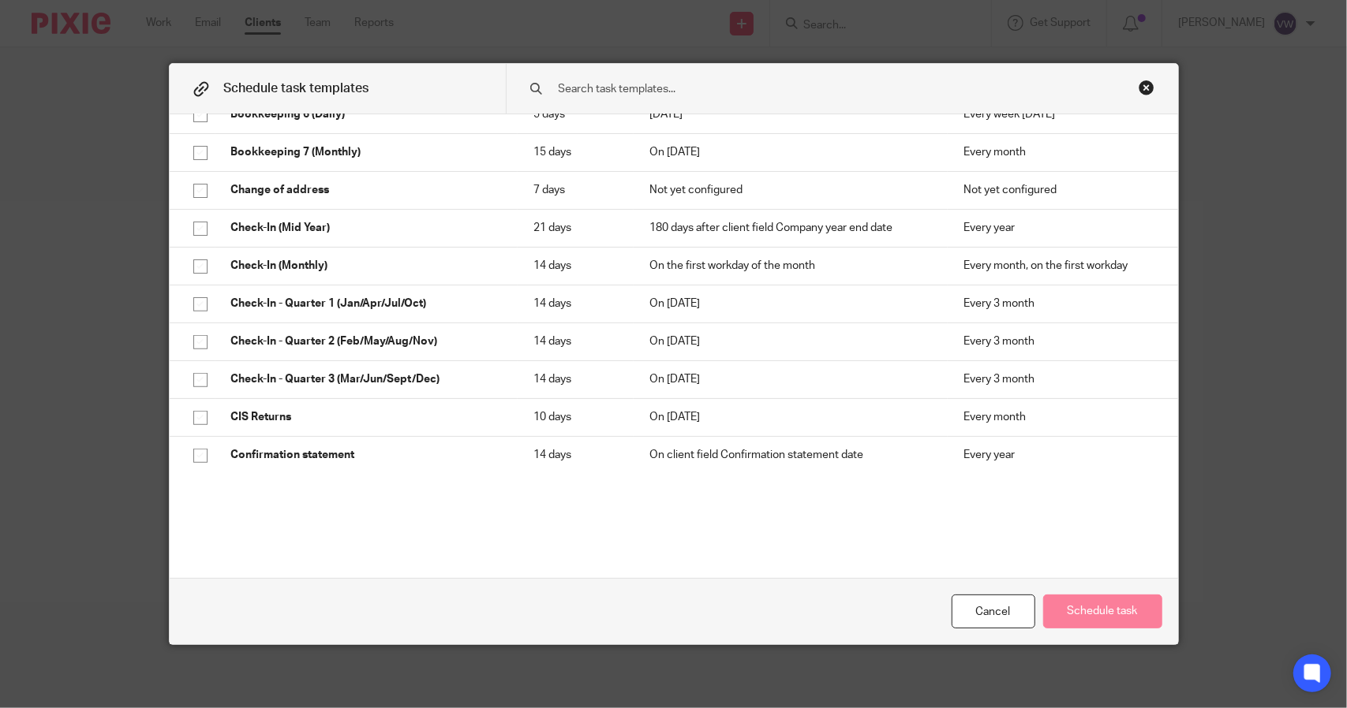
scroll to position [619, 0]
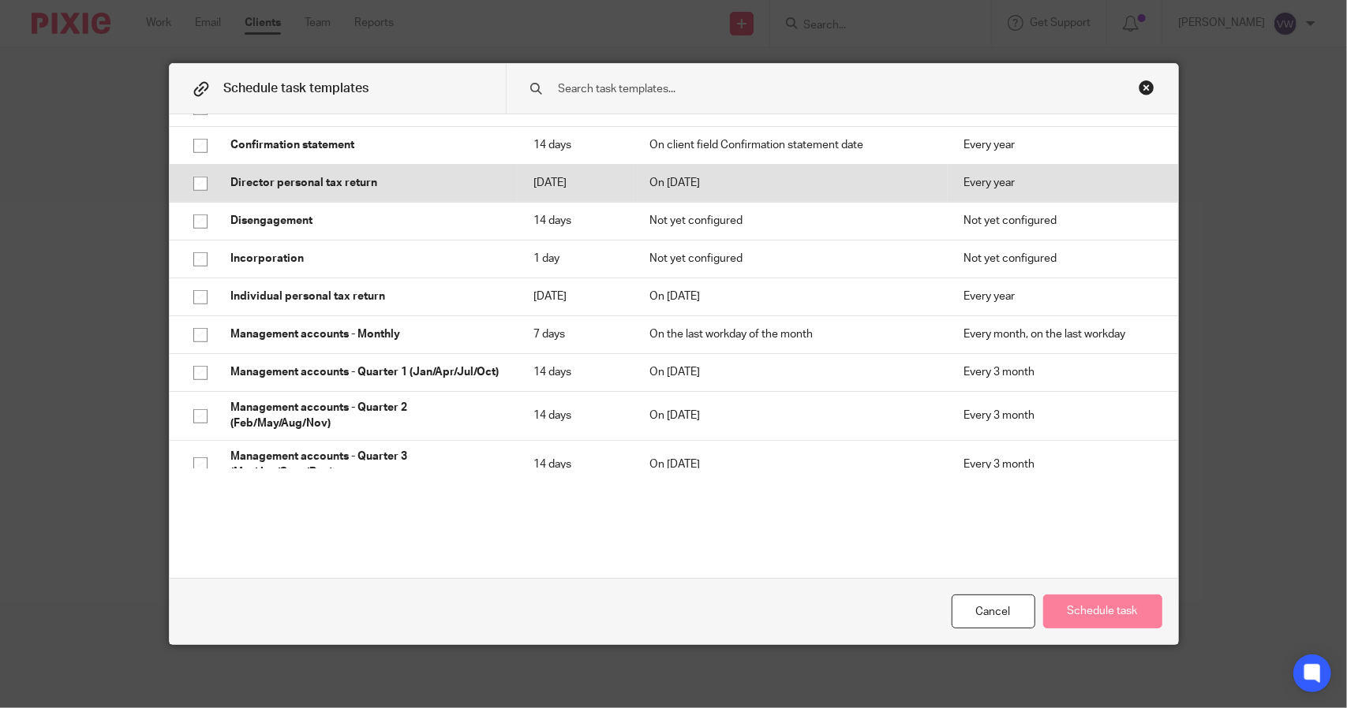
click at [196, 185] on input "checkbox" at bounding box center [200, 184] width 30 height 30
checkbox input "true"
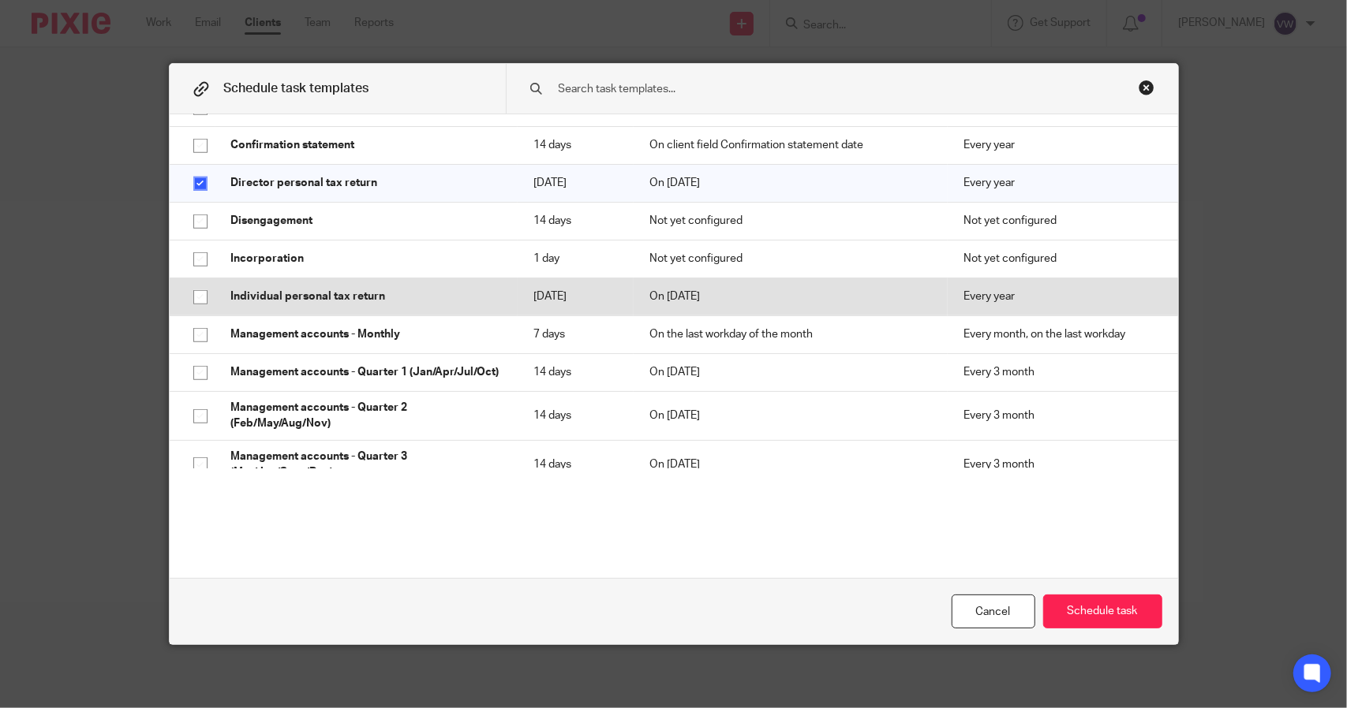
click at [195, 304] on input "checkbox" at bounding box center [200, 297] width 30 height 30
checkbox input "true"
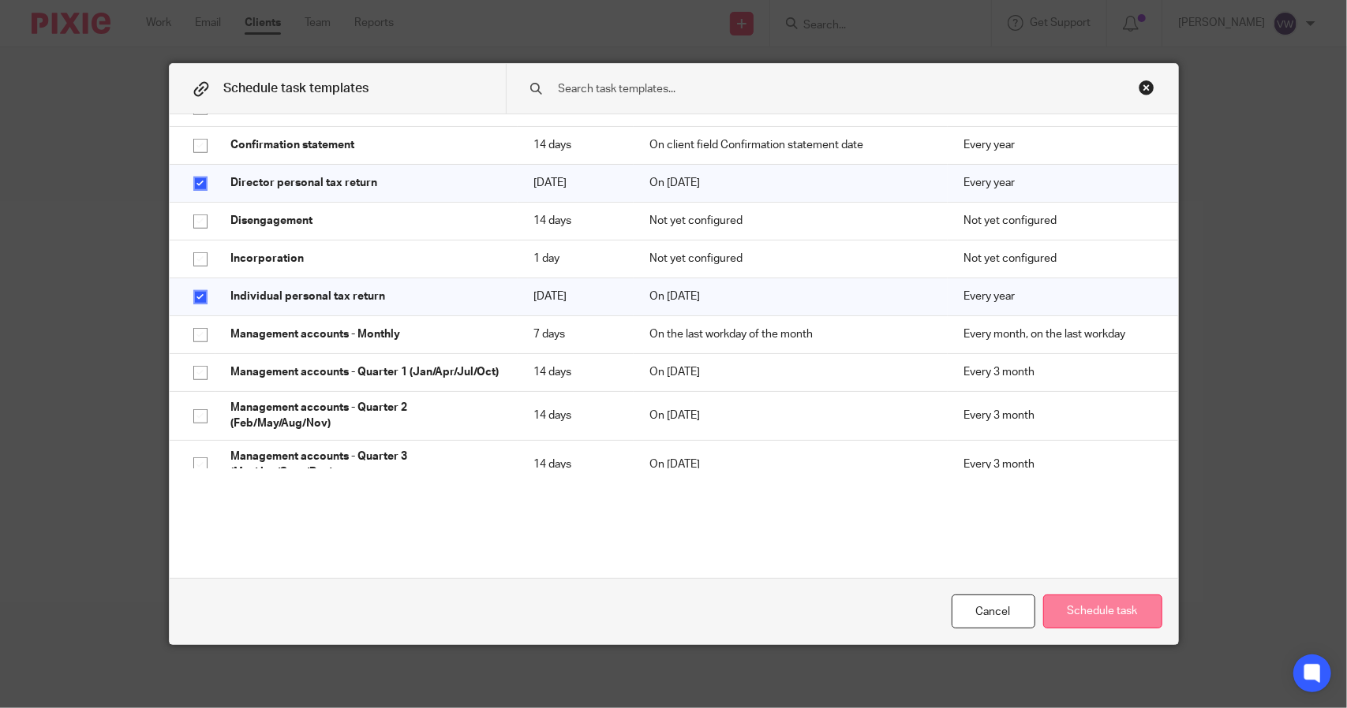
click at [1104, 611] on button "Schedule task" at bounding box center [1102, 612] width 119 height 34
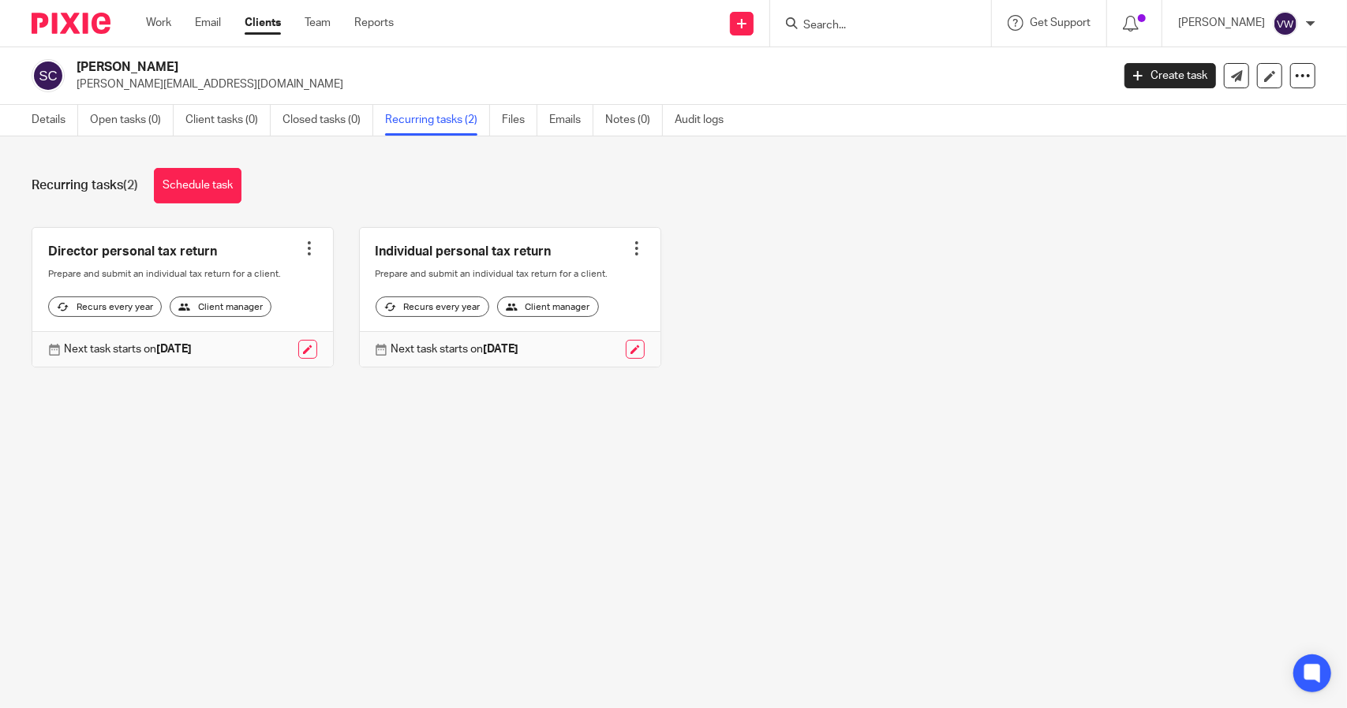
click at [872, 7] on div at bounding box center [880, 23] width 221 height 47
click at [866, 28] on input "Search" at bounding box center [872, 26] width 142 height 14
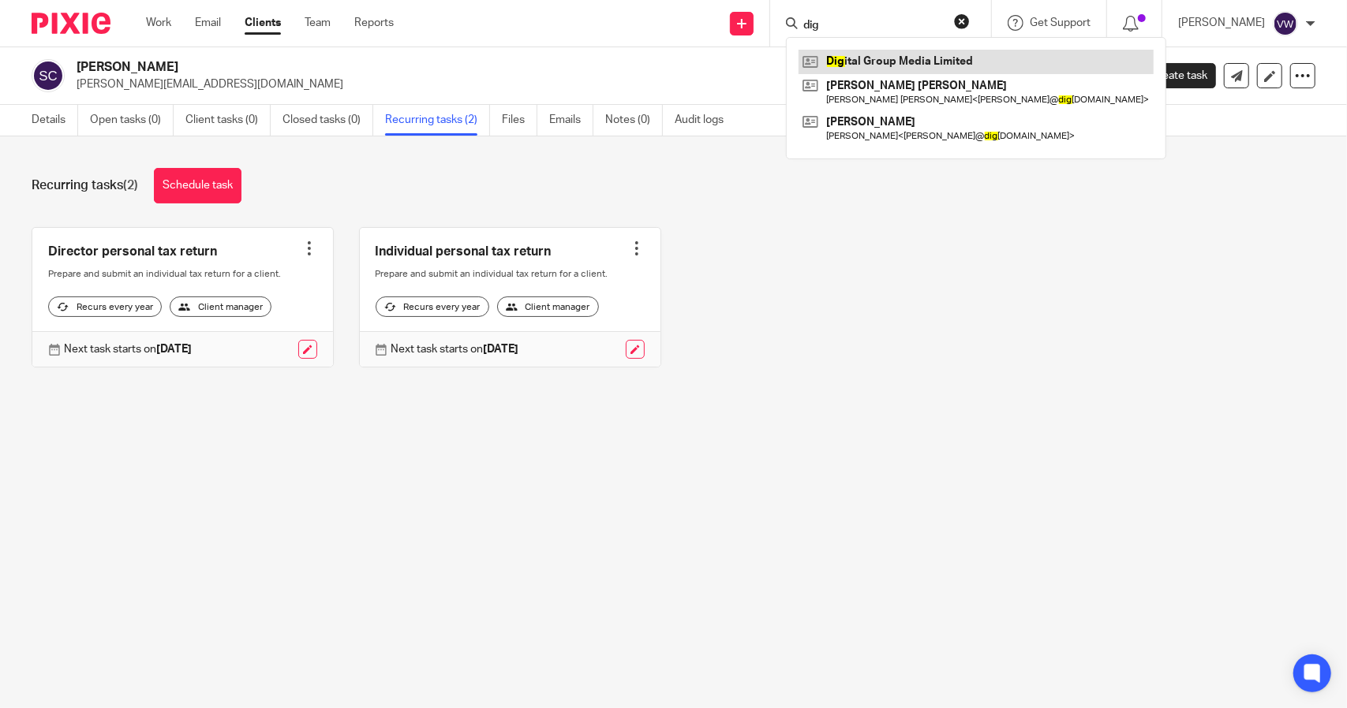
type input "dig"
click at [885, 54] on link at bounding box center [975, 62] width 355 height 24
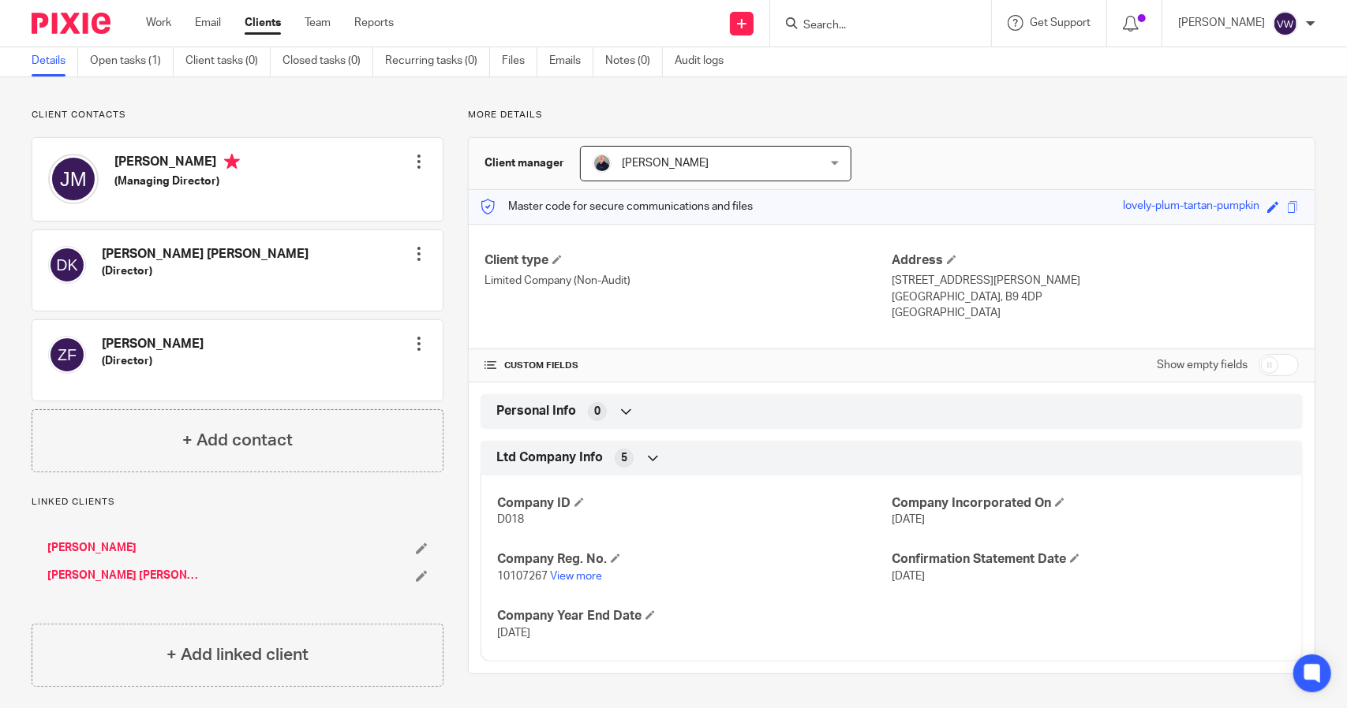
scroll to position [67, 0]
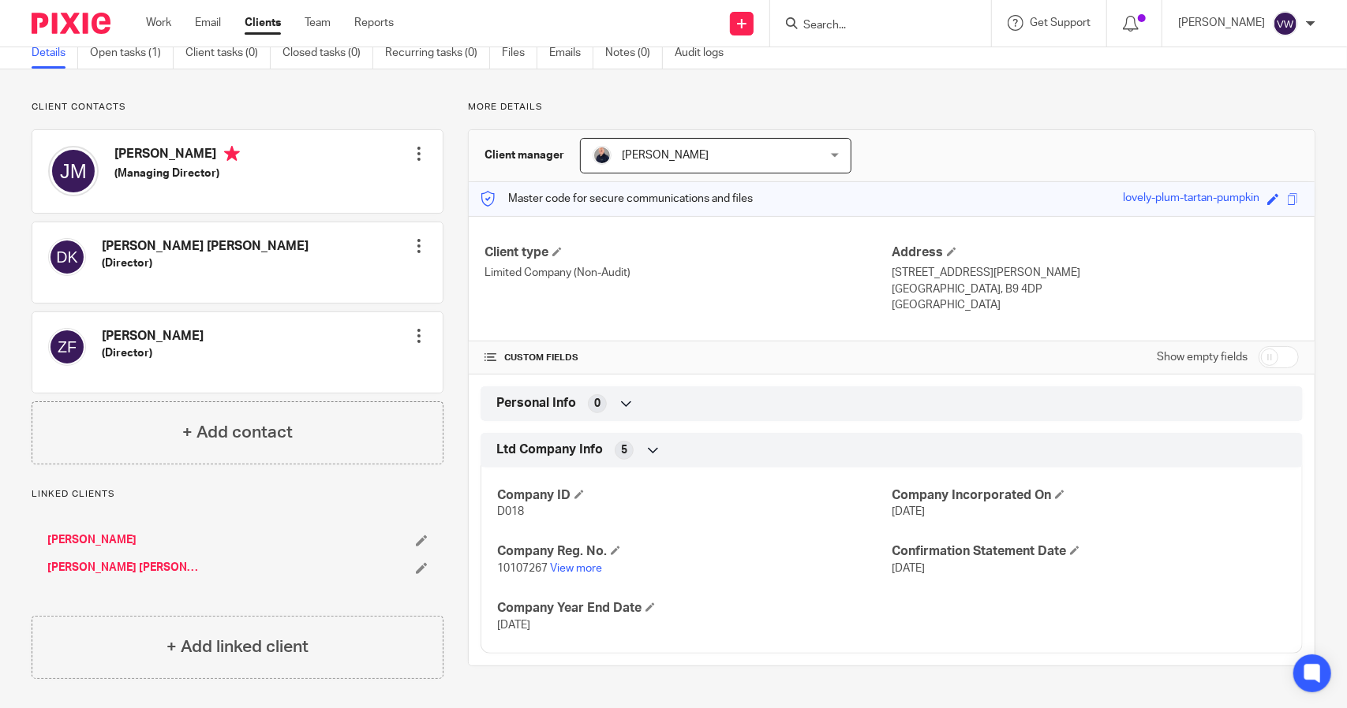
click at [69, 564] on link "[PERSON_NAME] [PERSON_NAME]" at bounding box center [123, 568] width 152 height 16
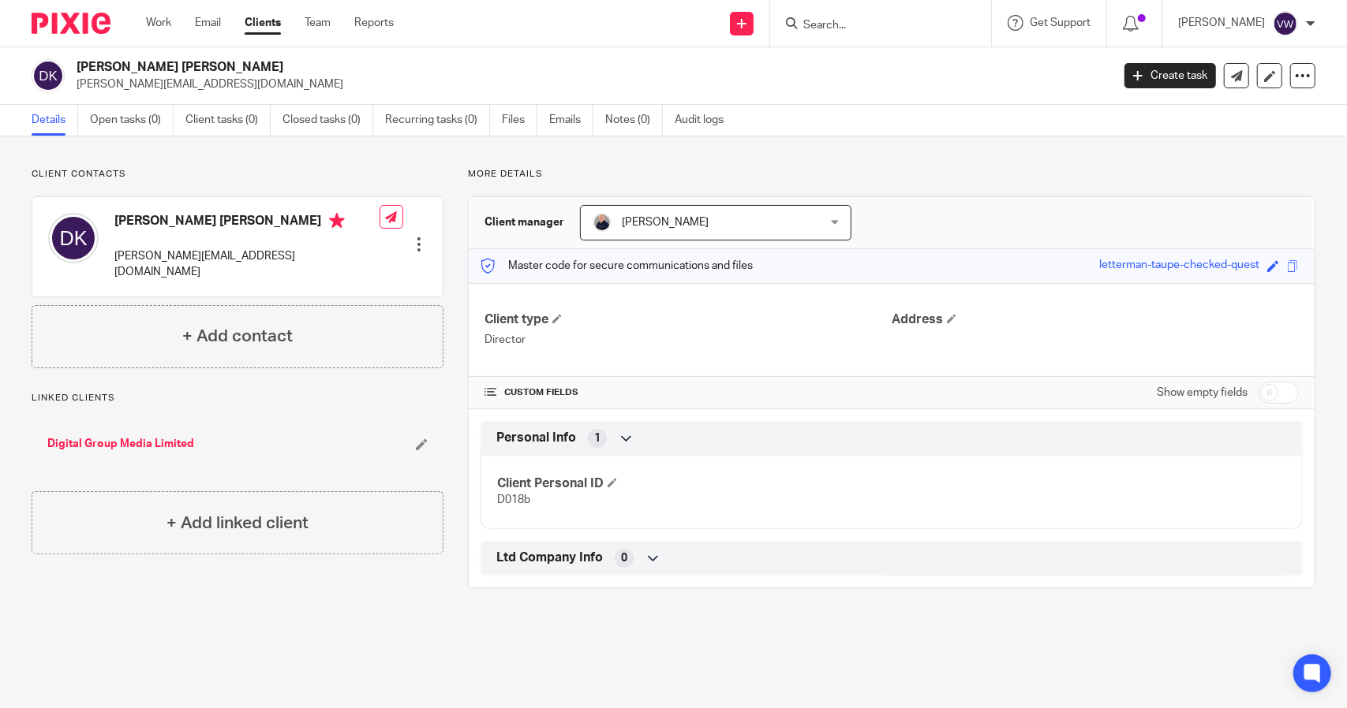
click at [71, 436] on link "Digital Group Media Limited" at bounding box center [120, 444] width 147 height 16
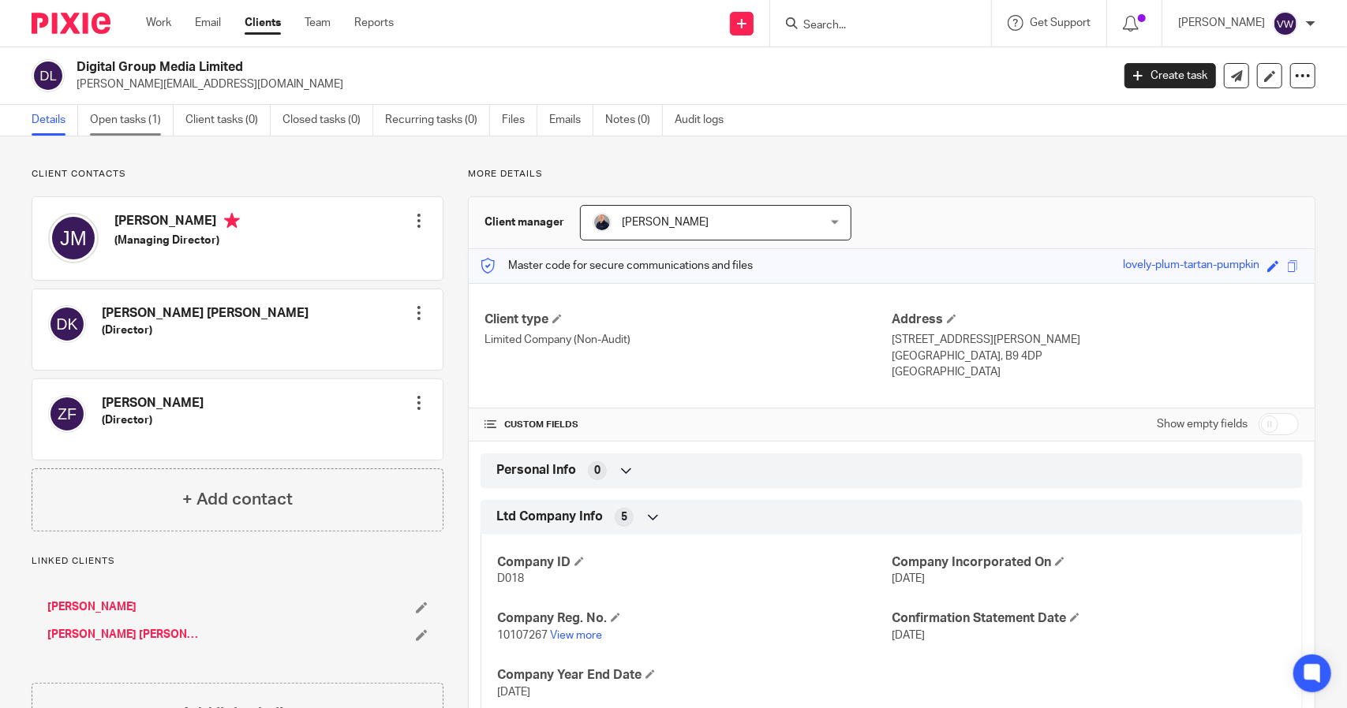
click at [128, 106] on link "Open tasks (1)" at bounding box center [132, 120] width 84 height 31
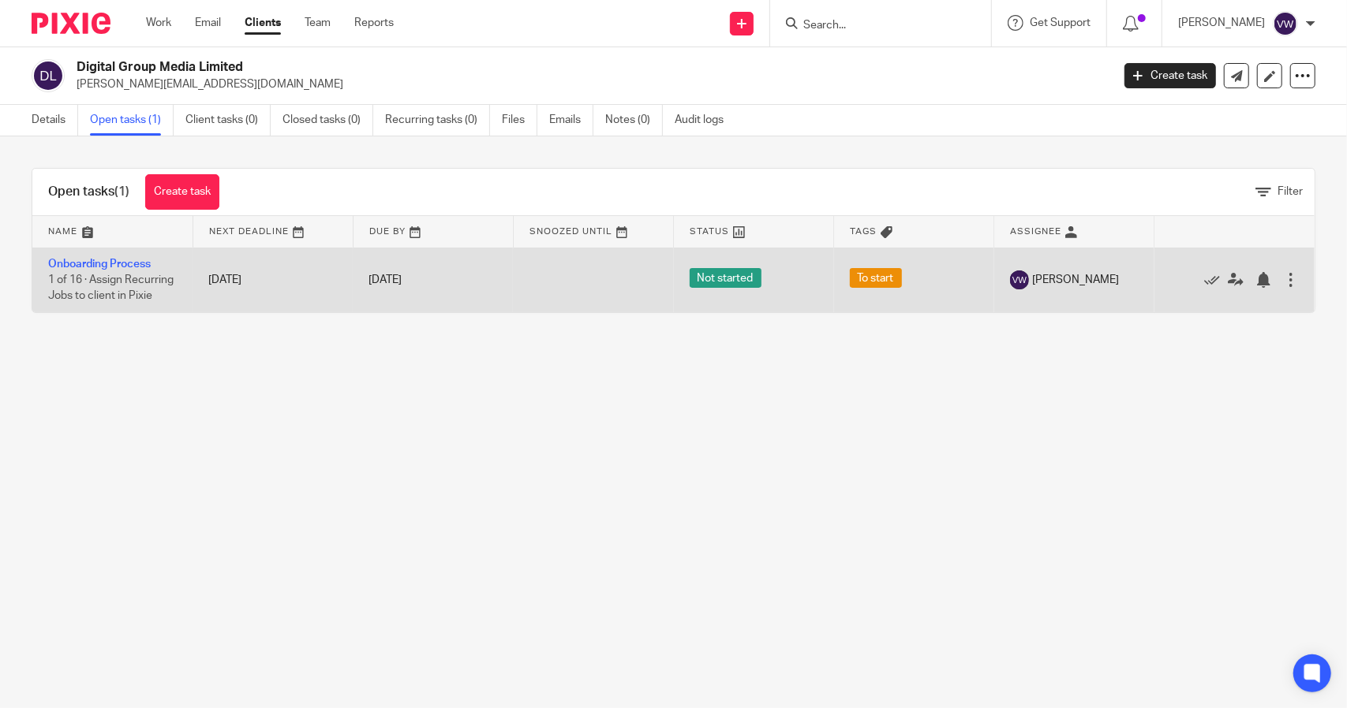
click at [73, 282] on span "1 of 16 · Assign Recurring Jobs to client in Pixie" at bounding box center [110, 289] width 125 height 28
click at [80, 263] on link "Onboarding Process" at bounding box center [99, 264] width 103 height 11
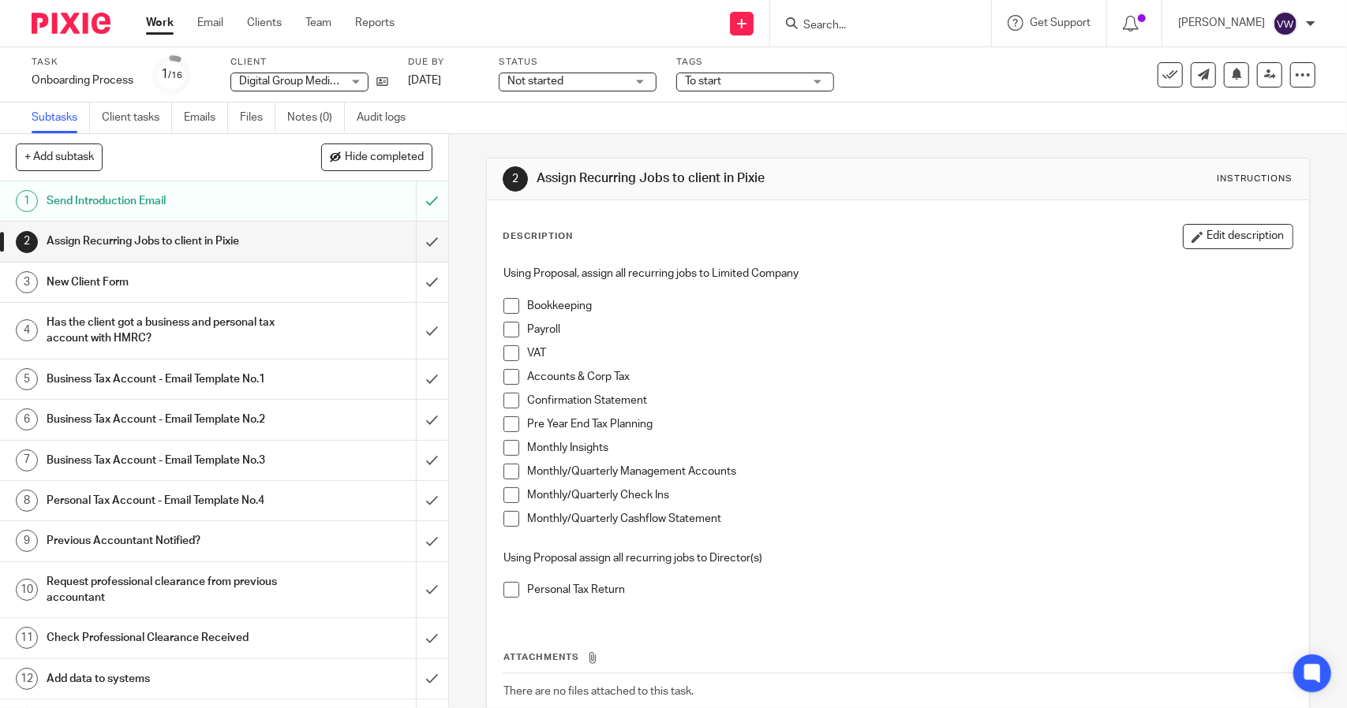
click at [159, 245] on h1 "Assign Recurring Jobs to client in Pixie" at bounding box center [165, 242] width 236 height 24
click at [508, 313] on li "Bookkeeping" at bounding box center [897, 310] width 788 height 24
click at [508, 304] on span at bounding box center [511, 306] width 16 height 16
click at [503, 356] on span at bounding box center [511, 354] width 16 height 16
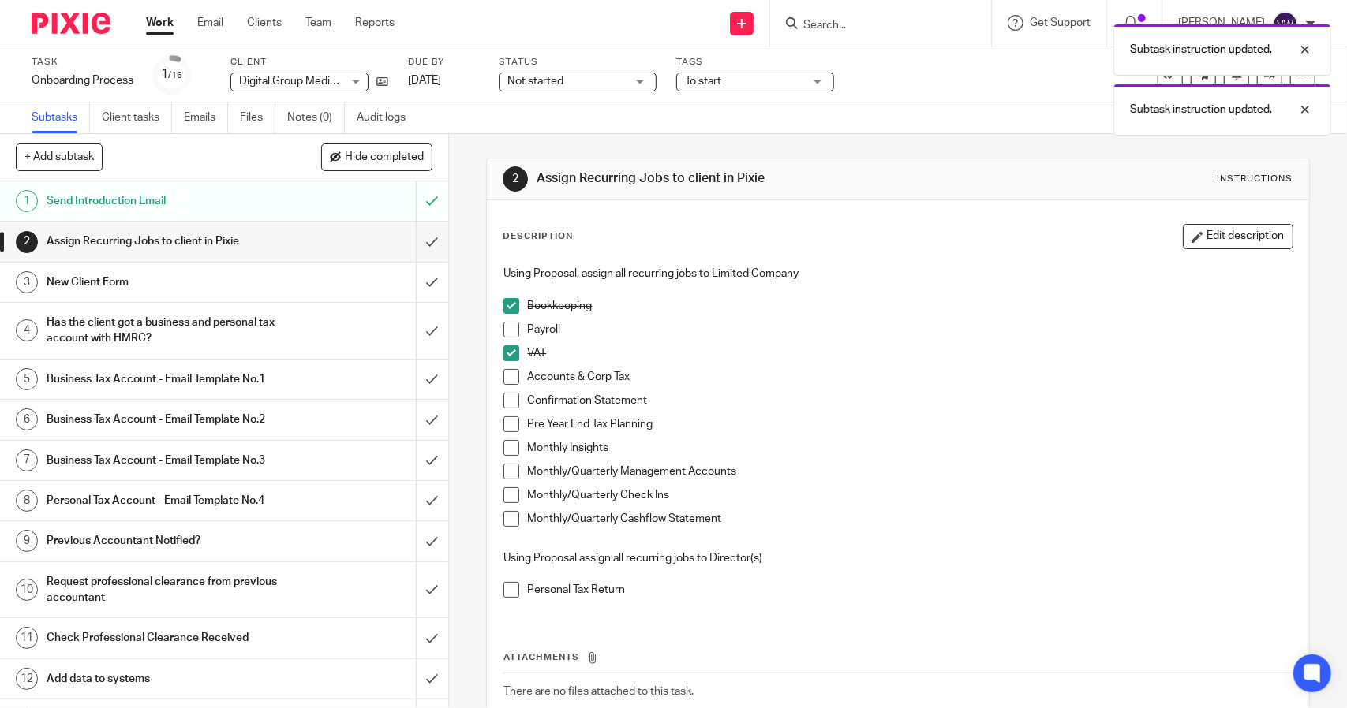
click at [503, 372] on span at bounding box center [511, 377] width 16 height 16
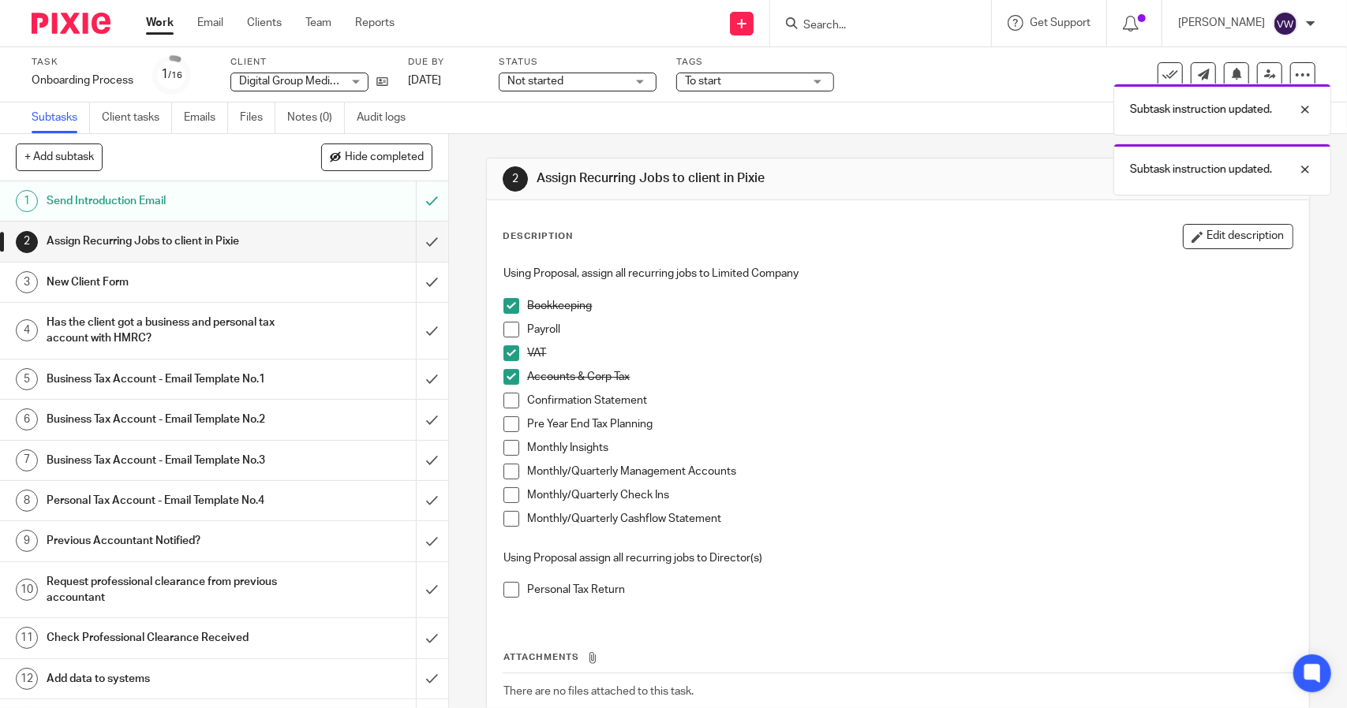
click at [506, 399] on span at bounding box center [511, 401] width 16 height 16
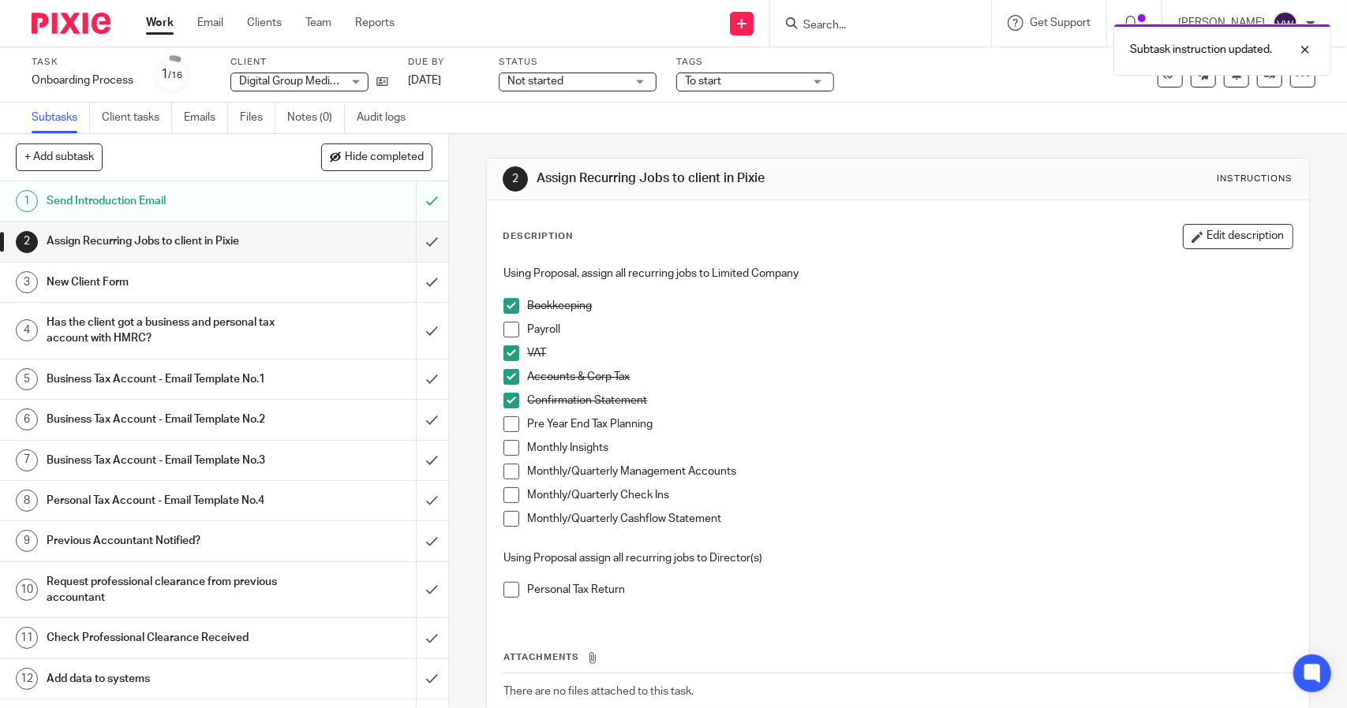
click at [508, 594] on span at bounding box center [511, 590] width 16 height 16
click at [504, 431] on span at bounding box center [511, 424] width 16 height 16
click at [509, 484] on li "Monthly/Quarterly Management Accounts" at bounding box center [897, 476] width 788 height 24
click at [504, 489] on span at bounding box center [511, 495] width 16 height 16
click at [505, 464] on span at bounding box center [511, 472] width 16 height 16
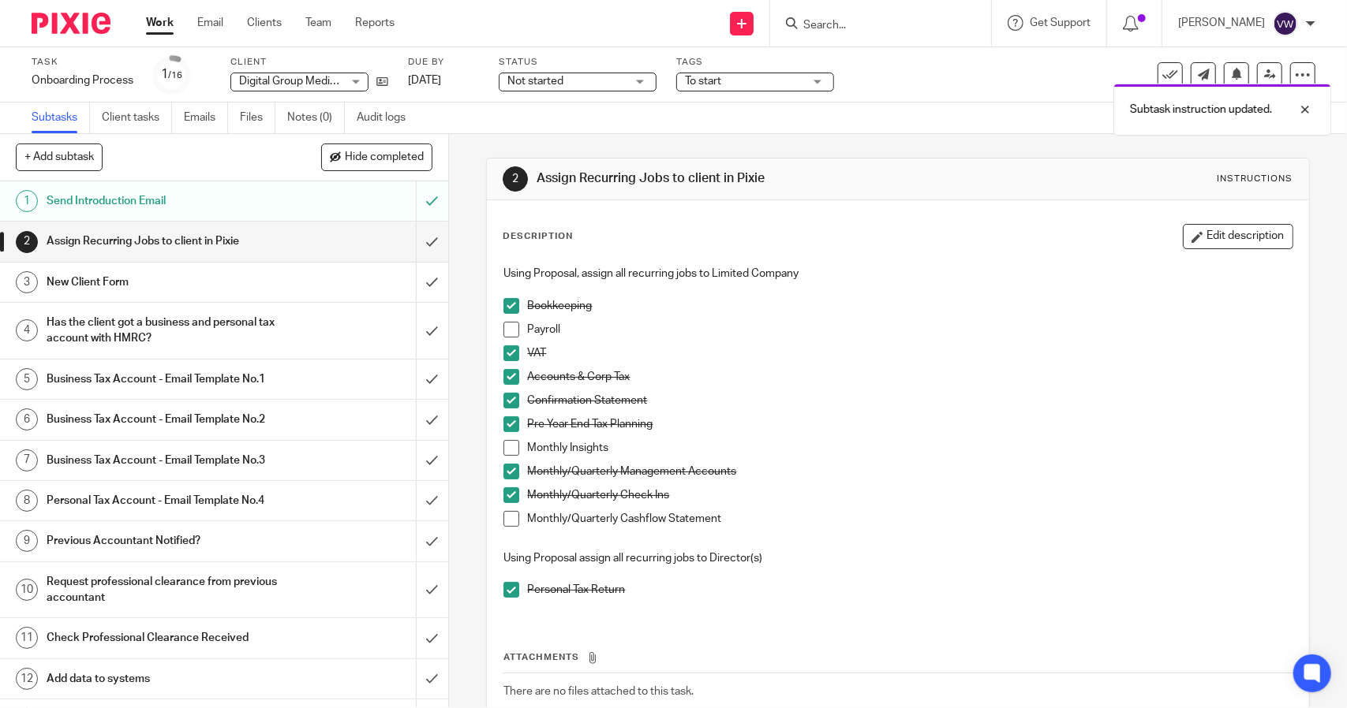
click at [508, 517] on span at bounding box center [511, 519] width 16 height 16
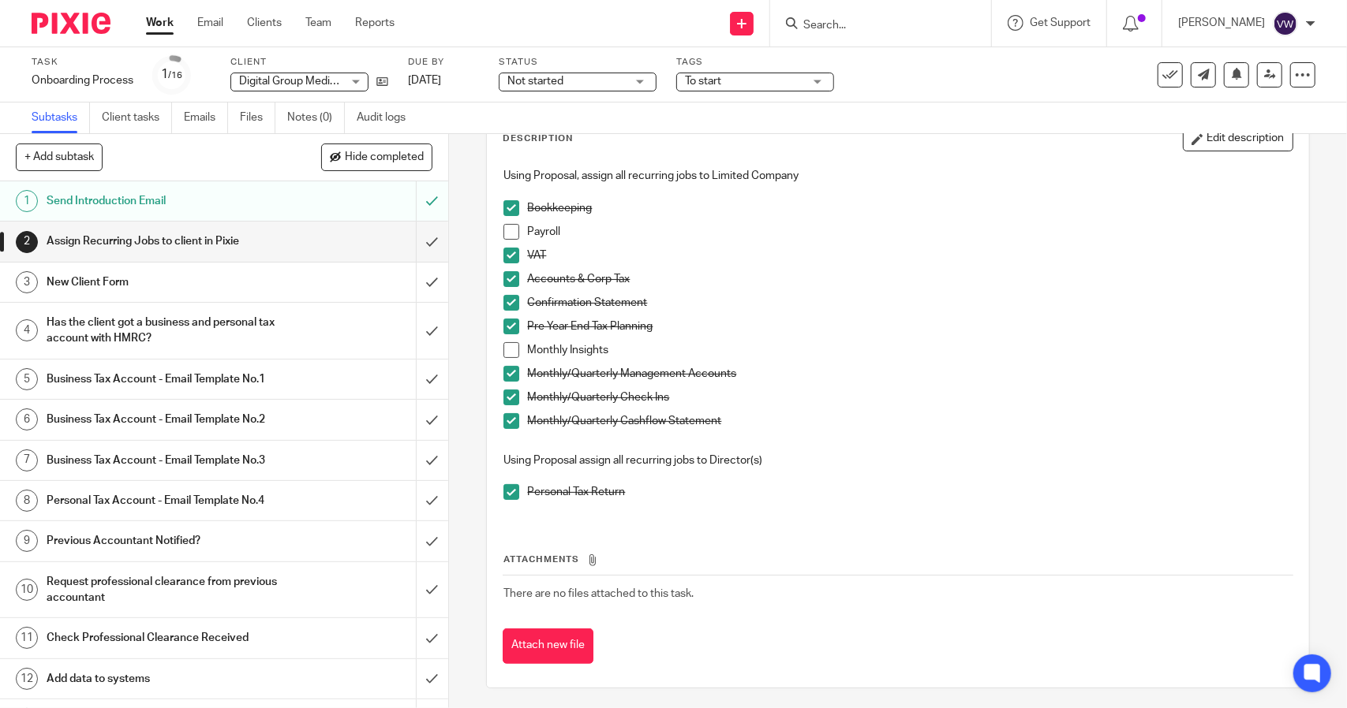
scroll to position [100, 0]
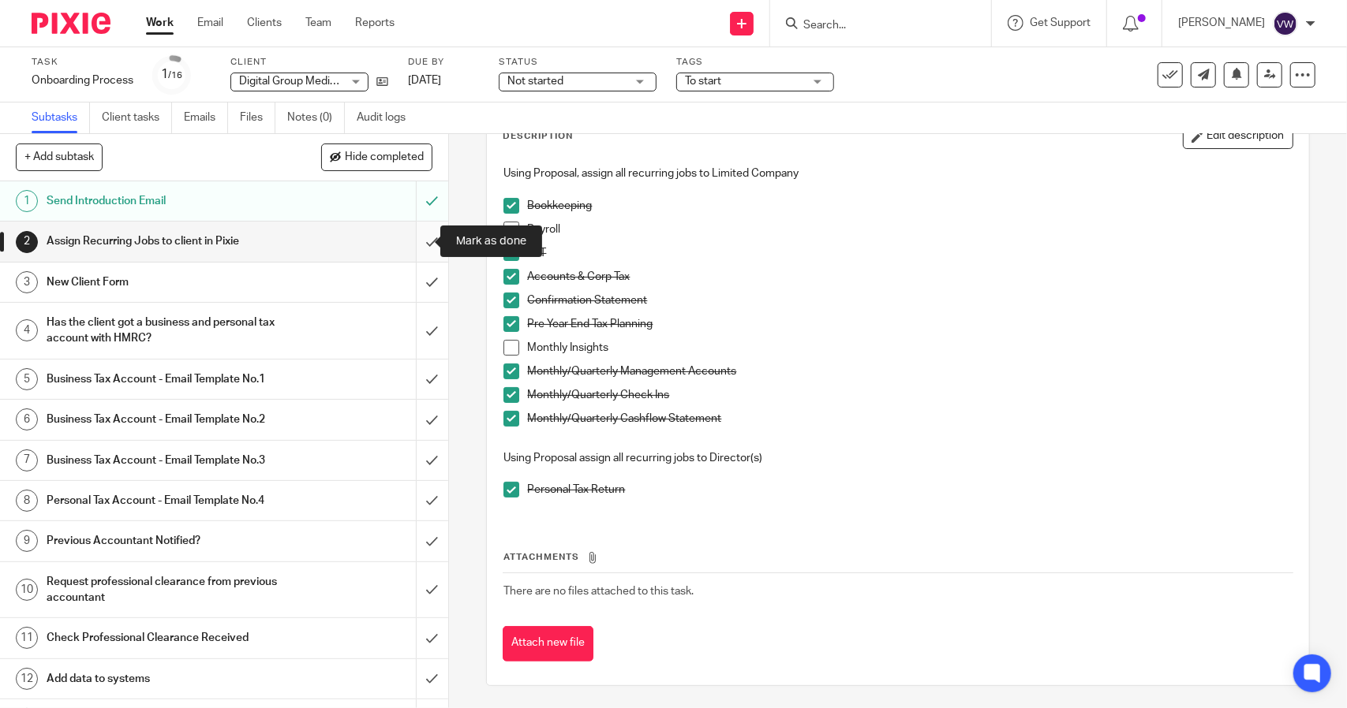
click at [409, 246] on input "submit" at bounding box center [224, 241] width 448 height 39
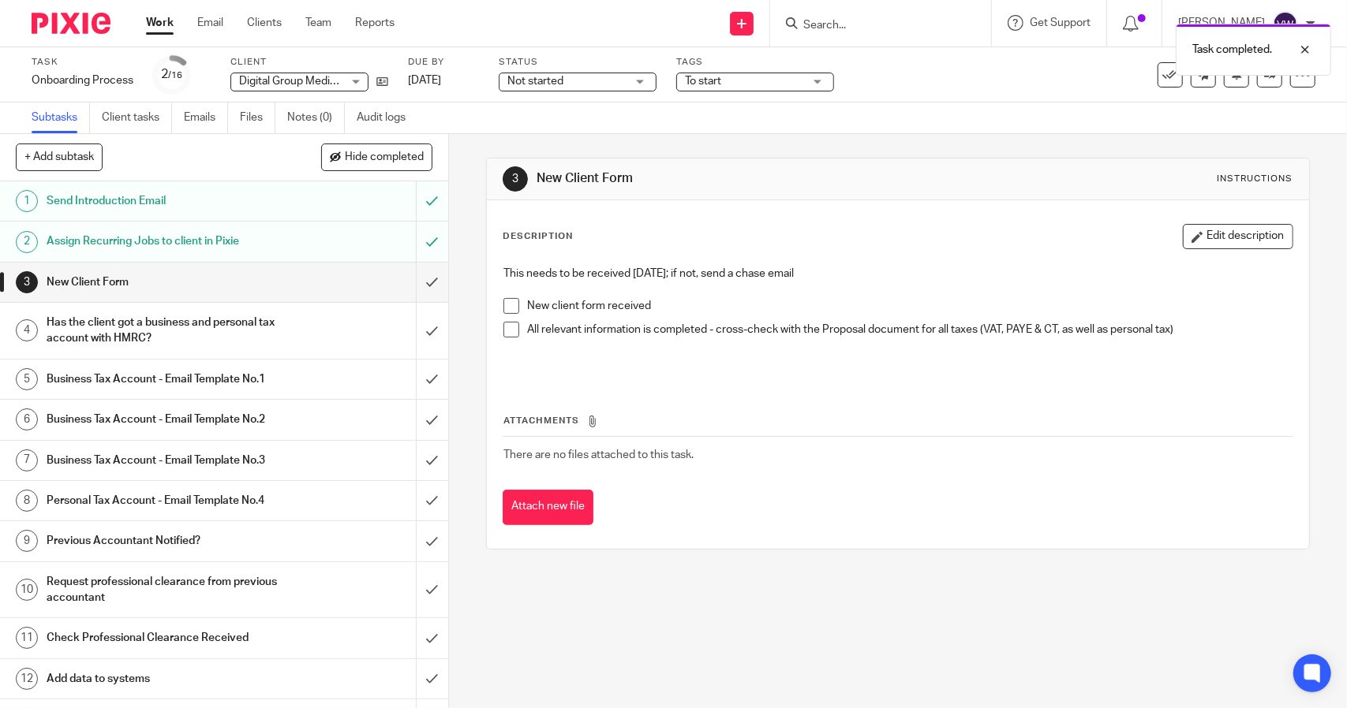
click at [381, 242] on div "Assign Recurring Jobs to client in Pixie" at bounding box center [223, 242] width 353 height 24
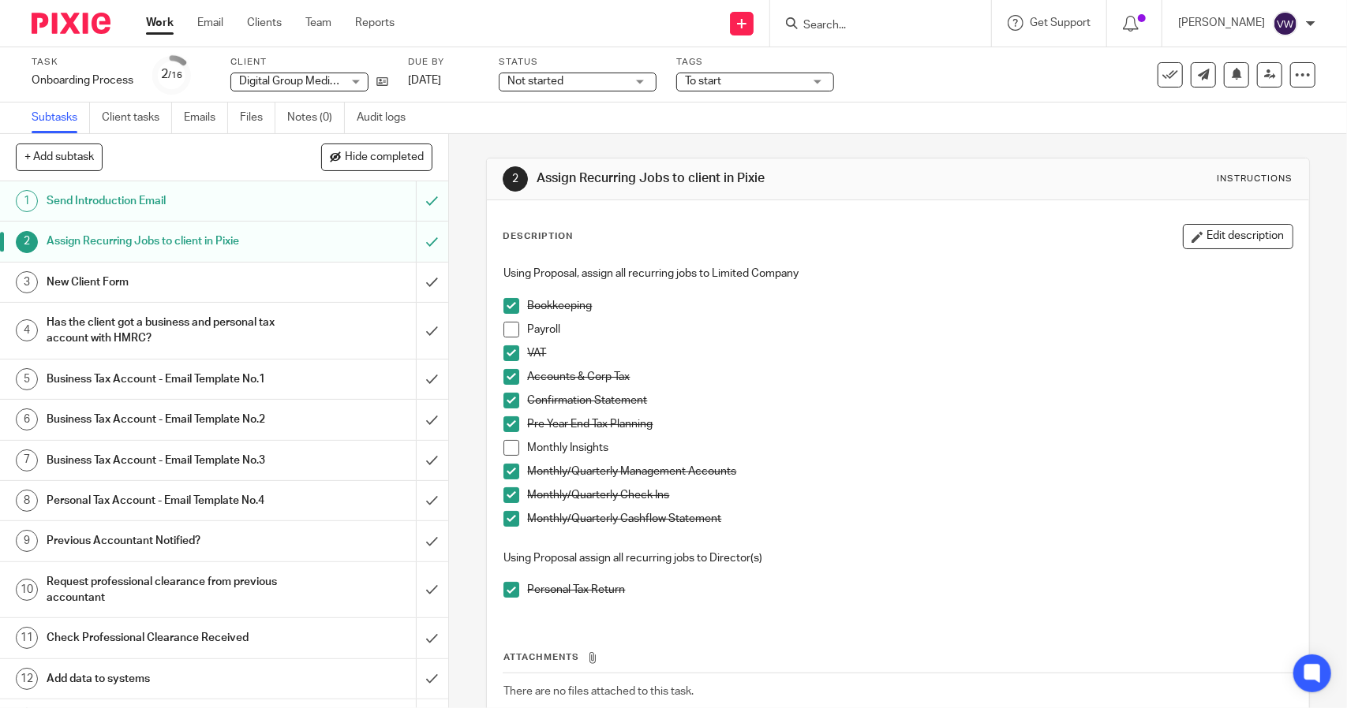
click at [383, 280] on div "New Client Form" at bounding box center [223, 283] width 353 height 24
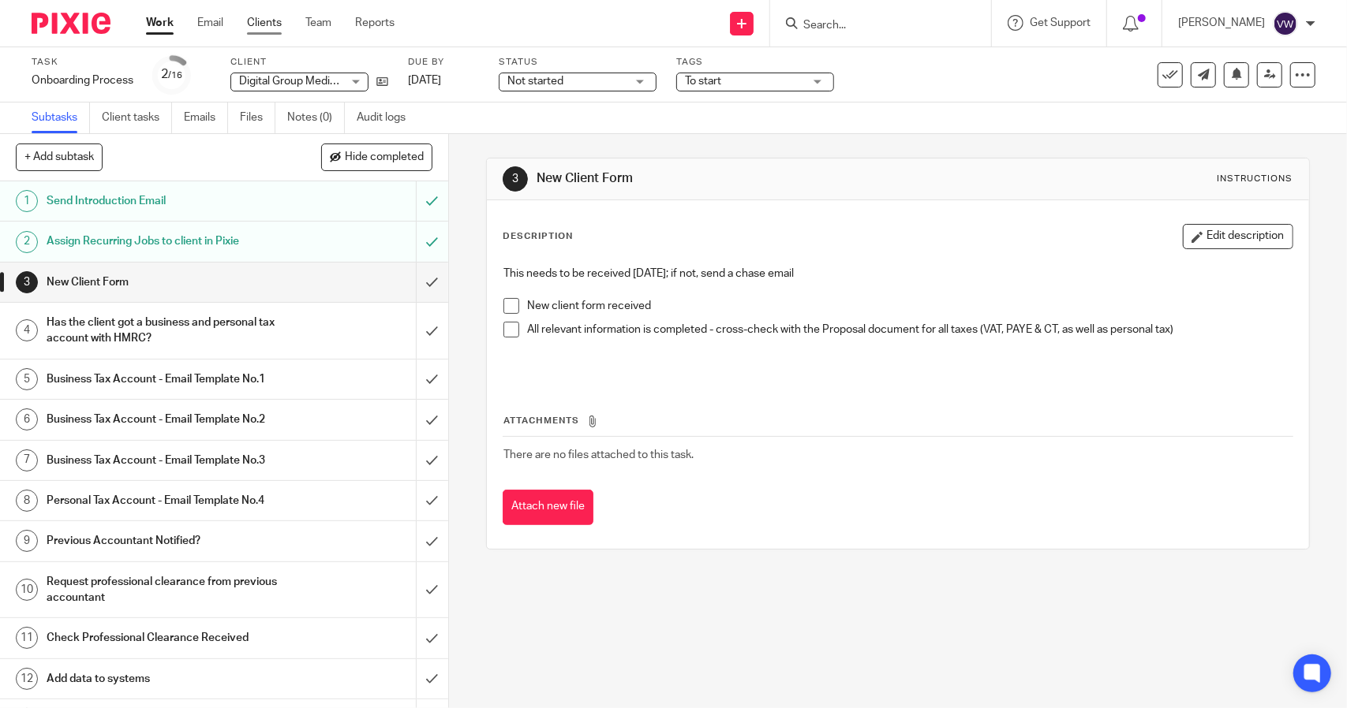
click at [276, 20] on link "Clients" at bounding box center [264, 23] width 35 height 16
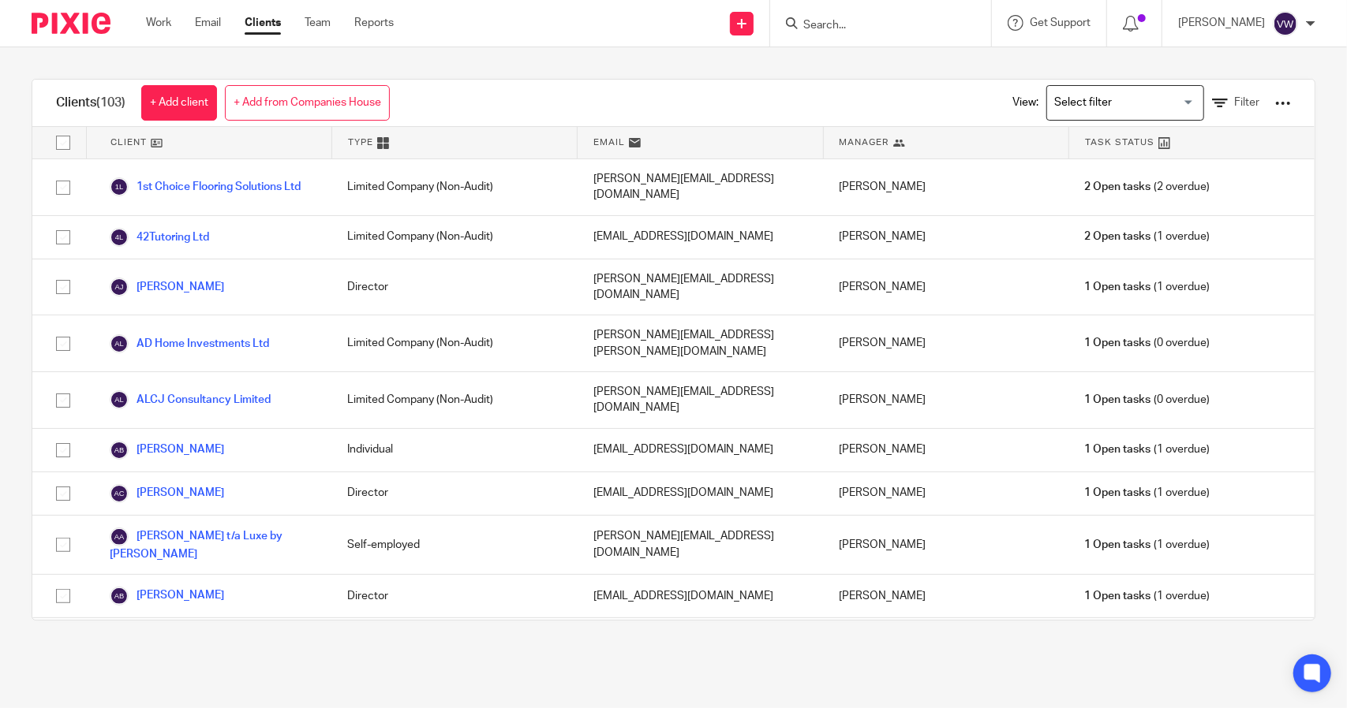
click at [860, 25] on input "Search" at bounding box center [872, 26] width 142 height 14
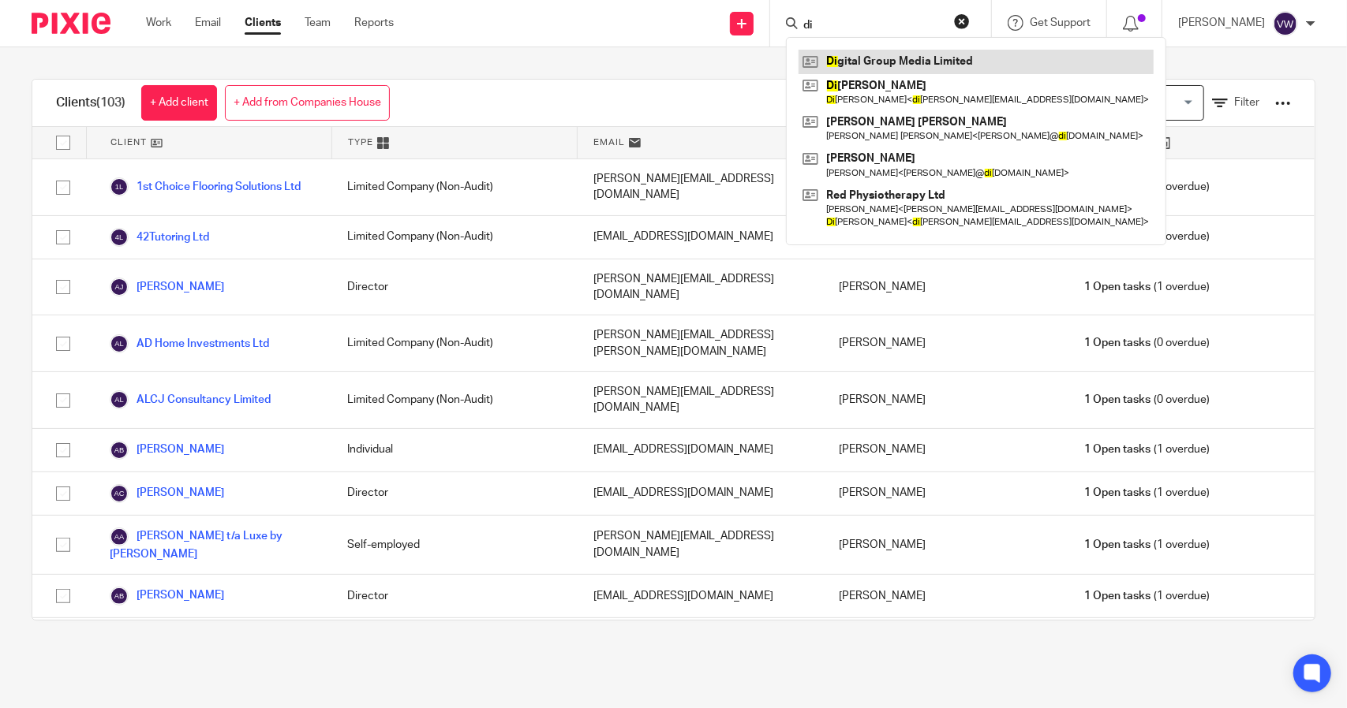
type input "di"
click at [888, 71] on link at bounding box center [975, 62] width 355 height 24
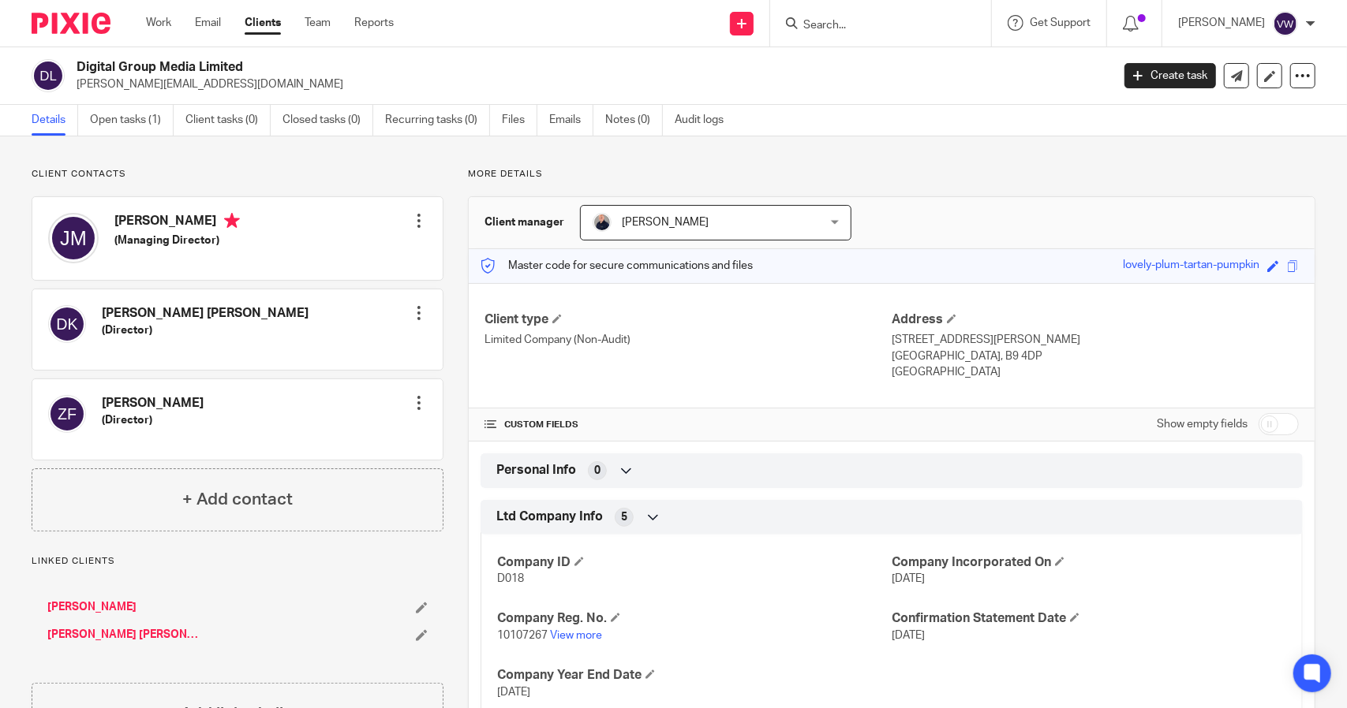
click at [740, 639] on p "10107267 View more" at bounding box center [694, 636] width 394 height 16
click at [530, 628] on p "10107267 View more" at bounding box center [694, 636] width 394 height 16
copy p "10107267"
click at [114, 335] on h5 "(Director)" at bounding box center [205, 331] width 207 height 16
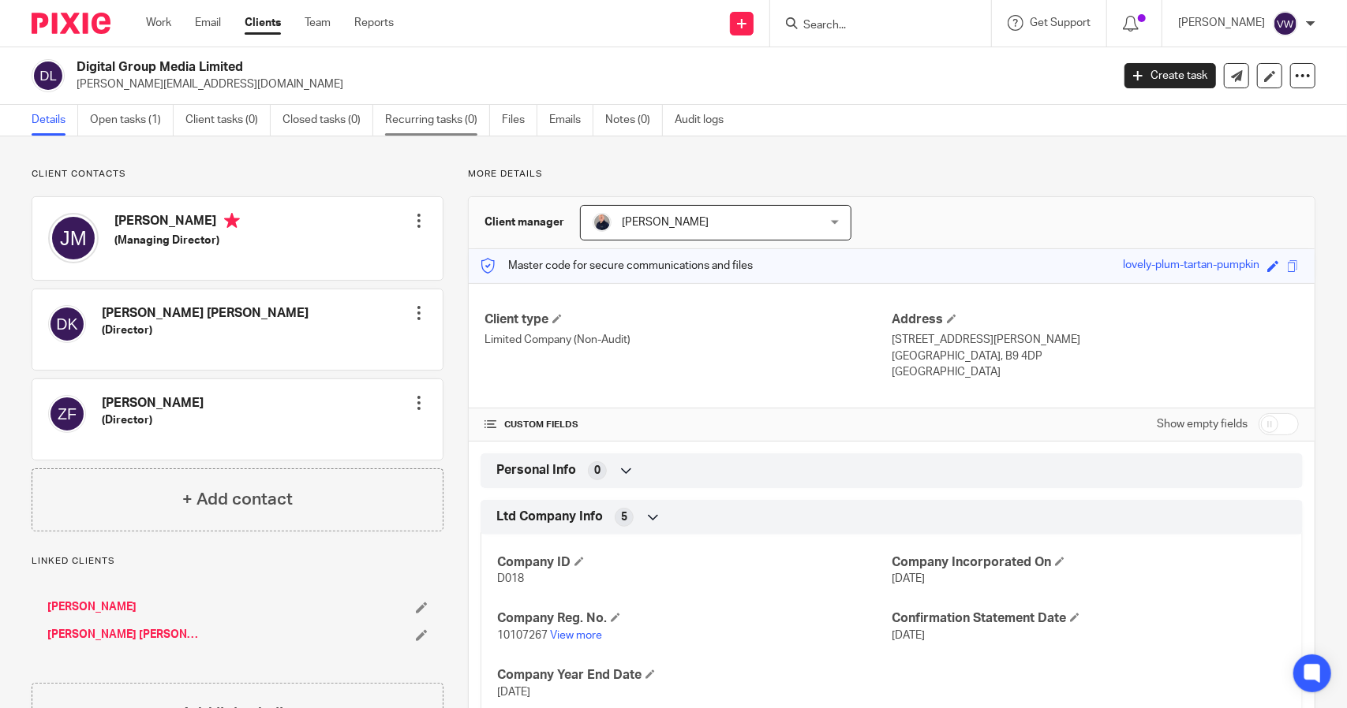
click at [404, 129] on link "Recurring tasks (0)" at bounding box center [437, 120] width 105 height 31
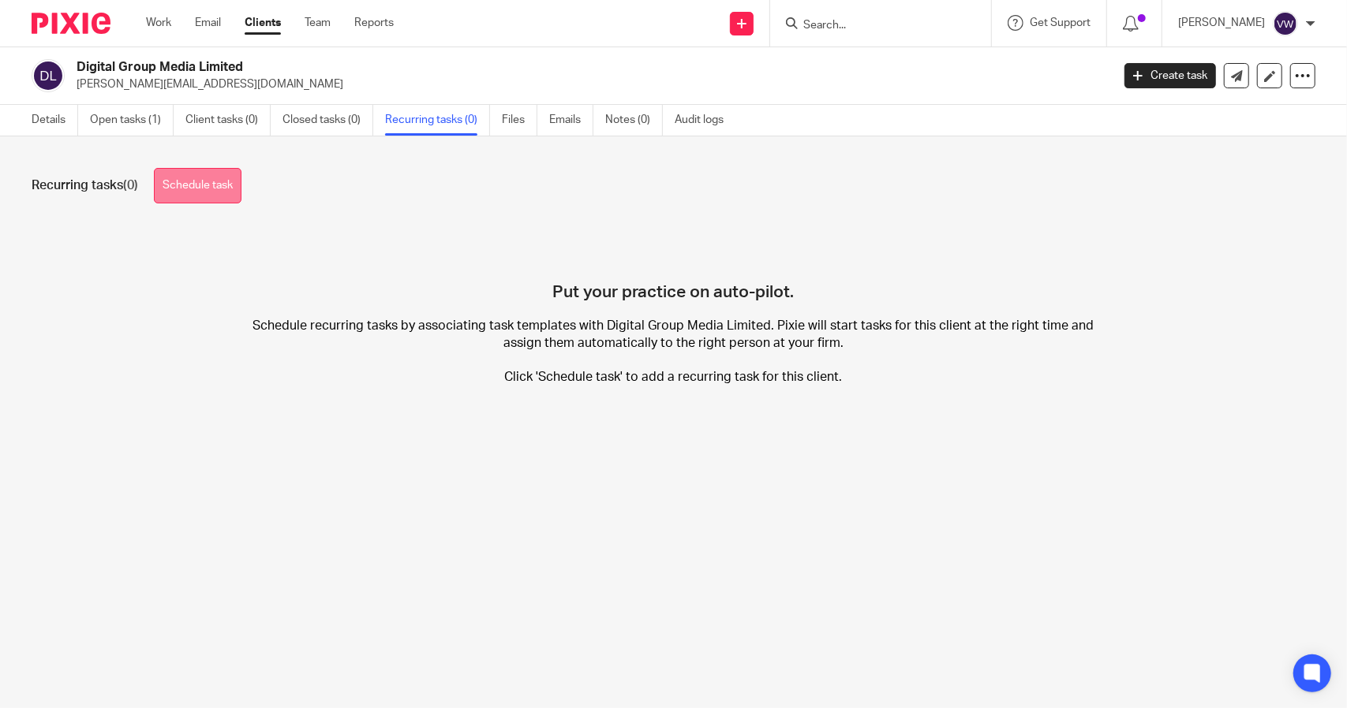
click at [191, 174] on link "Schedule task" at bounding box center [198, 185] width 88 height 35
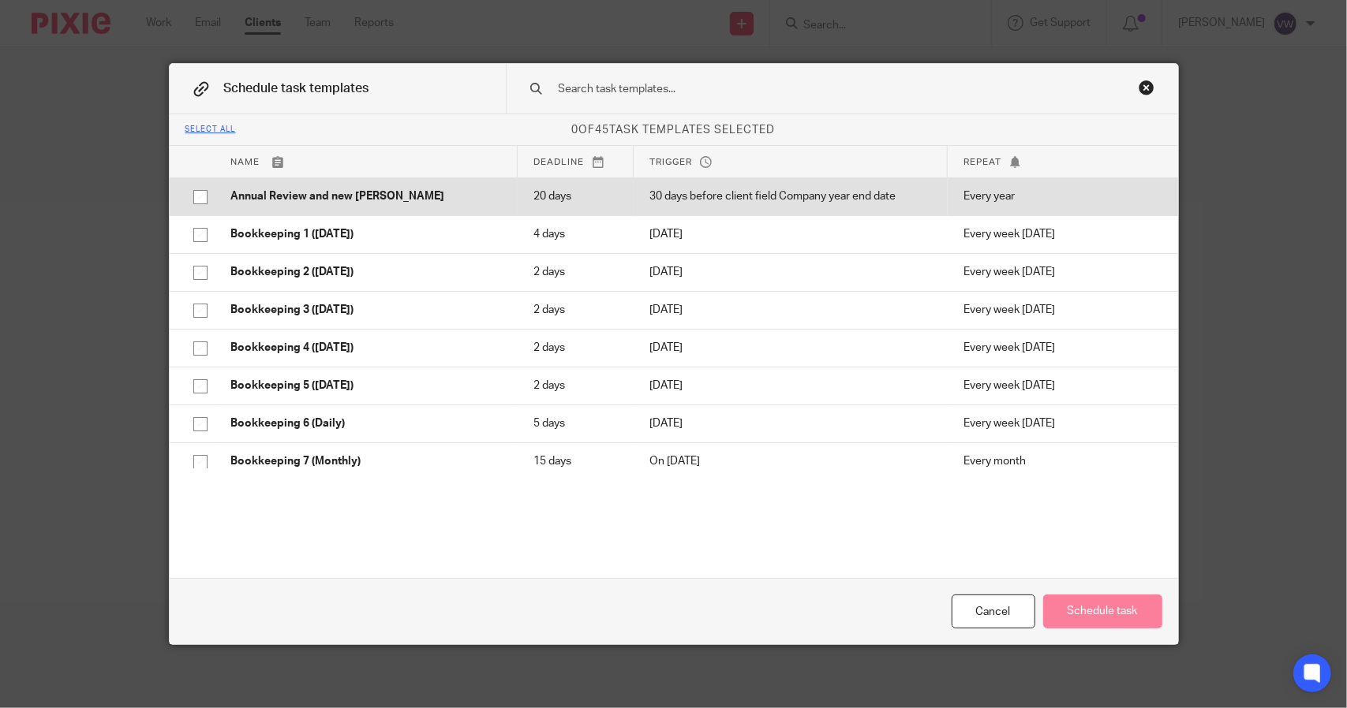
click at [195, 200] on input "checkbox" at bounding box center [200, 197] width 30 height 30
checkbox input "true"
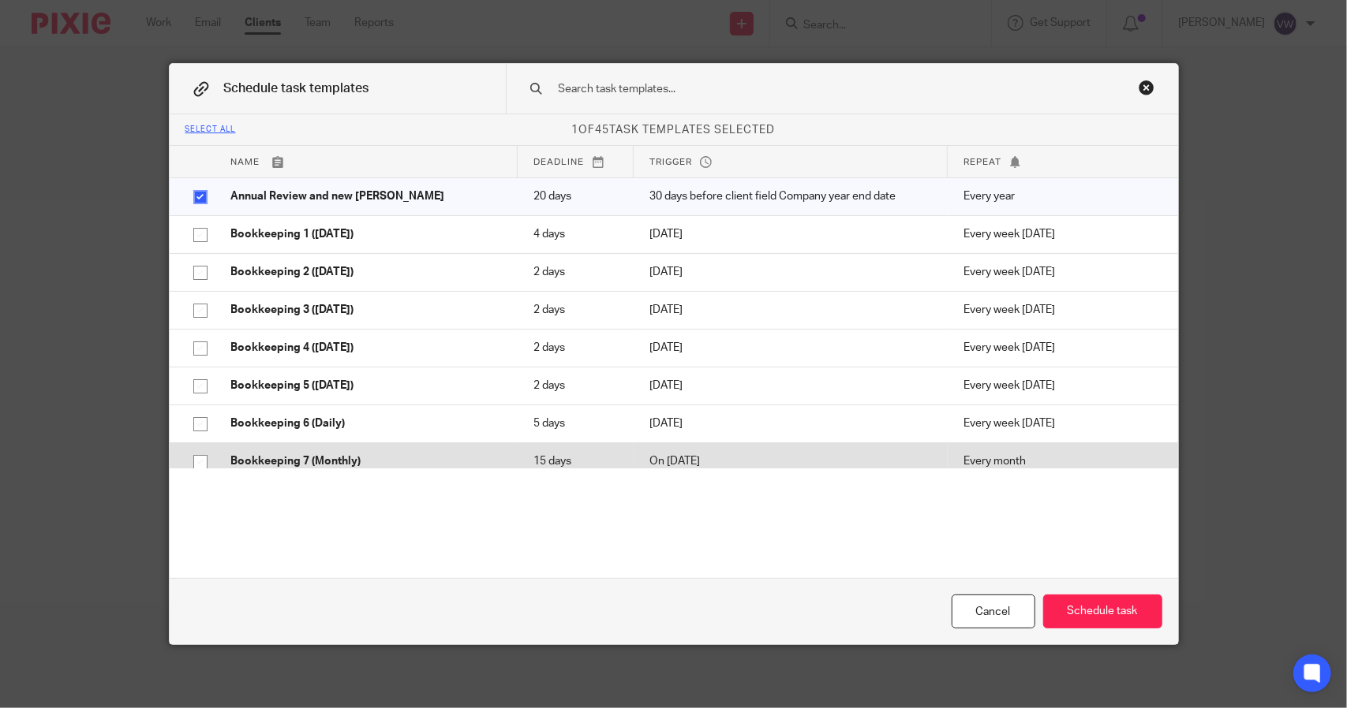
click at [218, 457] on td "Bookkeeping 7 (Monthly)" at bounding box center [366, 462] width 302 height 38
checkbox input "true"
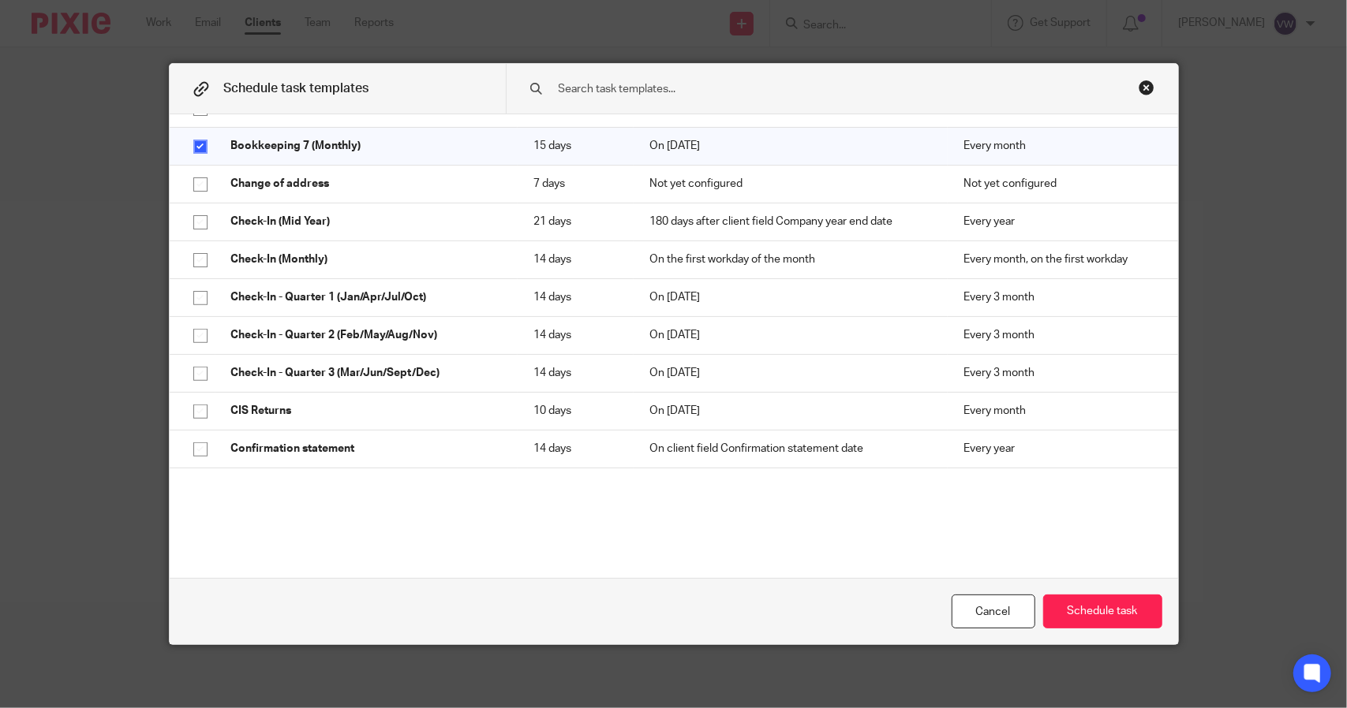
scroll to position [347, 0]
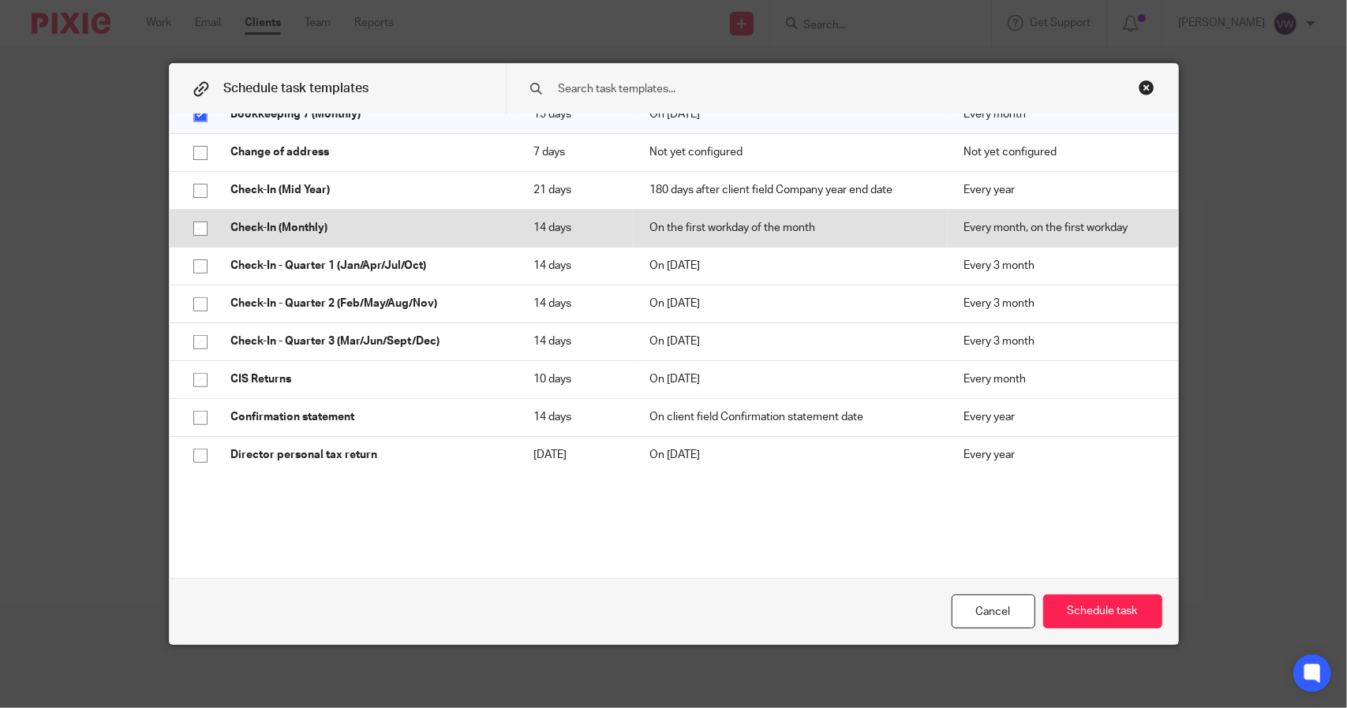
click at [185, 223] on input "checkbox" at bounding box center [200, 229] width 30 height 30
checkbox input "true"
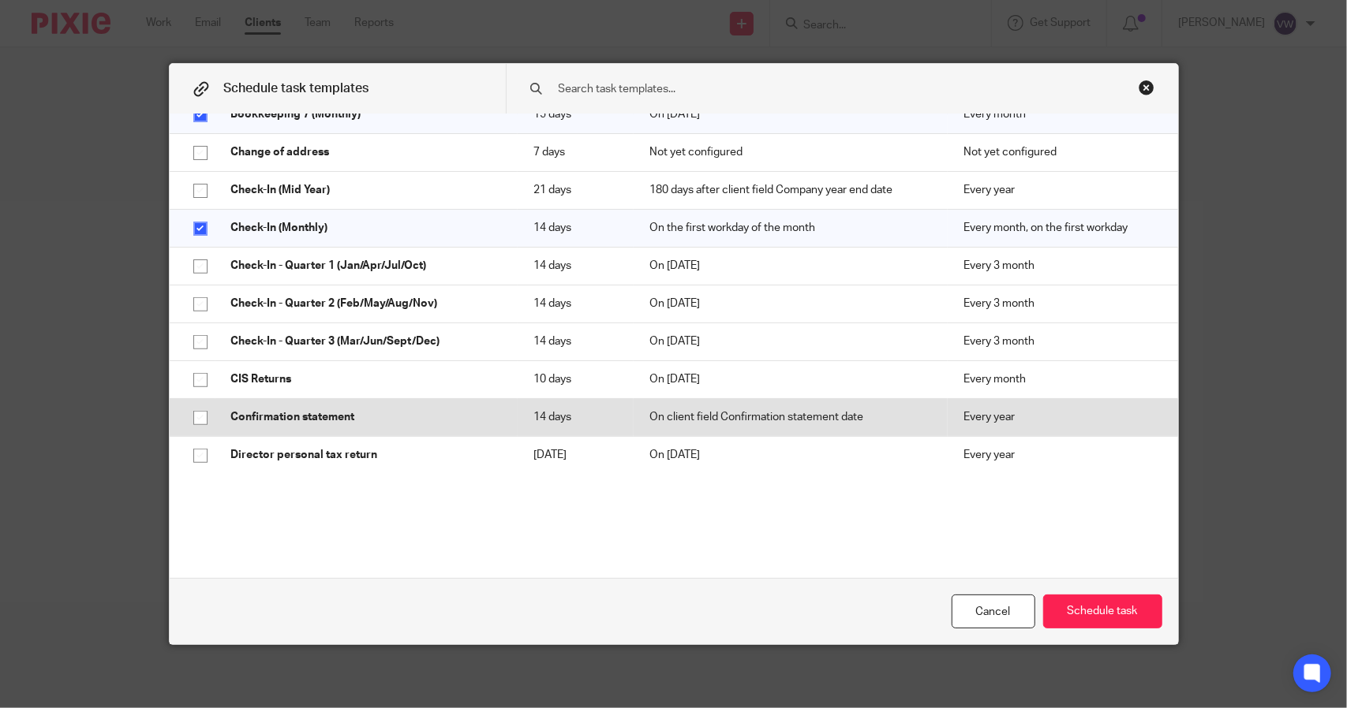
click at [189, 413] on input "checkbox" at bounding box center [200, 418] width 30 height 30
checkbox input "true"
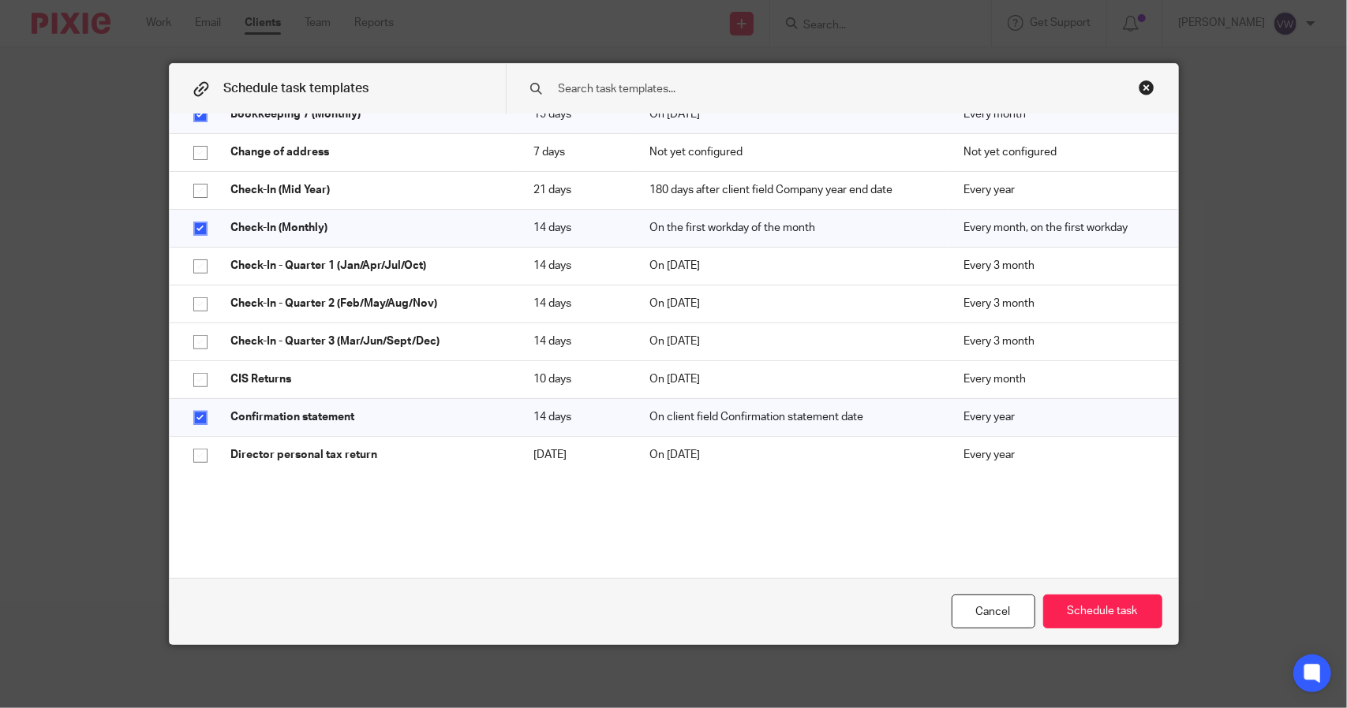
scroll to position [656, 0]
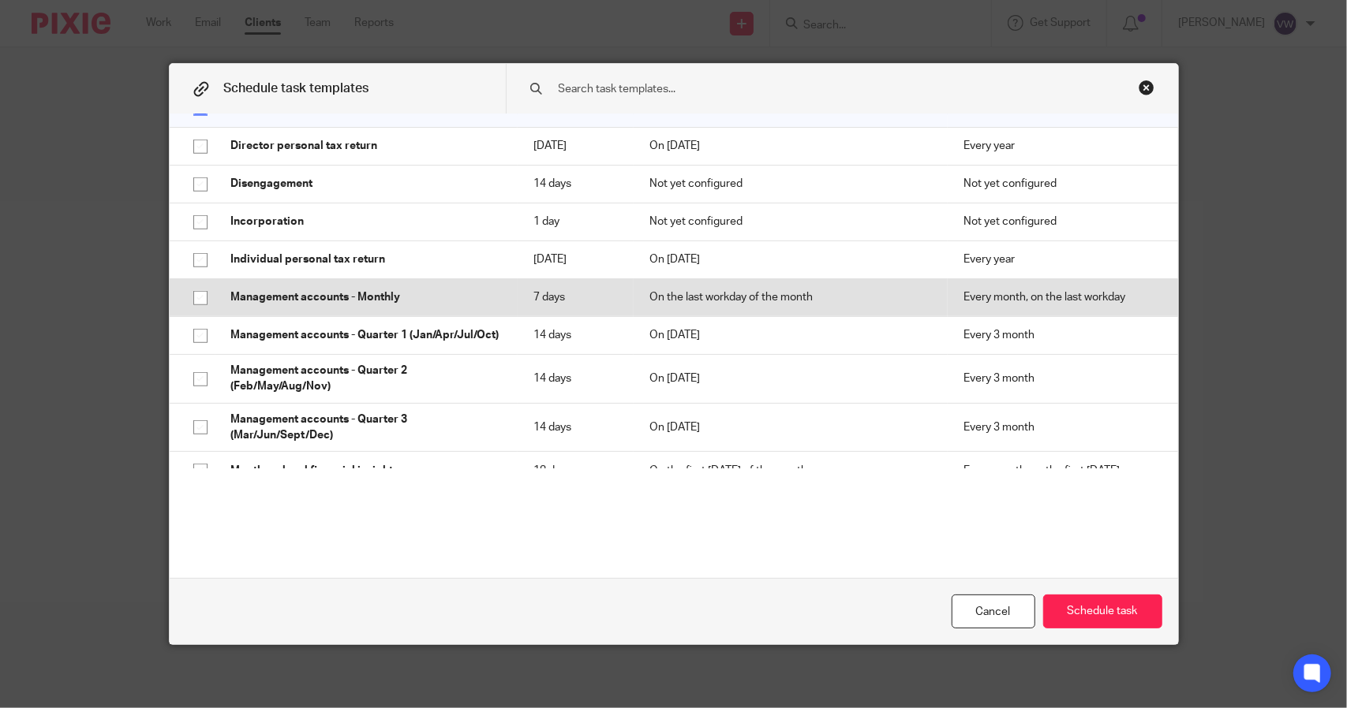
click at [189, 301] on input "checkbox" at bounding box center [200, 298] width 30 height 30
checkbox input "true"
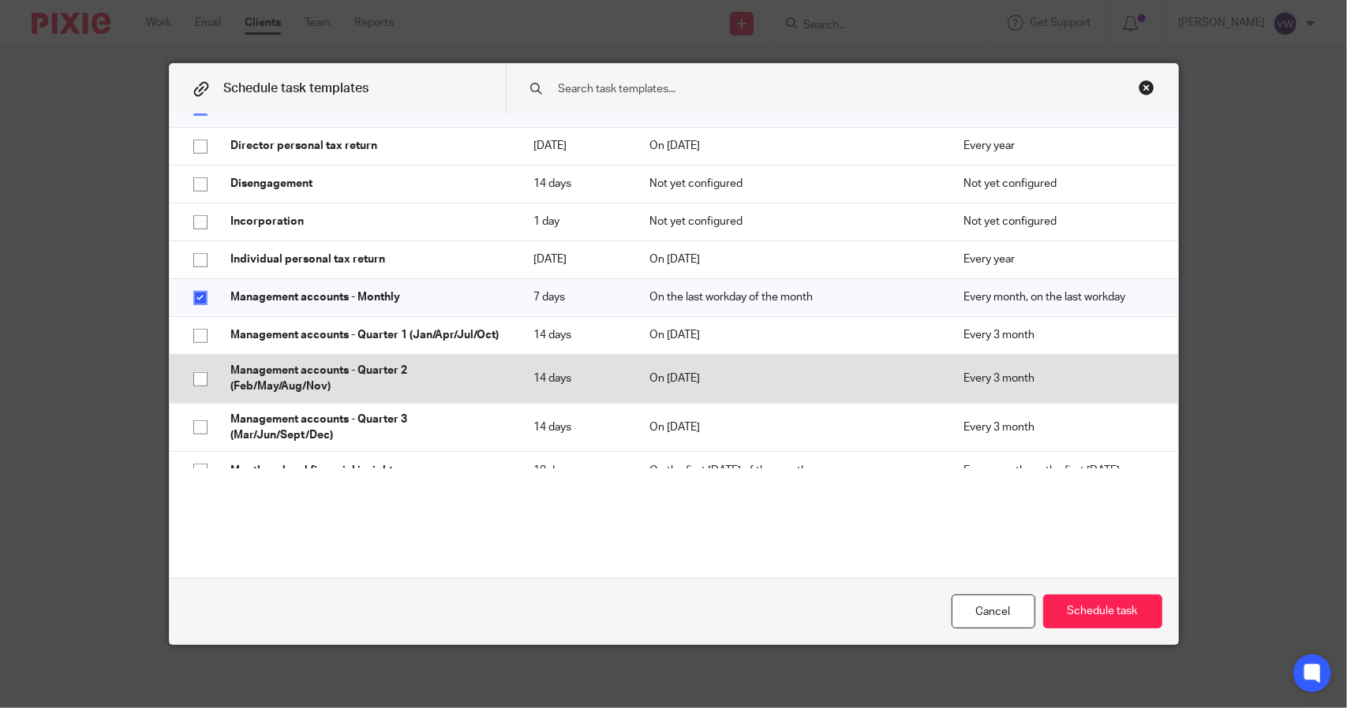
click at [1159, 388] on td "Every 3 month" at bounding box center [1062, 378] width 230 height 49
checkbox input "true"
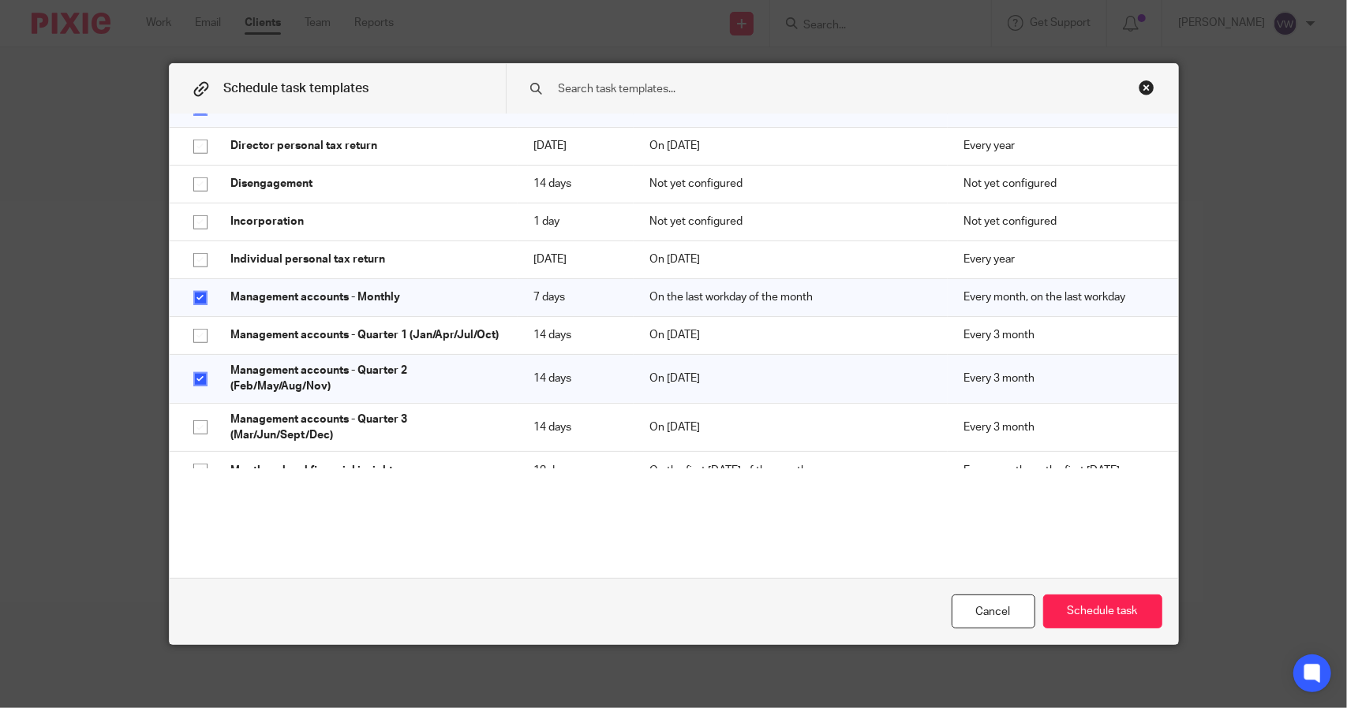
scroll to position [966, 0]
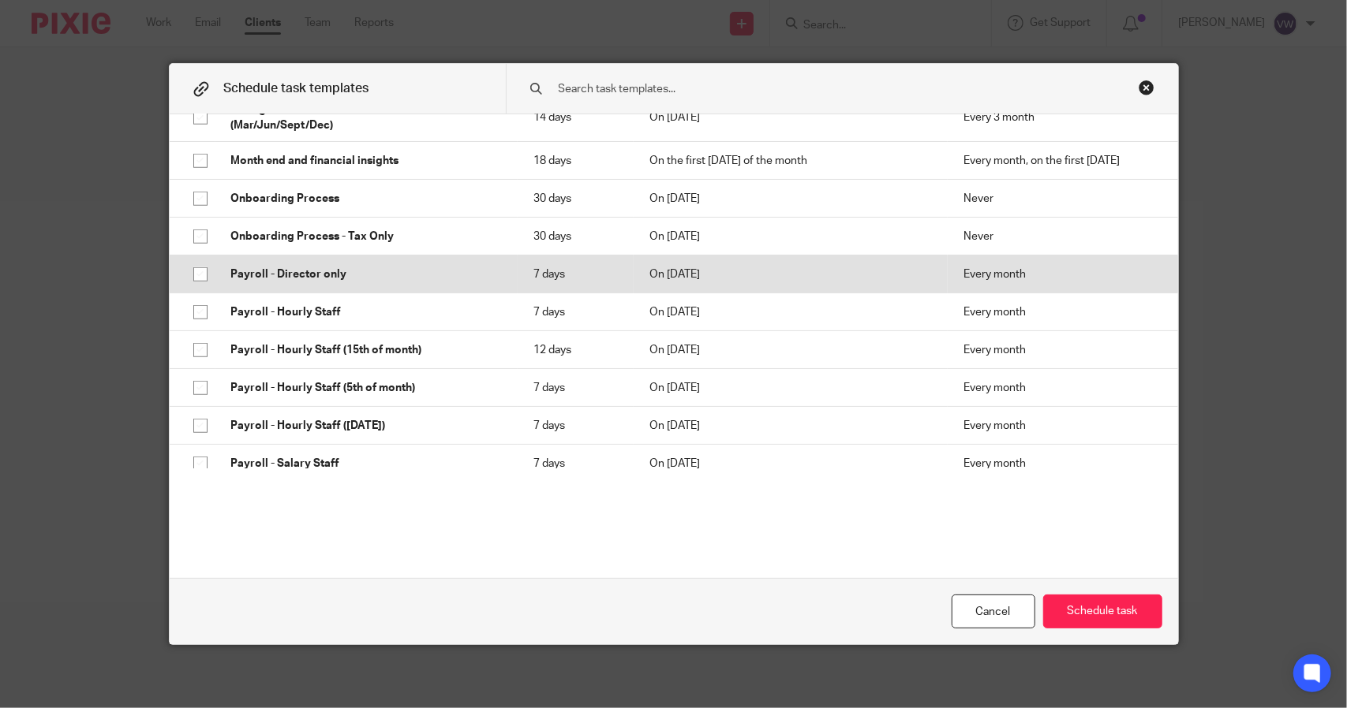
click at [199, 285] on input "checkbox" at bounding box center [200, 275] width 30 height 30
checkbox input "true"
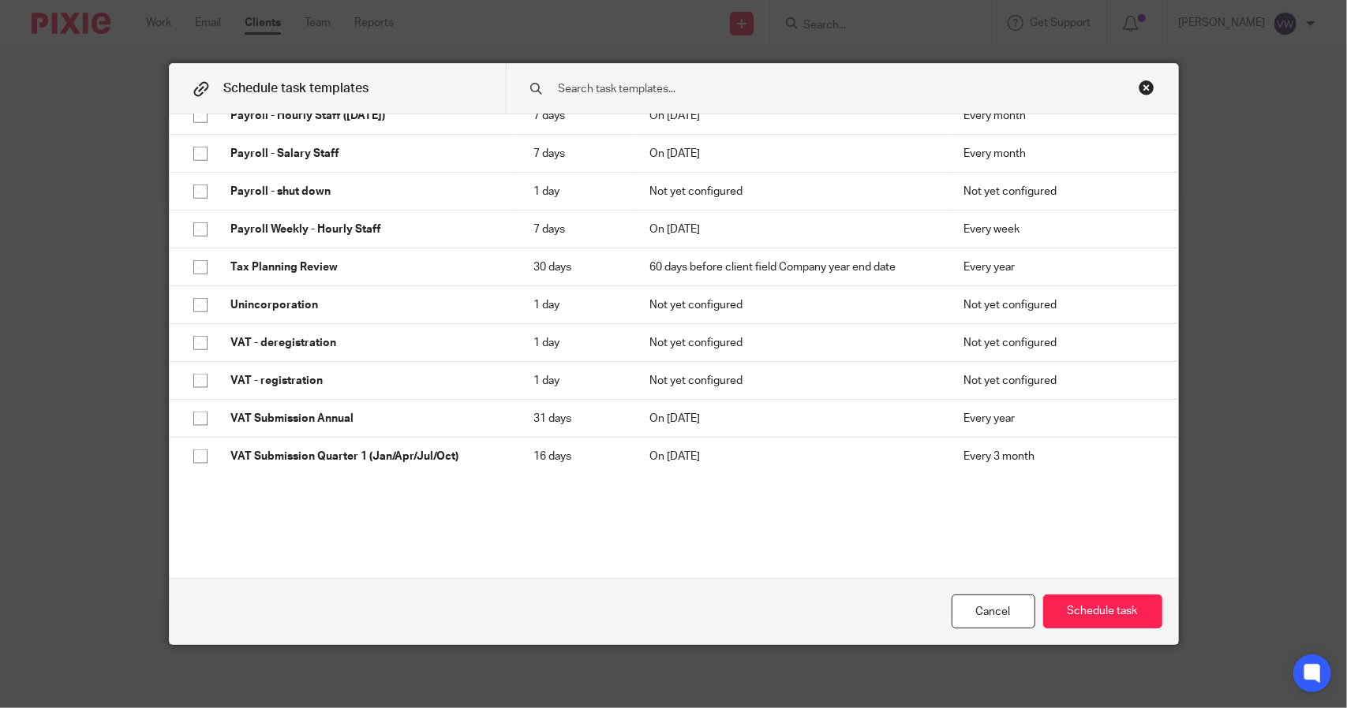
scroll to position [1444, 0]
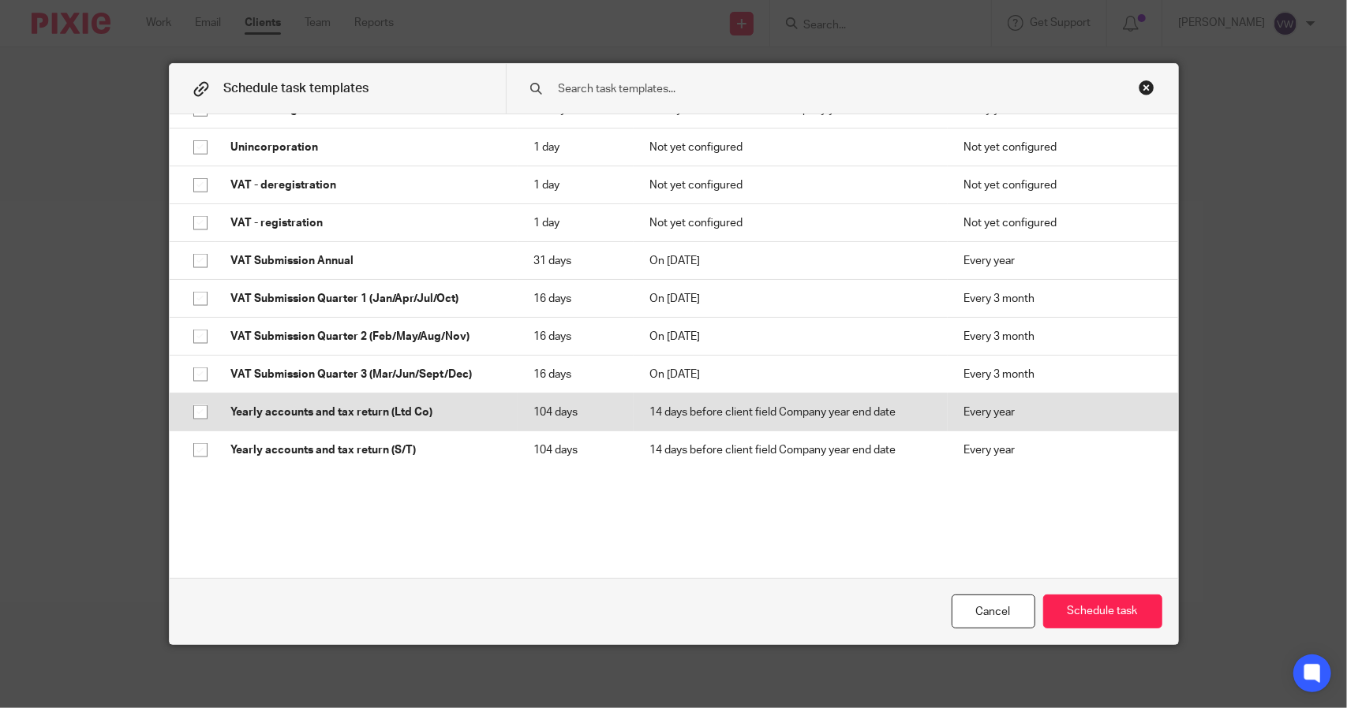
click at [185, 405] on input "checkbox" at bounding box center [200, 413] width 30 height 30
checkbox input "true"
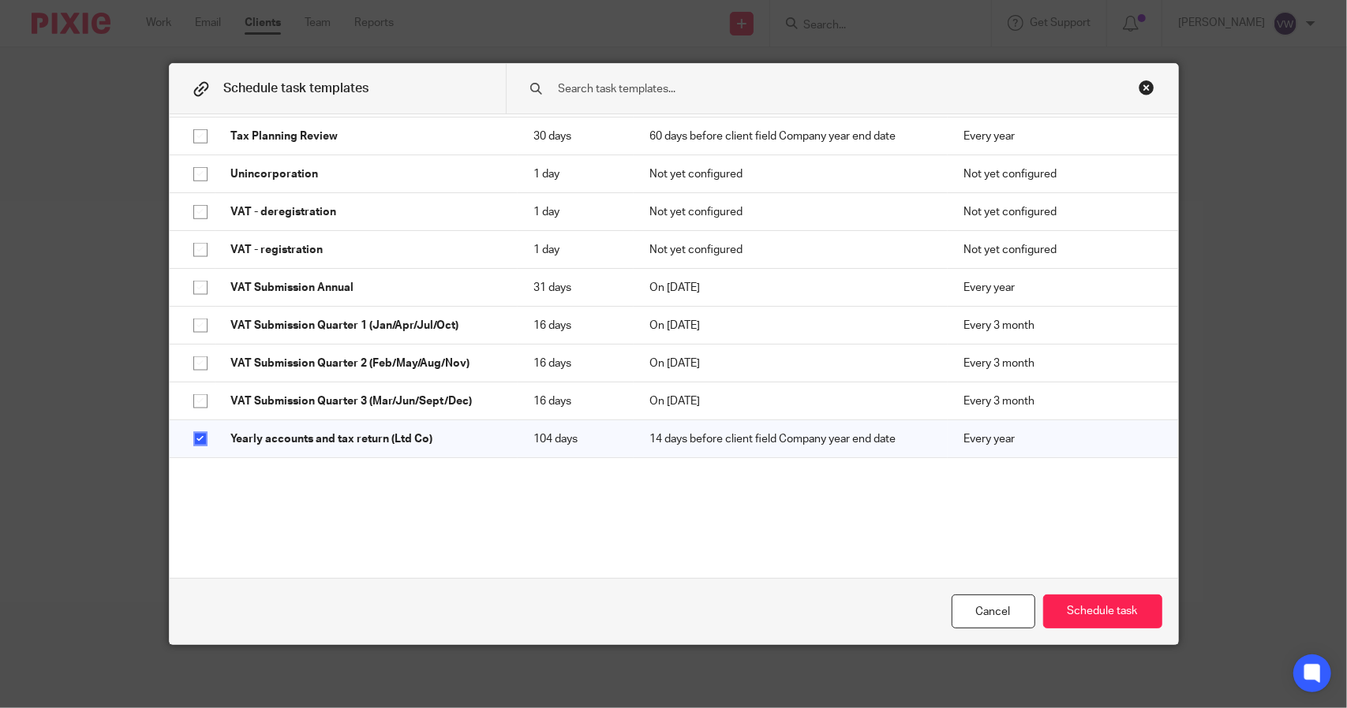
scroll to position [1418, 0]
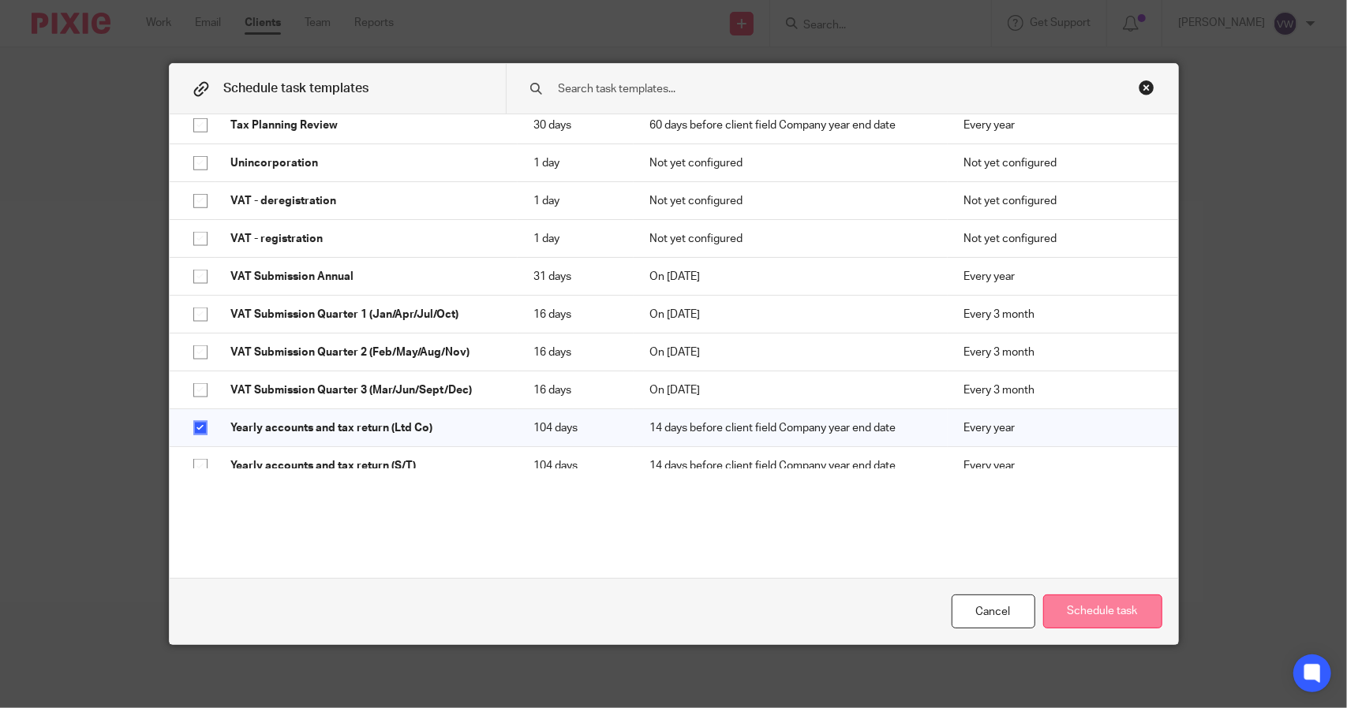
click at [1058, 617] on button "Schedule task" at bounding box center [1102, 612] width 119 height 34
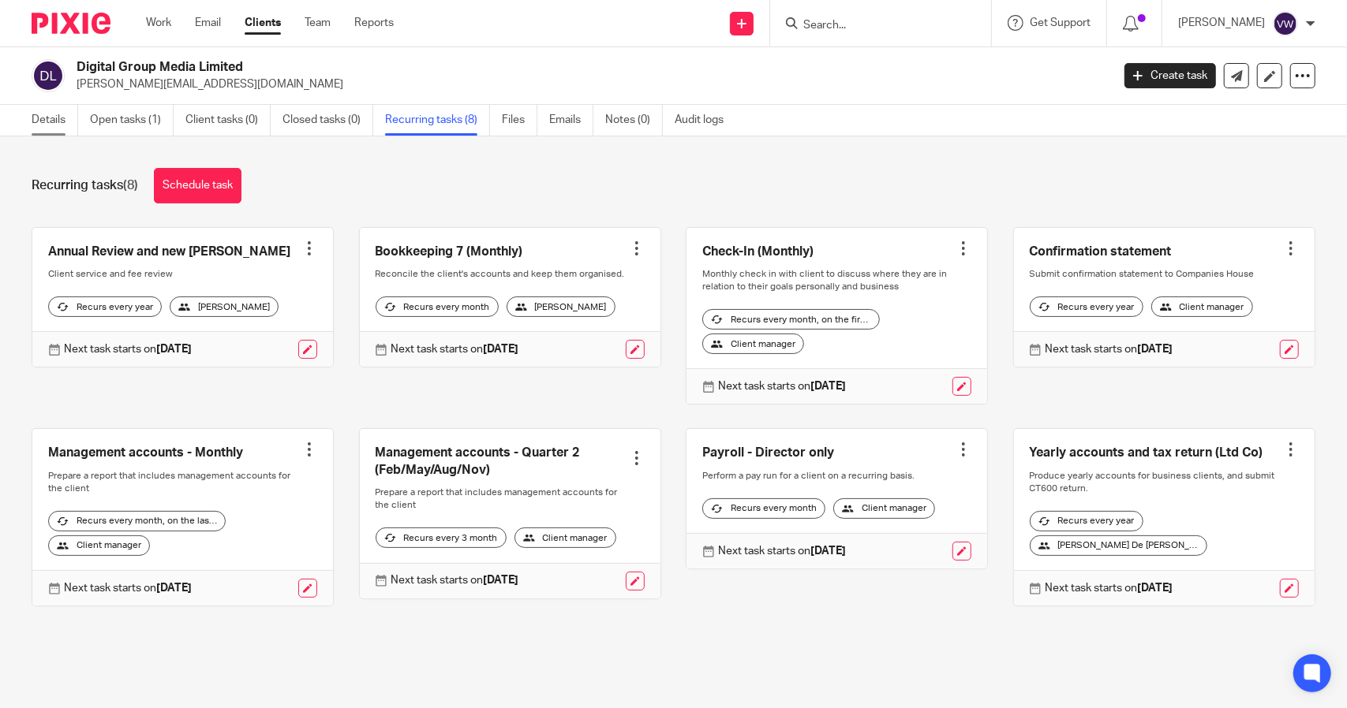
click at [42, 119] on link "Details" at bounding box center [55, 120] width 47 height 31
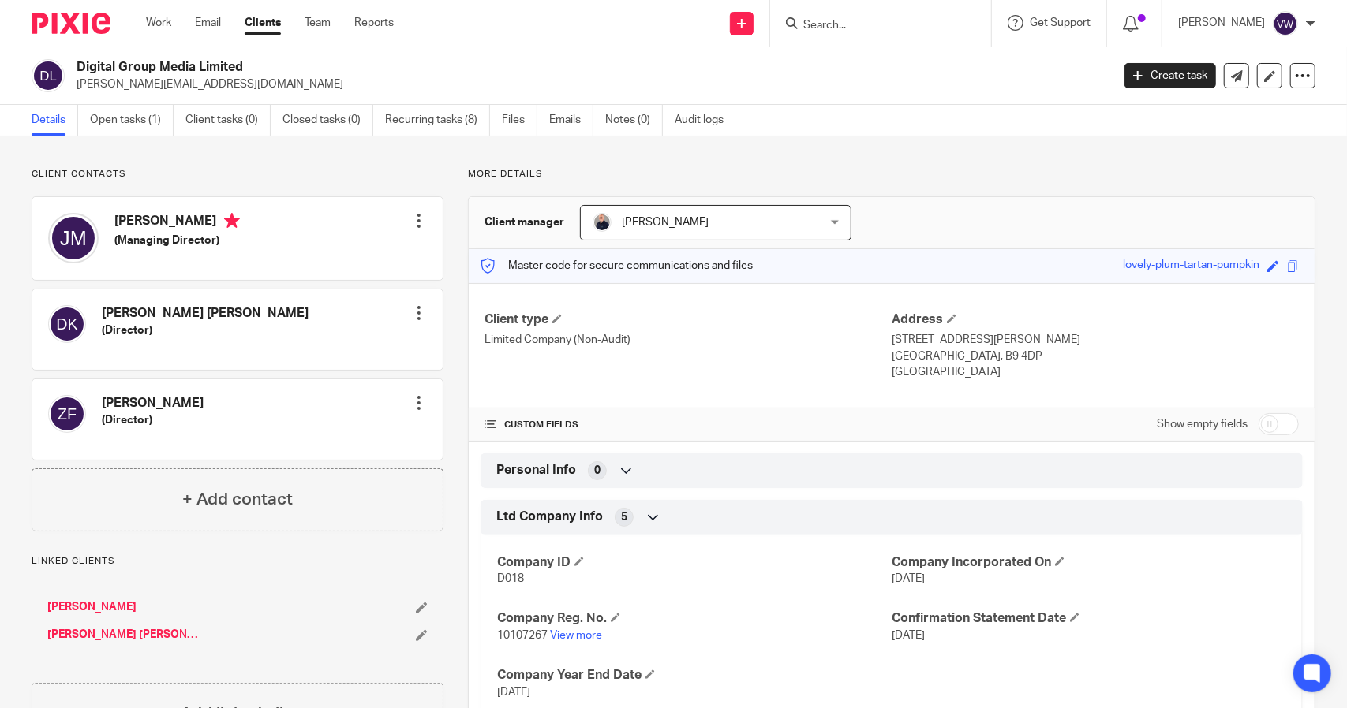
click at [110, 596] on div "[PERSON_NAME] [PERSON_NAME] [PERSON_NAME]" at bounding box center [238, 622] width 412 height 76
click at [109, 609] on link "[PERSON_NAME]" at bounding box center [91, 608] width 89 height 16
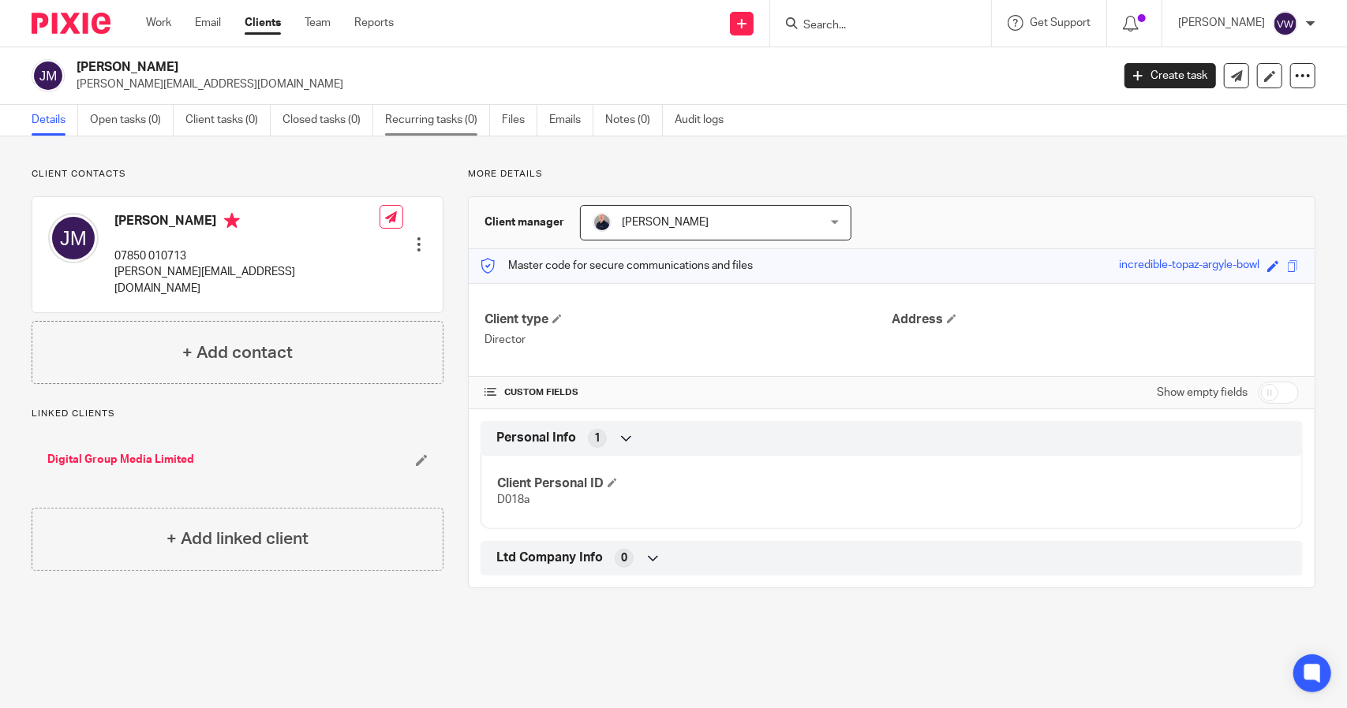
click at [413, 125] on link "Recurring tasks (0)" at bounding box center [437, 120] width 105 height 31
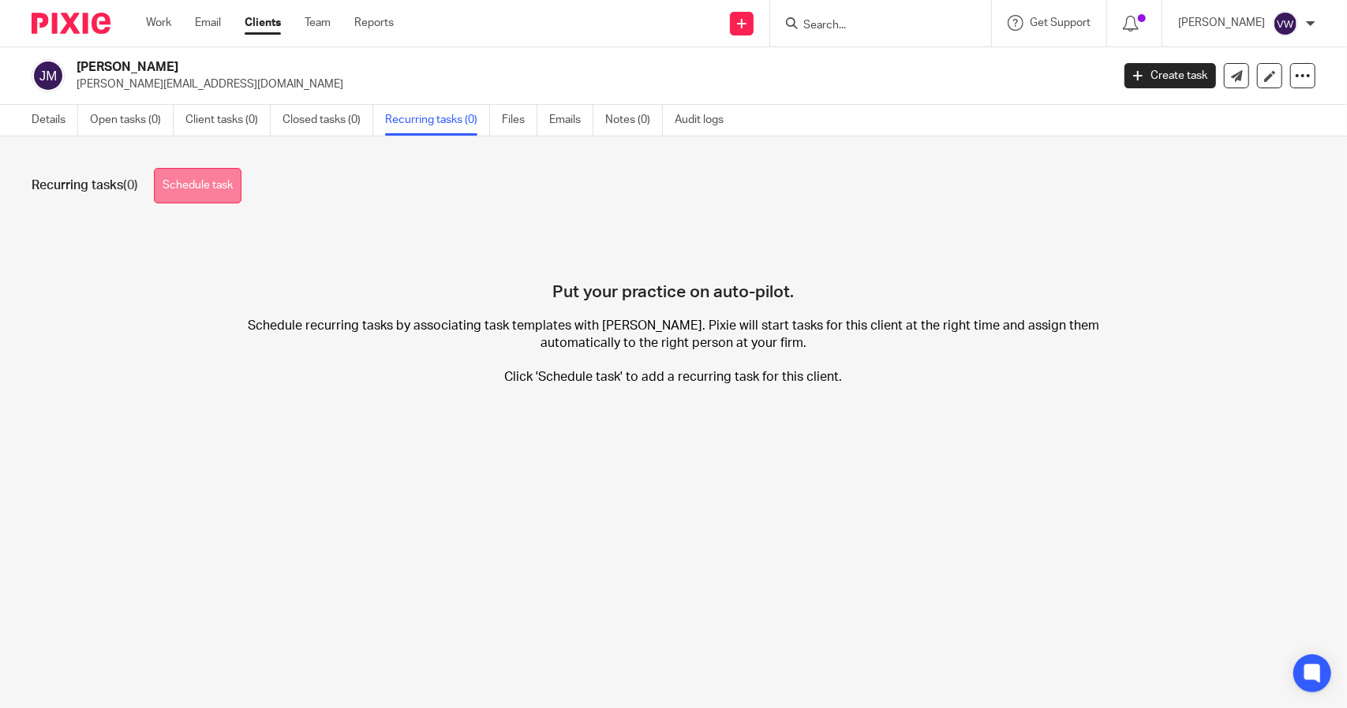
click at [191, 177] on link "Schedule task" at bounding box center [198, 185] width 88 height 35
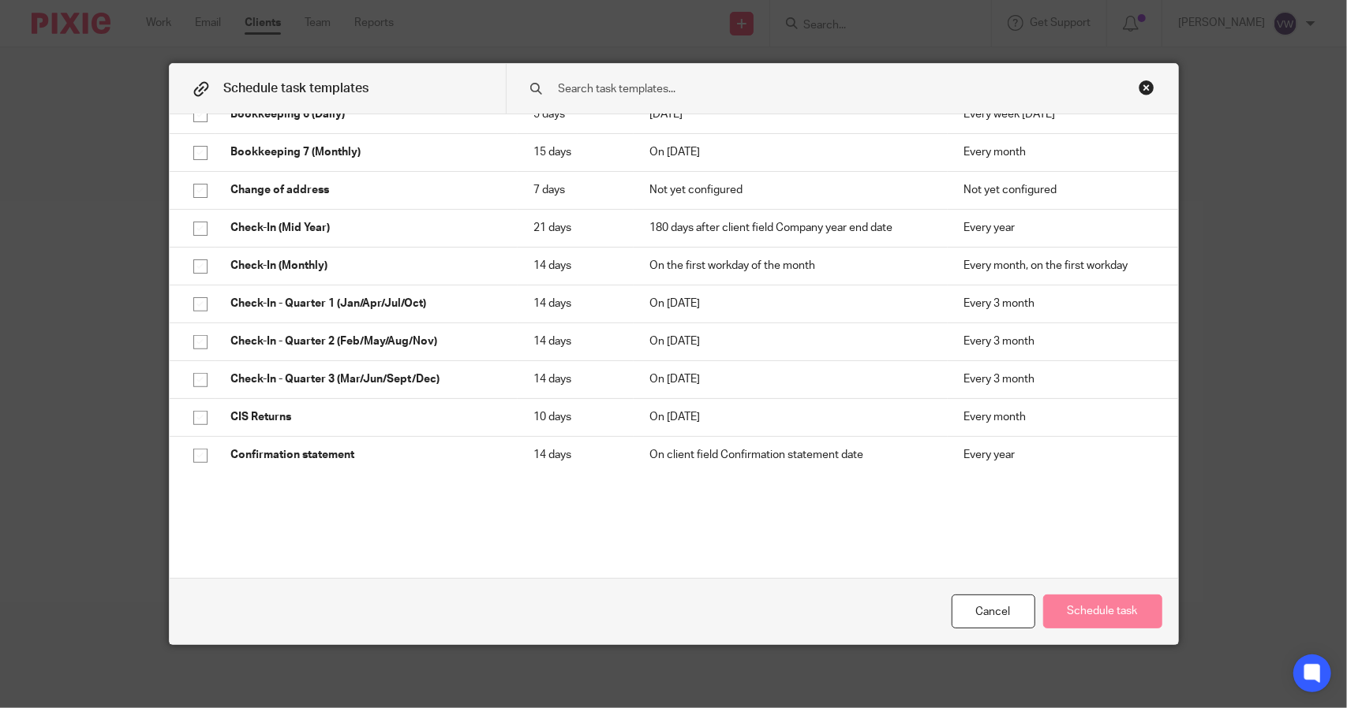
scroll to position [619, 0]
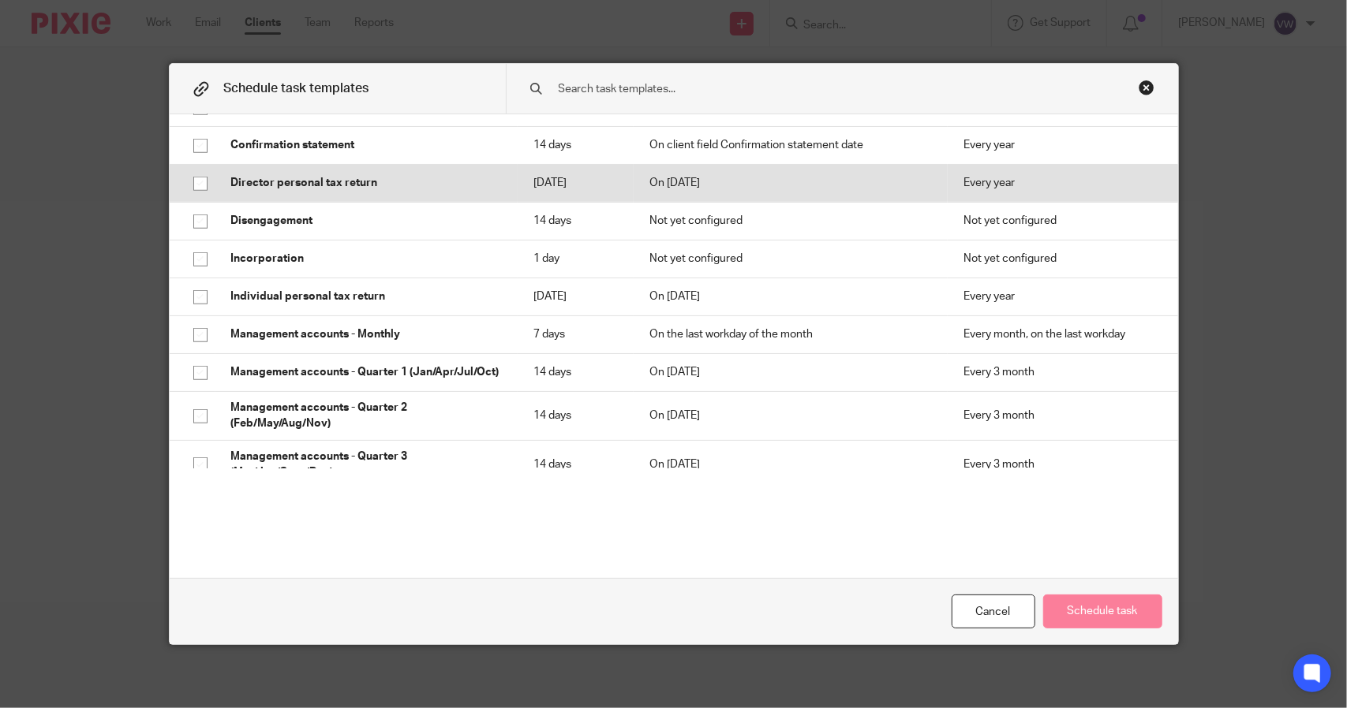
click at [201, 185] on input "checkbox" at bounding box center [200, 184] width 30 height 30
checkbox input "true"
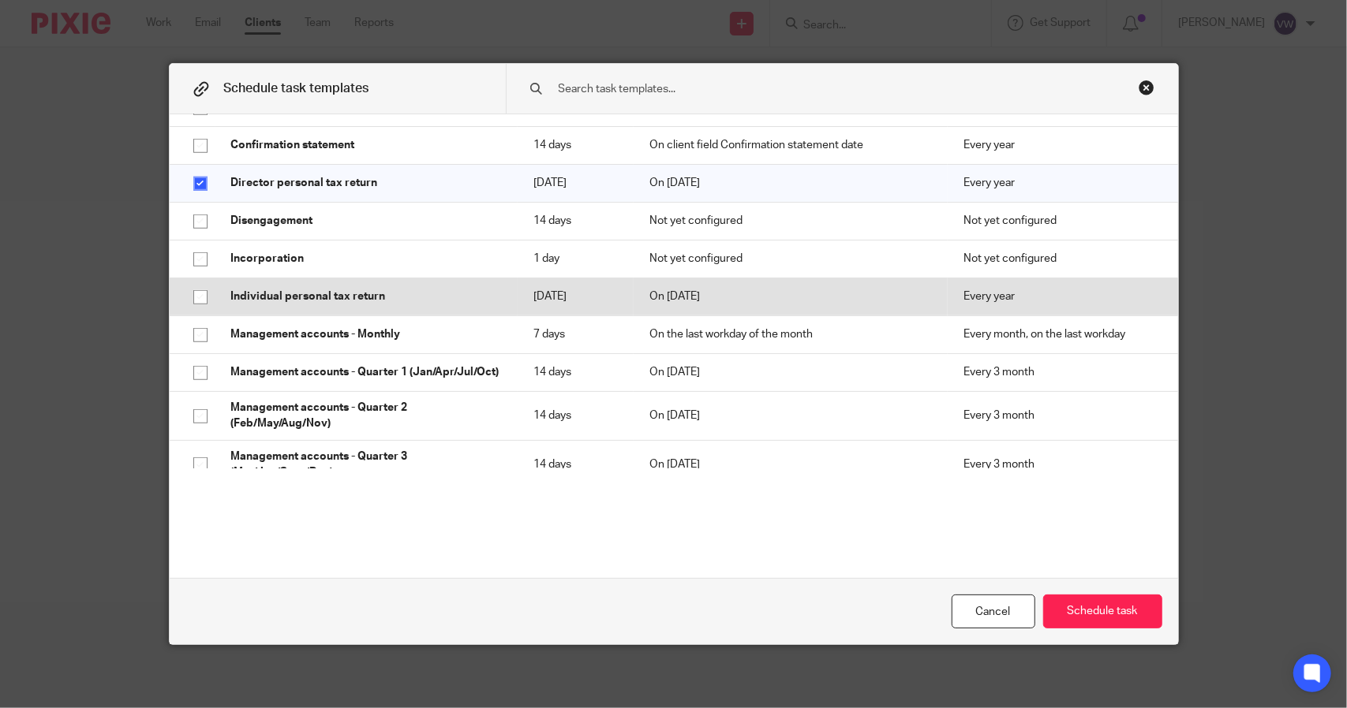
click at [199, 293] on input "checkbox" at bounding box center [200, 297] width 30 height 30
checkbox input "true"
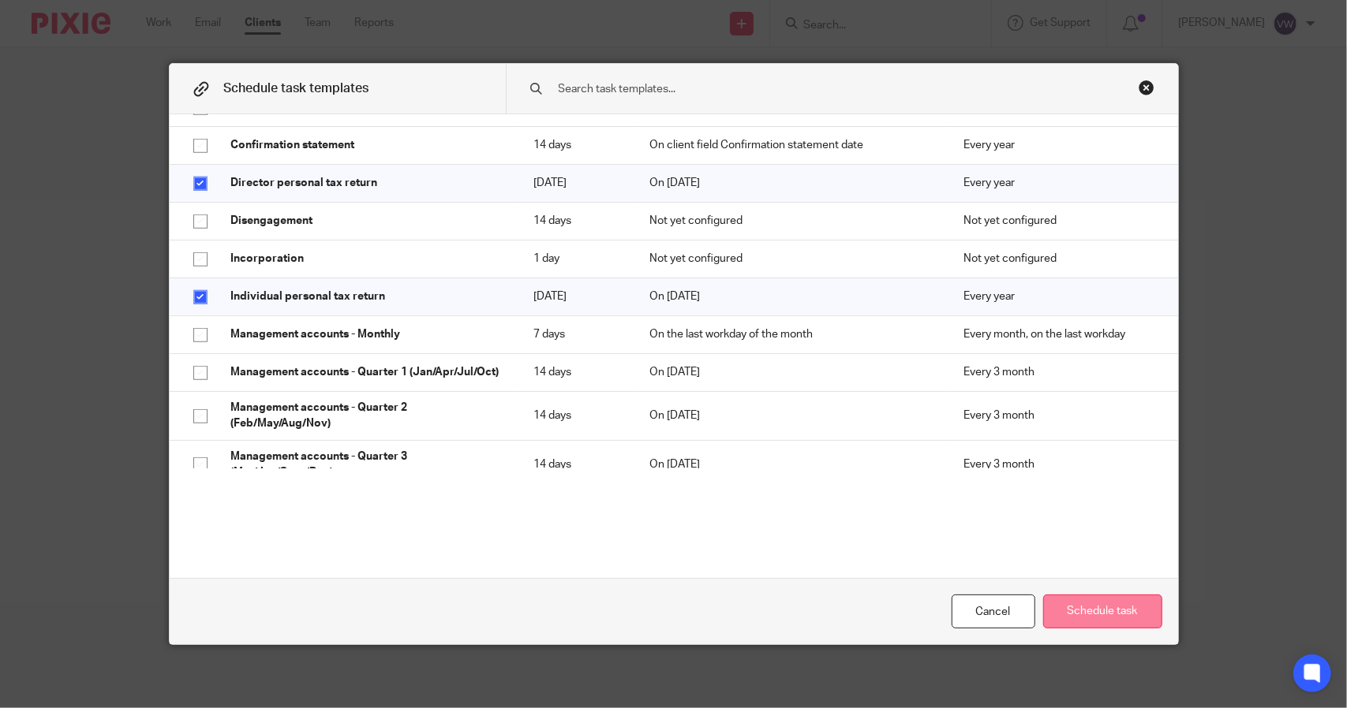
click at [1063, 605] on button "Schedule task" at bounding box center [1102, 612] width 119 height 34
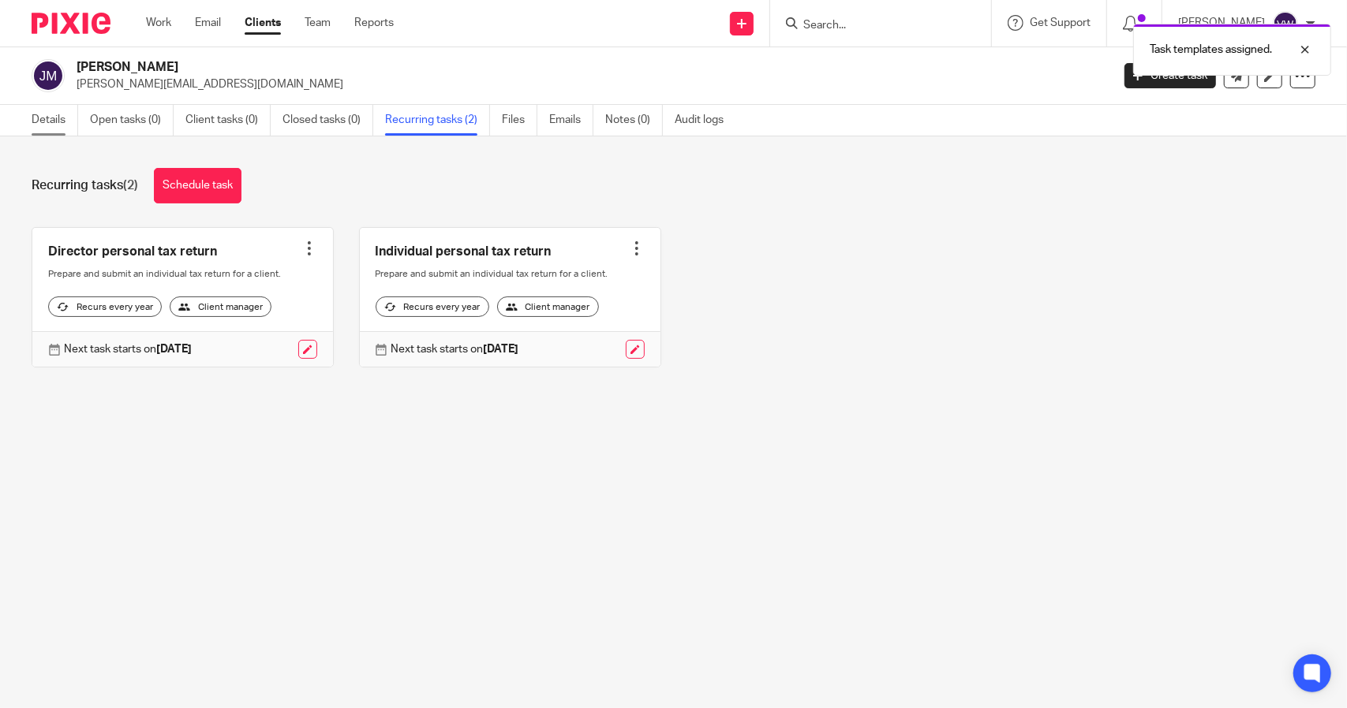
click at [39, 118] on link "Details" at bounding box center [55, 120] width 47 height 31
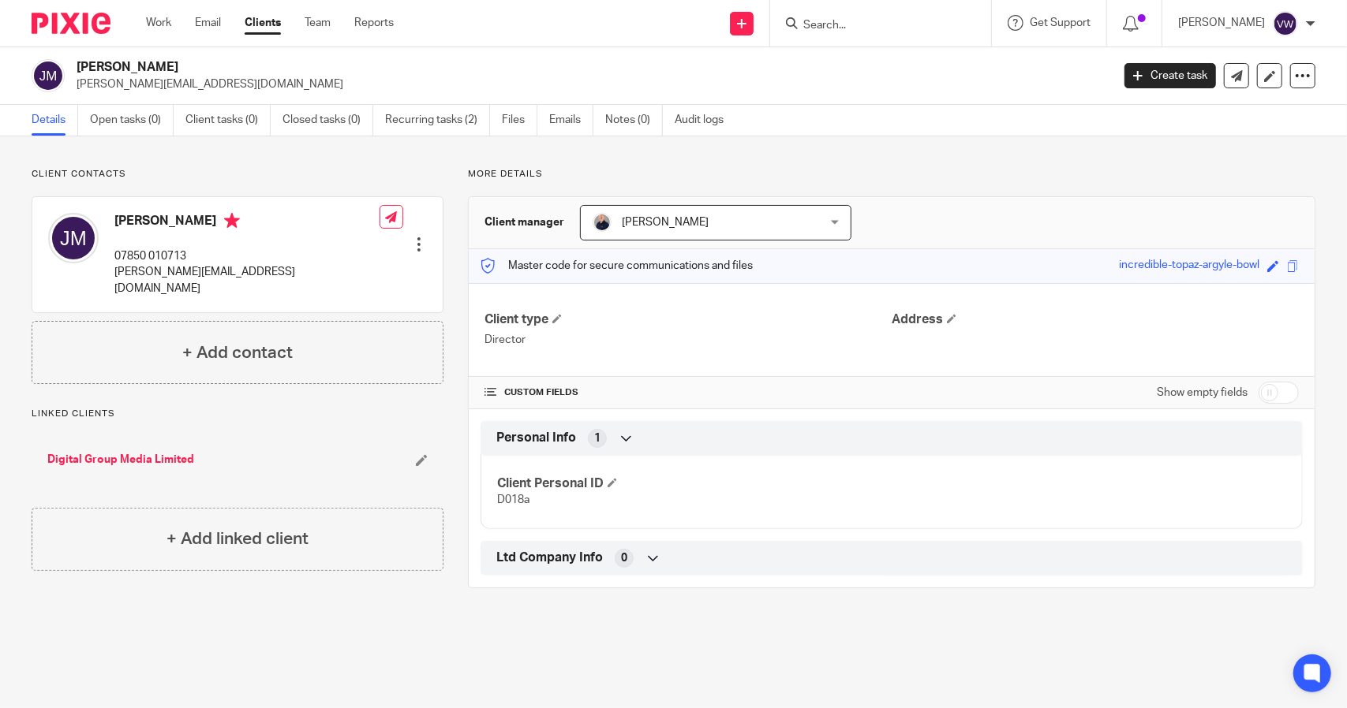
click at [144, 452] on link "Digital Group Media Limited" at bounding box center [120, 460] width 147 height 16
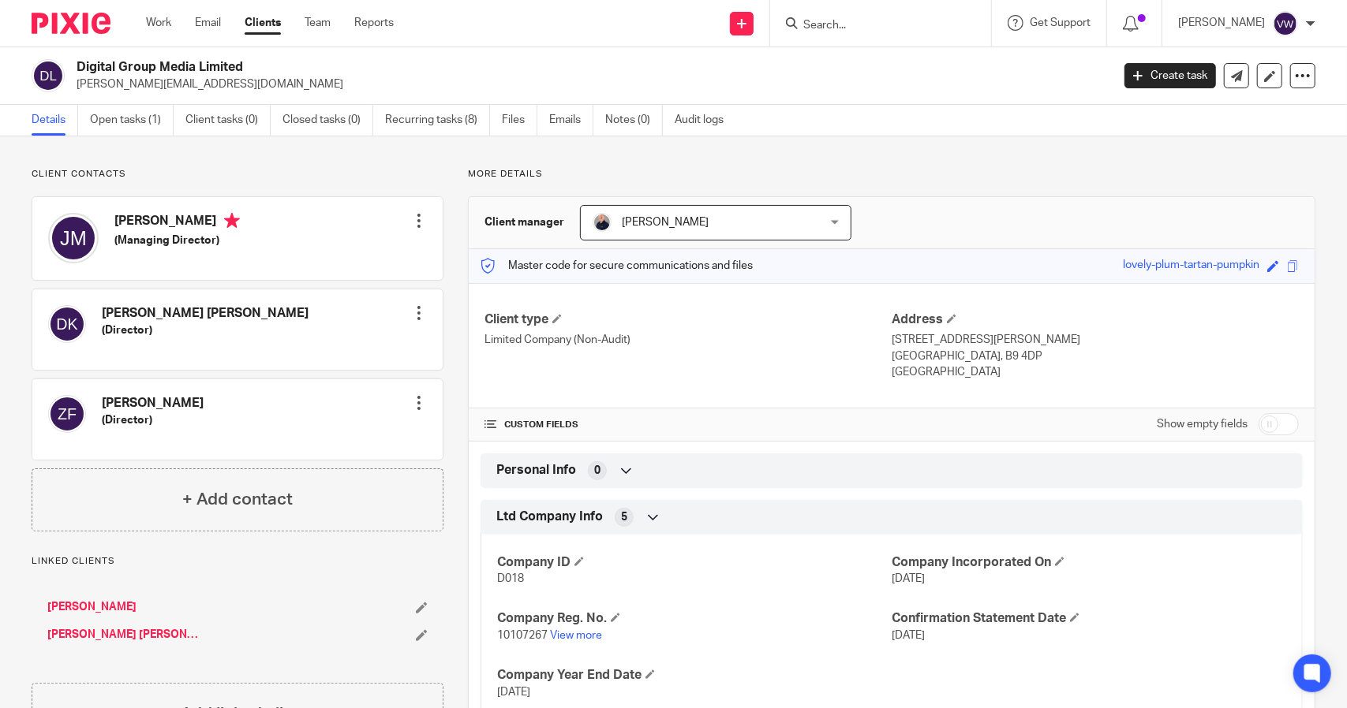
click at [68, 632] on link "[PERSON_NAME] [PERSON_NAME]" at bounding box center [123, 635] width 152 height 16
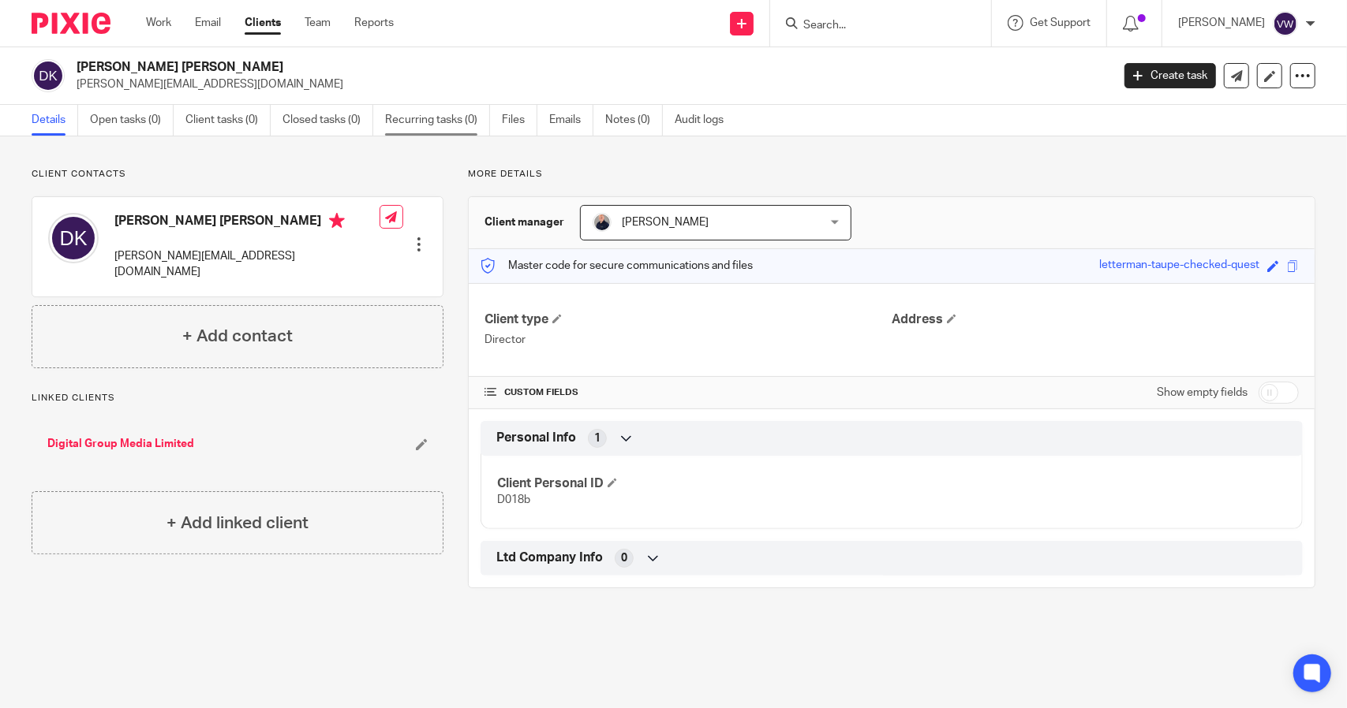
click at [431, 118] on link "Recurring tasks (0)" at bounding box center [437, 120] width 105 height 31
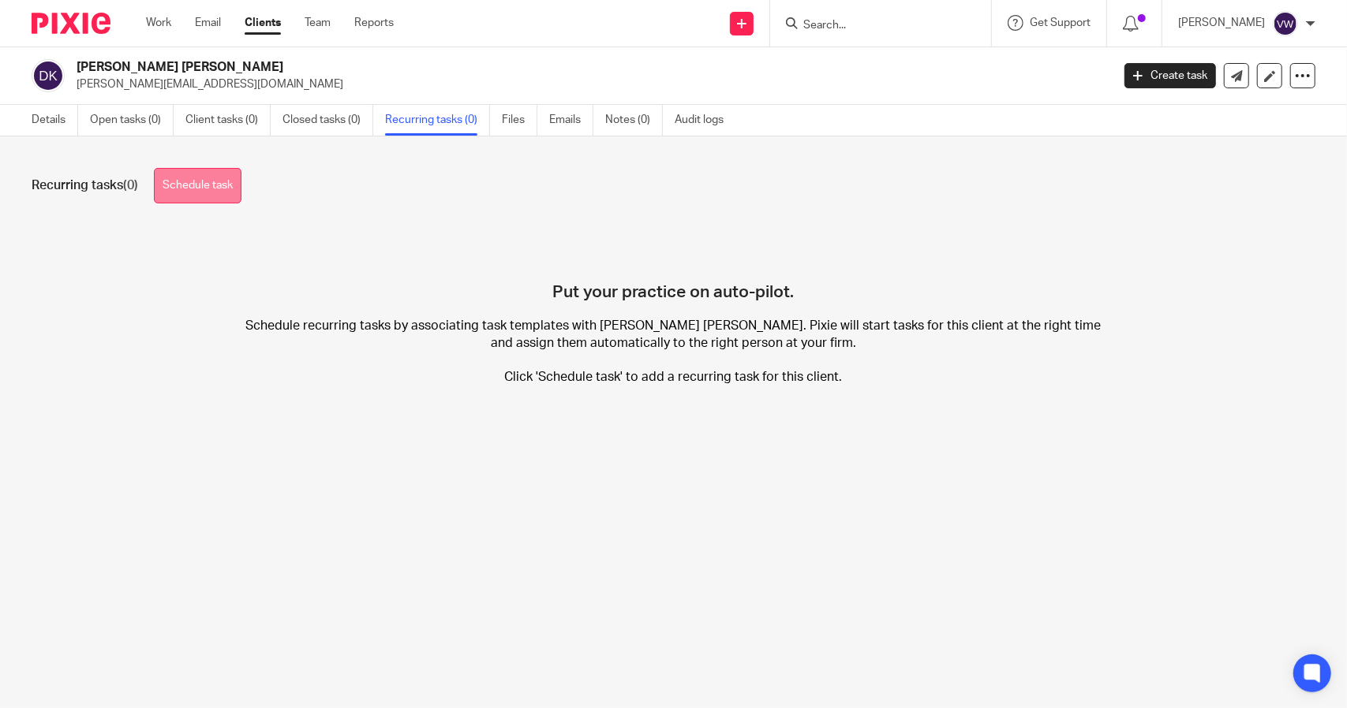
click at [219, 181] on link "Schedule task" at bounding box center [198, 185] width 88 height 35
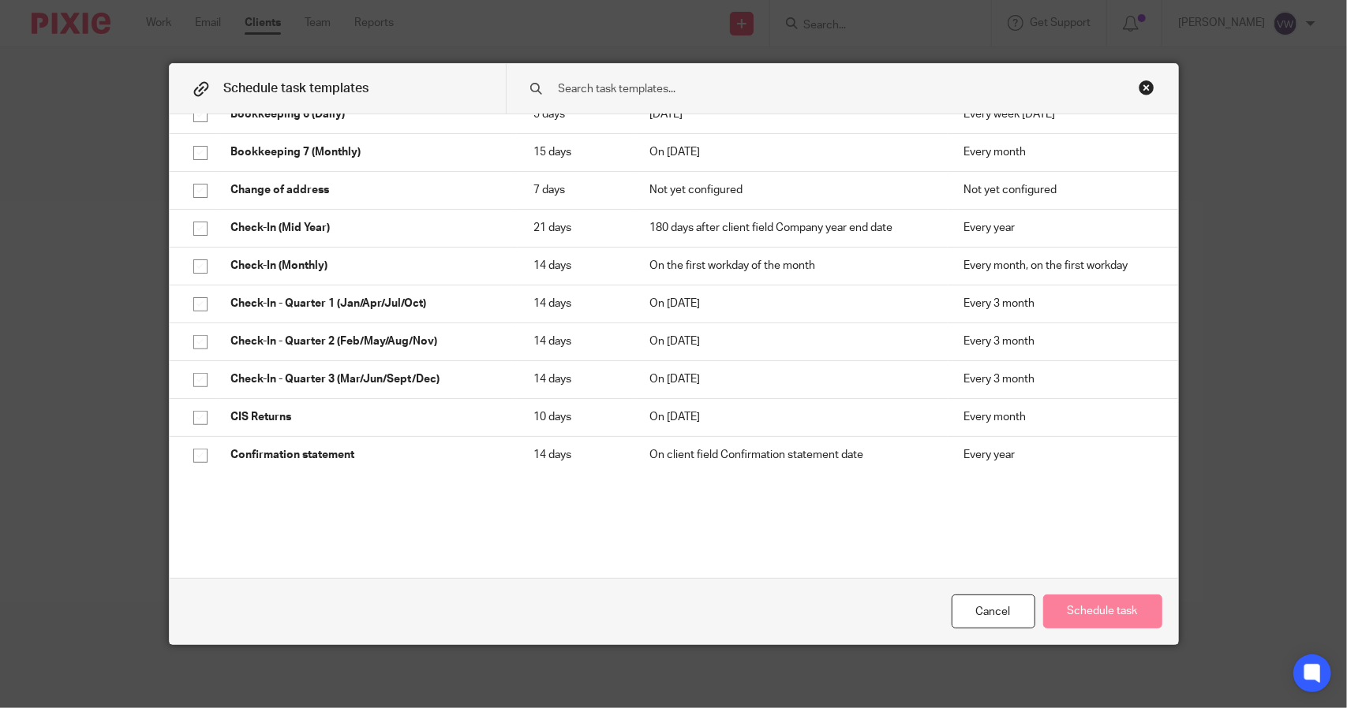
scroll to position [619, 0]
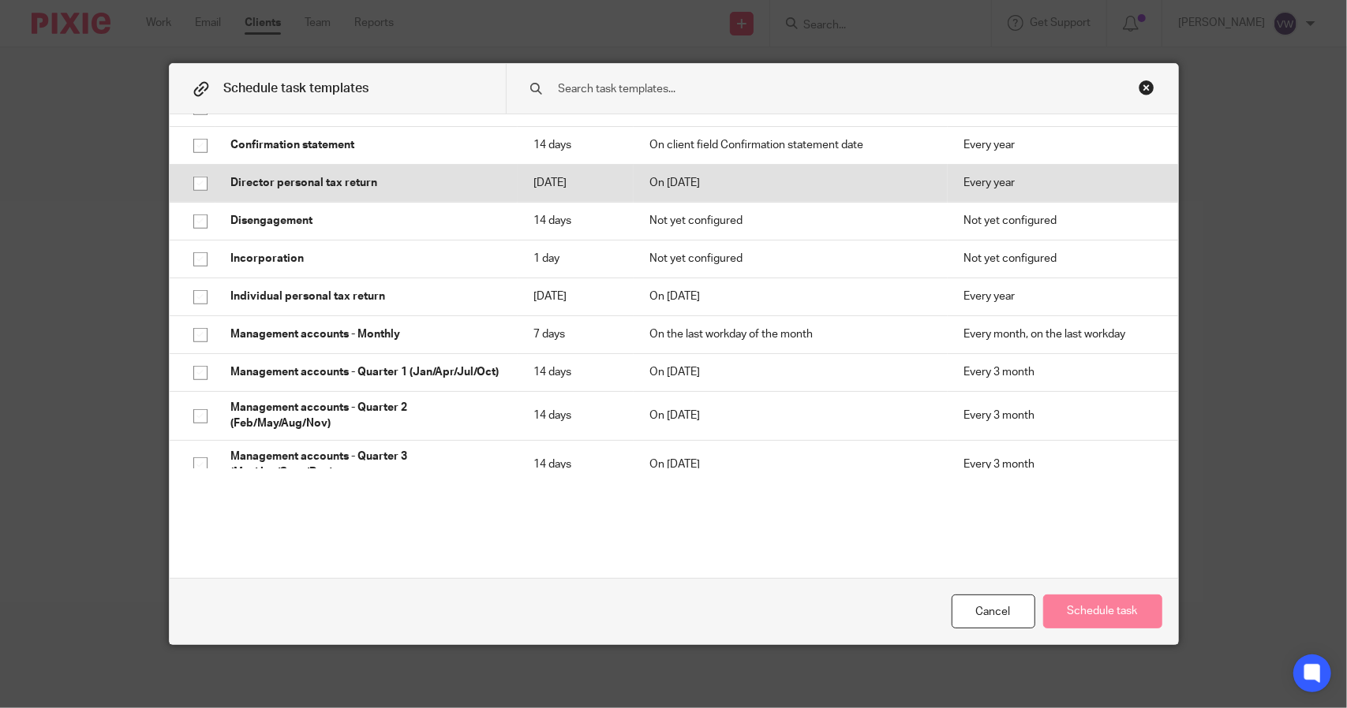
click at [198, 177] on input "checkbox" at bounding box center [200, 184] width 30 height 30
checkbox input "true"
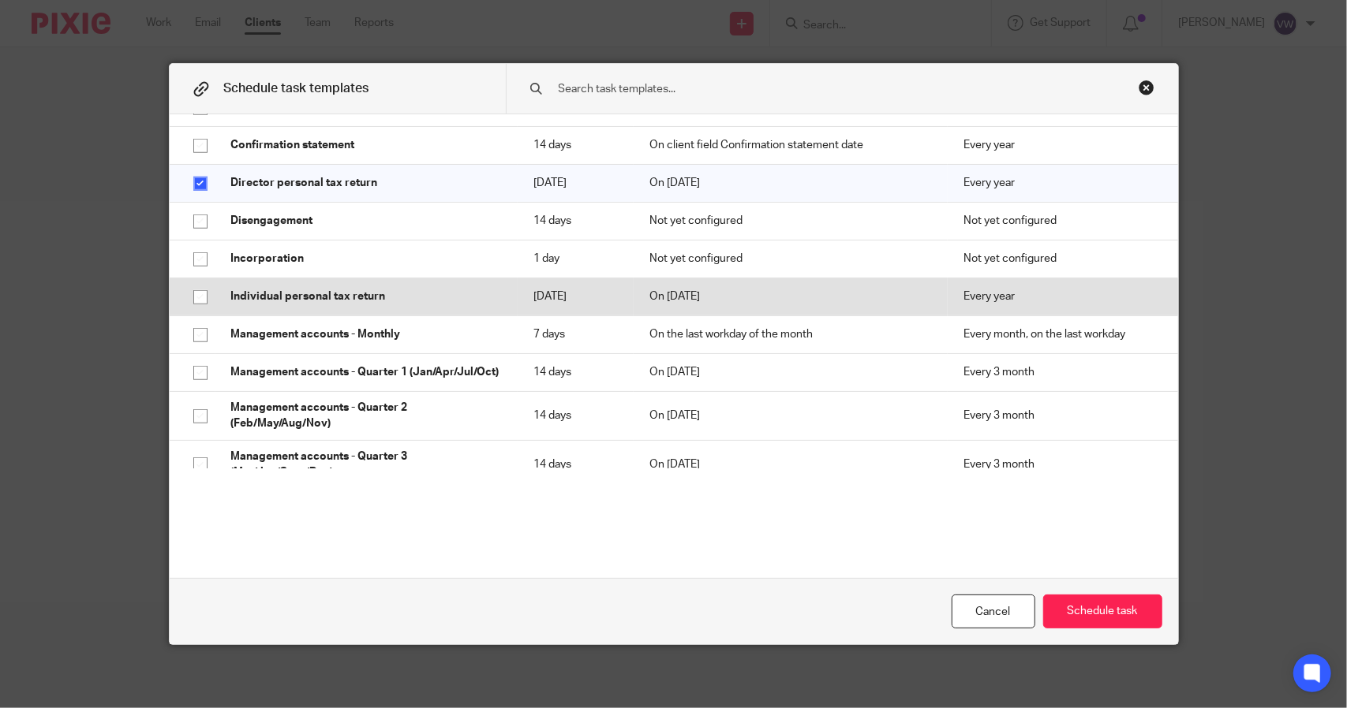
click at [196, 306] on input "checkbox" at bounding box center [200, 297] width 30 height 30
checkbox input "true"
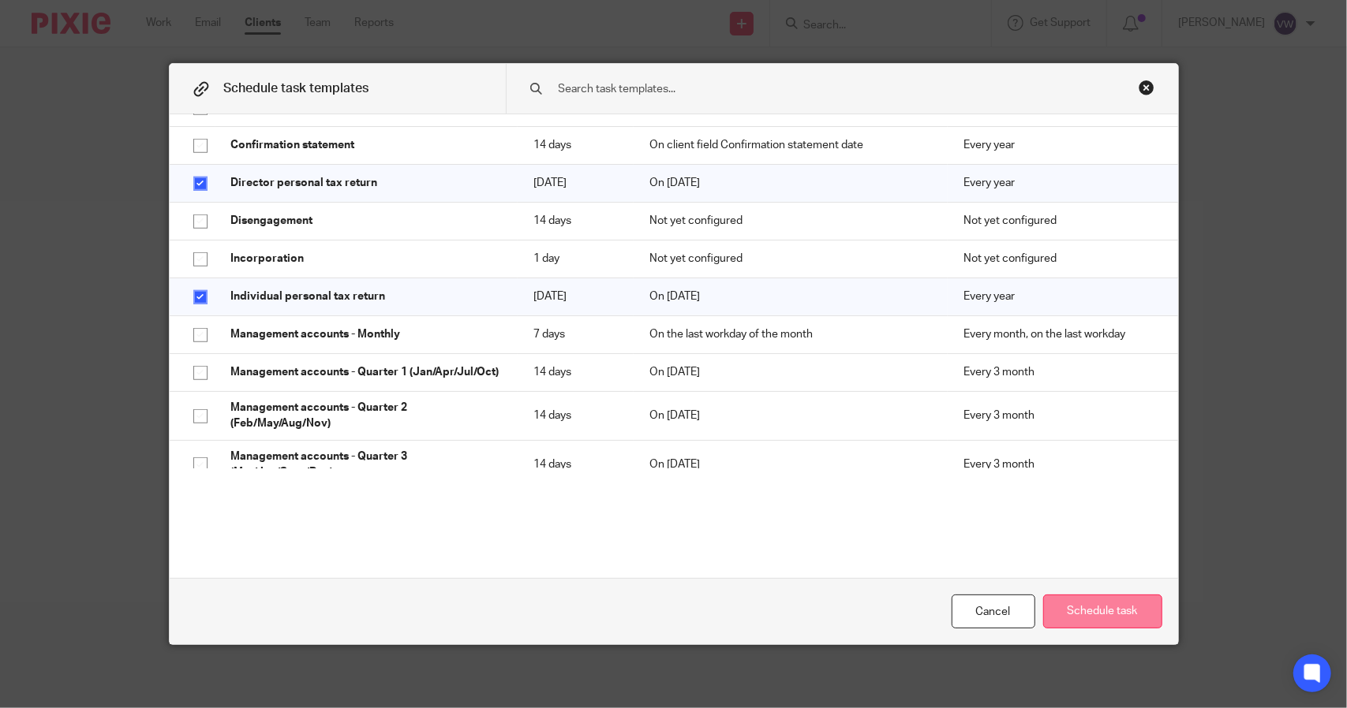
click at [1096, 618] on button "Schedule task" at bounding box center [1102, 612] width 119 height 34
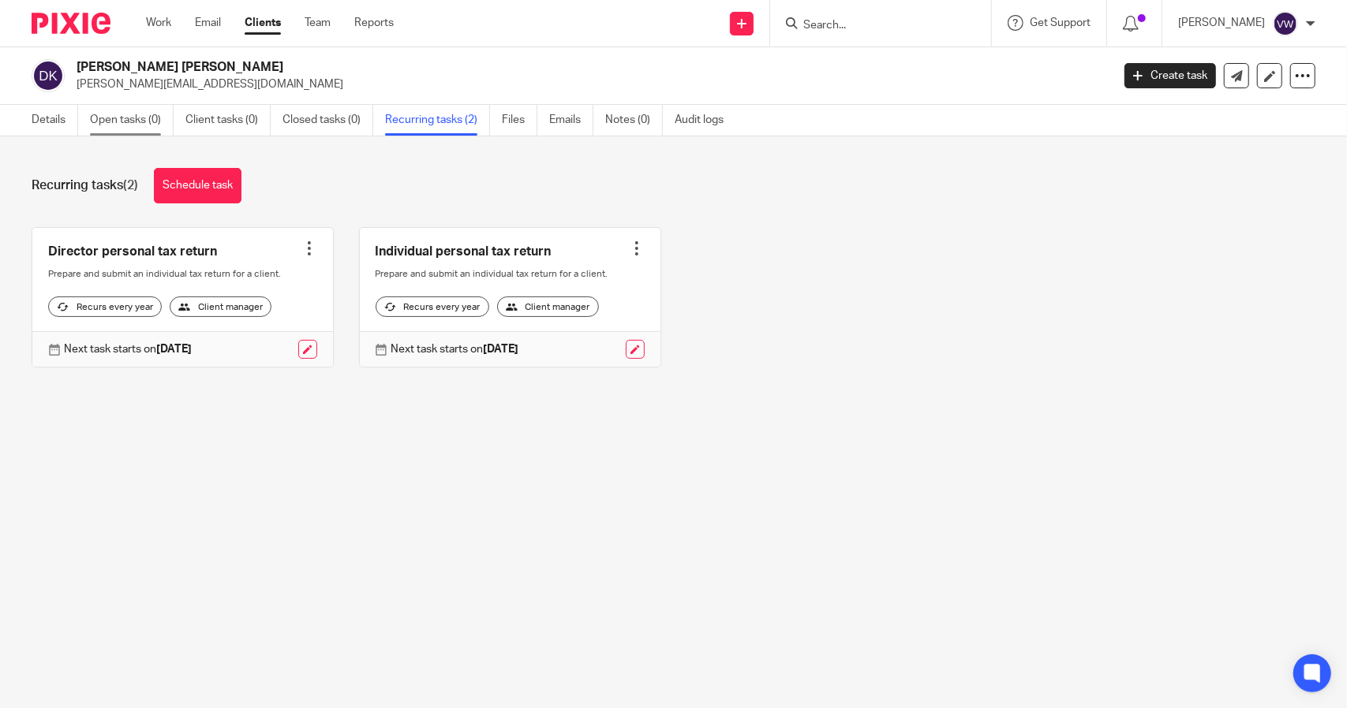
click at [155, 125] on link "Open tasks (0)" at bounding box center [132, 120] width 84 height 31
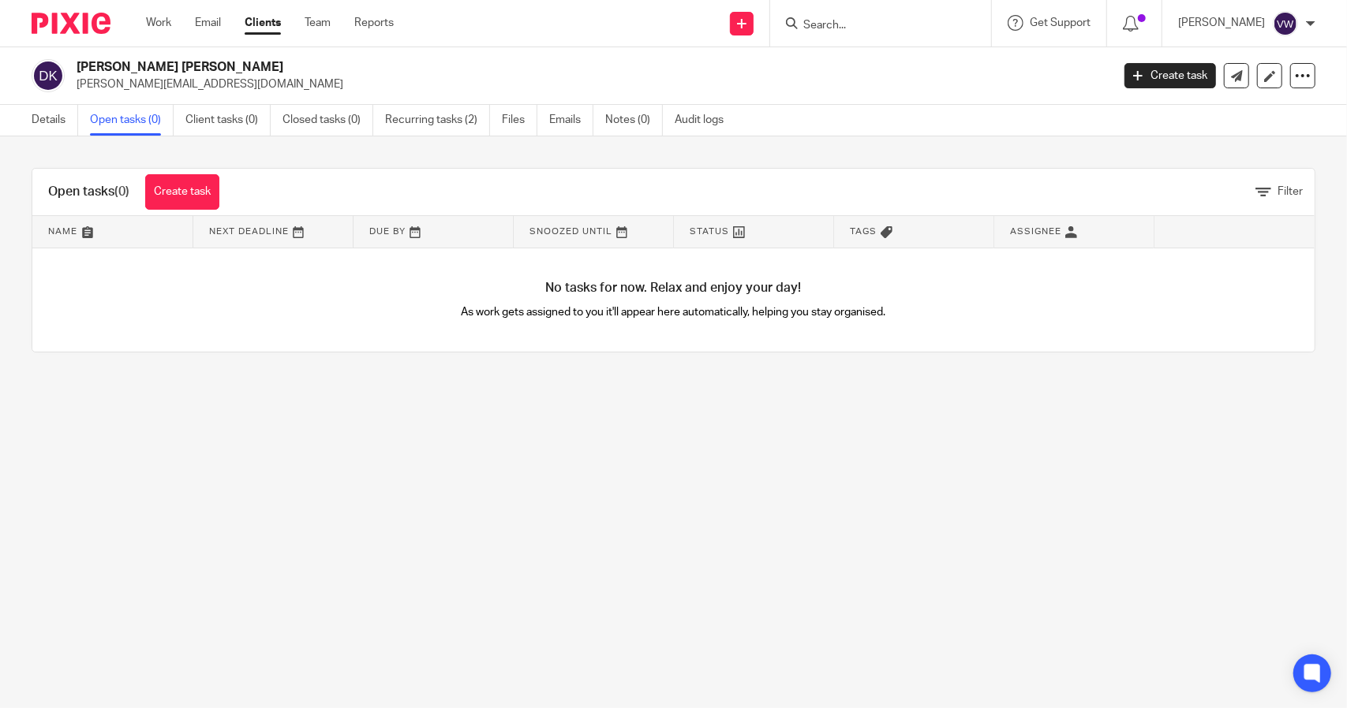
click at [20, 135] on div "Details Open tasks (0) Client tasks (0) Closed tasks (0) Recurring tasks (2) Fi…" at bounding box center [381, 120] width 763 height 31
click at [48, 116] on link "Details" at bounding box center [55, 120] width 47 height 31
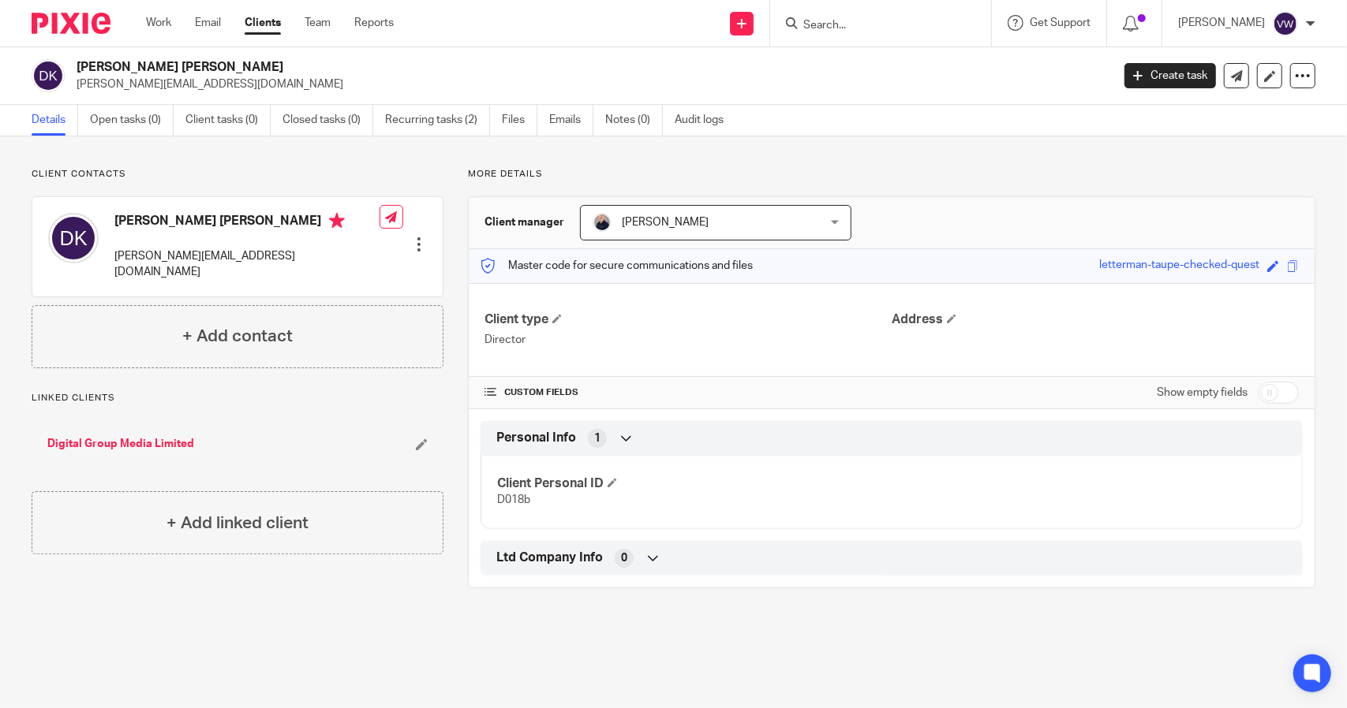
click at [69, 420] on div "Digital Group Media Limited" at bounding box center [238, 443] width 412 height 47
click at [65, 436] on link "Digital Group Media Limited" at bounding box center [120, 444] width 147 height 16
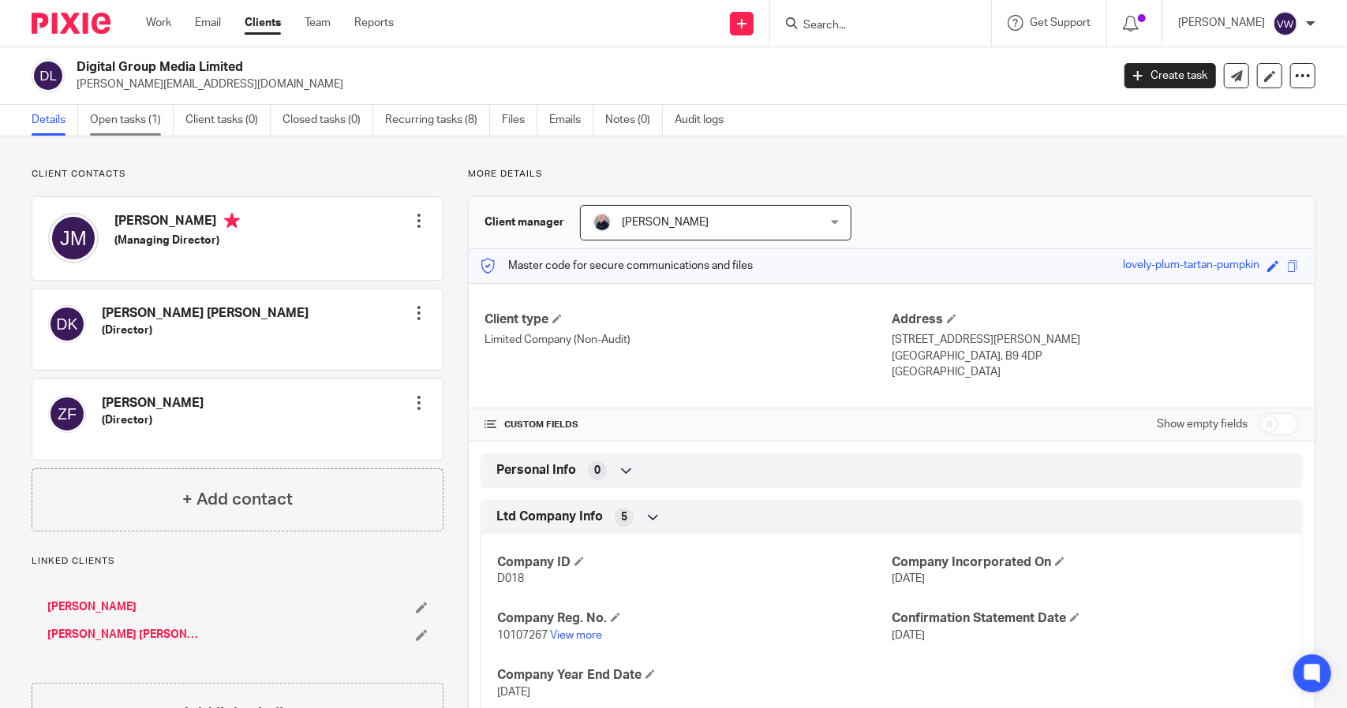
click at [135, 118] on link "Open tasks (1)" at bounding box center [132, 120] width 84 height 31
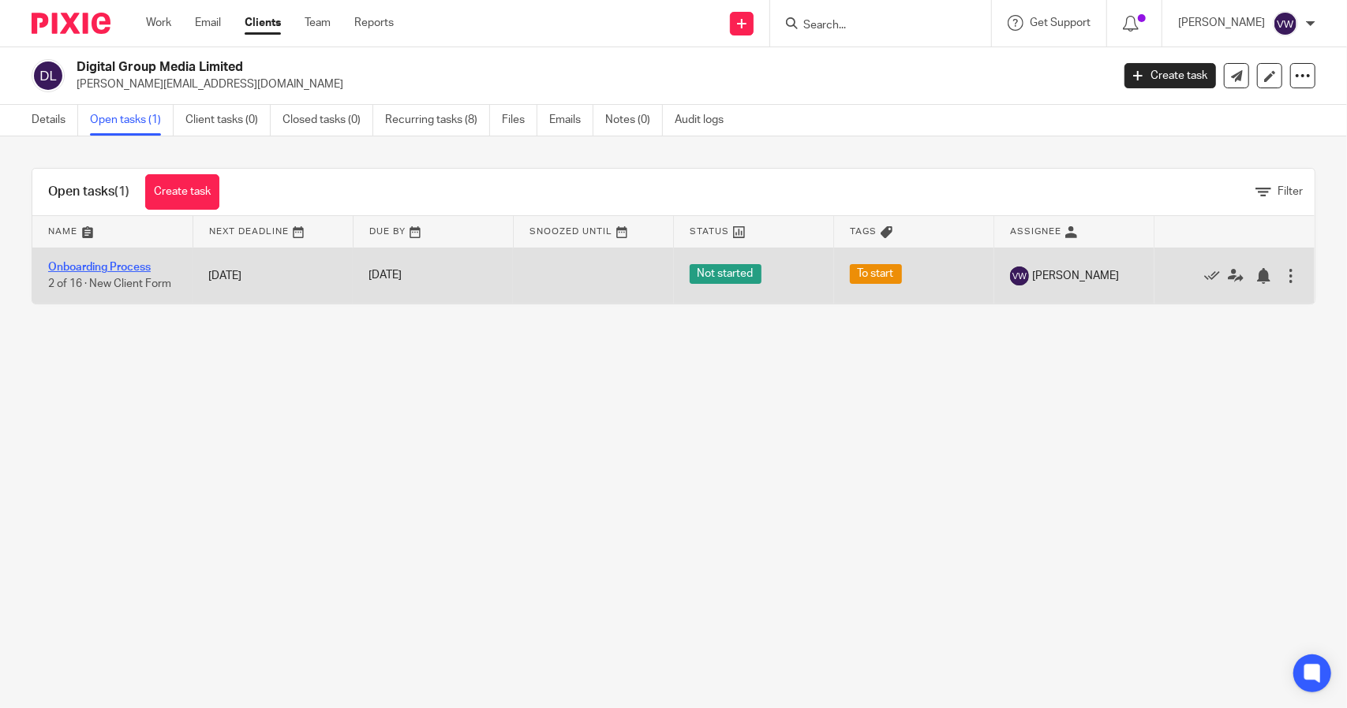
click at [102, 264] on link "Onboarding Process" at bounding box center [99, 267] width 103 height 11
